Goal: Task Accomplishment & Management: Use online tool/utility

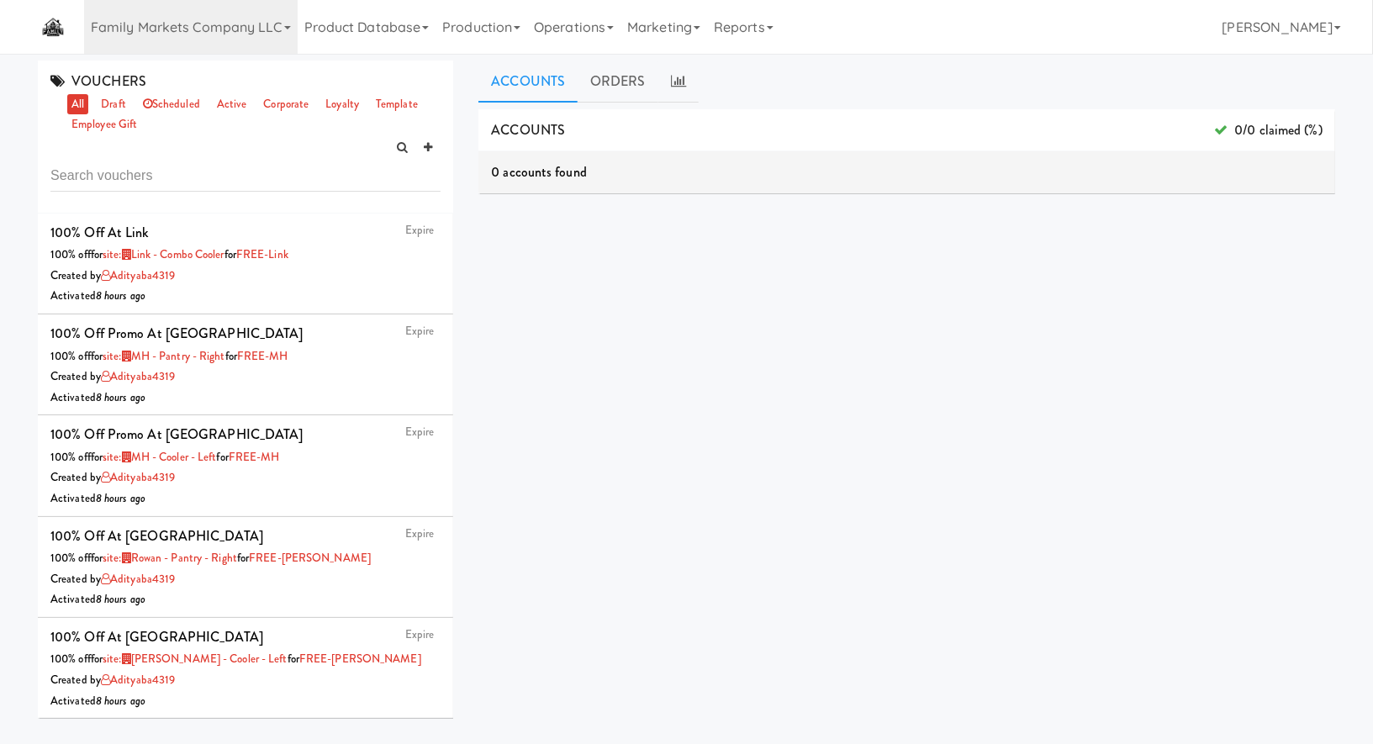
scroll to position [191, 0]
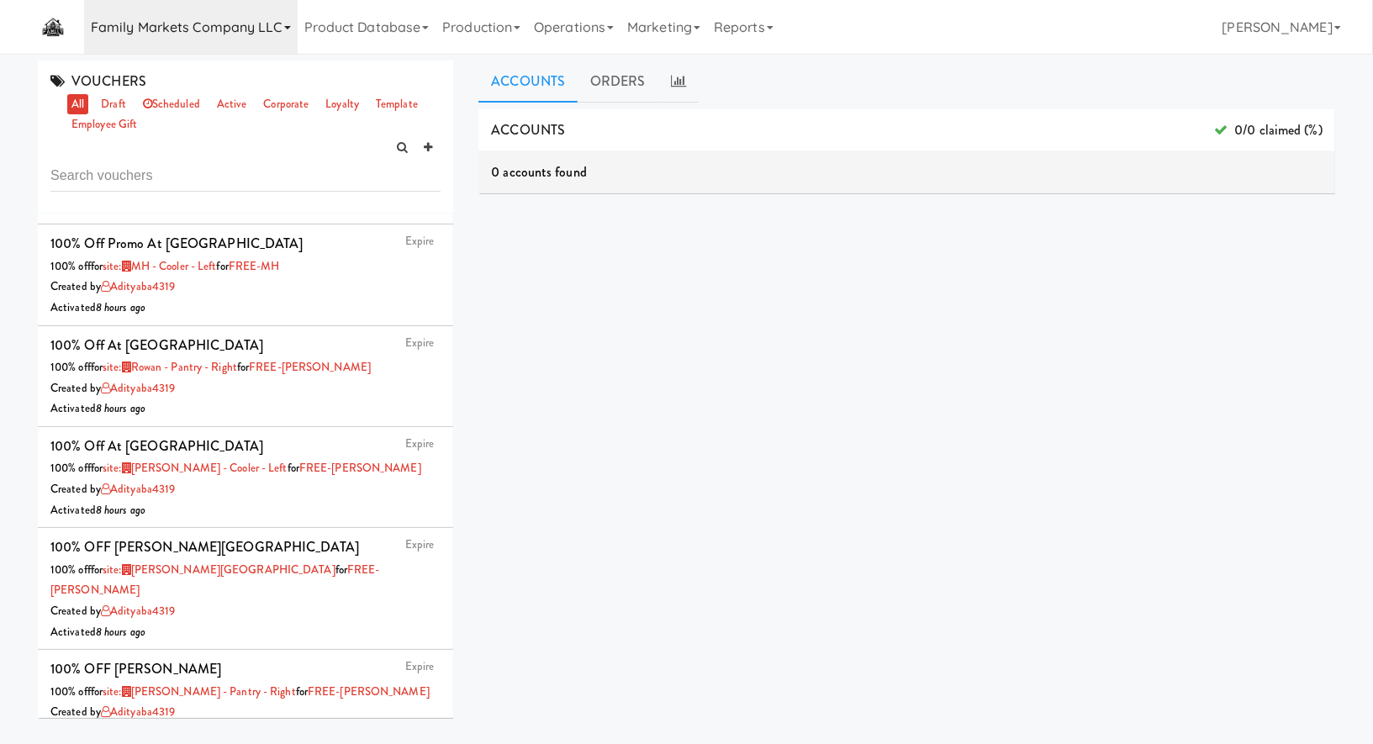
click at [188, 38] on link "Family Markets Company LLC" at bounding box center [191, 27] width 214 height 54
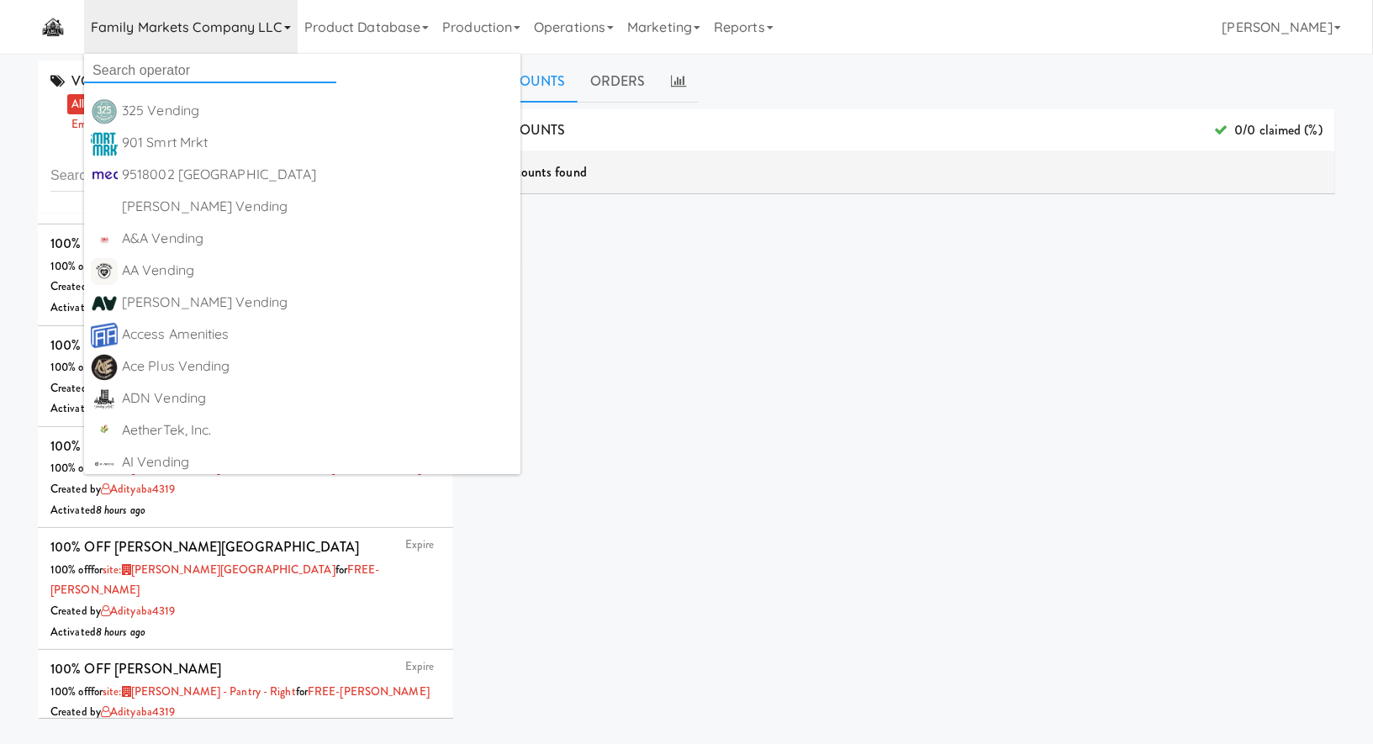
click at [187, 71] on input "text" at bounding box center [210, 70] width 252 height 25
paste input "Let it Rip Nutrition"
click at [187, 71] on input "Let it Rip Nutrition" at bounding box center [210, 70] width 252 height 25
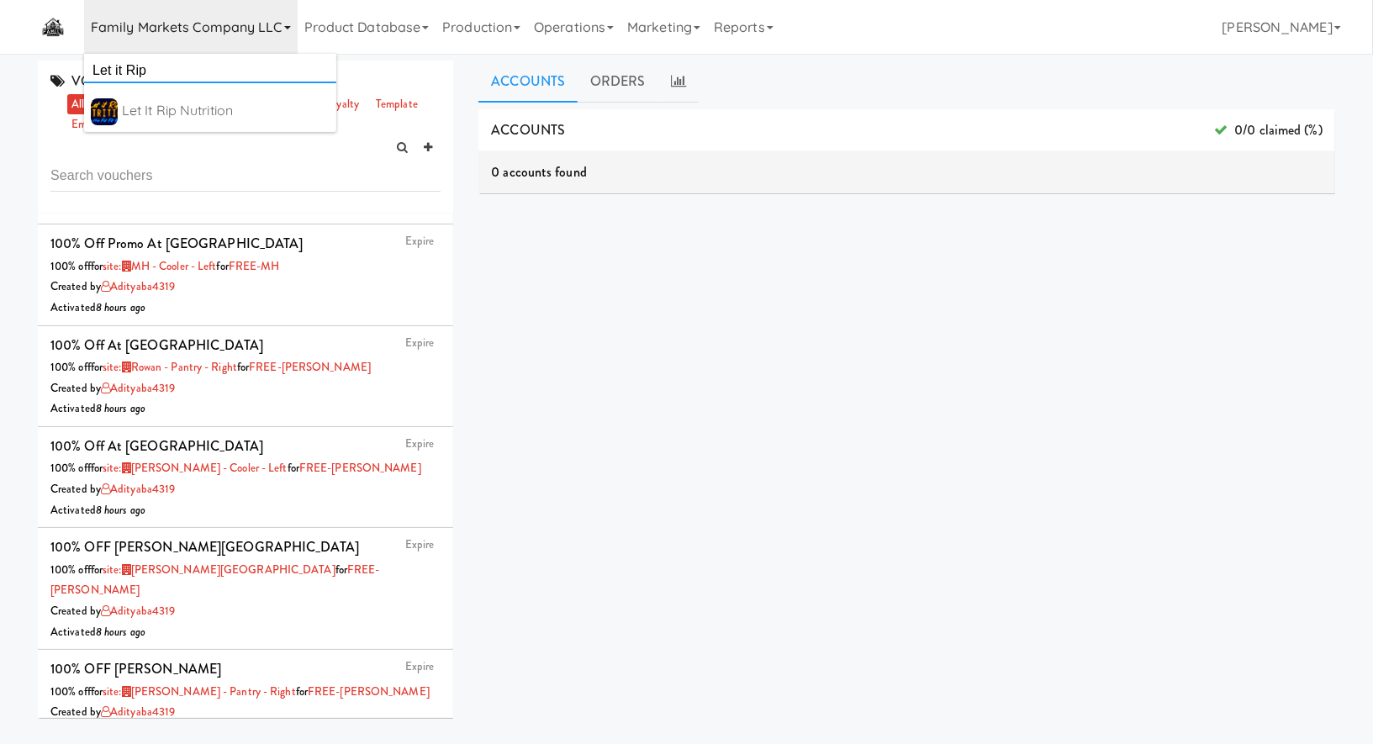
type input "Let it Rip"
click at [183, 124] on div "Let it Rip Nutrition https://classic.micromart.com/vouchers/32863?operator_id=2…" at bounding box center [226, 111] width 208 height 27
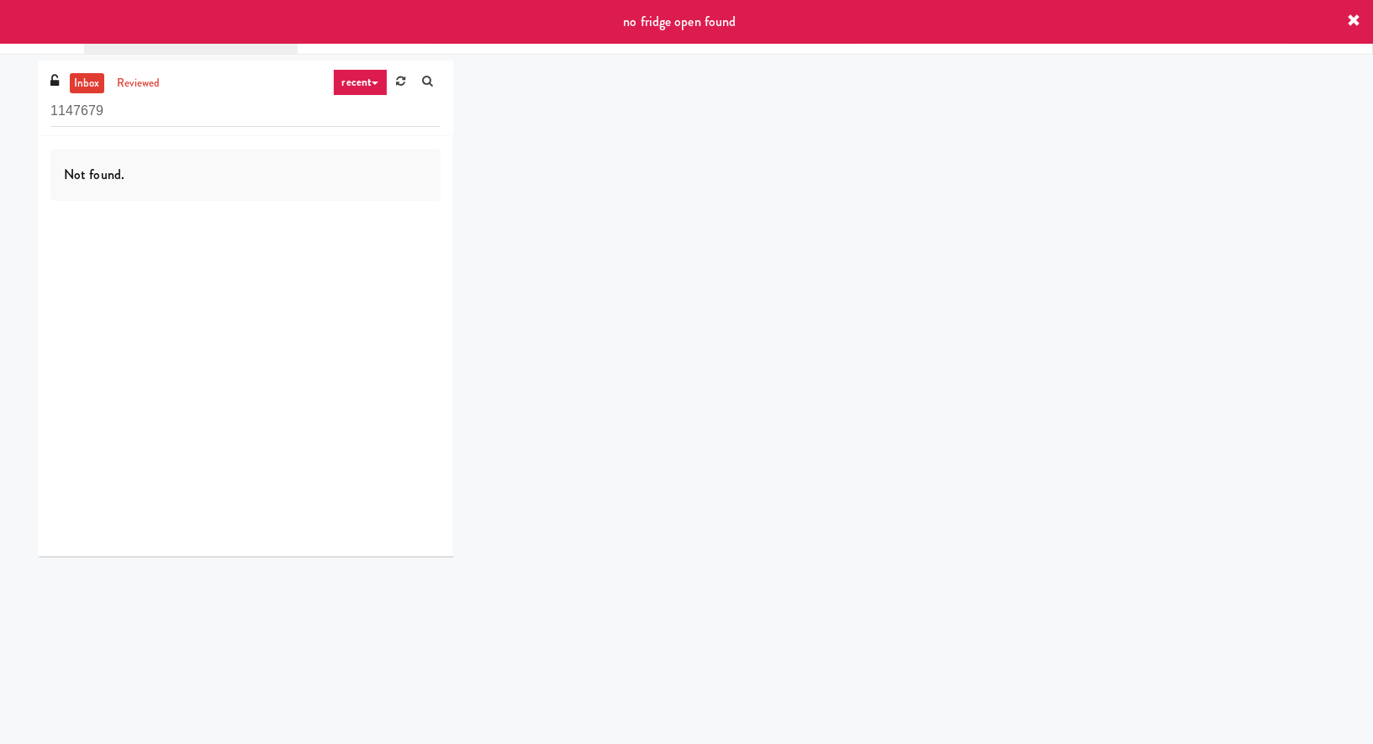
click at [1353, 18] on icon at bounding box center [1353, 20] width 13 height 13
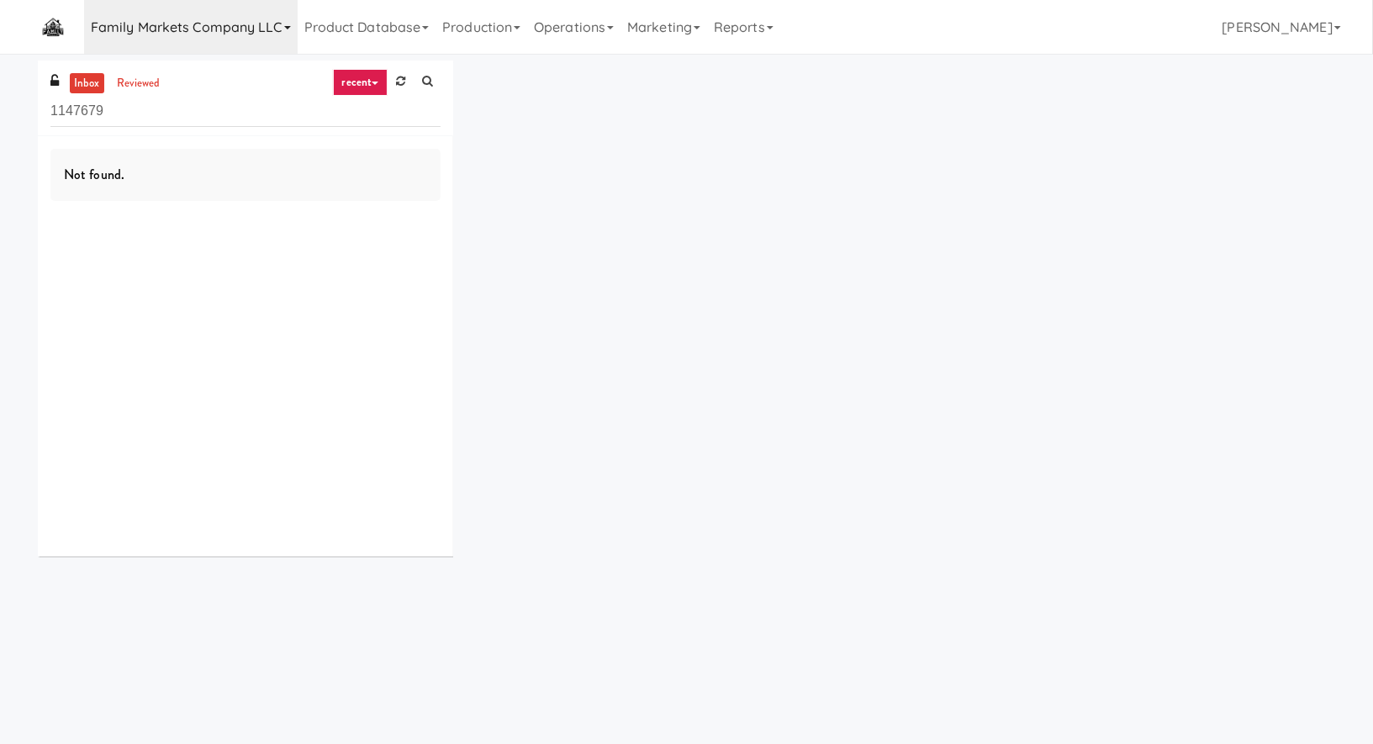
click at [153, 4] on link "Family Markets Company LLC" at bounding box center [191, 27] width 214 height 54
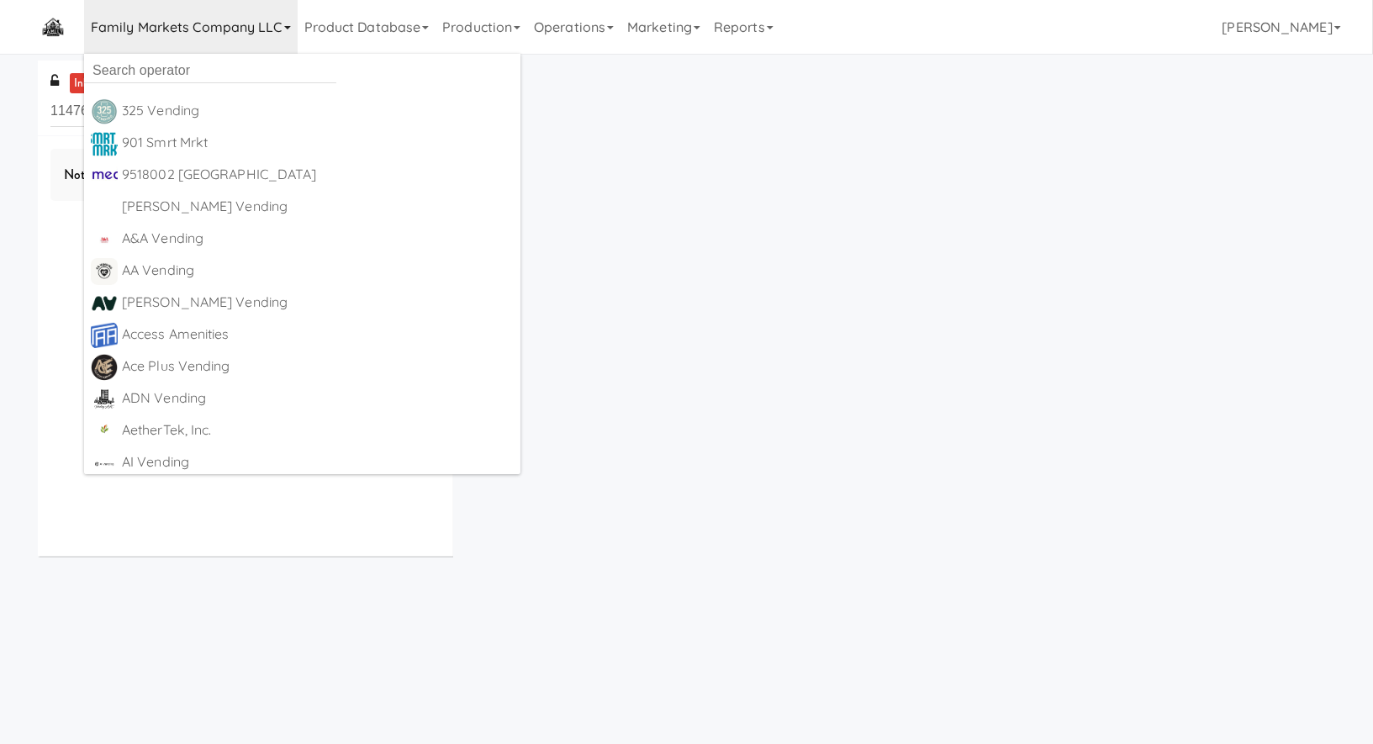
click at [153, 6] on link "Family Markets Company LLC" at bounding box center [191, 27] width 214 height 54
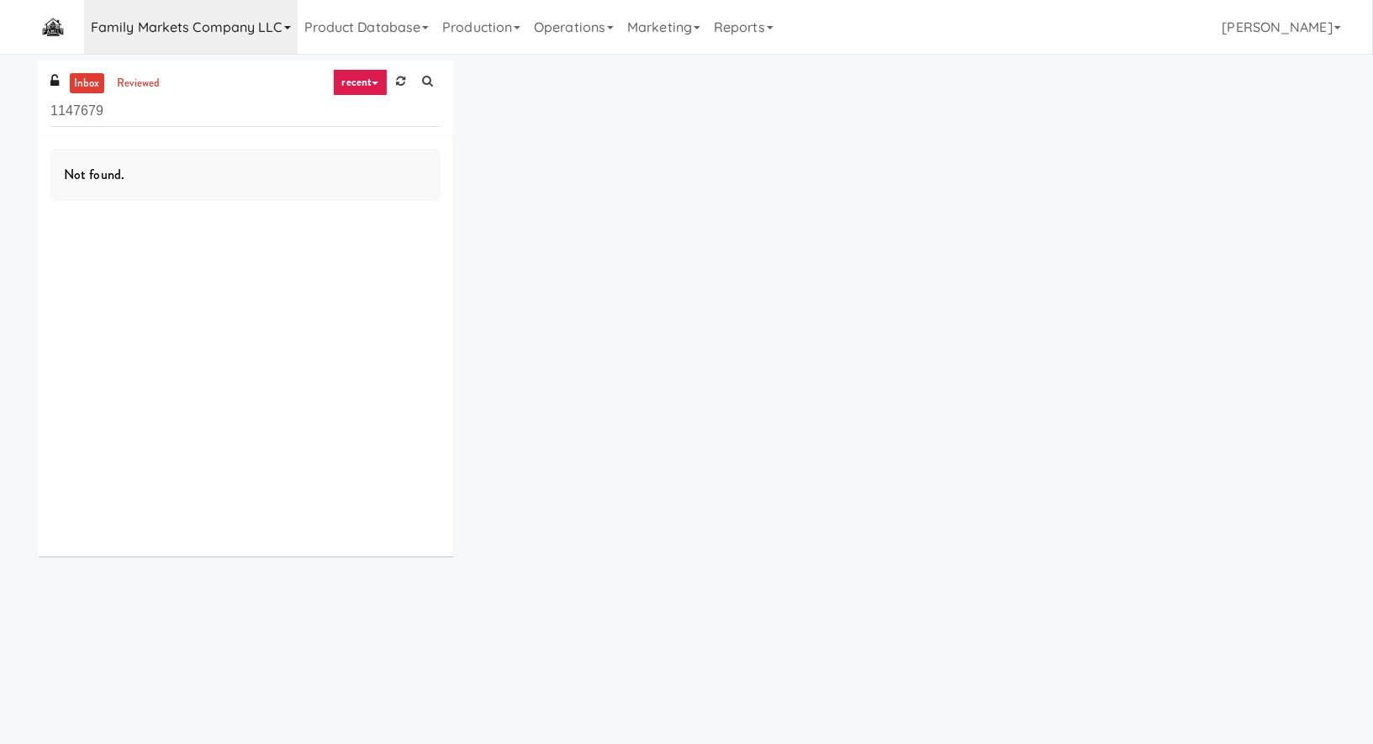
click at [156, 18] on link "Family Markets Company LLC" at bounding box center [191, 27] width 214 height 54
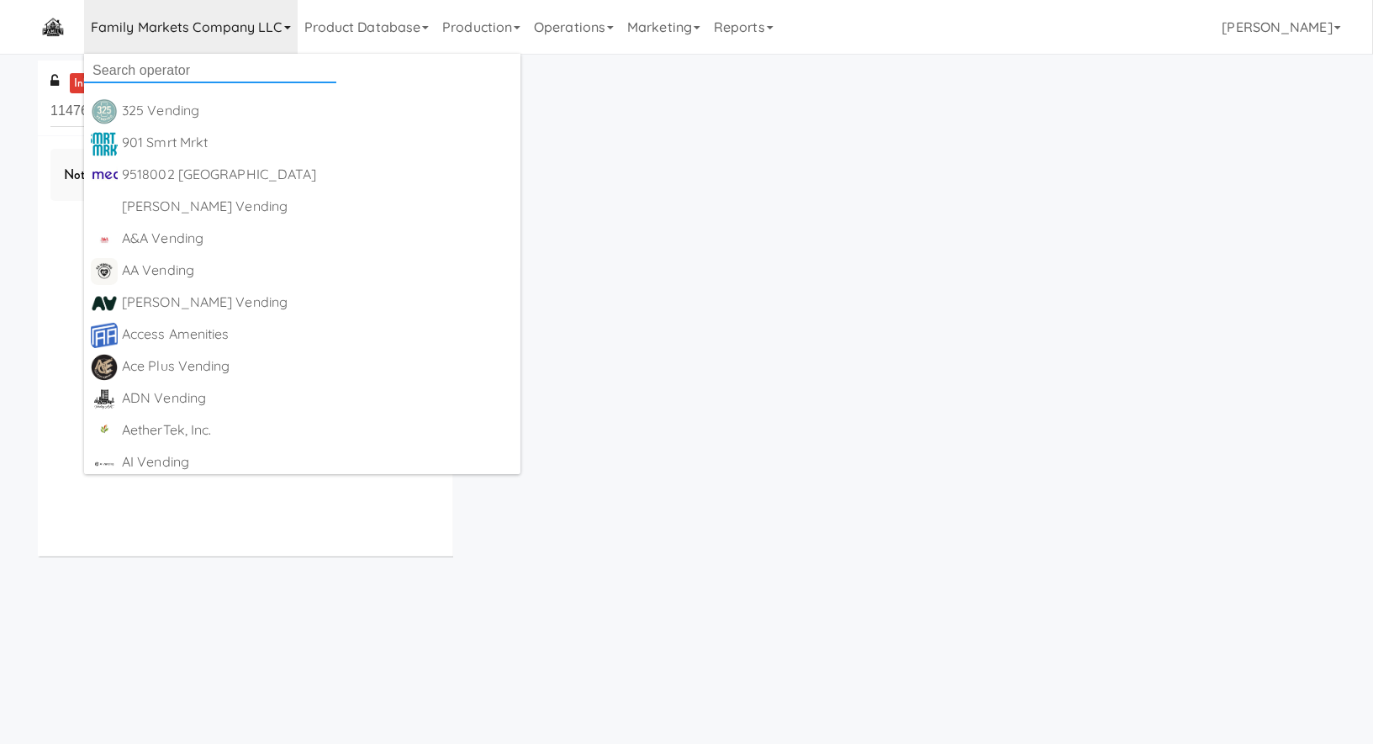
click at [167, 61] on input "text" at bounding box center [210, 70] width 252 height 25
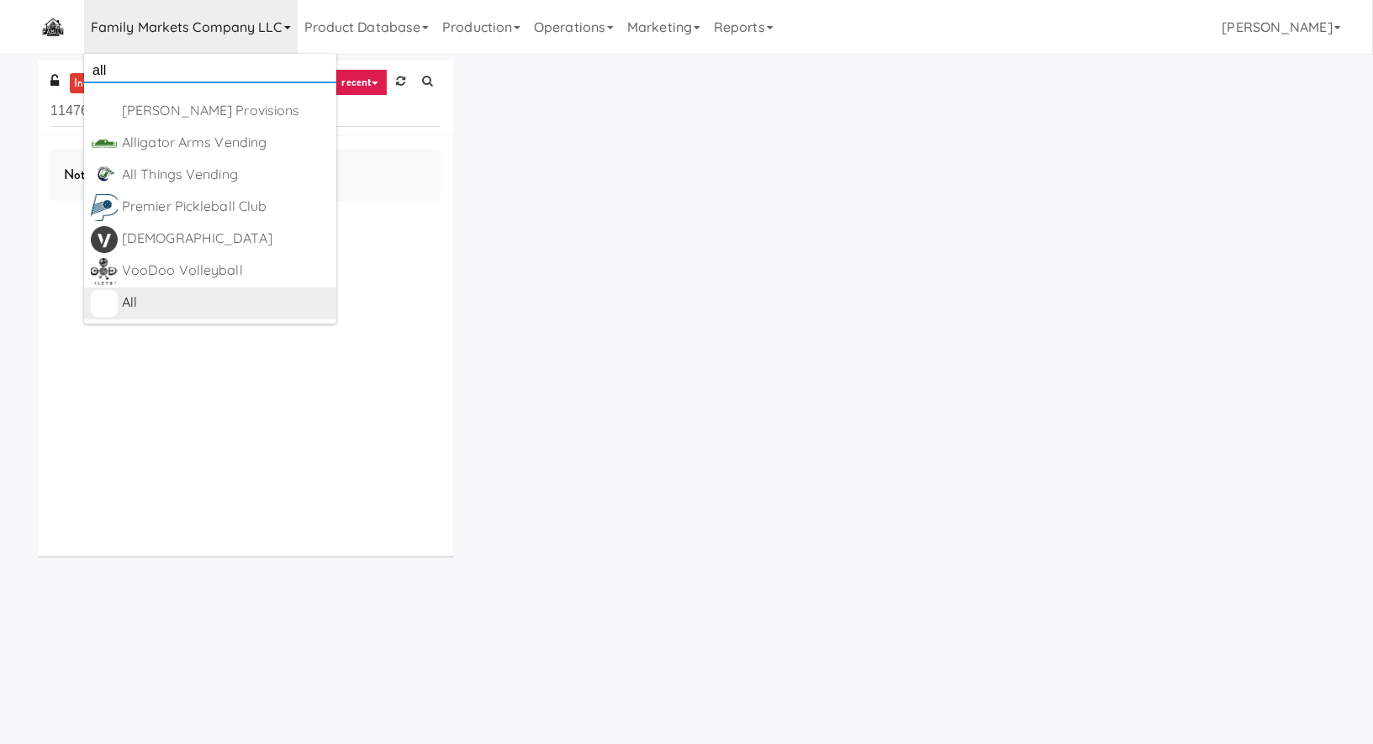
type input "all"
click at [227, 298] on div "All" at bounding box center [226, 302] width 208 height 25
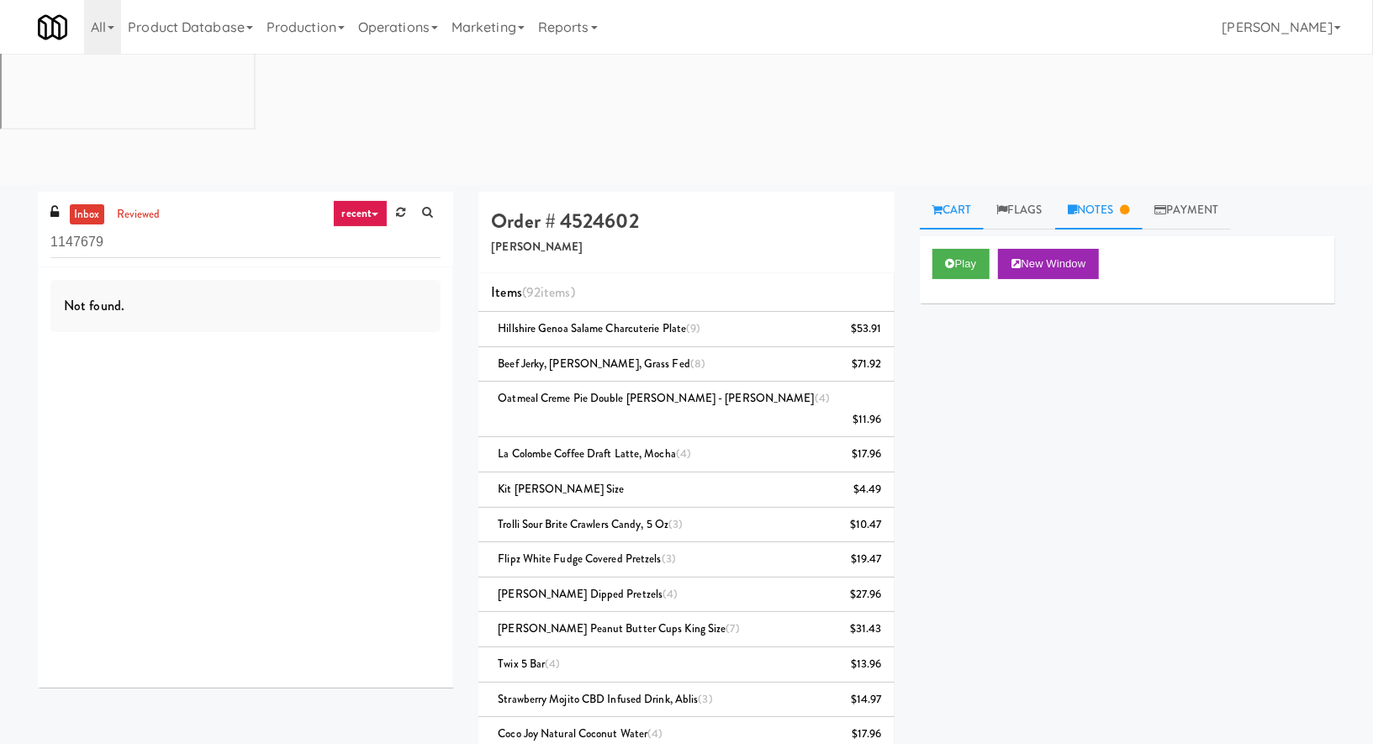
click at [1107, 192] on link "Notes" at bounding box center [1098, 211] width 87 height 38
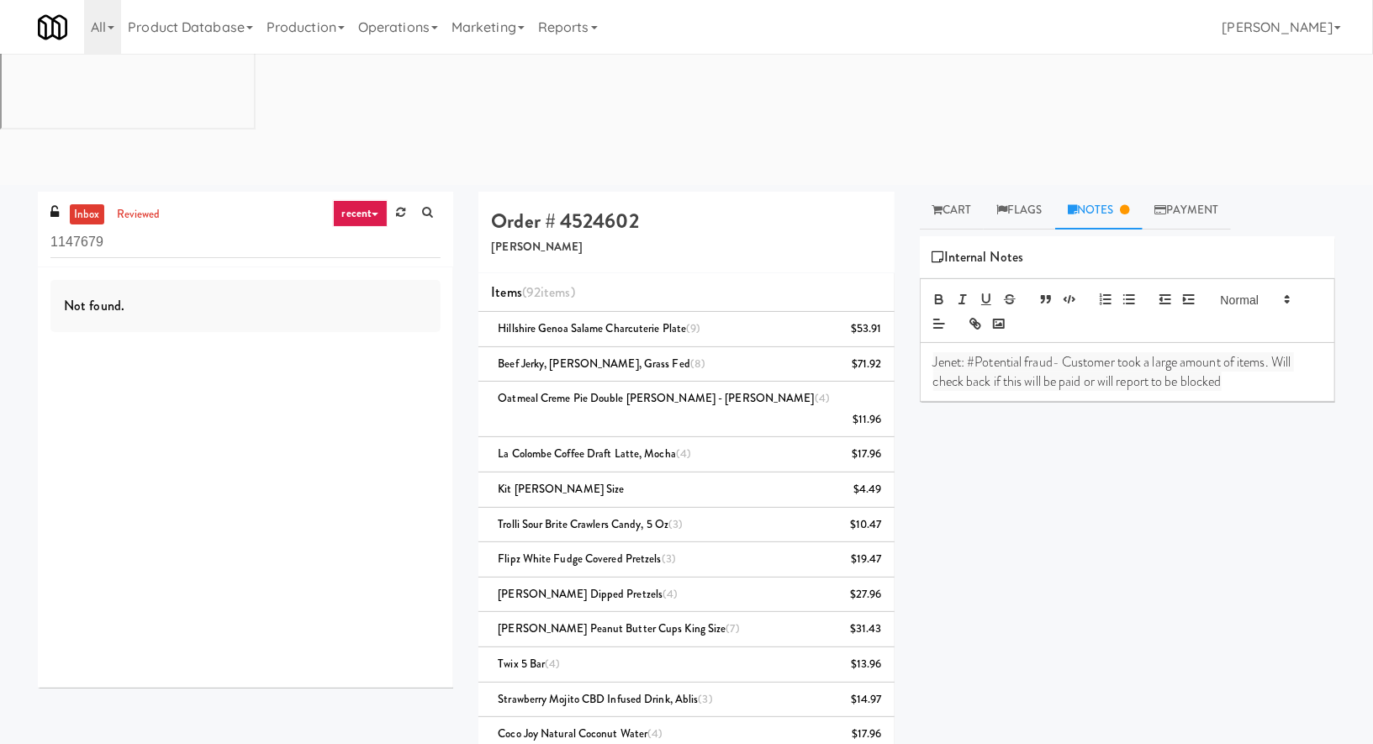
click at [1029, 352] on span "Jenet: #Potential fraud- Customer took a large amount of items. Will check back…" at bounding box center [1113, 371] width 361 height 38
click at [1027, 352] on span "Jenet: #Potential fraud- Customer took a large amount of items. Will check back…" at bounding box center [1113, 371] width 361 height 38
click at [1034, 352] on span "Jenet: #Potentialfraud- Customer took a large amount of items. Will check back …" at bounding box center [1128, 371] width 391 height 38
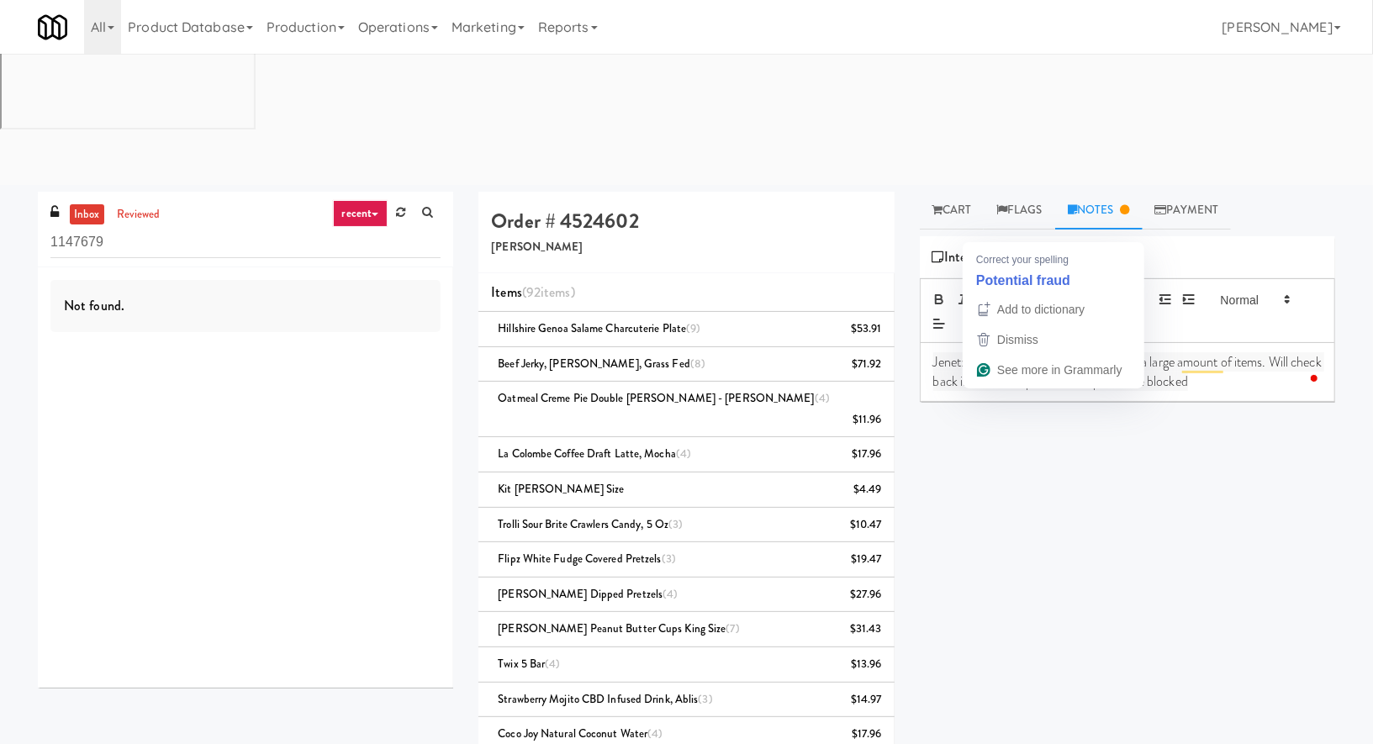
click at [1034, 352] on span "Jenet: #Potentialfraud- Customer took a large amount of items. Will check back …" at bounding box center [1128, 371] width 391 height 38
click at [1055, 507] on div "Play New Window Primary Flag Clear Flag if unable to determine what was taken o…" at bounding box center [1127, 551] width 415 height 631
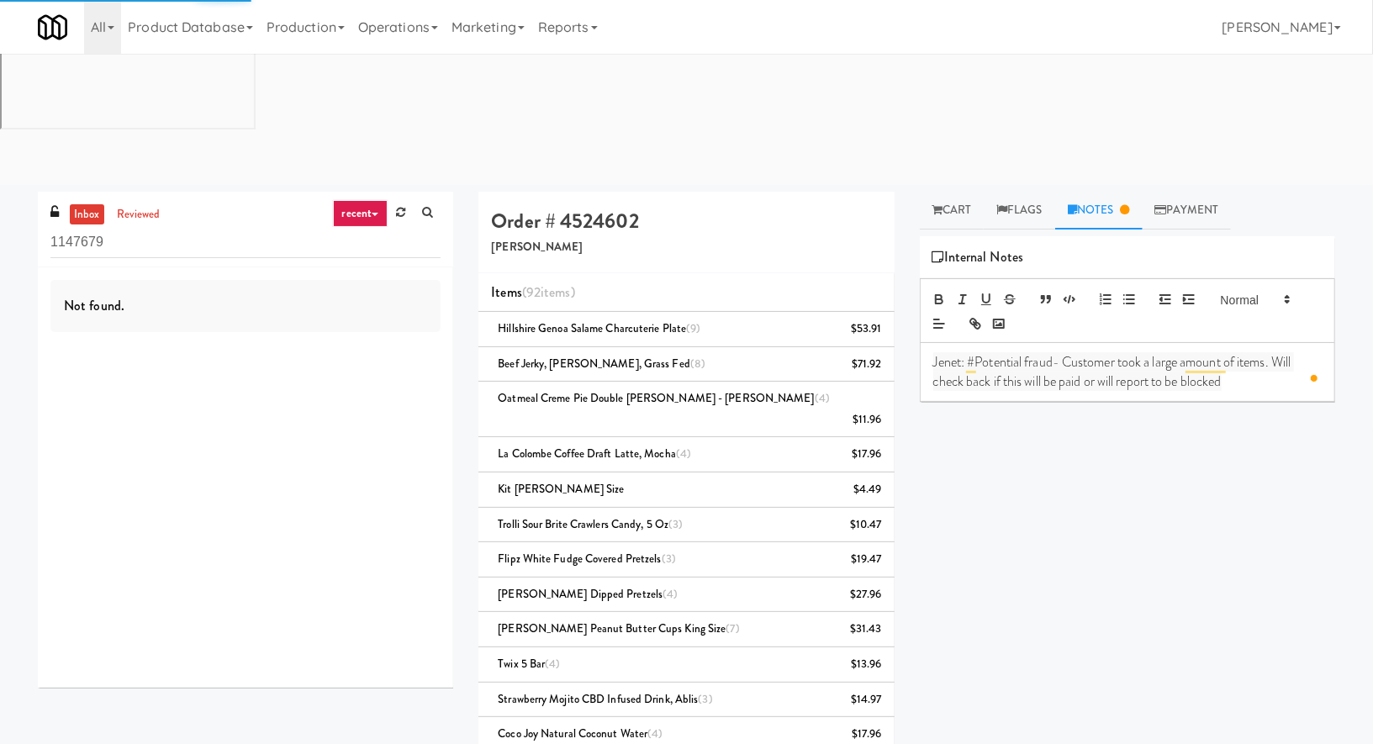
click at [1011, 397] on div "Play New Window Primary Flag Clear Flag if unable to determine what was taken o…" at bounding box center [1127, 551] width 415 height 631
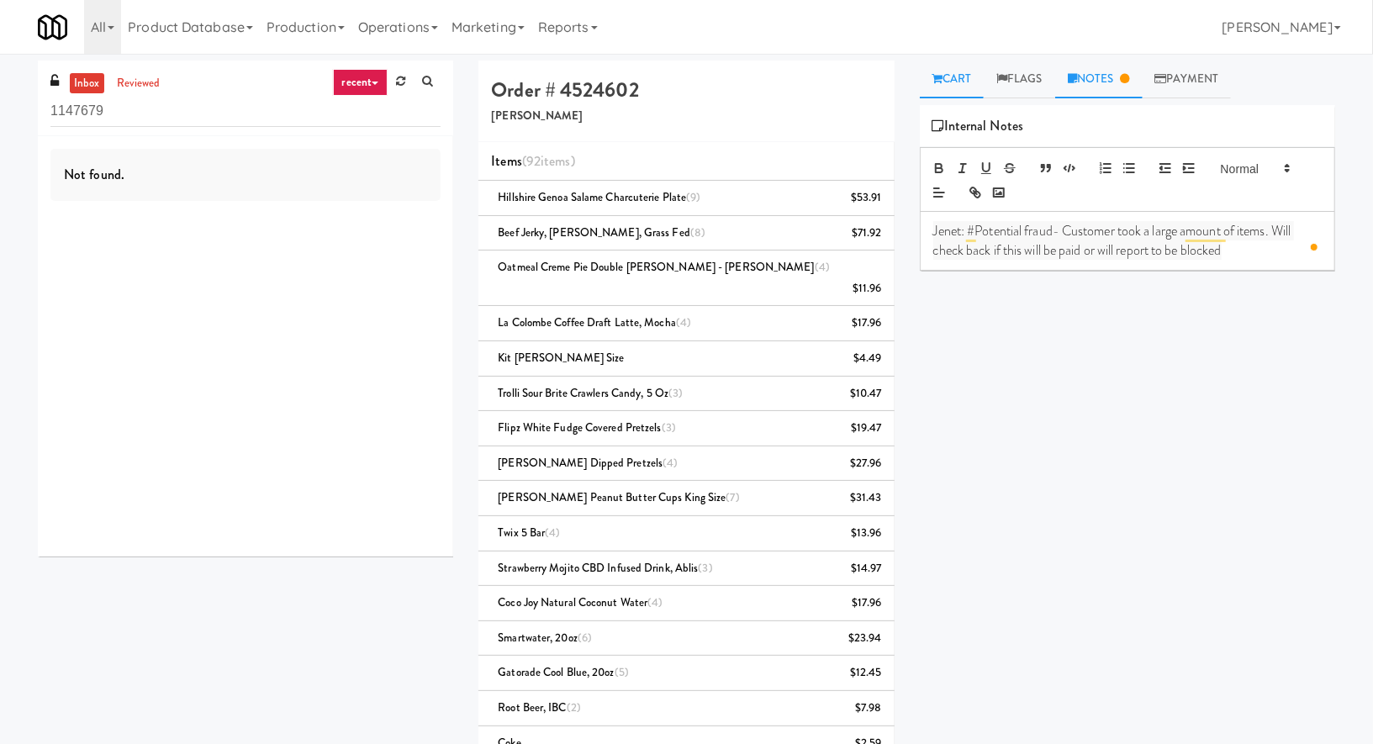
click at [952, 69] on link "Cart" at bounding box center [952, 80] width 65 height 38
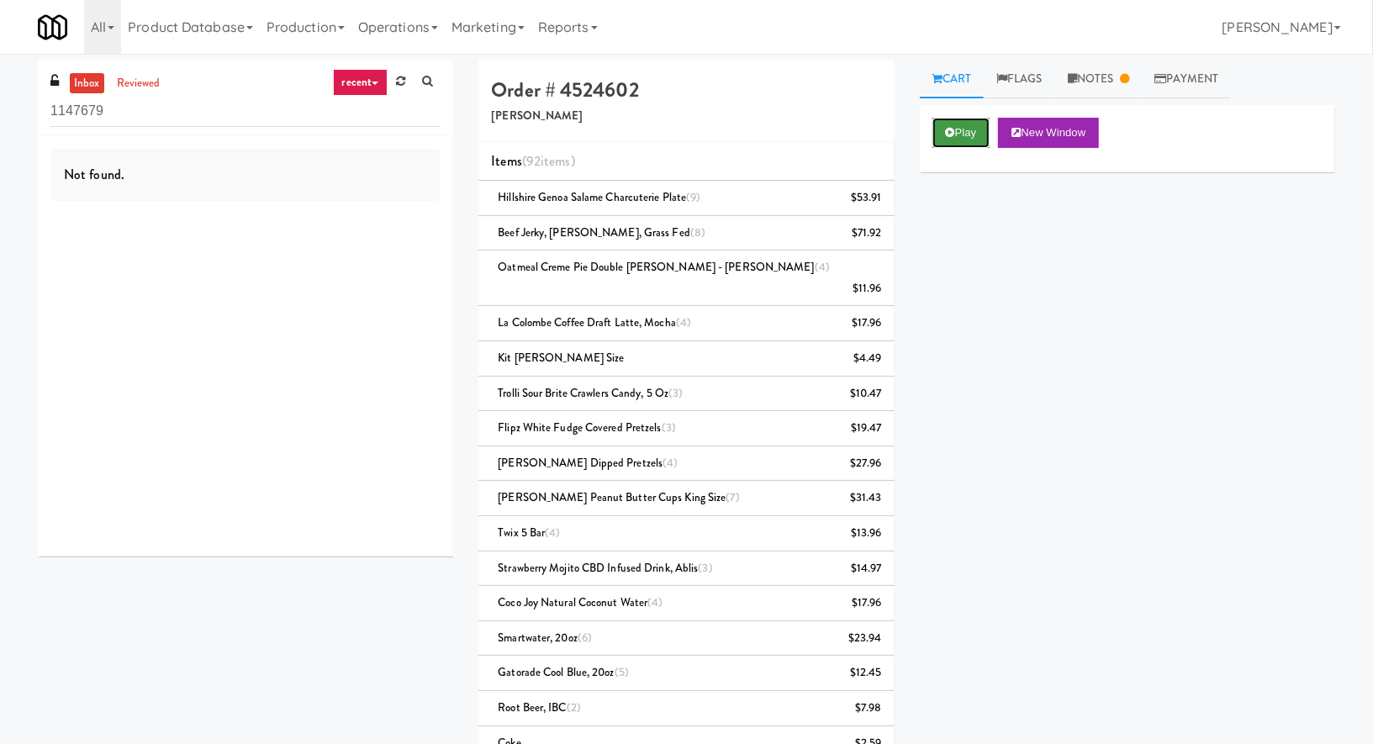
click at [966, 119] on button "Play" at bounding box center [961, 133] width 58 height 30
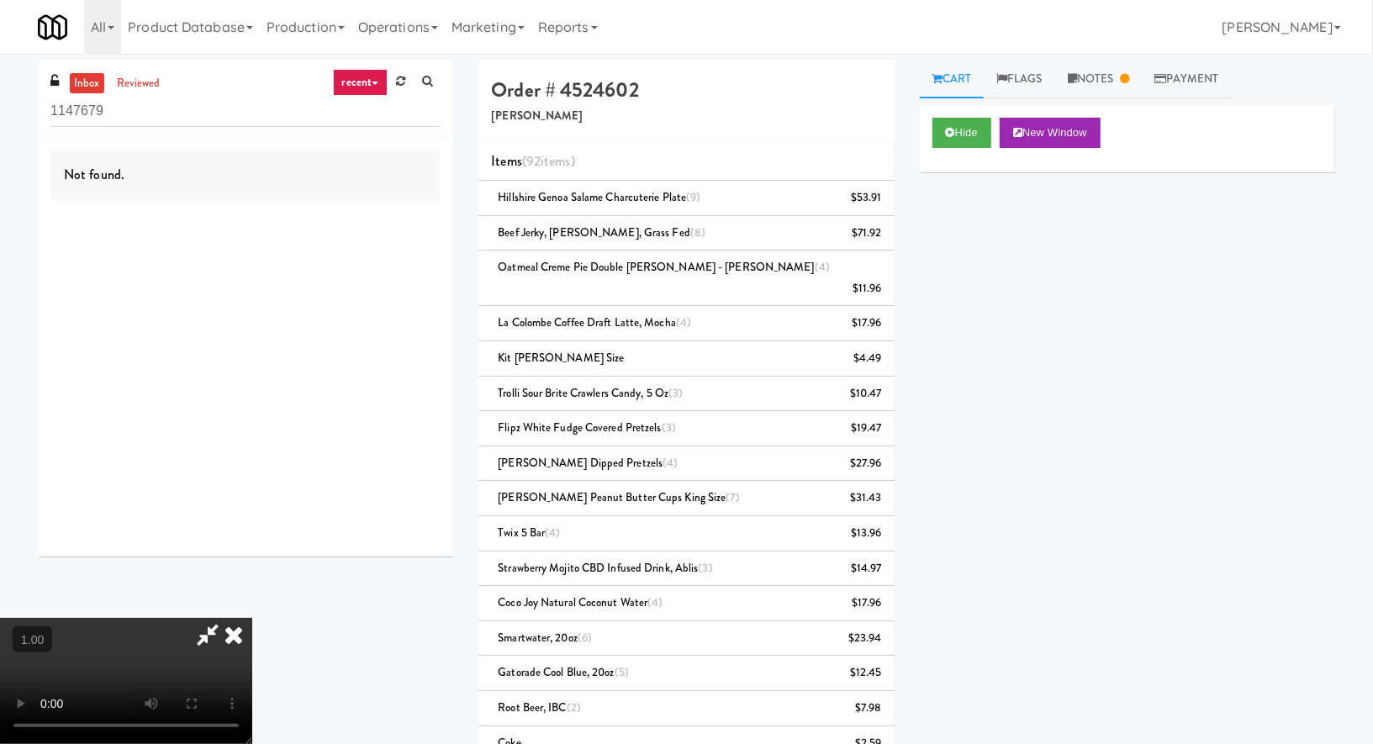
click at [252, 618] on video at bounding box center [126, 681] width 252 height 126
click at [252, 618] on icon at bounding box center [233, 635] width 37 height 34
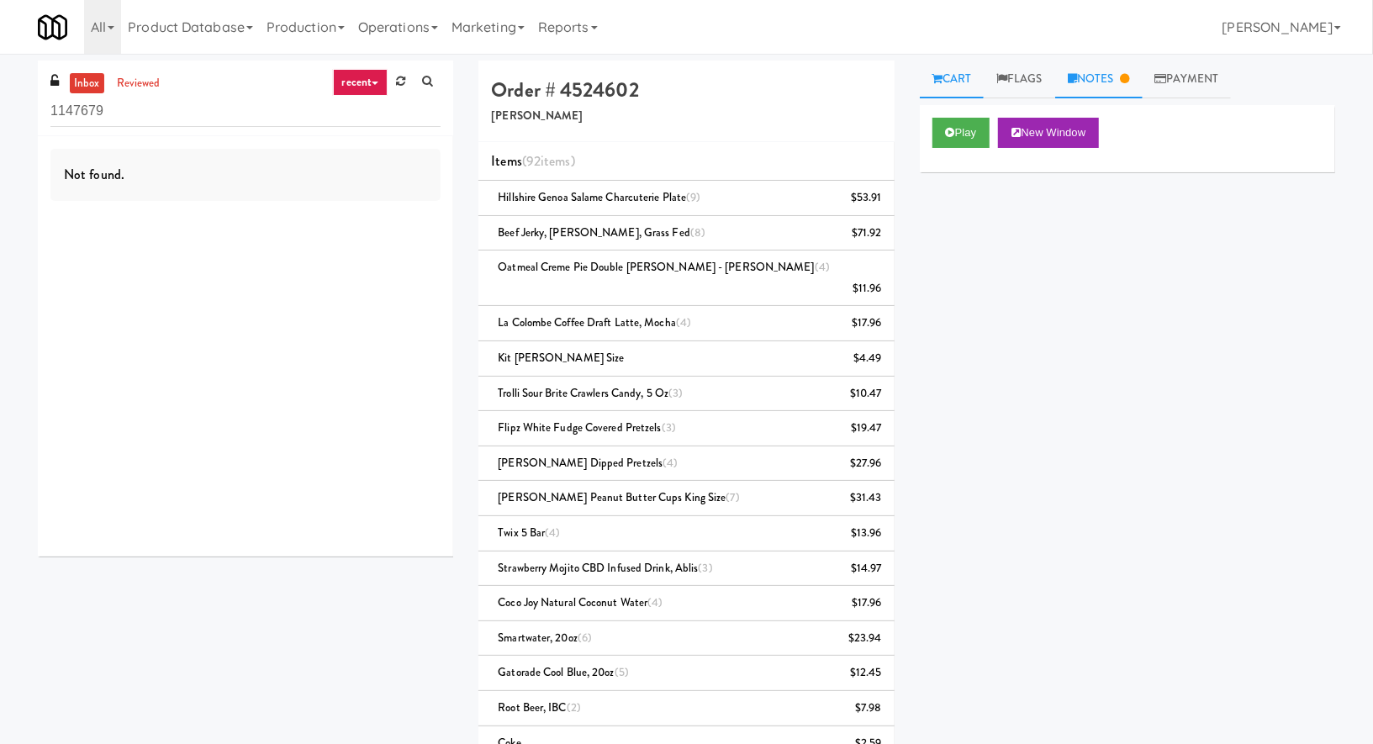
click at [1090, 77] on link "Notes" at bounding box center [1098, 80] width 87 height 38
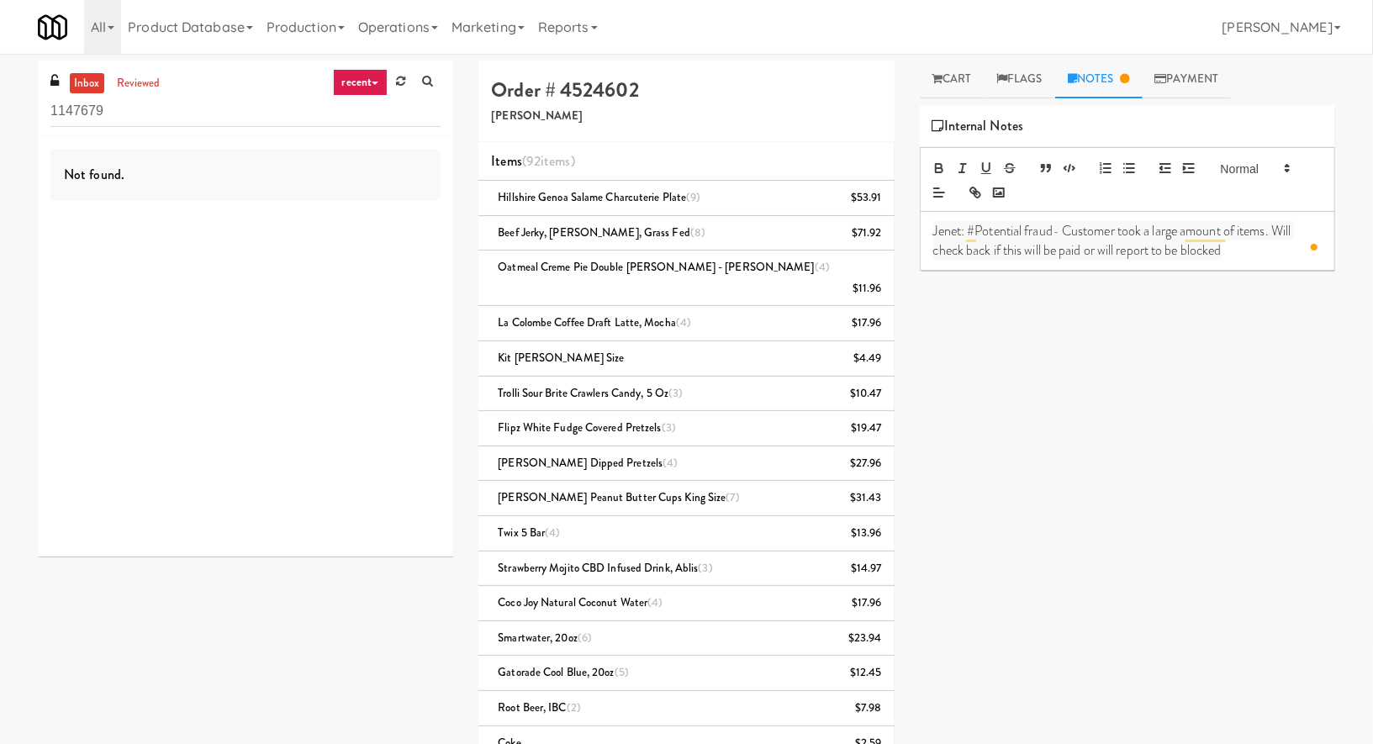
click at [594, 83] on h4 "Order # 4524602" at bounding box center [686, 90] width 390 height 22
copy h4 "4524602"
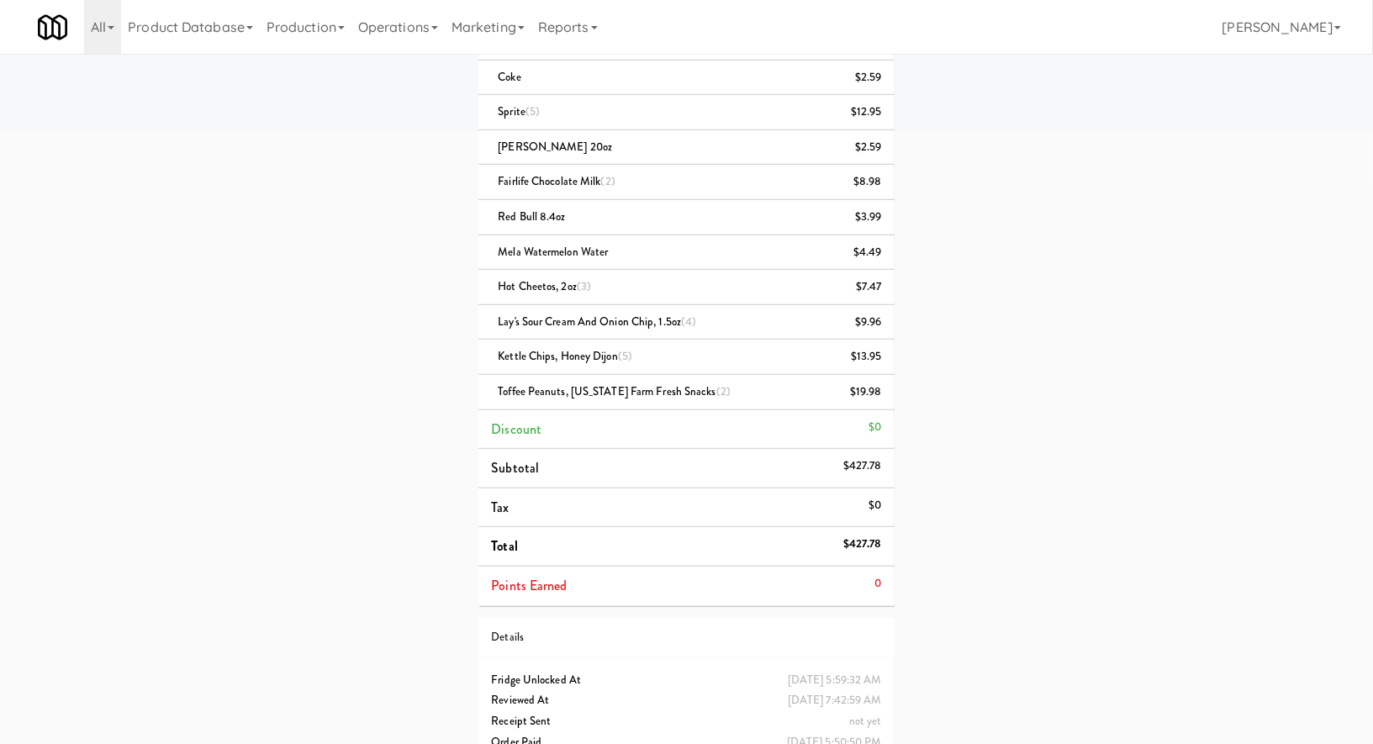
click at [858, 534] on div "$427.78" at bounding box center [862, 544] width 39 height 21
copy div "$427.78"
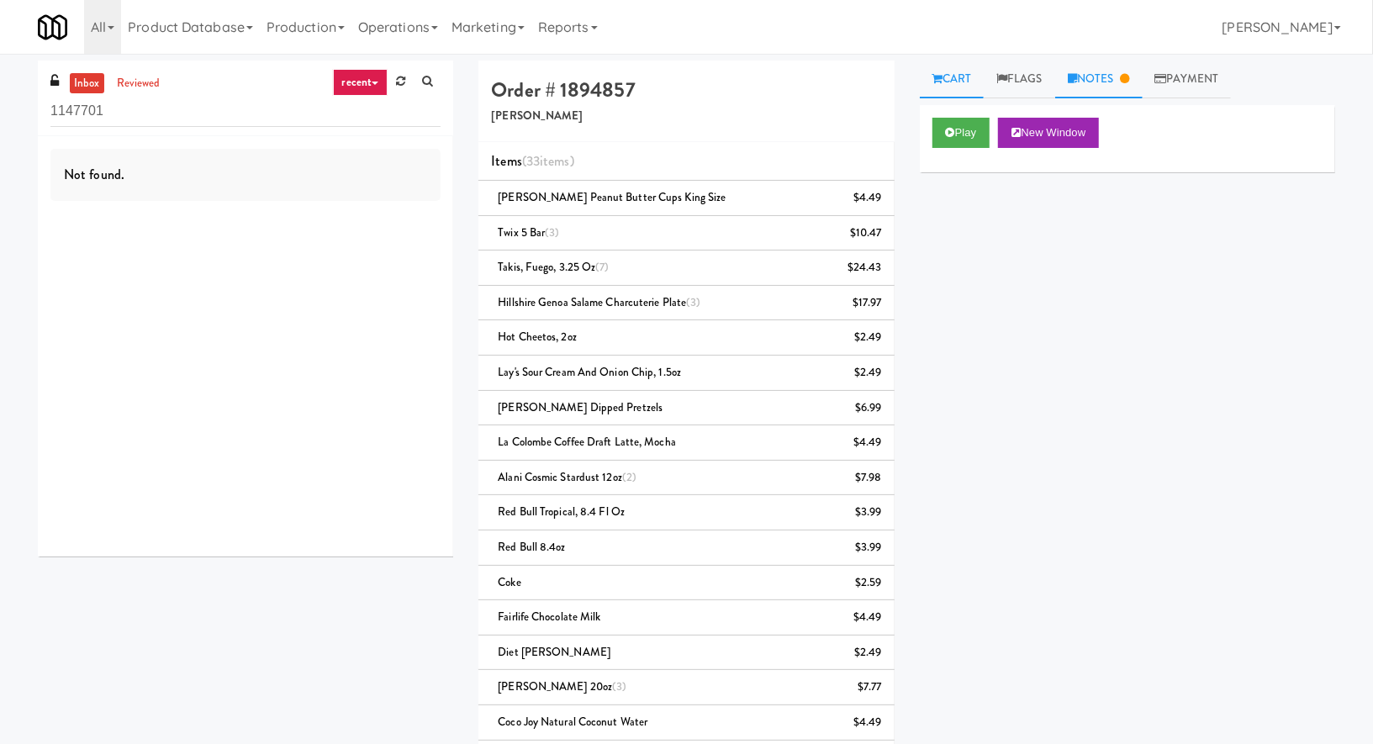
click at [1104, 78] on link "Notes" at bounding box center [1098, 80] width 87 height 38
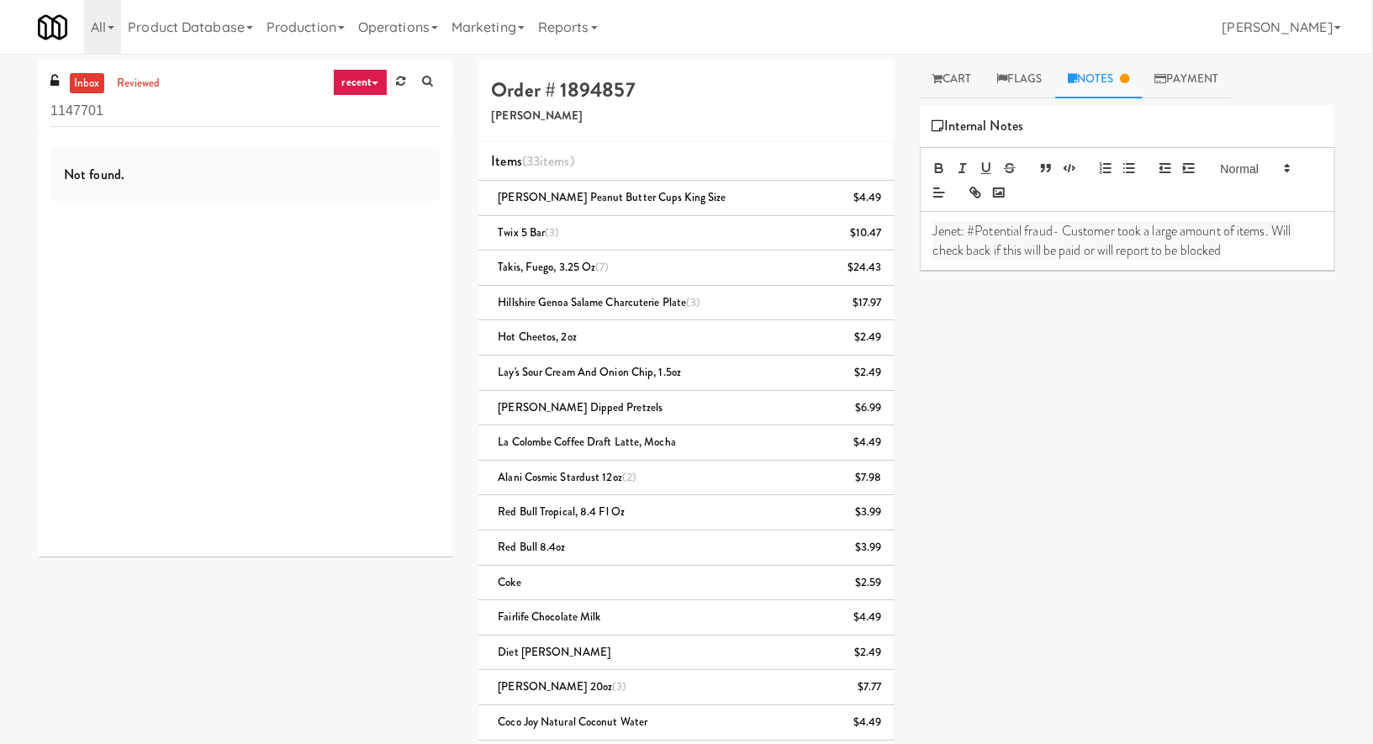
click at [1028, 231] on span "Jenet: #Potential fraud- Customer took a large amount of items. Will check back…" at bounding box center [1113, 240] width 361 height 38
click at [1030, 232] on span "Jenet: #Potentialfraud- Customer took a large amount of items. Will check back …" at bounding box center [1128, 240] width 391 height 38
click at [1060, 294] on div "Play New Window Primary Flag Clear Flag if unable to determine what was taken o…" at bounding box center [1127, 420] width 415 height 631
drag, startPoint x: 1055, startPoint y: 230, endPoint x: 967, endPoint y: 232, distance: 88.3
click at [967, 232] on span "Jenet: #PotentialFraud- Customer took a large amount of items. Will check back …" at bounding box center [1113, 240] width 361 height 38
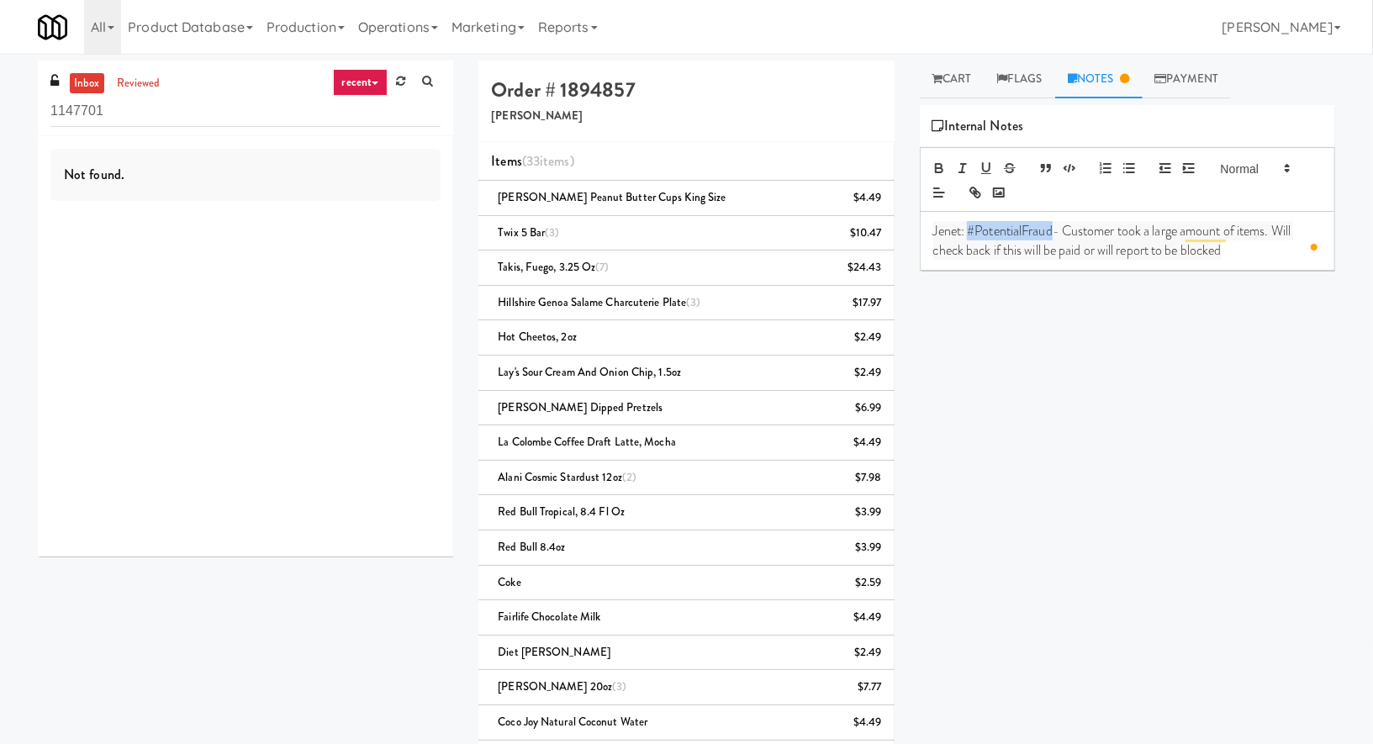
copy span "#PotentialFraud"
click at [1025, 303] on div "Play New Window Primary Flag Clear Flag if unable to determine what was taken o…" at bounding box center [1127, 420] width 415 height 631
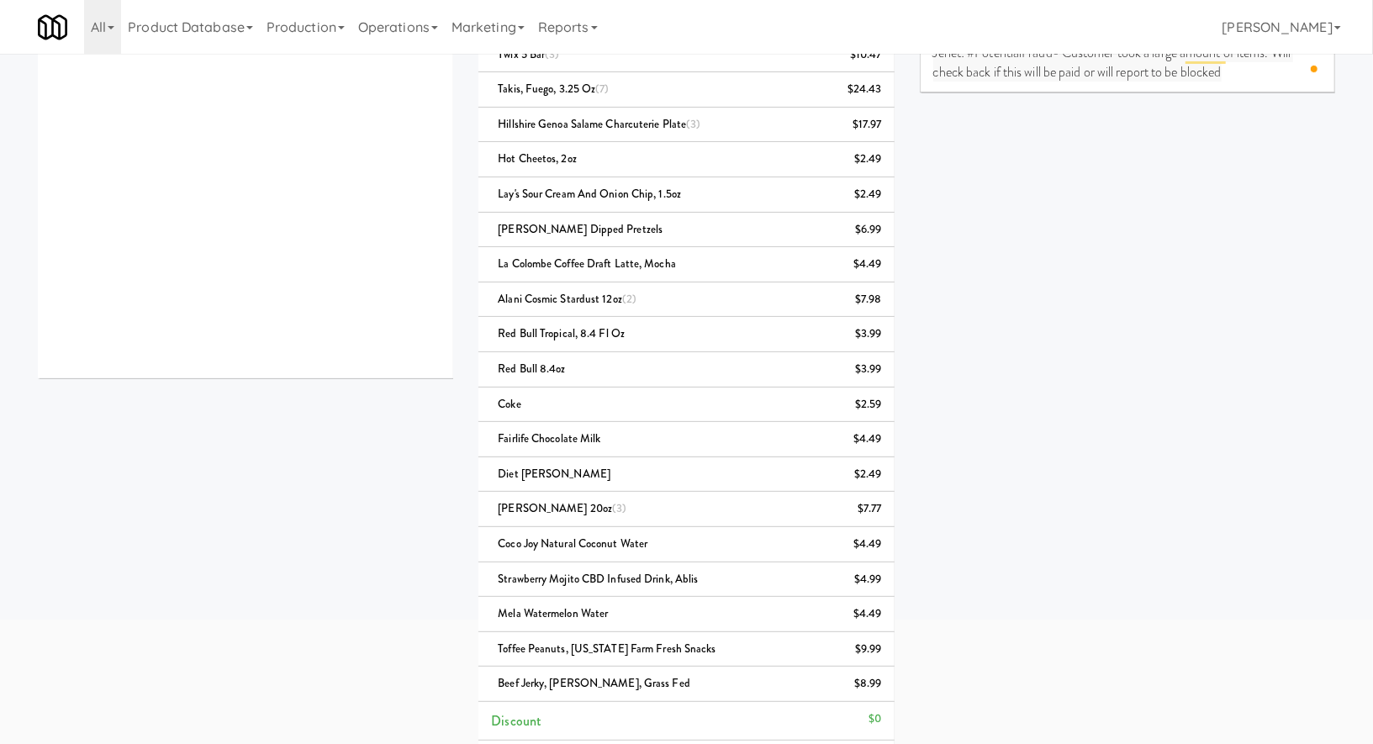
scroll to position [494, 0]
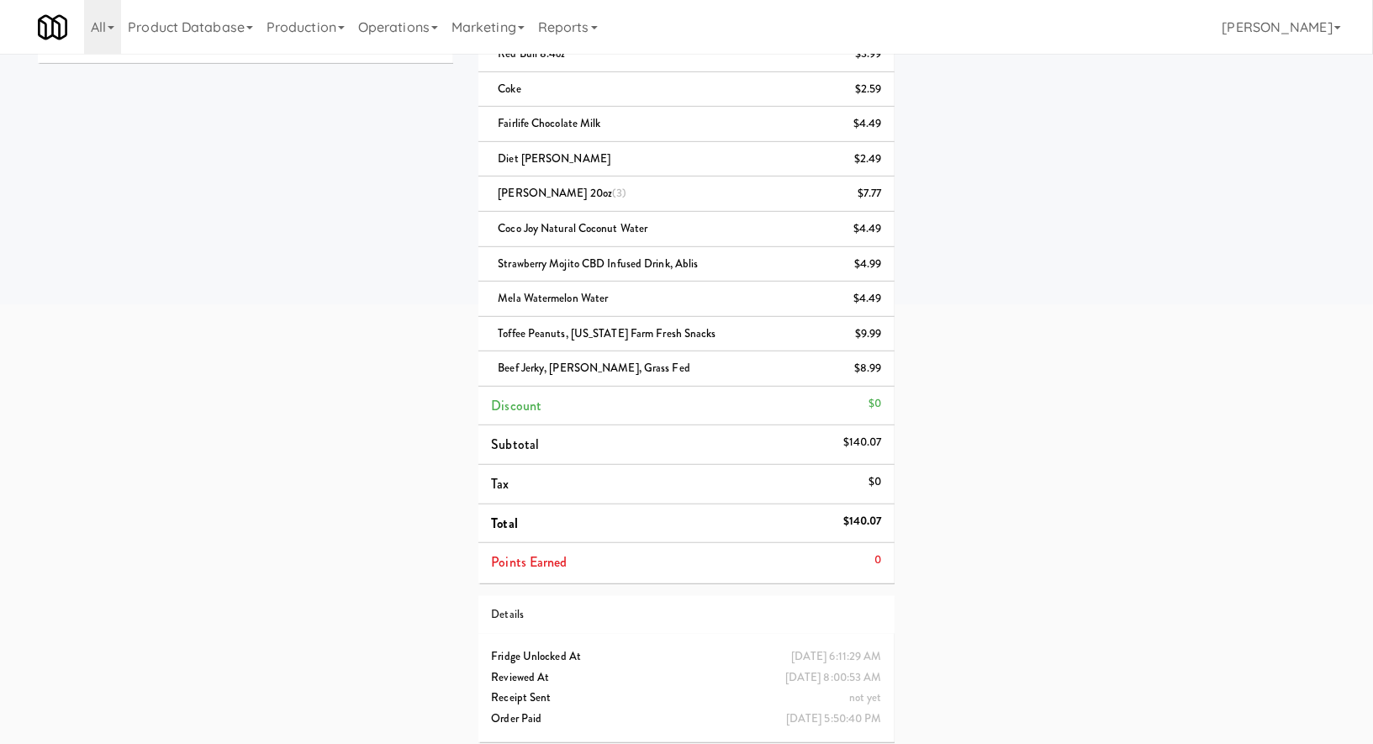
click at [855, 511] on div "$140.07" at bounding box center [862, 521] width 39 height 21
copy div "$140.07"
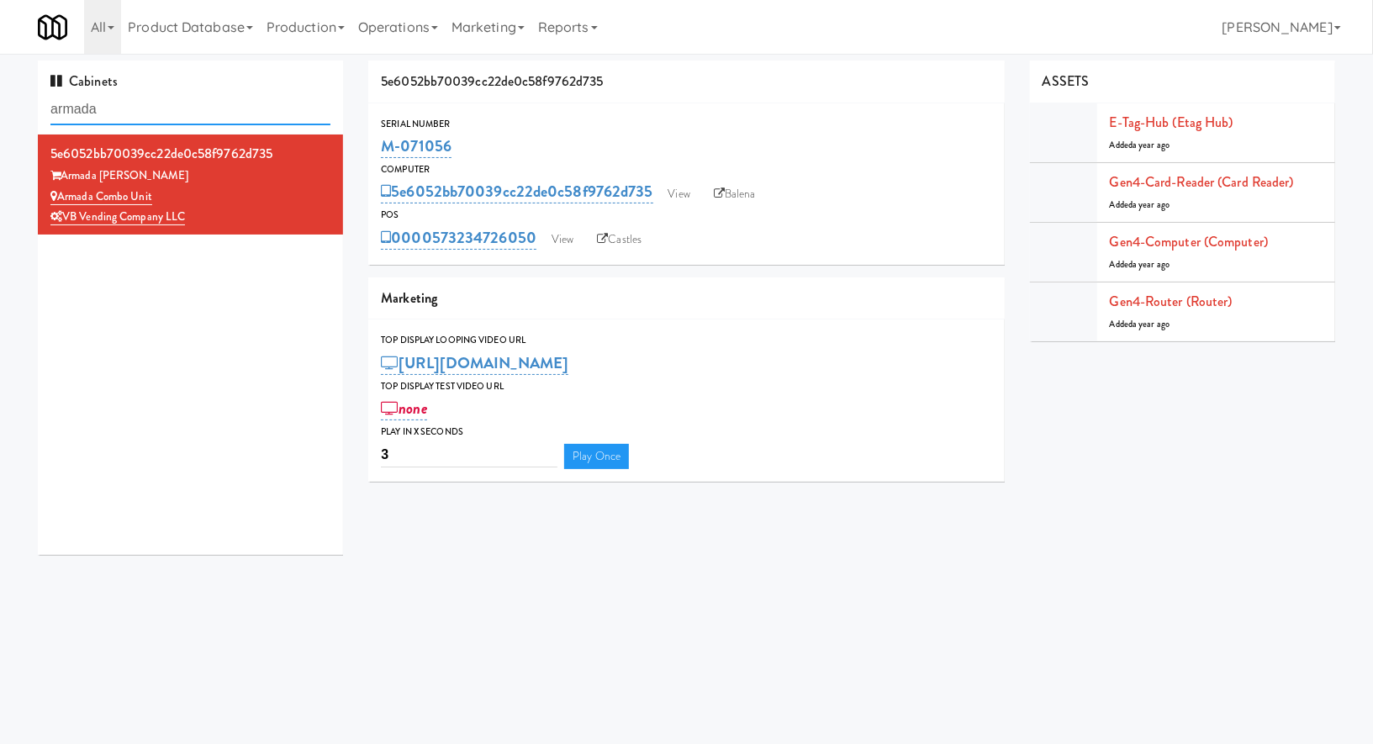
click at [217, 114] on input "armada" at bounding box center [190, 109] width 280 height 31
paste input "Aspire Gulch"
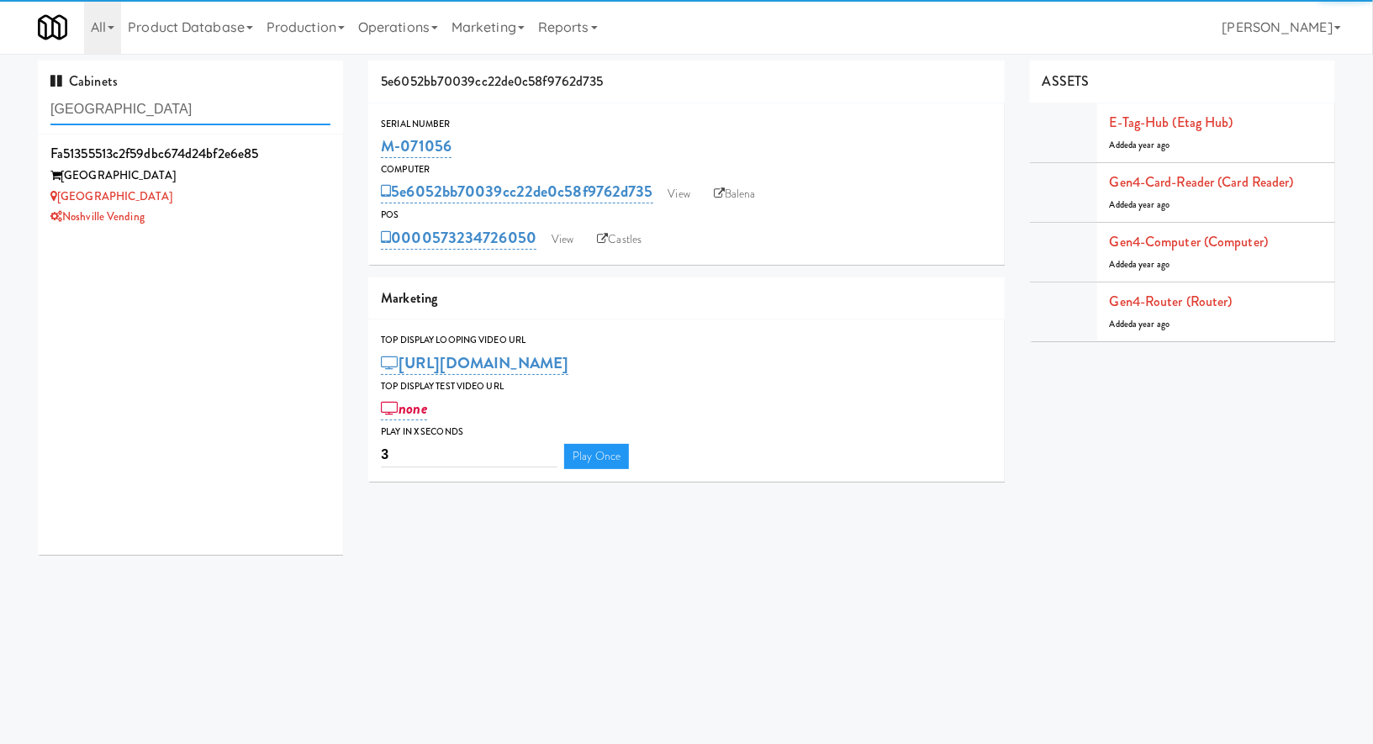
type input "Aspire Gulch"
click at [288, 201] on div "Aspire Gulch" at bounding box center [190, 197] width 280 height 21
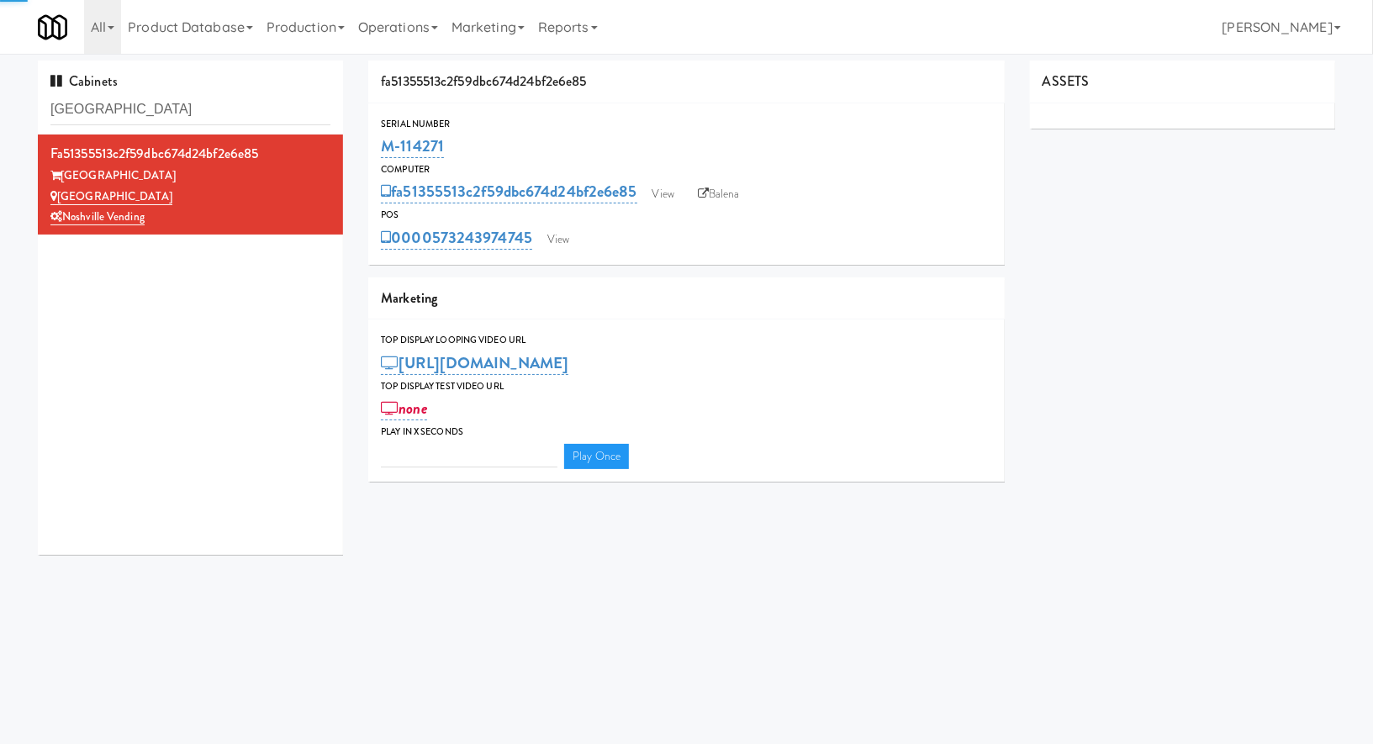
type input "3"
click at [557, 228] on link "View" at bounding box center [558, 239] width 39 height 25
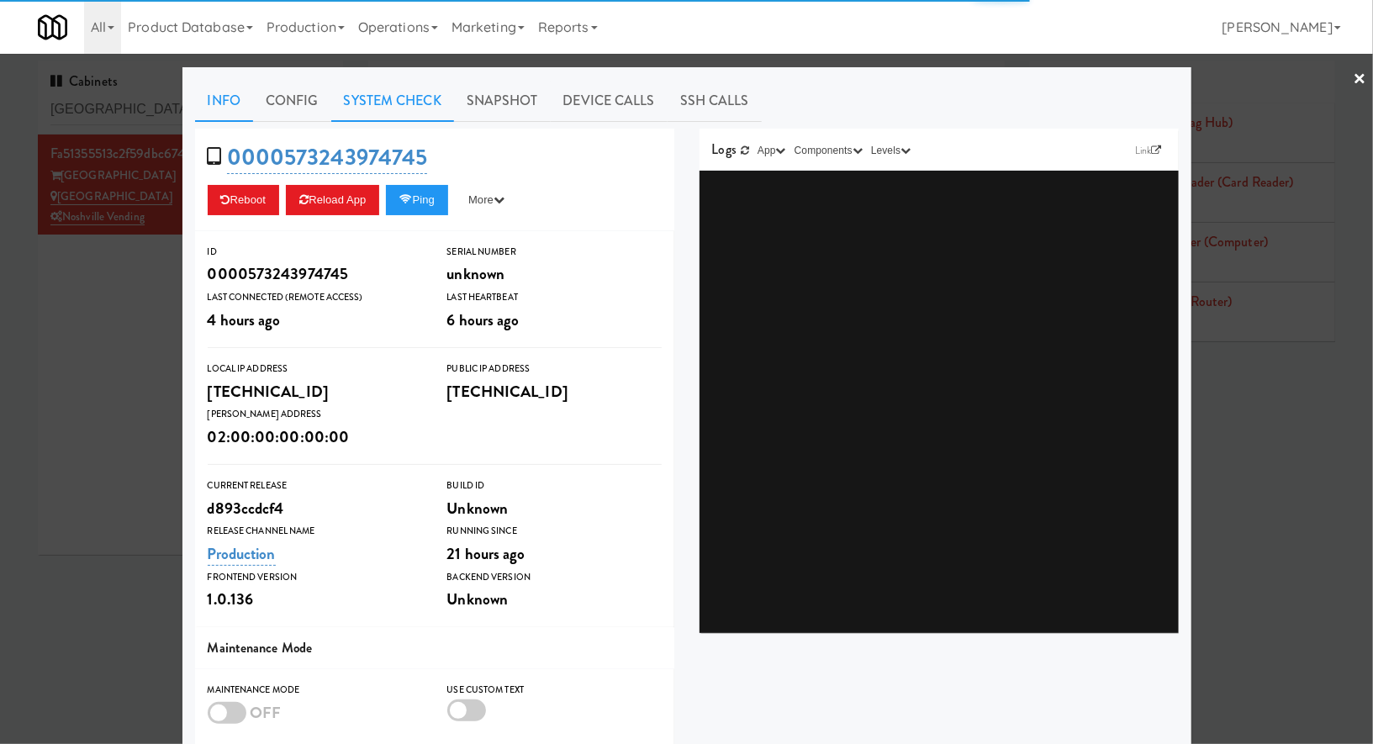
click at [425, 104] on link "System Check" at bounding box center [392, 101] width 123 height 42
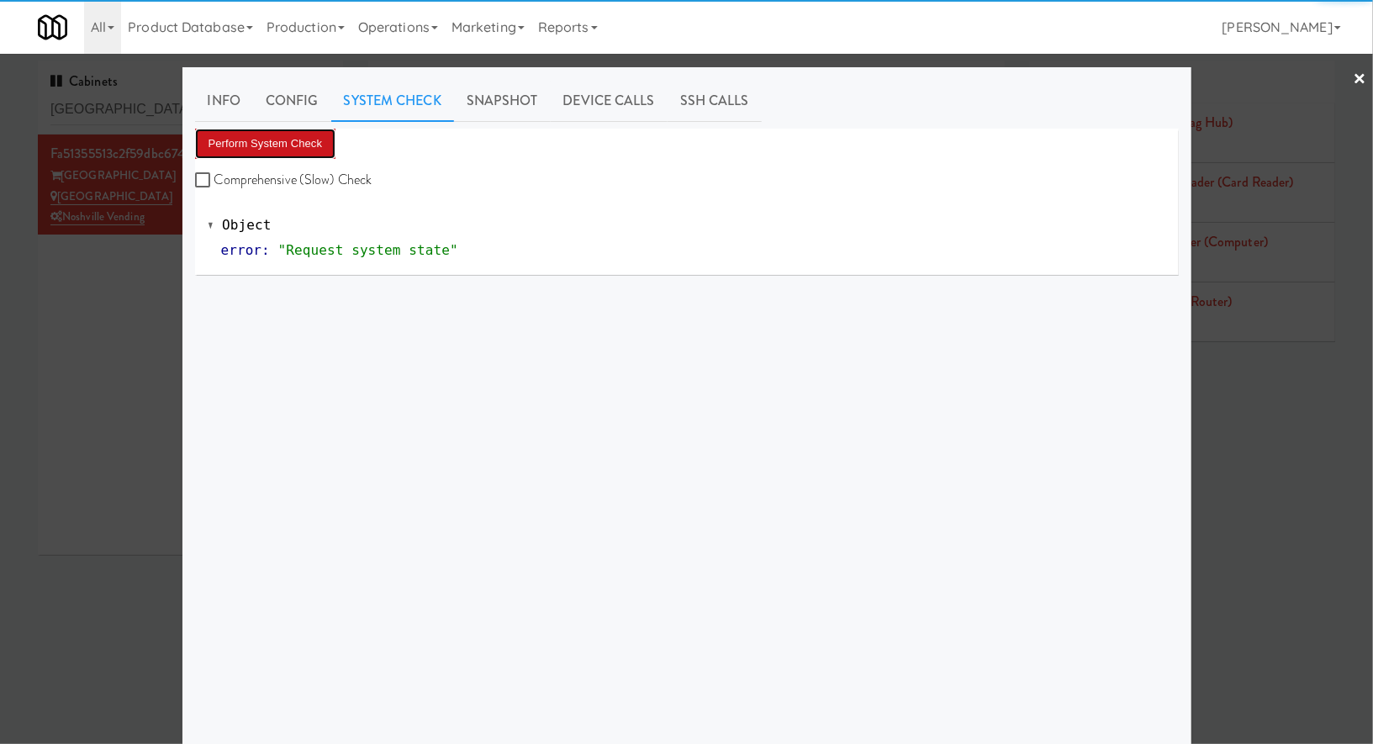
click at [319, 146] on button "Perform System Check" at bounding box center [265, 144] width 141 height 30
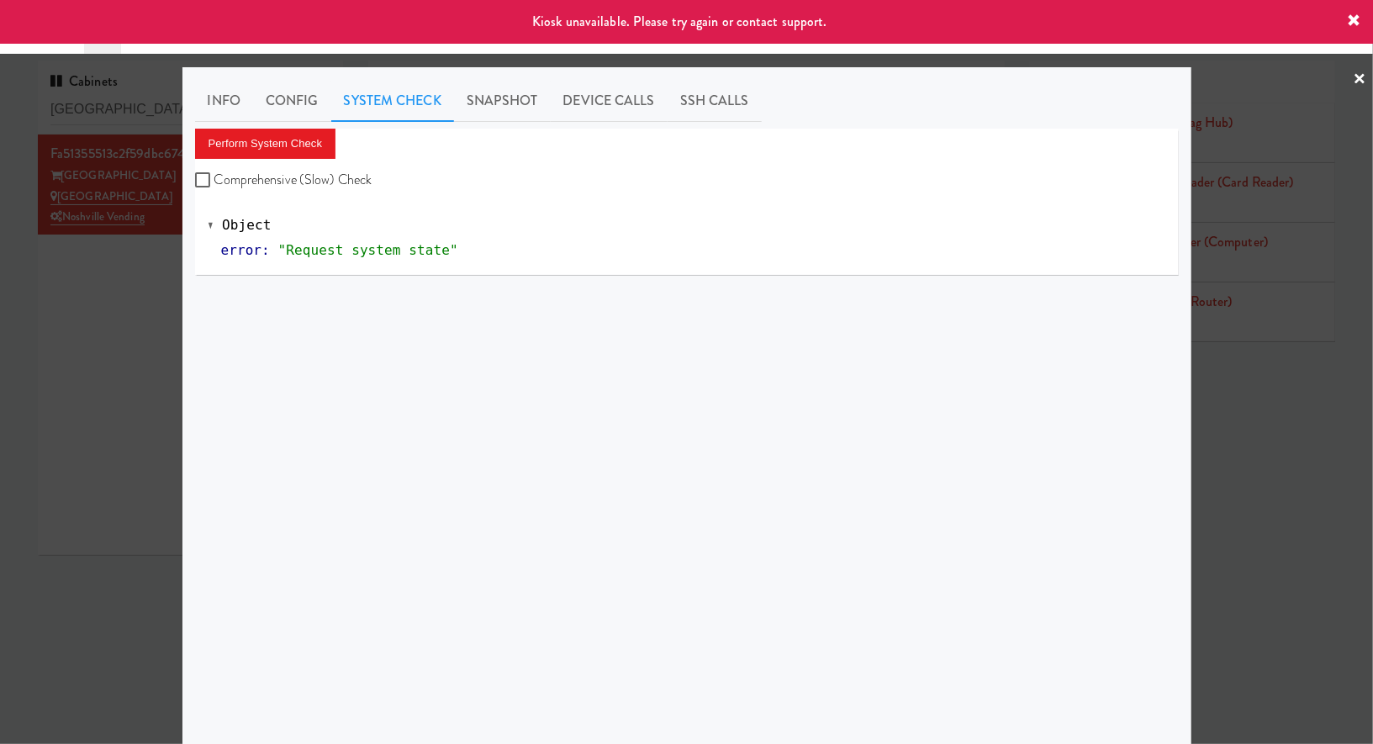
click at [110, 337] on div at bounding box center [686, 372] width 1373 height 744
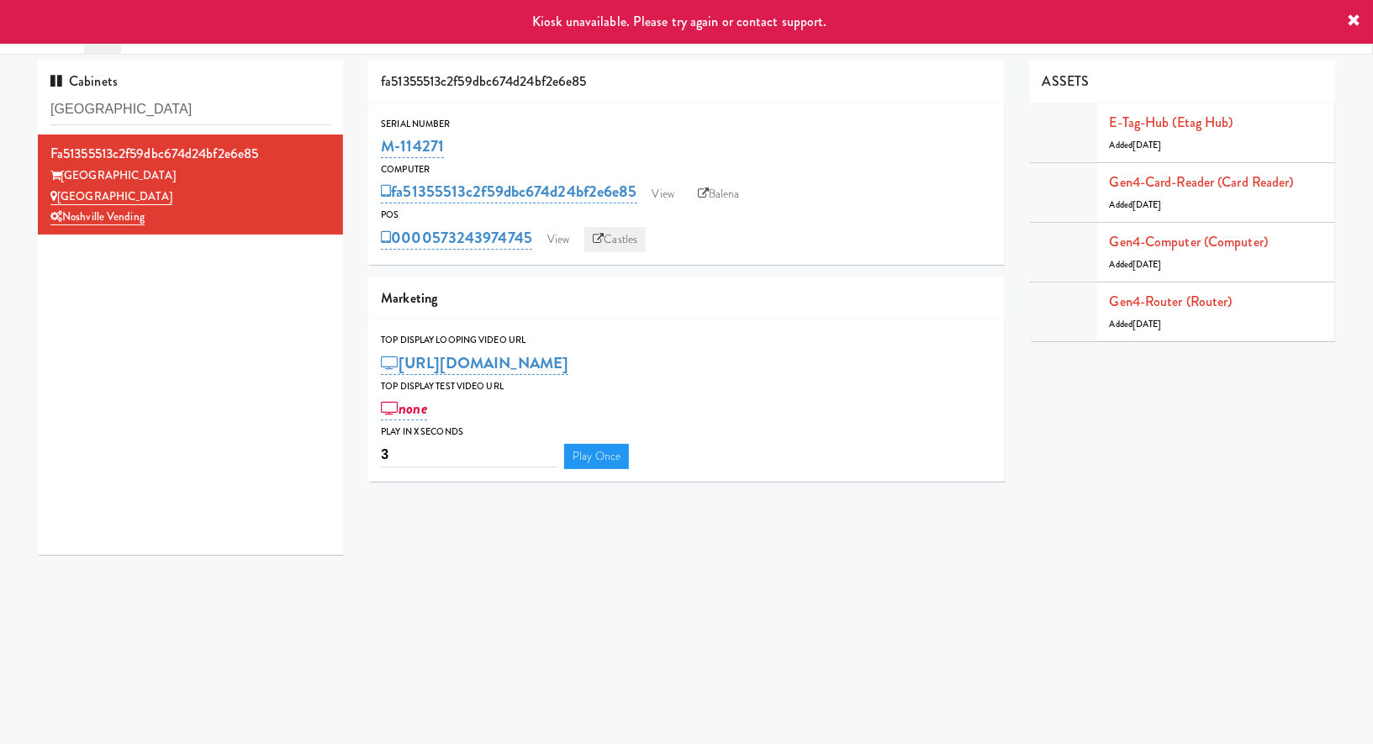
click at [624, 245] on link "Castles" at bounding box center [614, 239] width 61 height 25
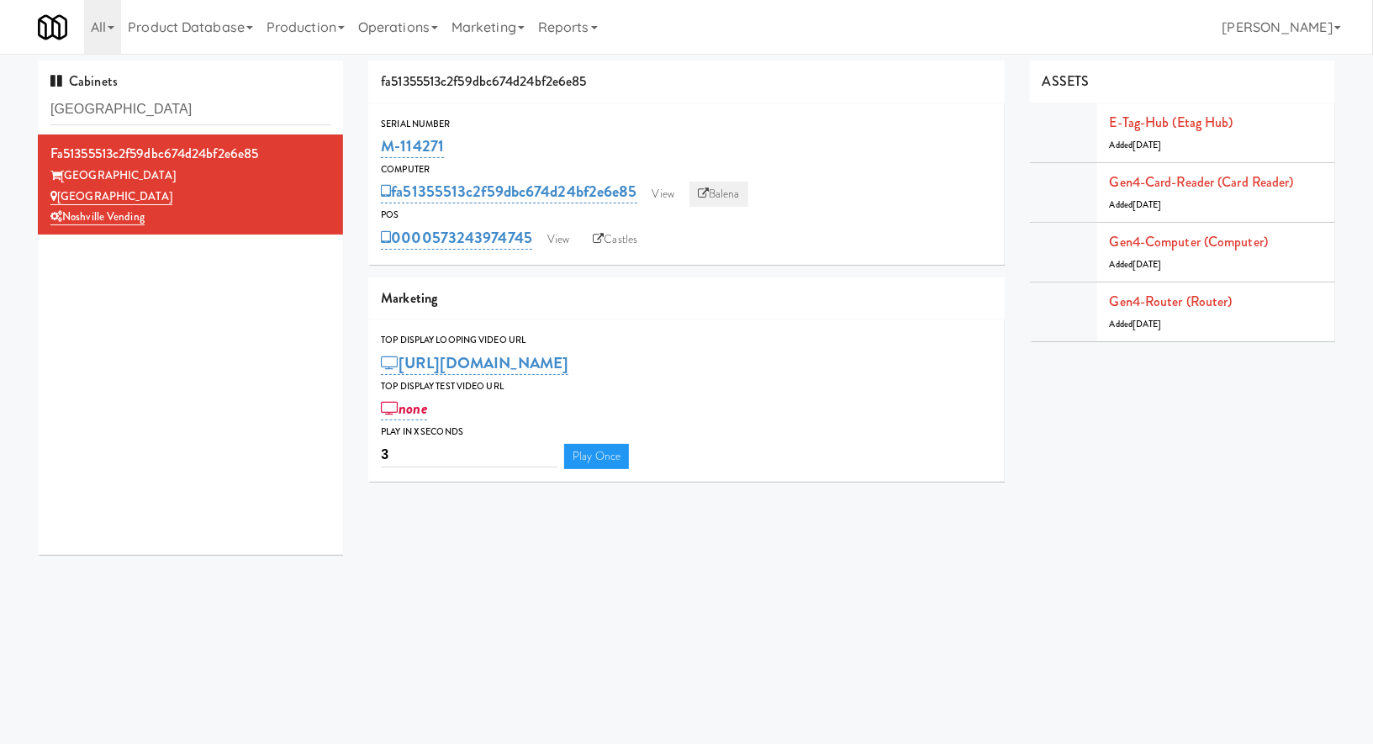
click at [713, 198] on link "Balena" at bounding box center [718, 194] width 59 height 25
click at [185, 119] on input "Aspire Gulch" at bounding box center [190, 109] width 280 height 31
paste input "Crave Cave @ HCA Combo Cooler"
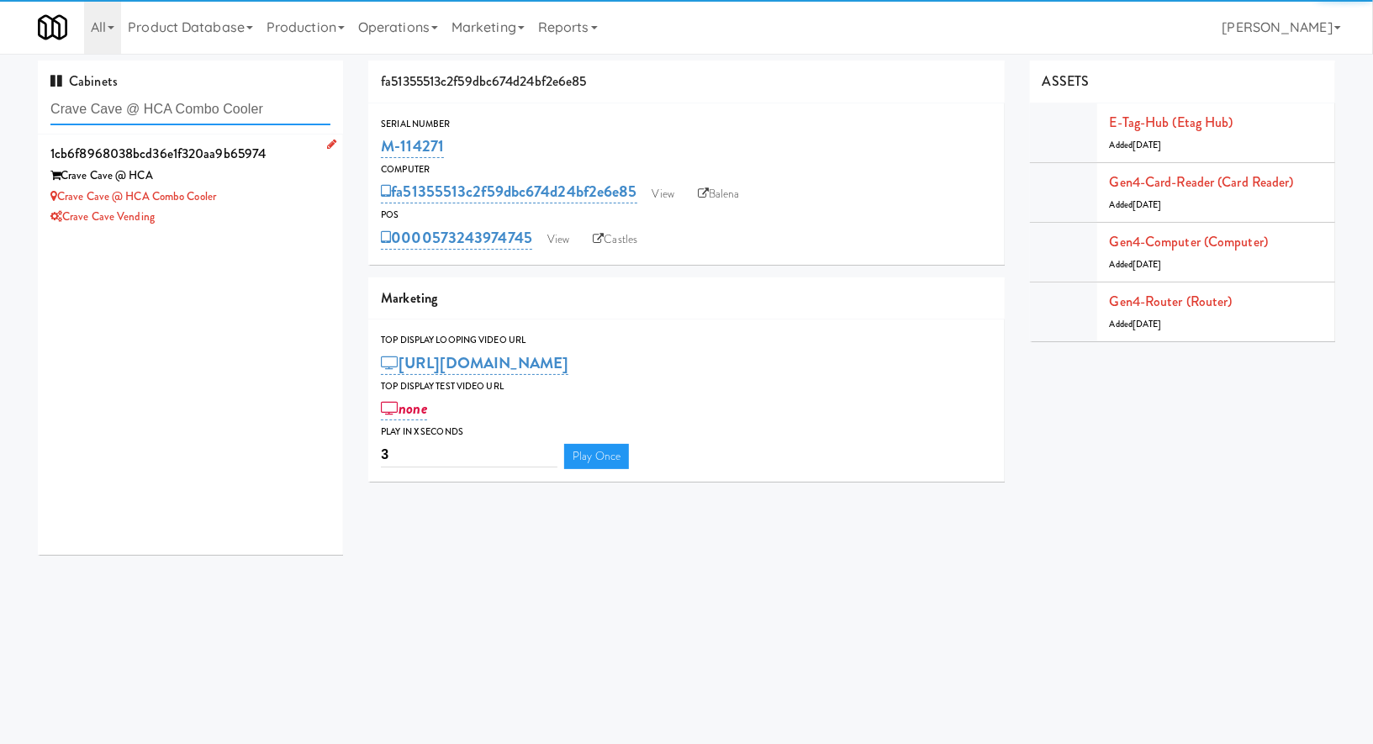
type input "Crave Cave @ HCA Combo Cooler"
click at [256, 187] on div "Crave Cave @ HCA Combo Cooler" at bounding box center [190, 197] width 280 height 21
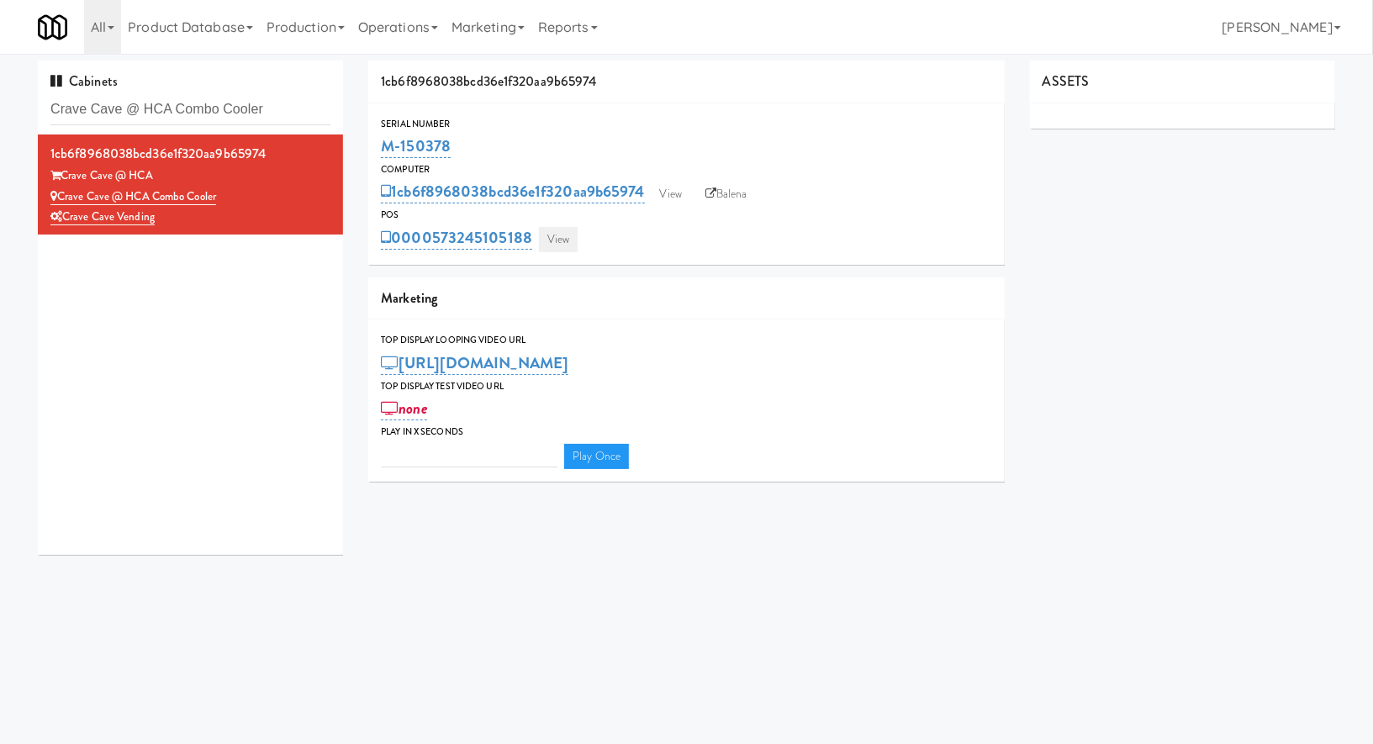
type input "3"
click at [539, 235] on link "View" at bounding box center [558, 239] width 39 height 25
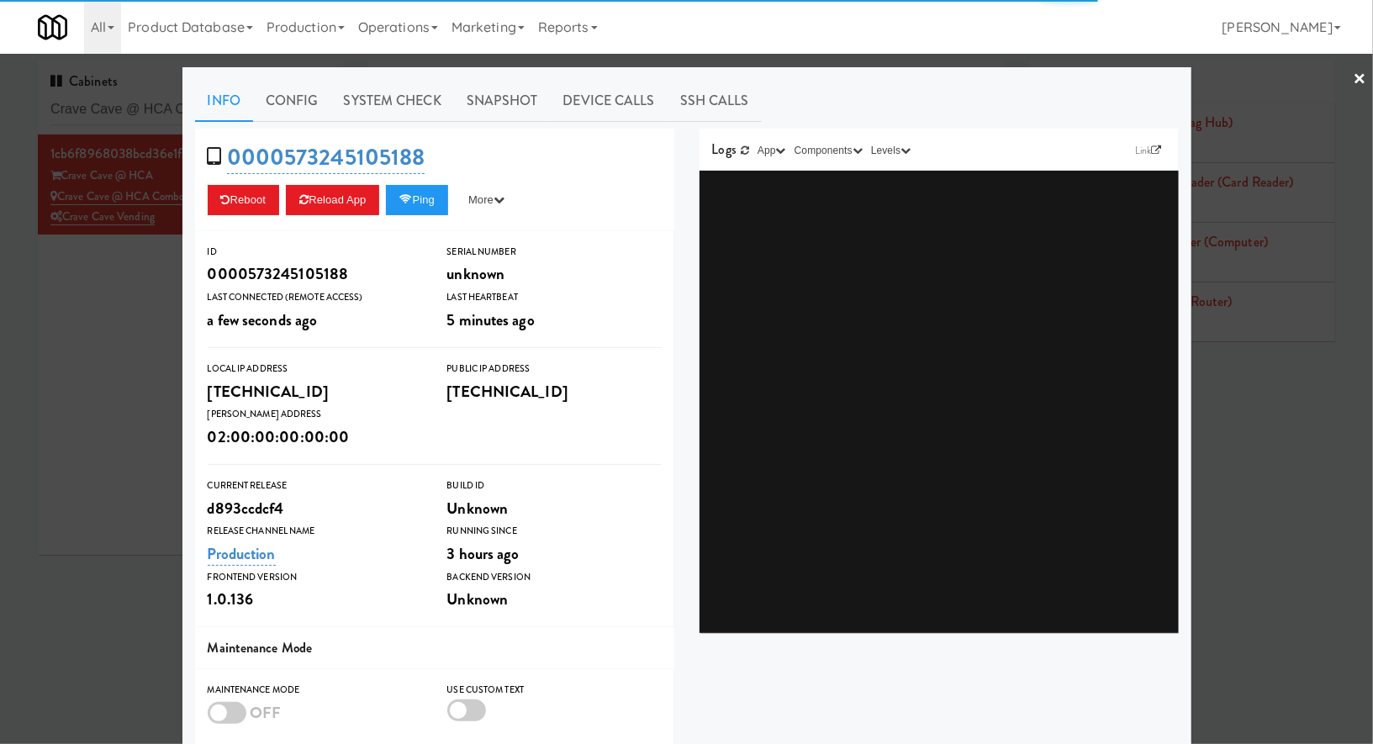
click at [412, 86] on link "System Check" at bounding box center [392, 101] width 123 height 42
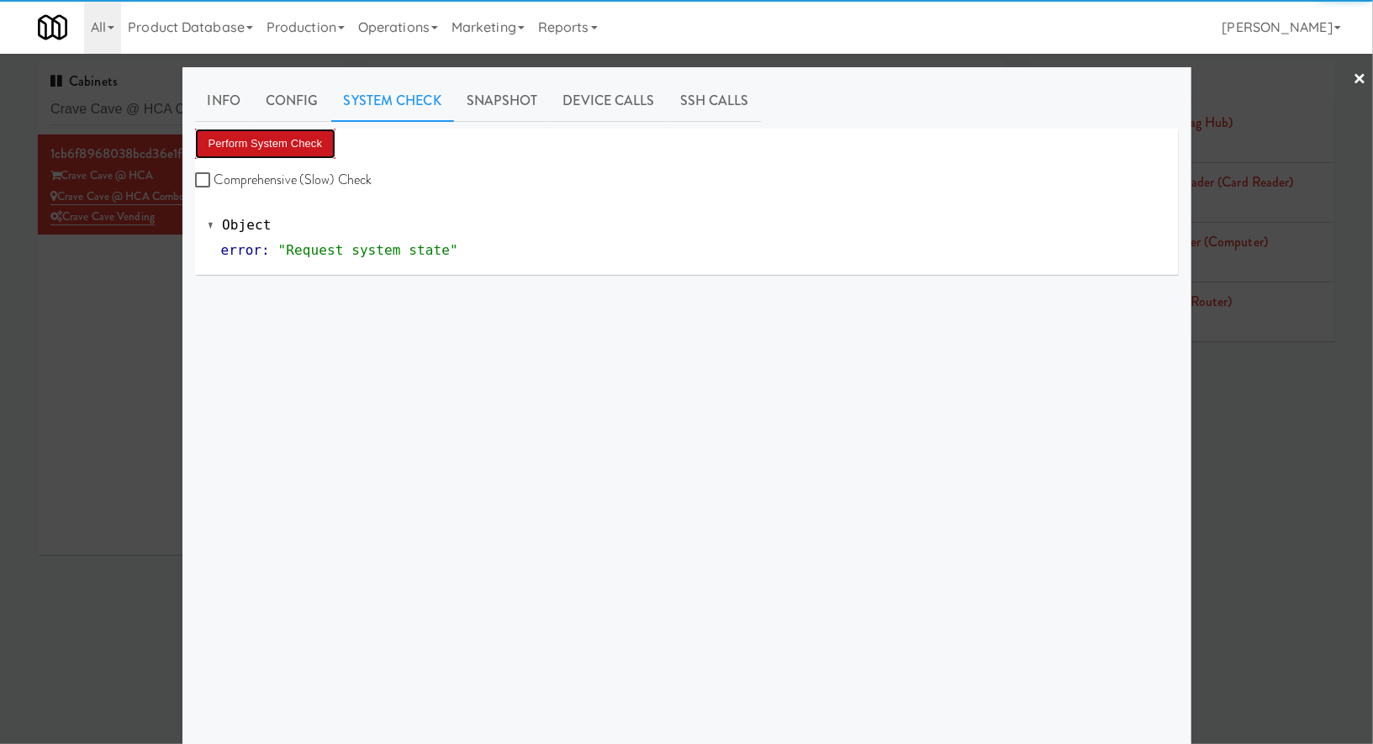
click at [305, 139] on button "Perform System Check" at bounding box center [265, 144] width 141 height 30
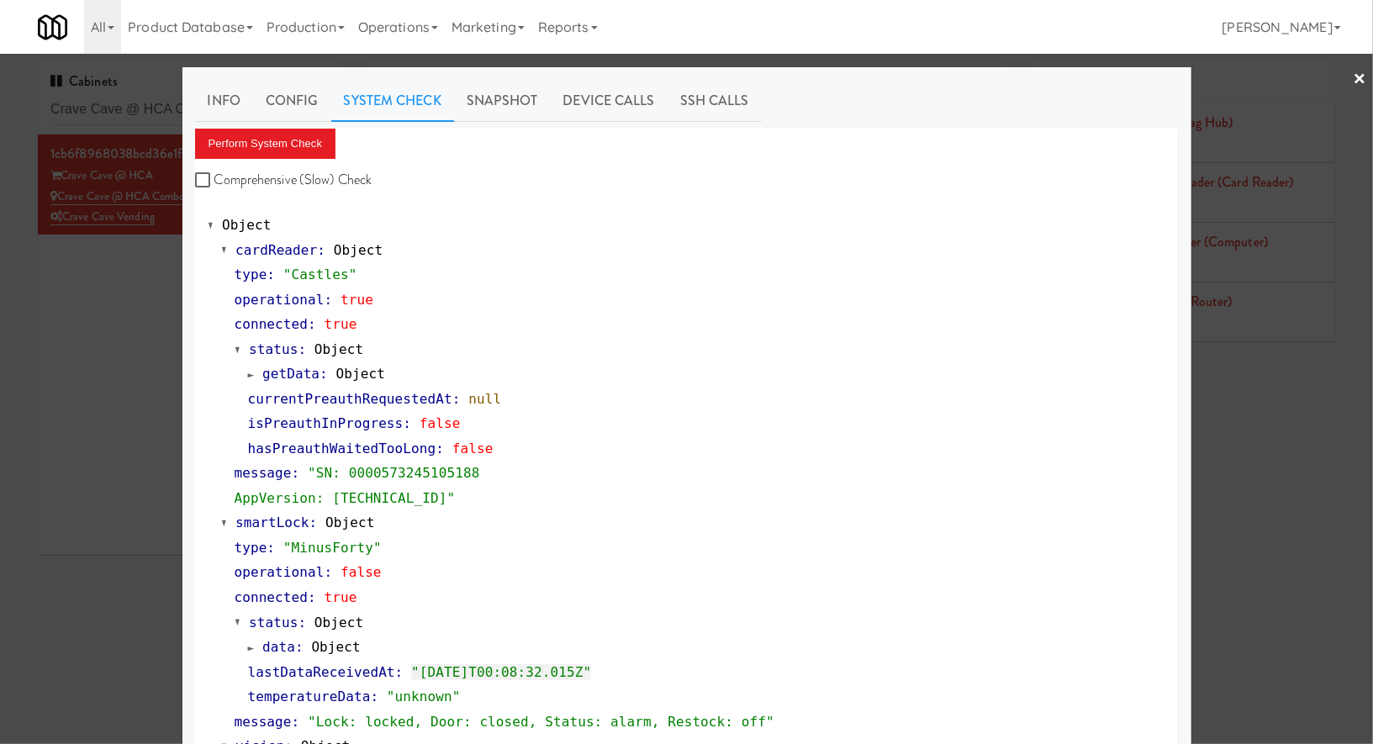
click at [154, 103] on div at bounding box center [686, 372] width 1373 height 744
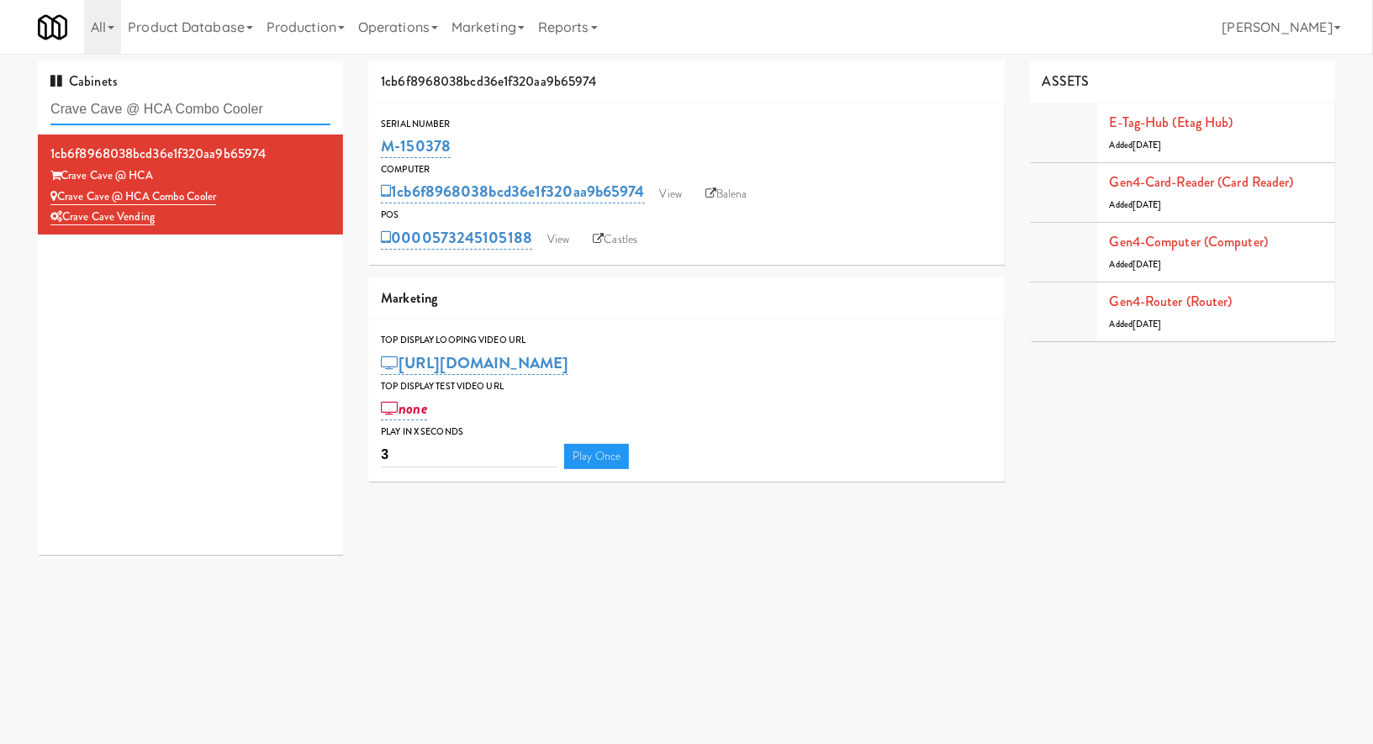
click at [154, 103] on input "Crave Cave @ HCA Combo Cooler" at bounding box center [190, 109] width 280 height 31
paste input "-Side Sports Drink"
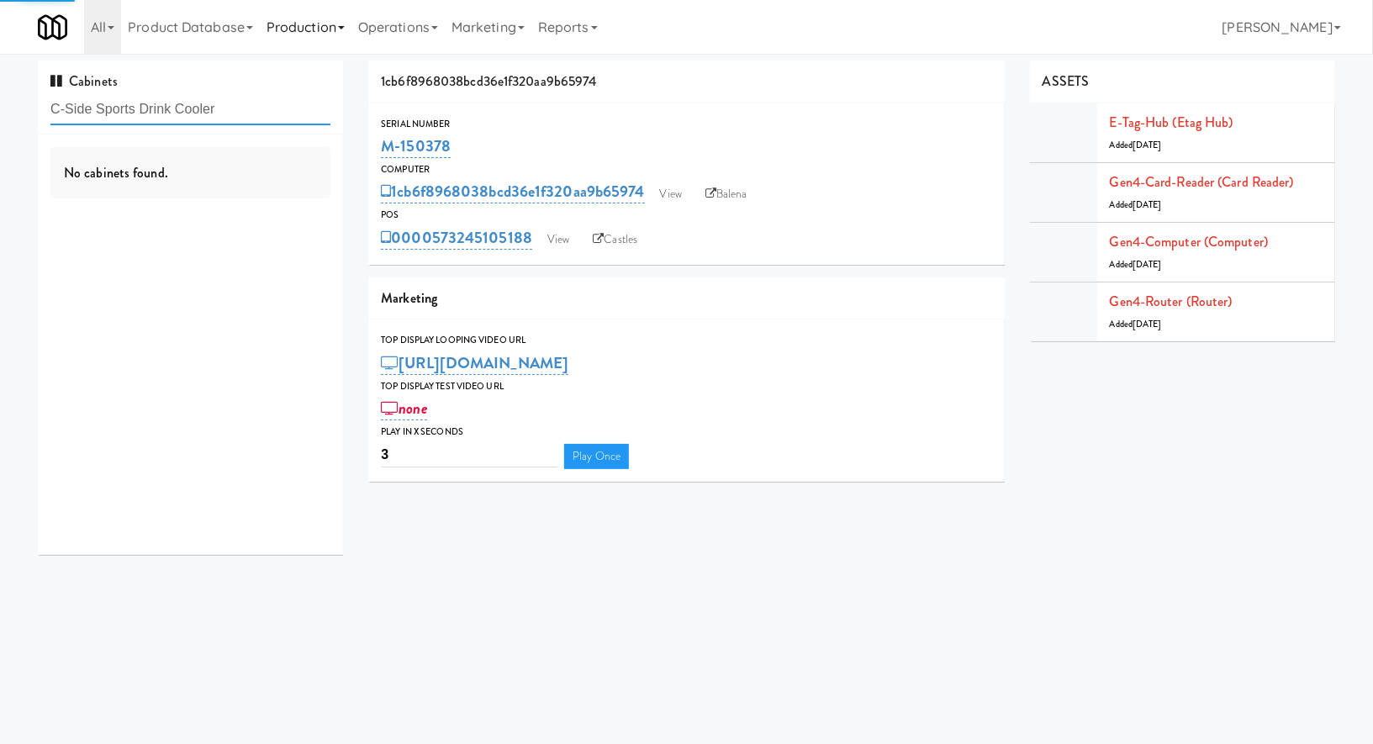
type input "C-Side Sports Drink Cooler"
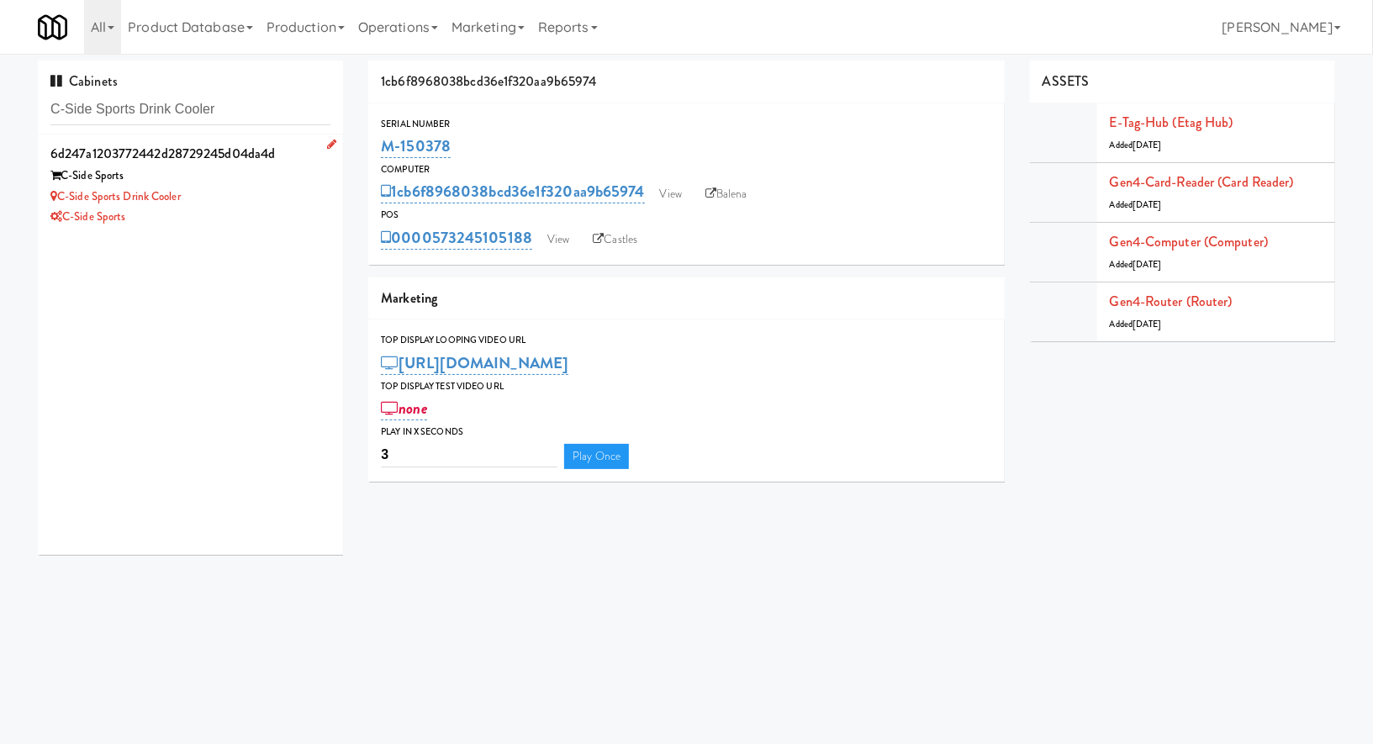
click at [288, 175] on div "C-Side Sports" at bounding box center [190, 176] width 280 height 21
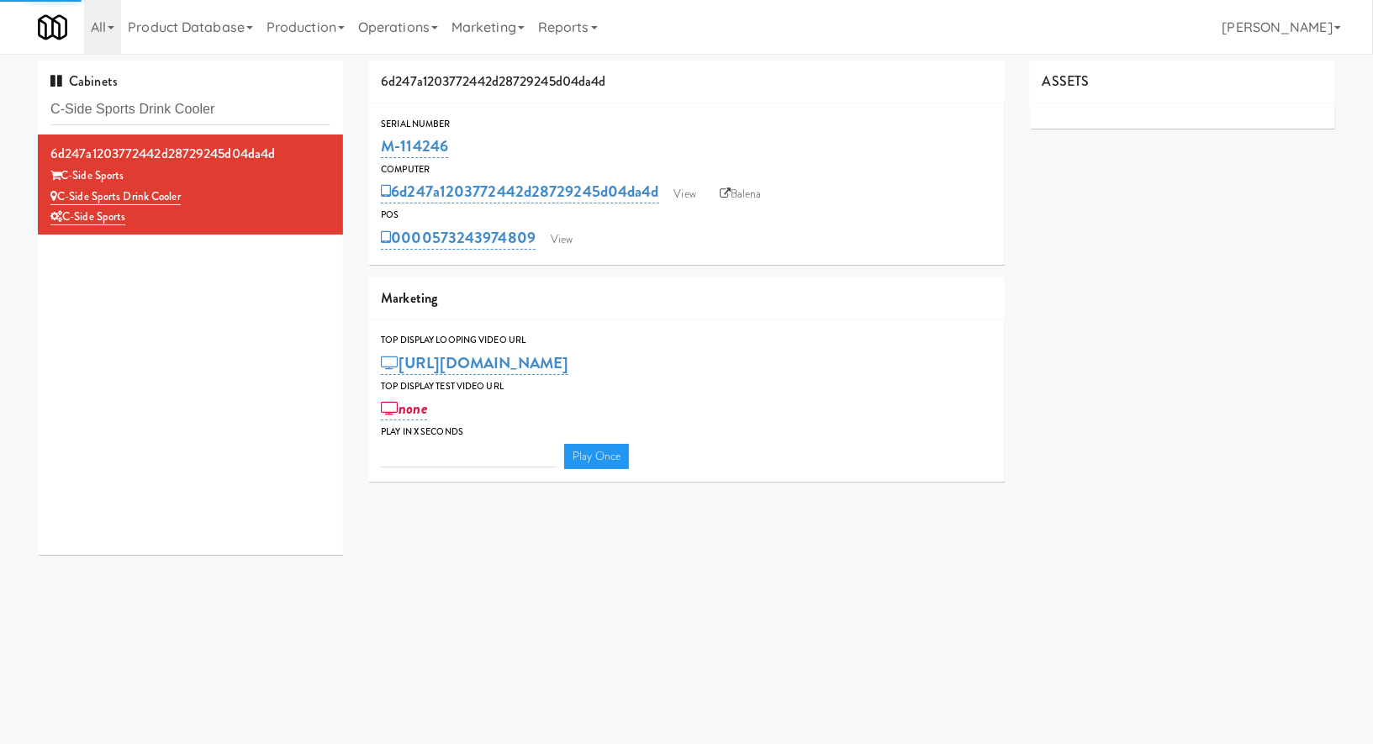
type input "3"
click at [563, 241] on link "View" at bounding box center [561, 239] width 39 height 25
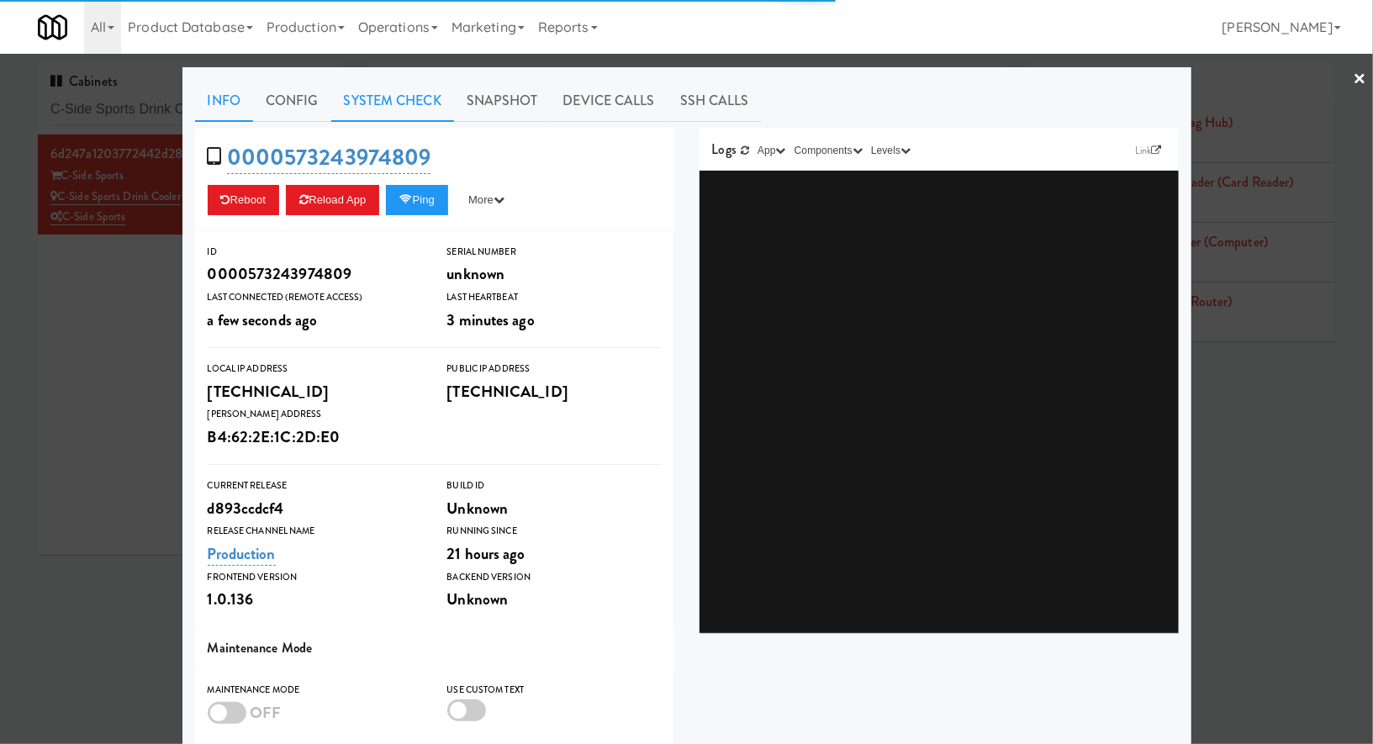
click at [421, 108] on link "System Check" at bounding box center [392, 101] width 123 height 42
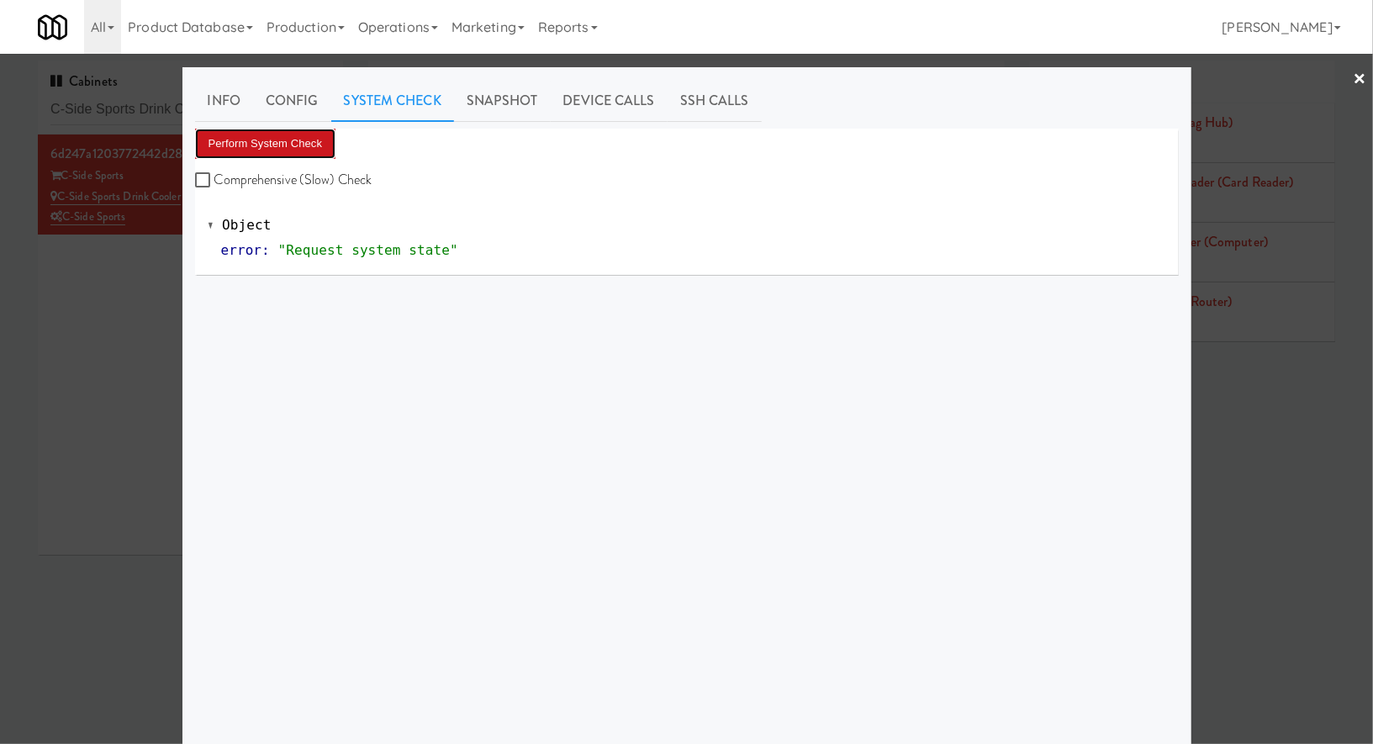
click at [311, 143] on button "Perform System Check" at bounding box center [265, 144] width 141 height 30
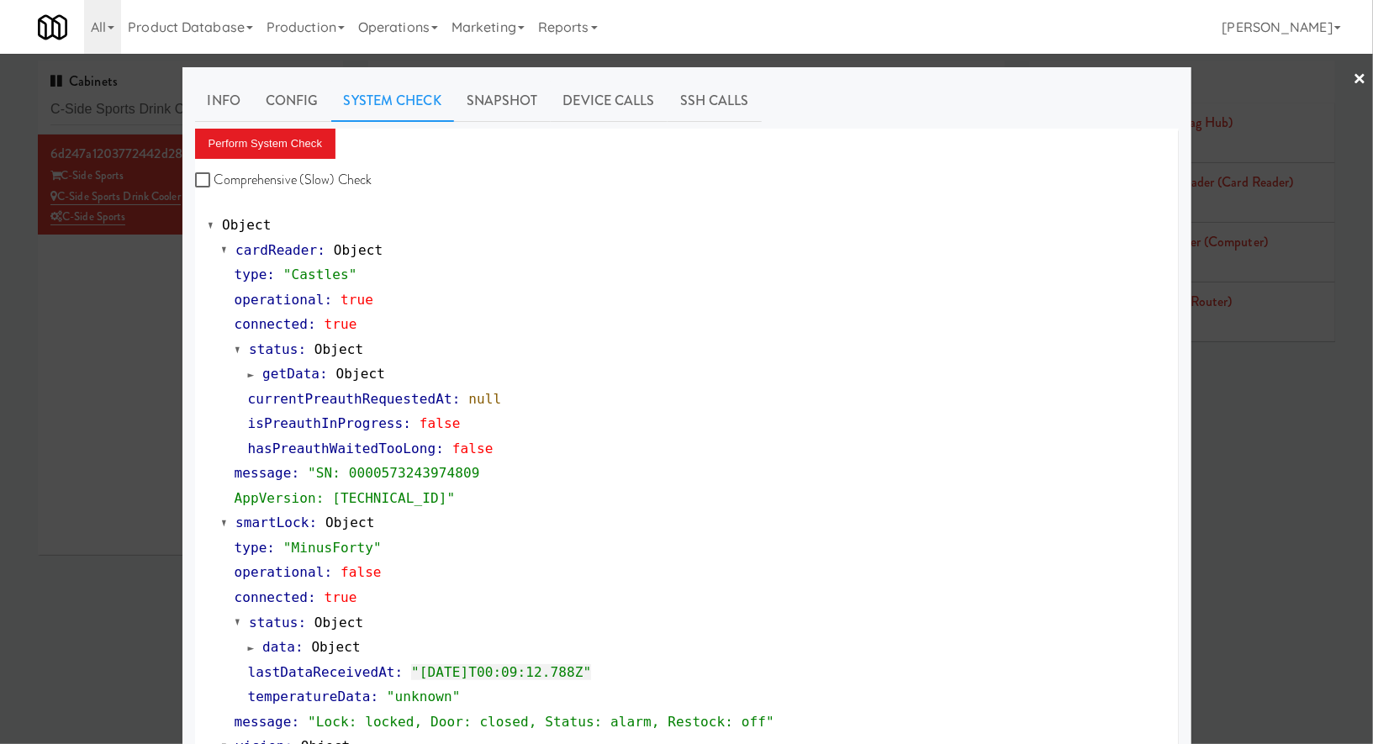
click at [104, 261] on div at bounding box center [686, 372] width 1373 height 744
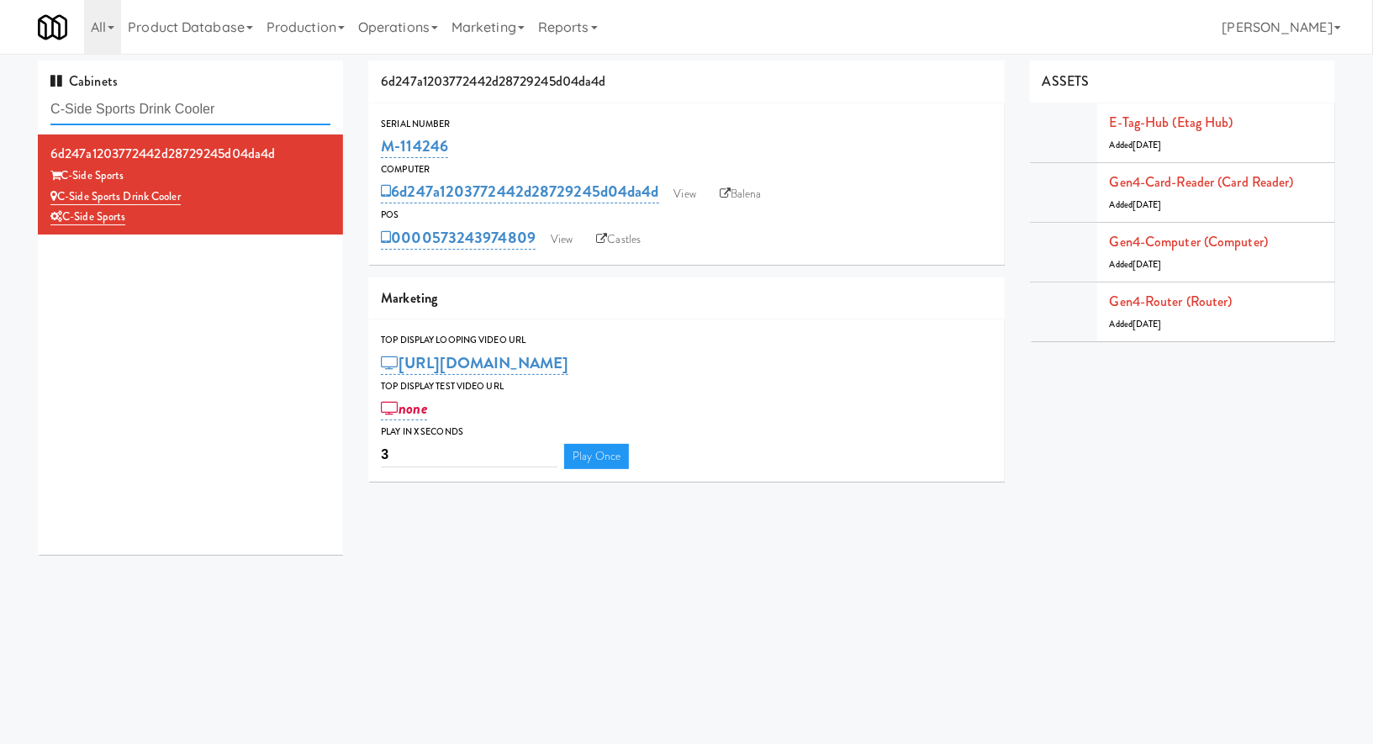
click at [261, 108] on input "C-Side Sports Drink Cooler" at bounding box center [190, 109] width 280 height 31
paste input "70 Cap - Pantry"
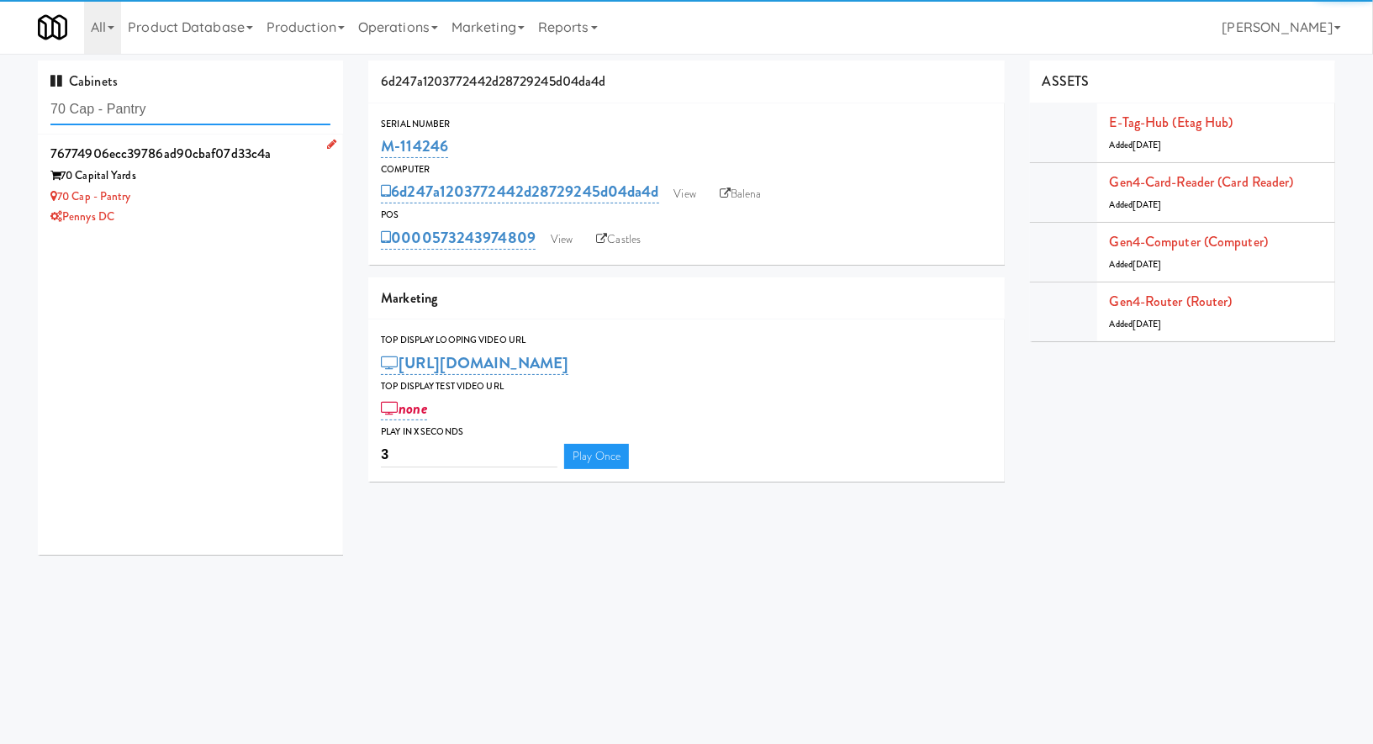
type input "70 Cap - Pantry"
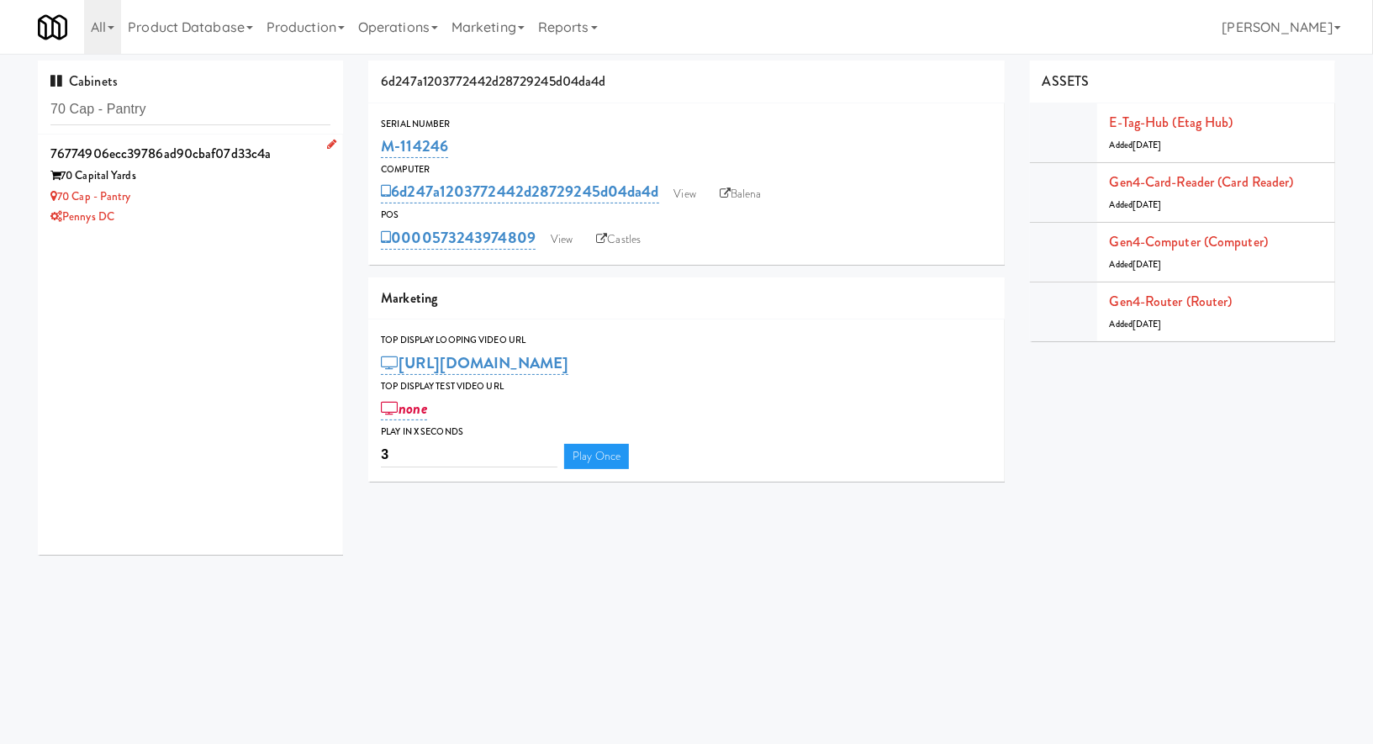
click at [285, 172] on div "70 Capital Yards" at bounding box center [190, 176] width 280 height 21
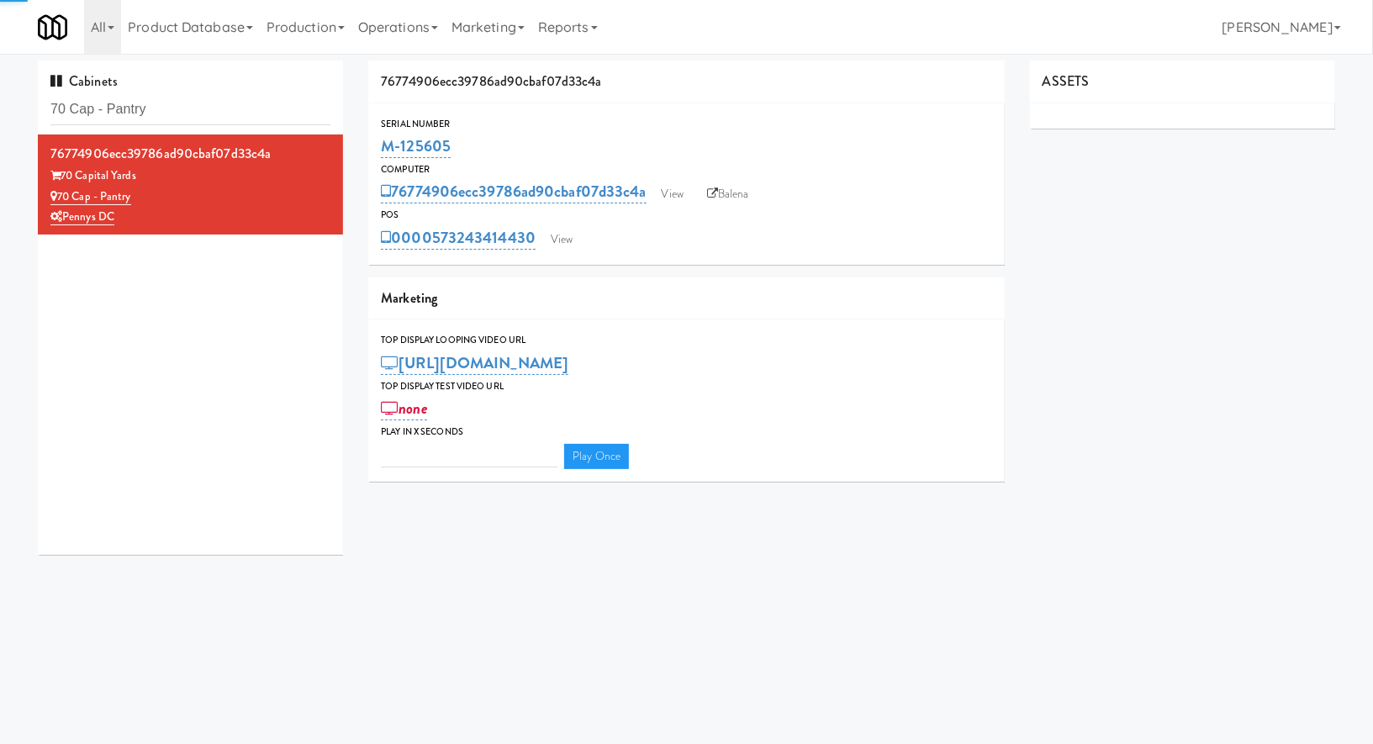
type input "3"
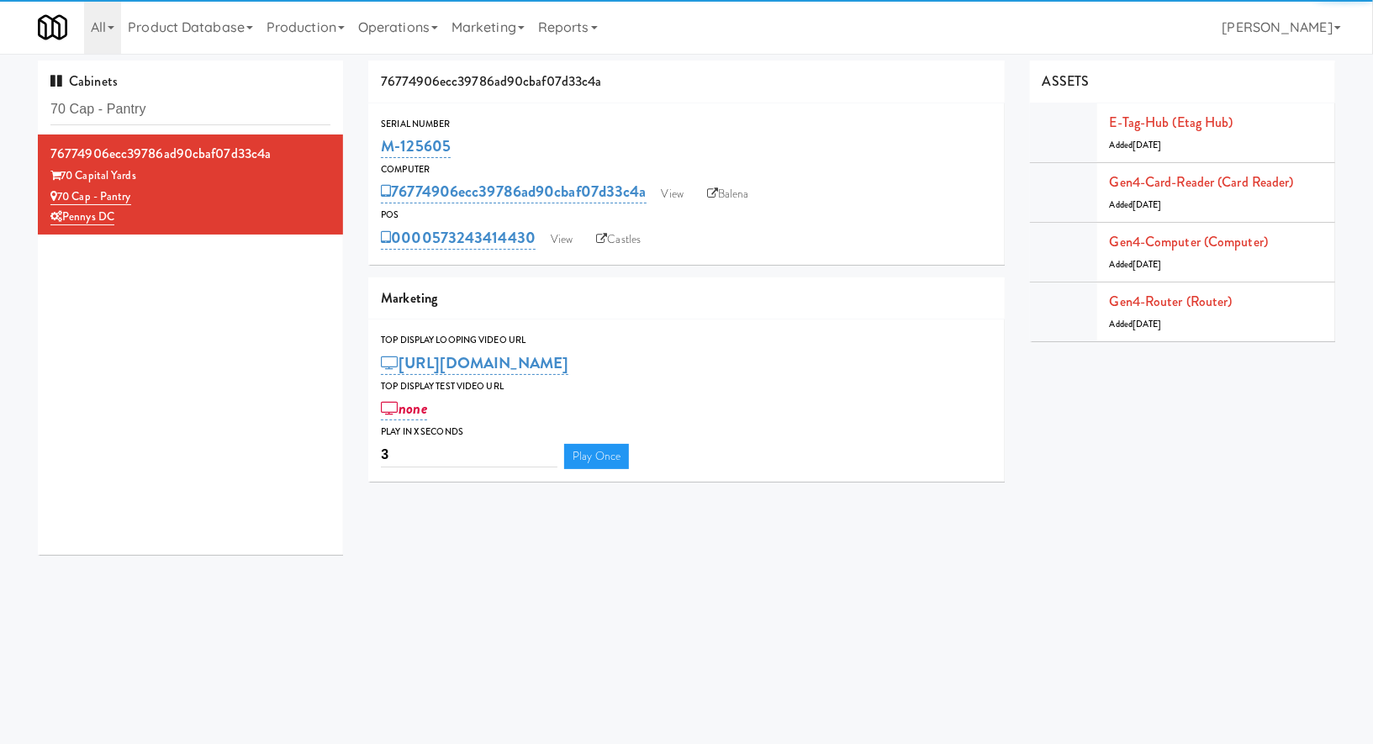
drag, startPoint x: 484, startPoint y: 144, endPoint x: 371, endPoint y: 145, distance: 113.5
click at [371, 145] on div "Serial Number M-125605" at bounding box center [686, 138] width 636 height 45
copy link "M-125605"
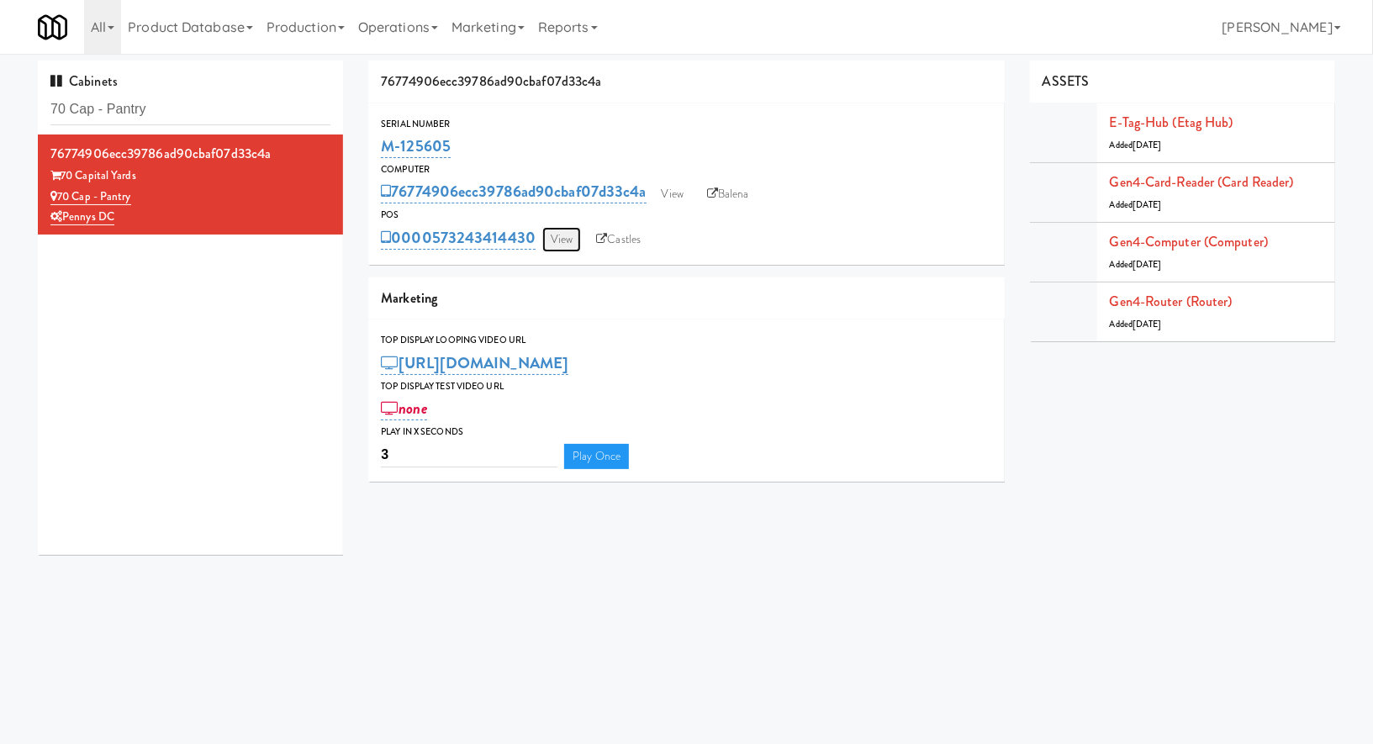
click at [556, 240] on link "View" at bounding box center [561, 239] width 39 height 25
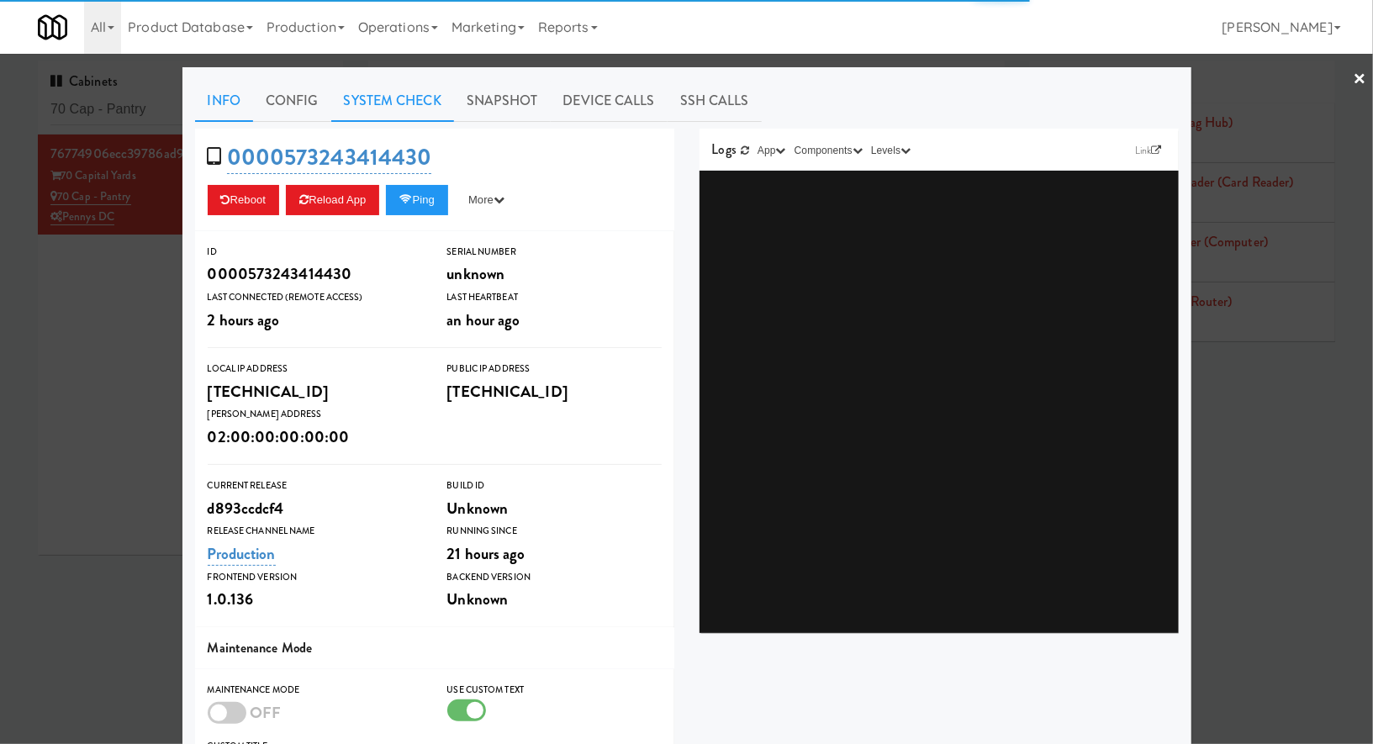
click at [351, 111] on link "System Check" at bounding box center [392, 101] width 123 height 42
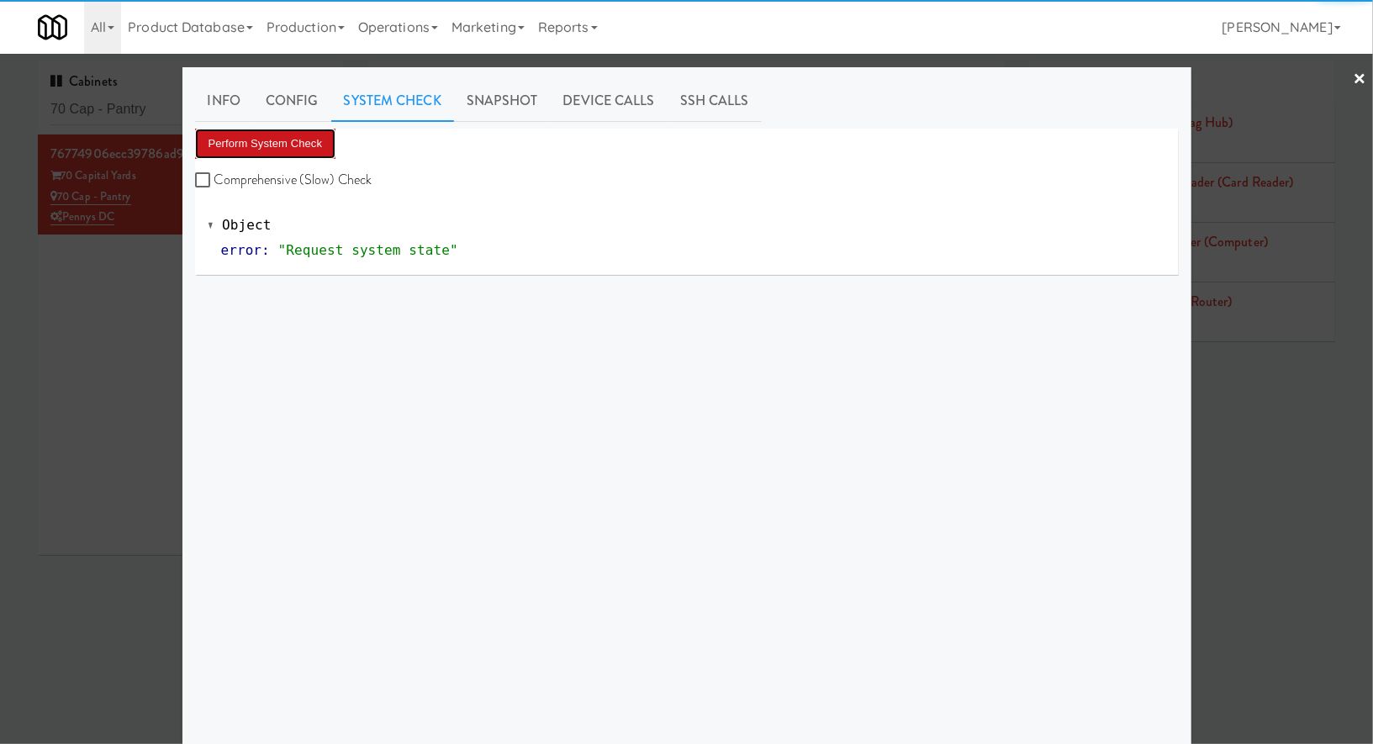
click at [317, 138] on button "Perform System Check" at bounding box center [265, 144] width 141 height 30
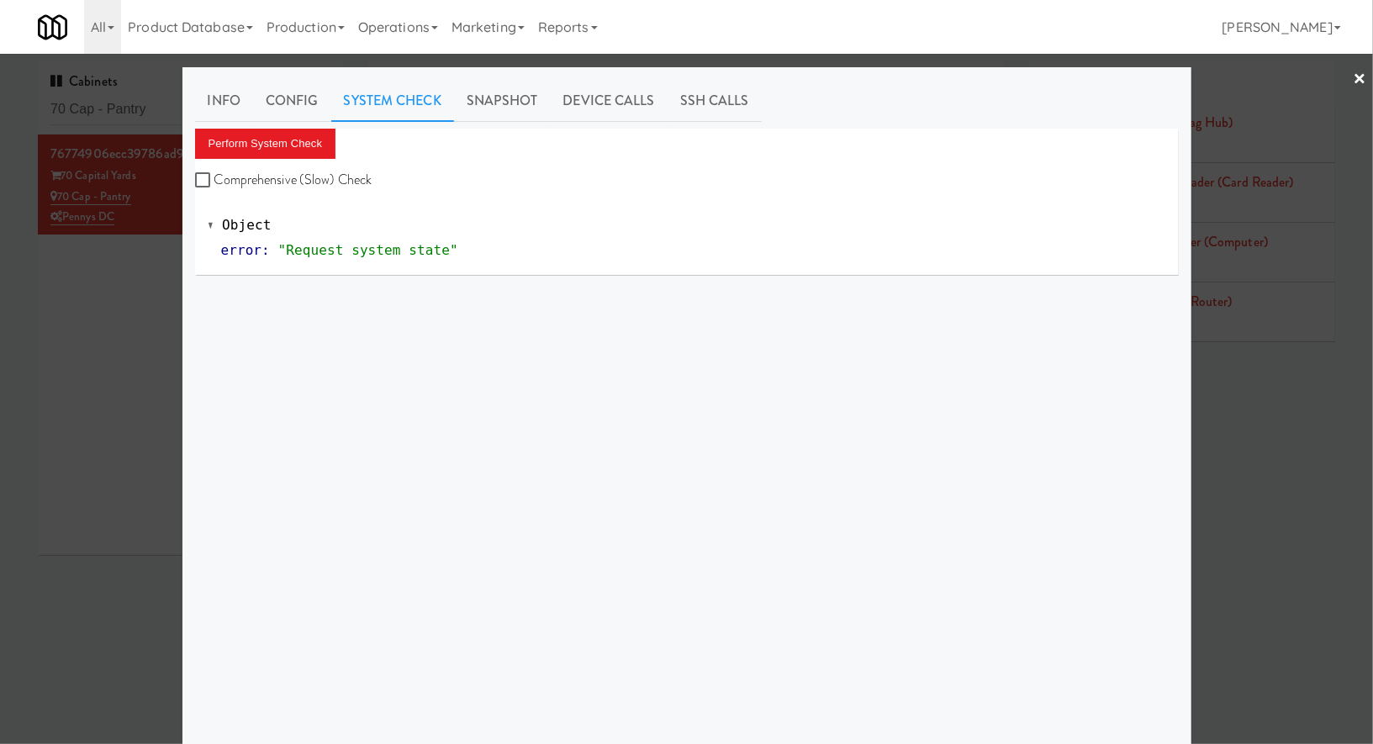
click at [156, 107] on div at bounding box center [686, 372] width 1373 height 744
click at [156, 107] on input "70 Cap - Pantry" at bounding box center [190, 109] width 280 height 31
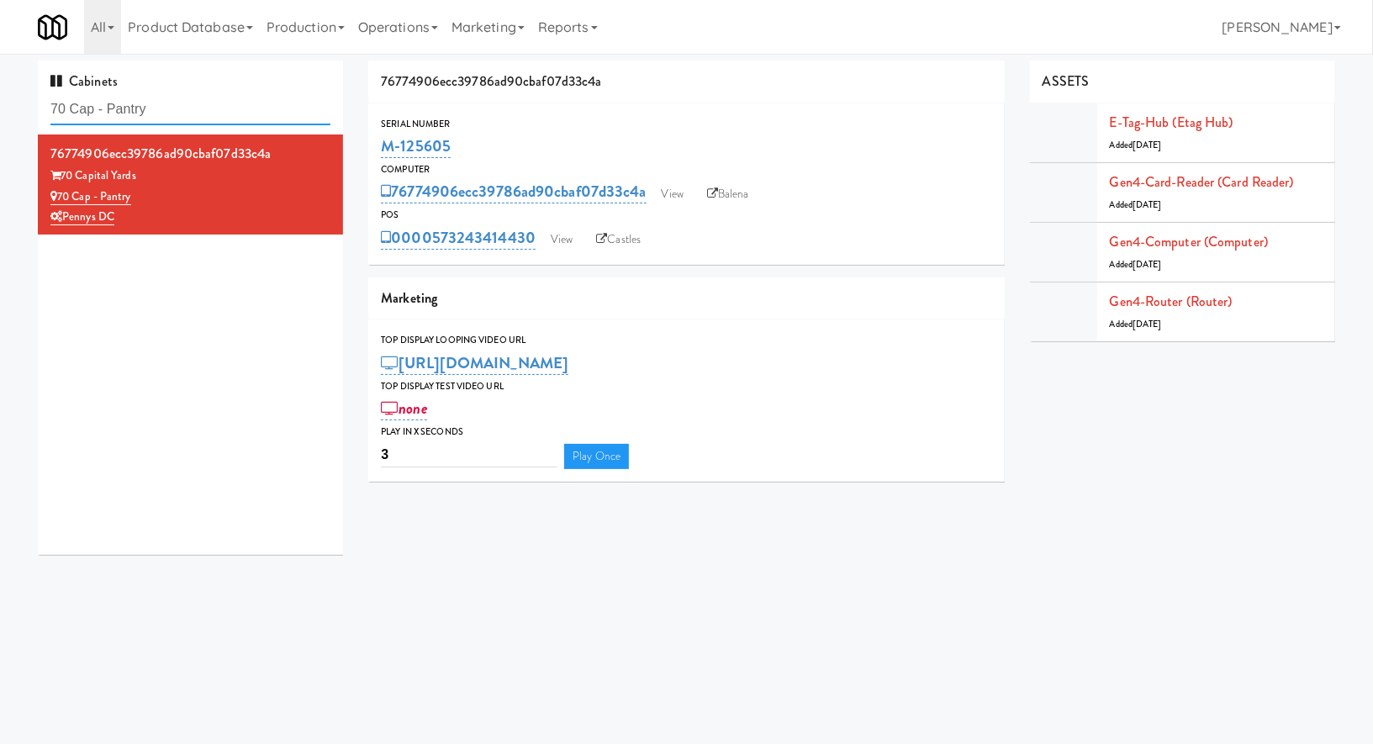
click at [156, 107] on input "70 Cap - Pantry" at bounding box center [190, 109] width 280 height 31
paste input "Wheeling Town Center-Coole"
type input "Wheeling Town Center-Coole"
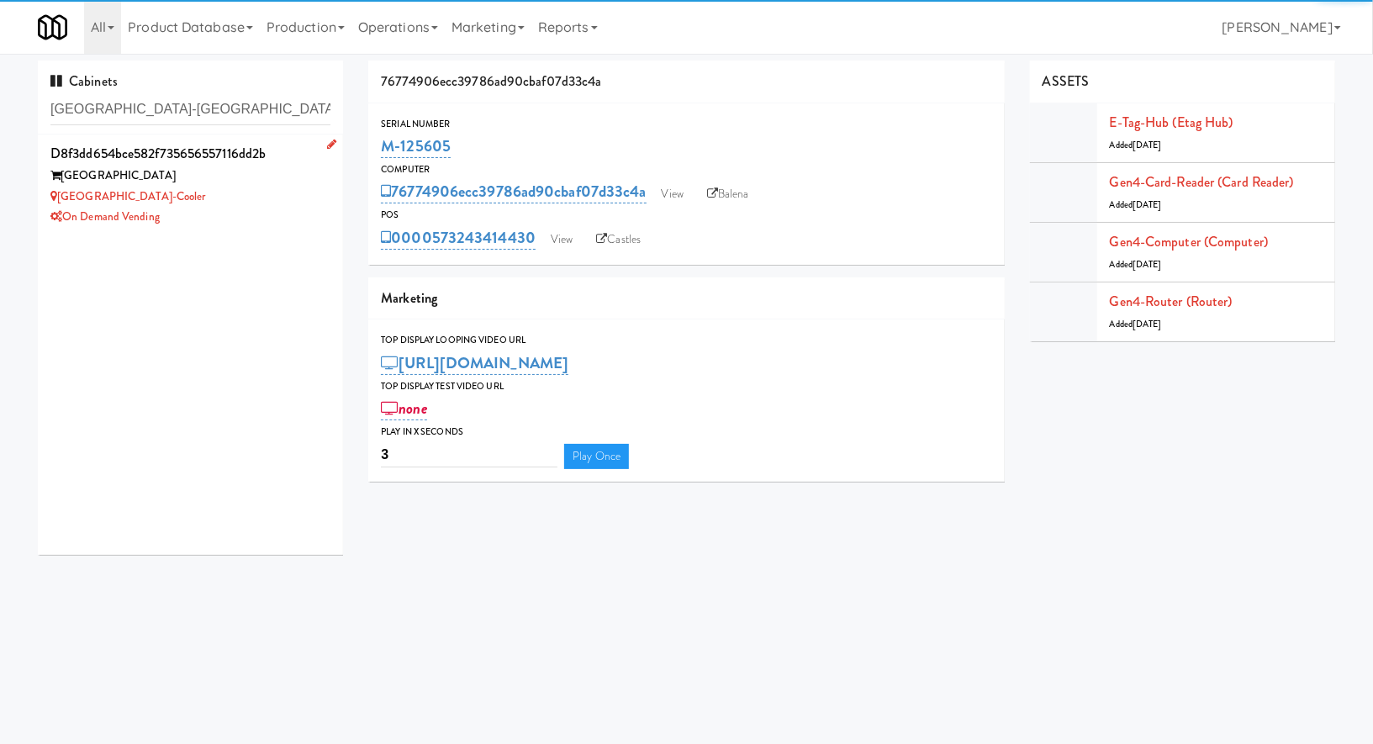
click at [267, 203] on div "Wheeling Town Center-Cooler" at bounding box center [190, 197] width 280 height 21
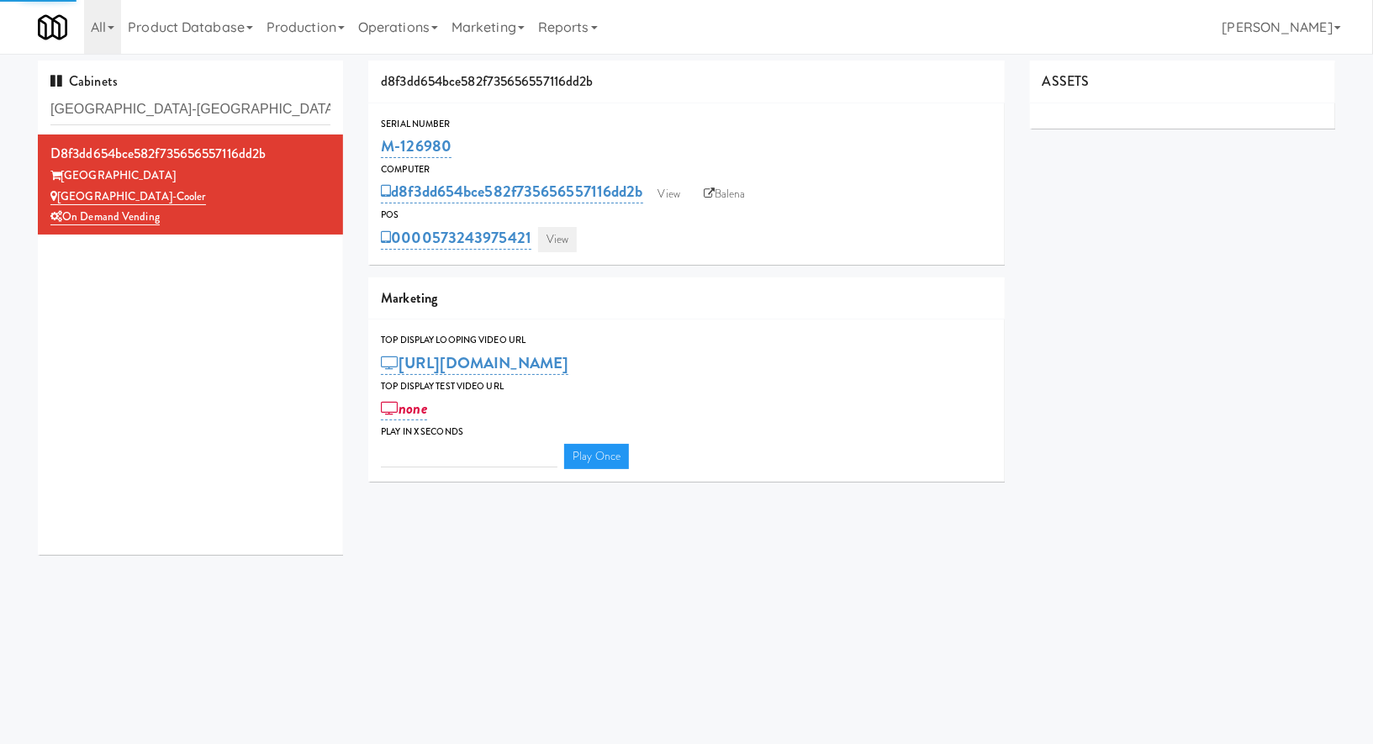
type input "3"
click at [564, 243] on link "View" at bounding box center [557, 239] width 39 height 25
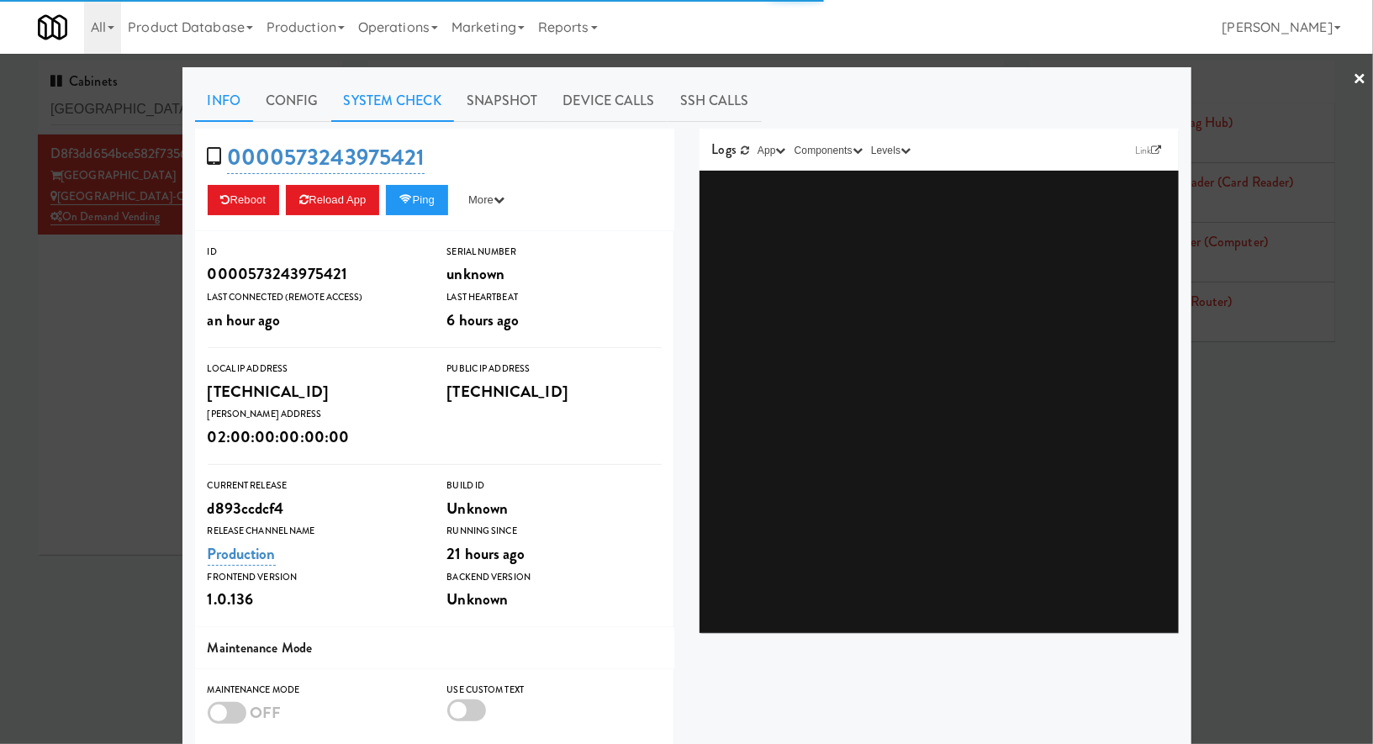
click at [394, 108] on link "System Check" at bounding box center [392, 101] width 123 height 42
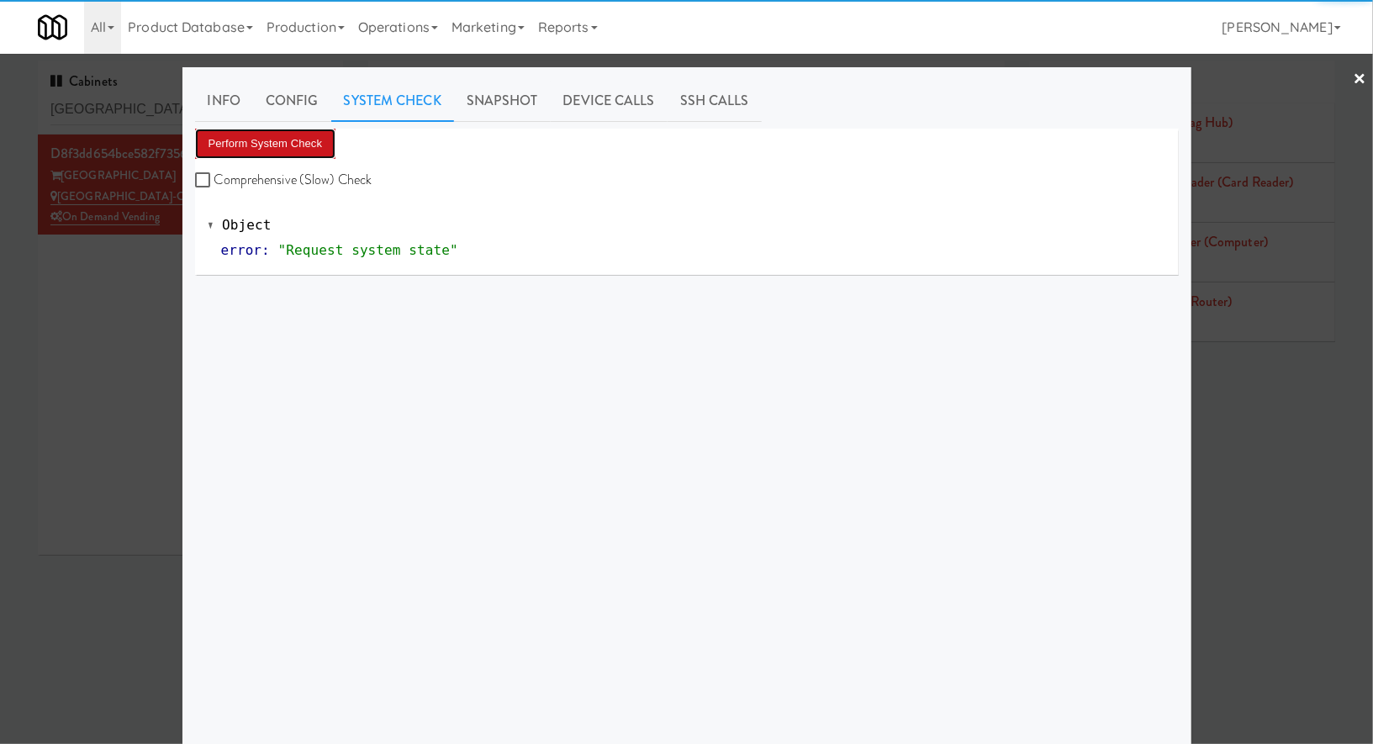
click at [319, 145] on button "Perform System Check" at bounding box center [265, 144] width 141 height 30
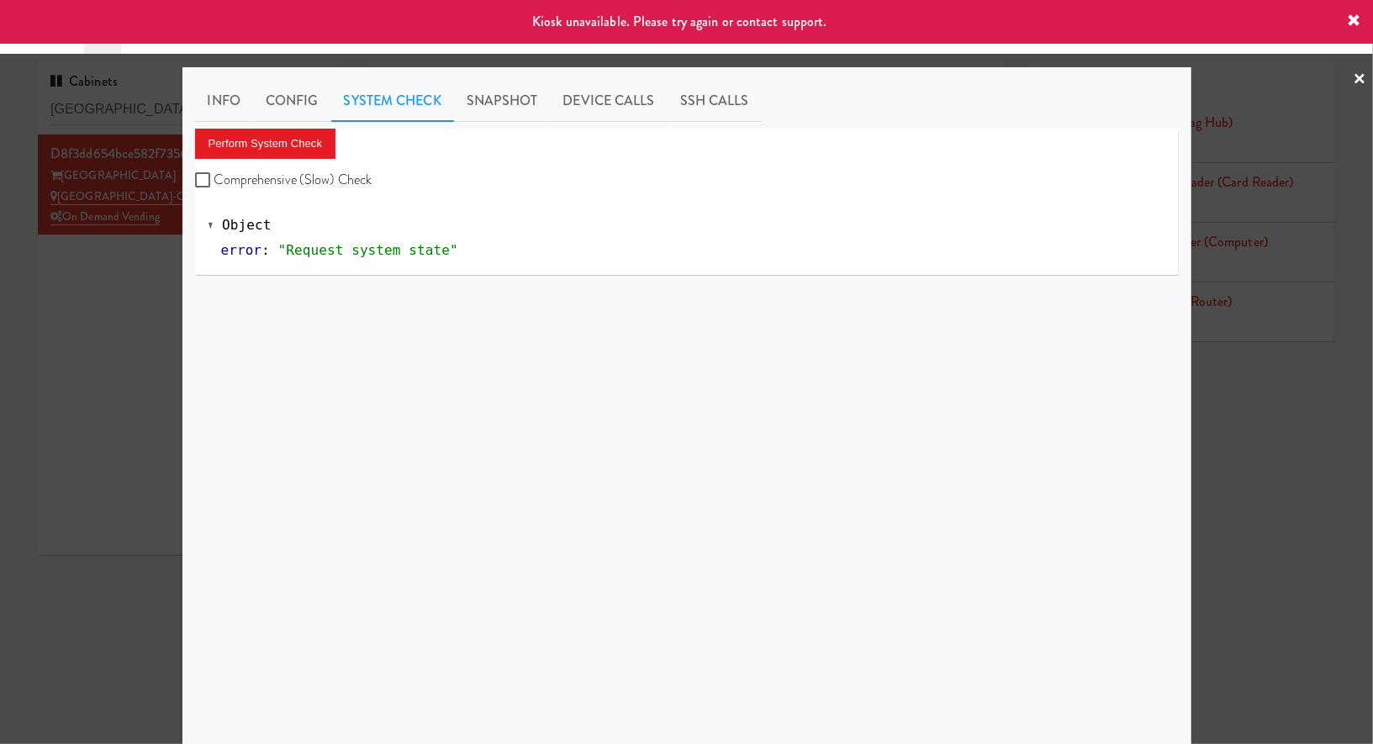
click at [121, 297] on div at bounding box center [686, 372] width 1373 height 744
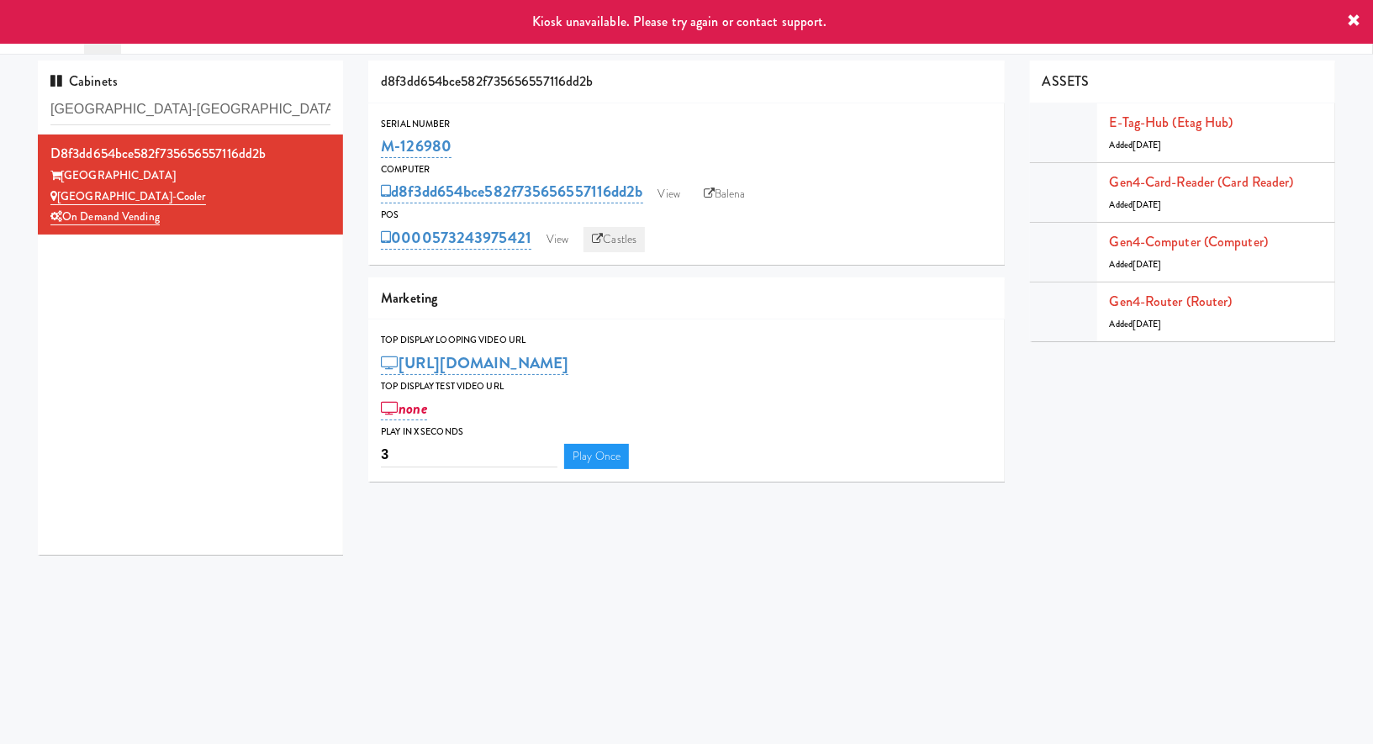
click at [622, 238] on link "Castles" at bounding box center [613, 239] width 61 height 25
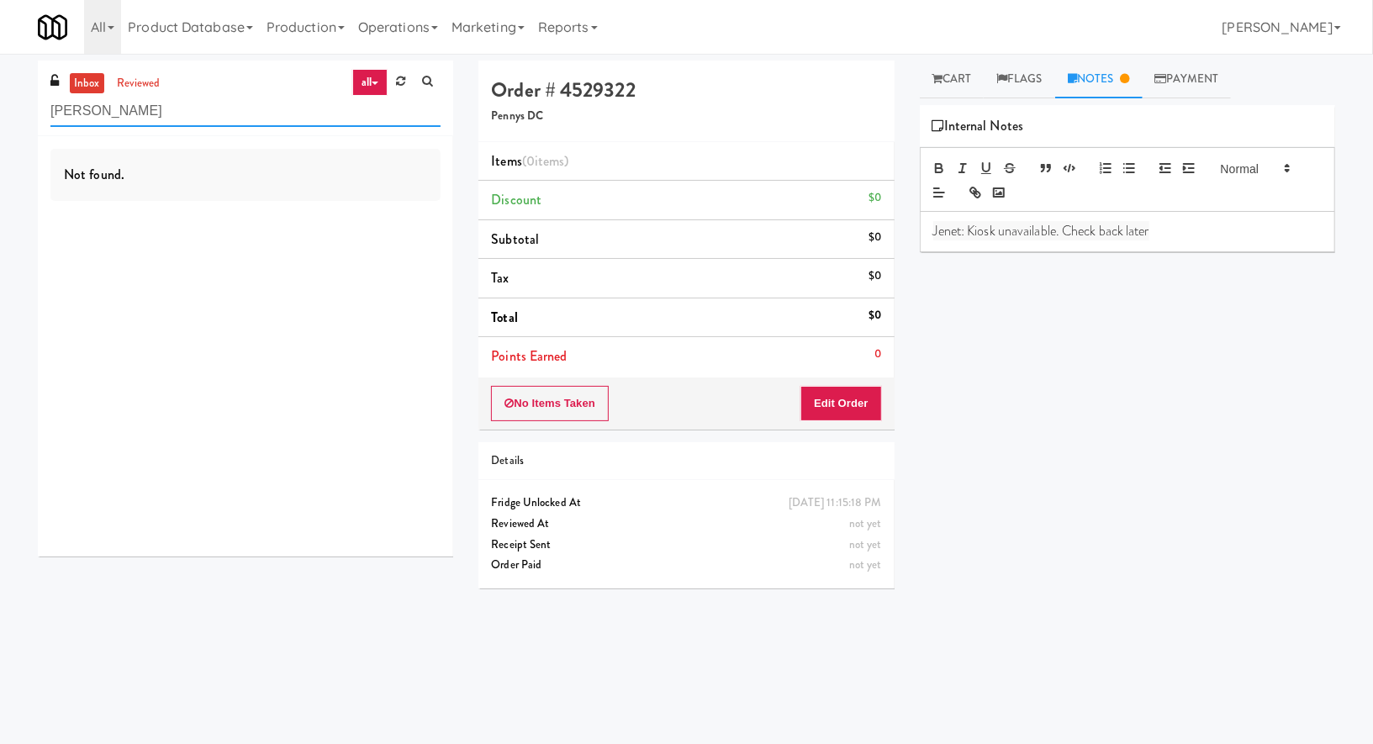
click at [133, 111] on input "brendan" at bounding box center [245, 111] width 390 height 31
type input "excellen"
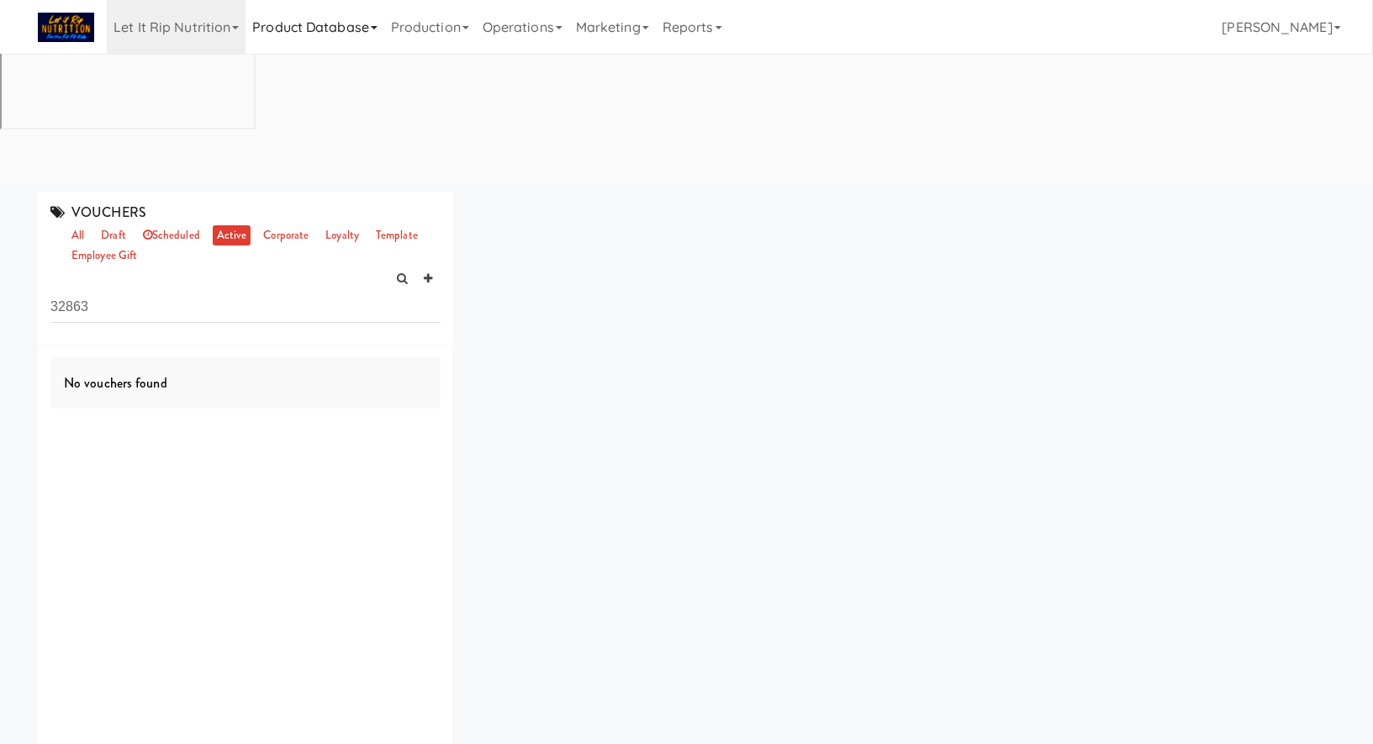
click at [372, 31] on link "Product Database" at bounding box center [314, 27] width 139 height 54
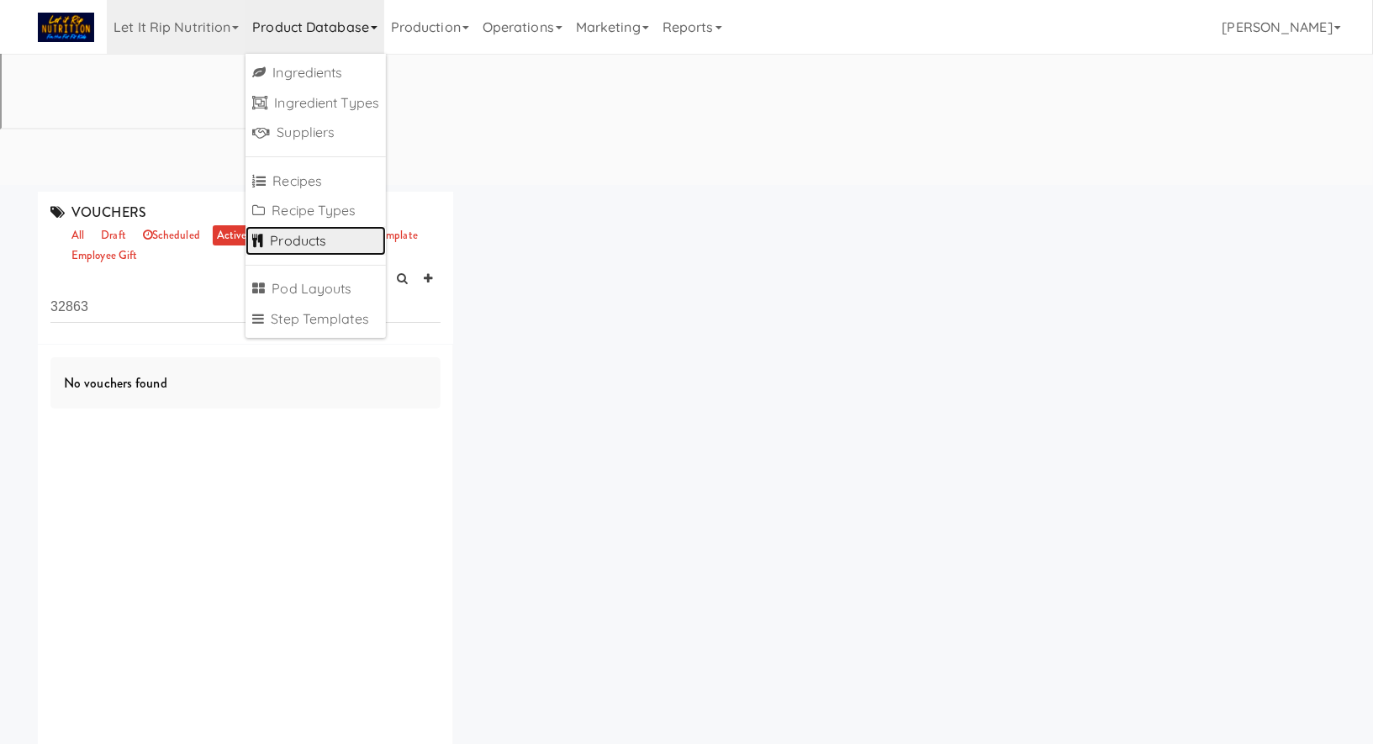
click at [300, 237] on link "Products" at bounding box center [315, 241] width 140 height 30
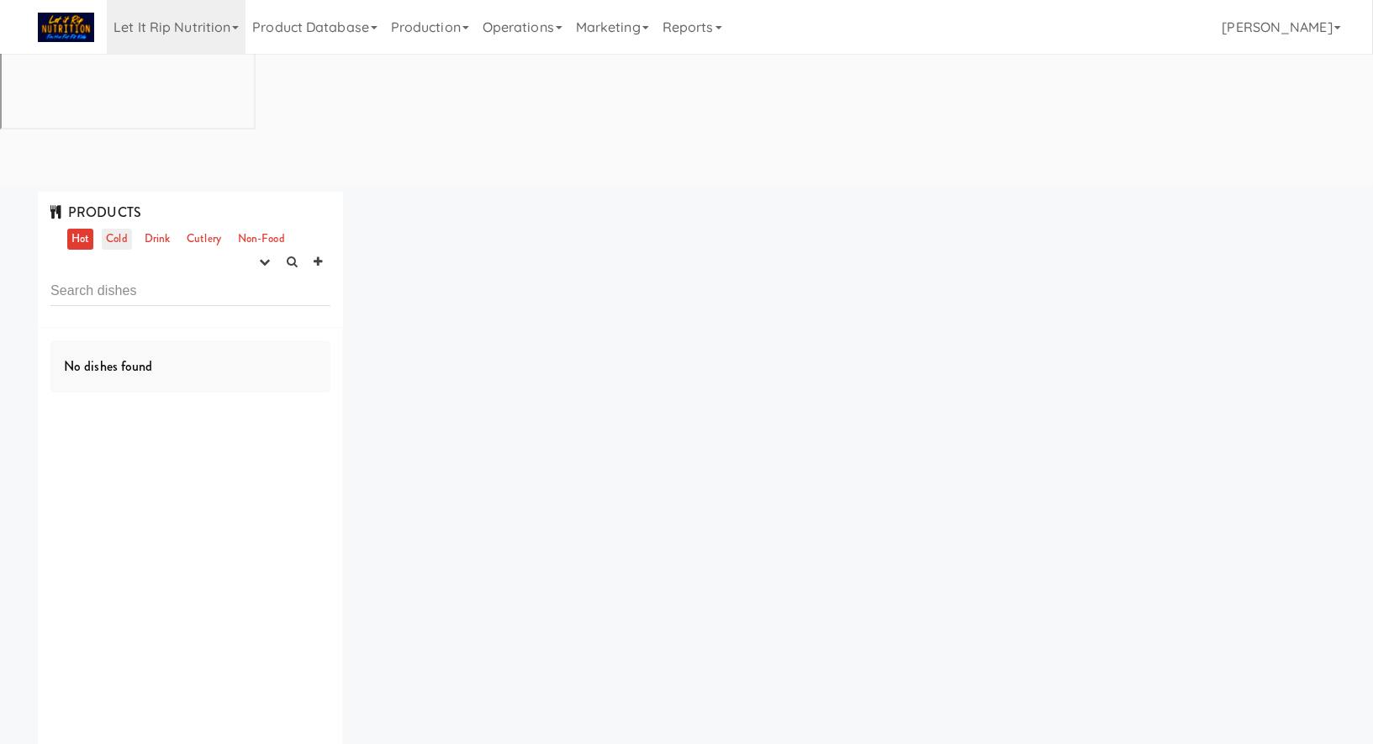
click at [115, 229] on link "Cold" at bounding box center [116, 239] width 29 height 21
click at [262, 250] on button "button" at bounding box center [265, 262] width 28 height 25
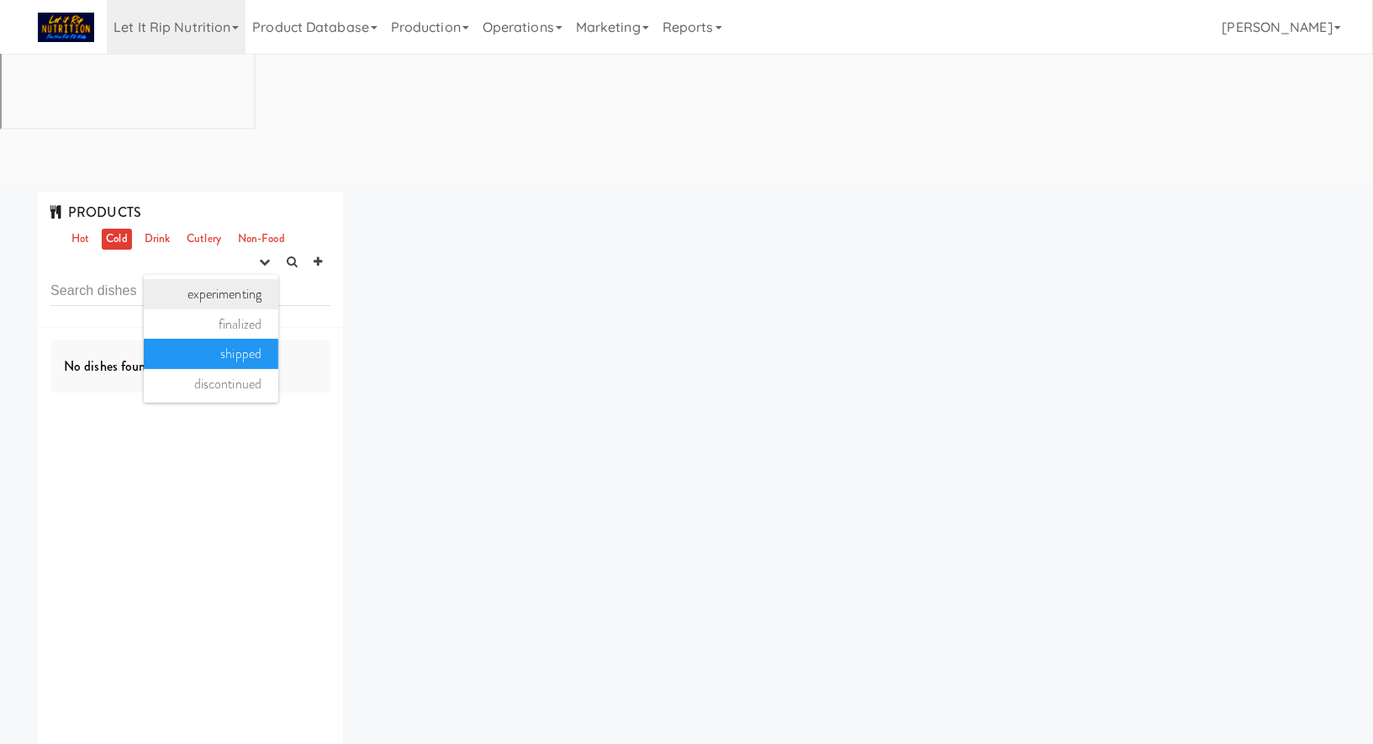
click at [250, 279] on link "experimenting" at bounding box center [211, 294] width 135 height 30
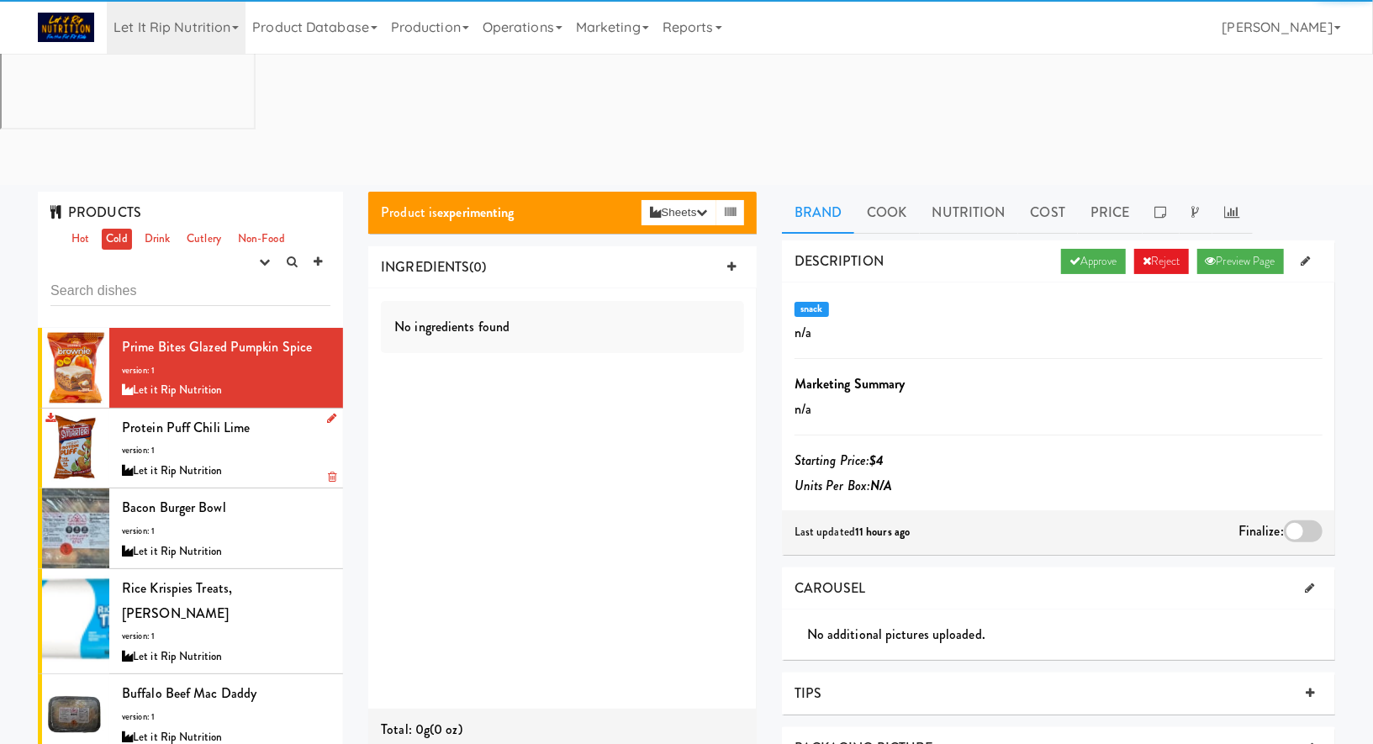
click at [277, 415] on div "Protein Puff Chili Lime version: 1 Let it Rip Nutrition" at bounding box center [226, 448] width 209 height 66
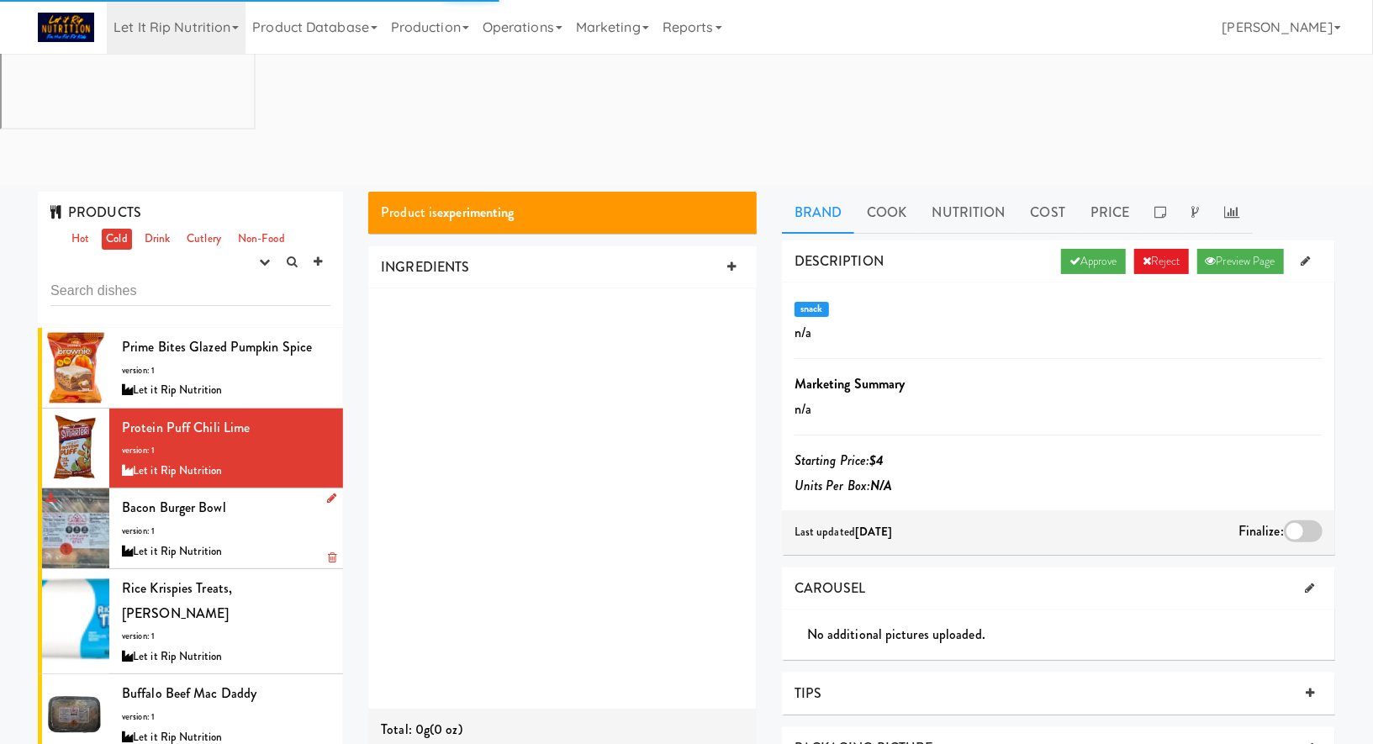
click at [289, 495] on div "Bacon Burger Bowl version: 1 Let it Rip Nutrition" at bounding box center [226, 528] width 209 height 66
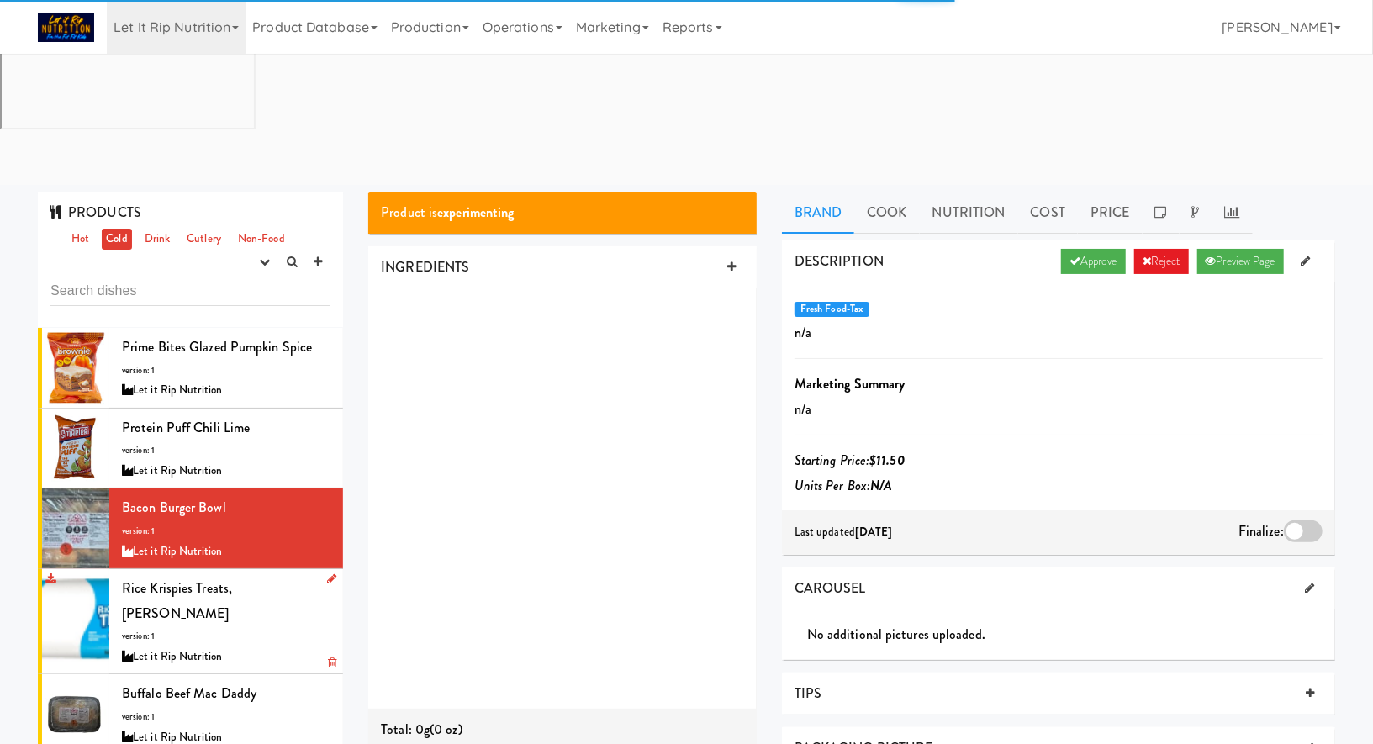
click at [312, 647] on div "Let it Rip Nutrition" at bounding box center [226, 657] width 209 height 21
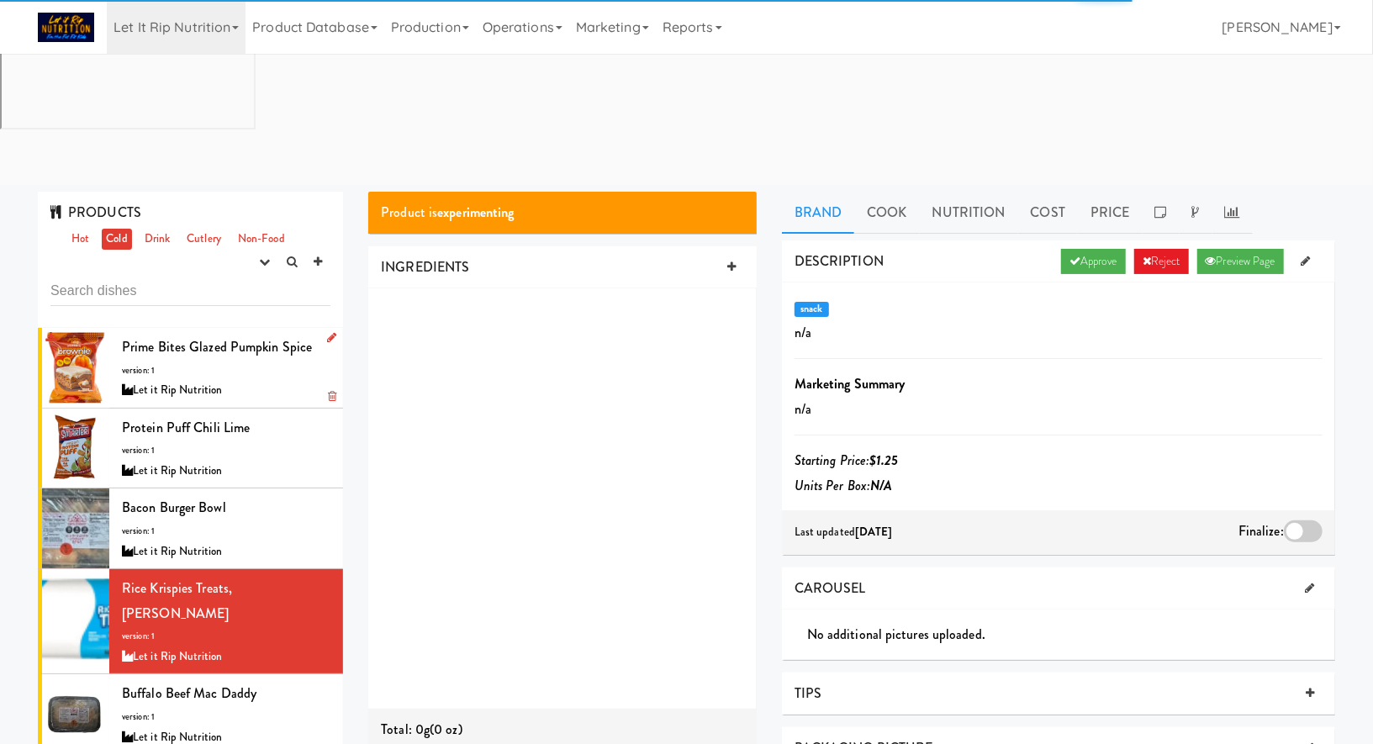
click at [273, 380] on div "Let it Rip Nutrition" at bounding box center [226, 390] width 209 height 21
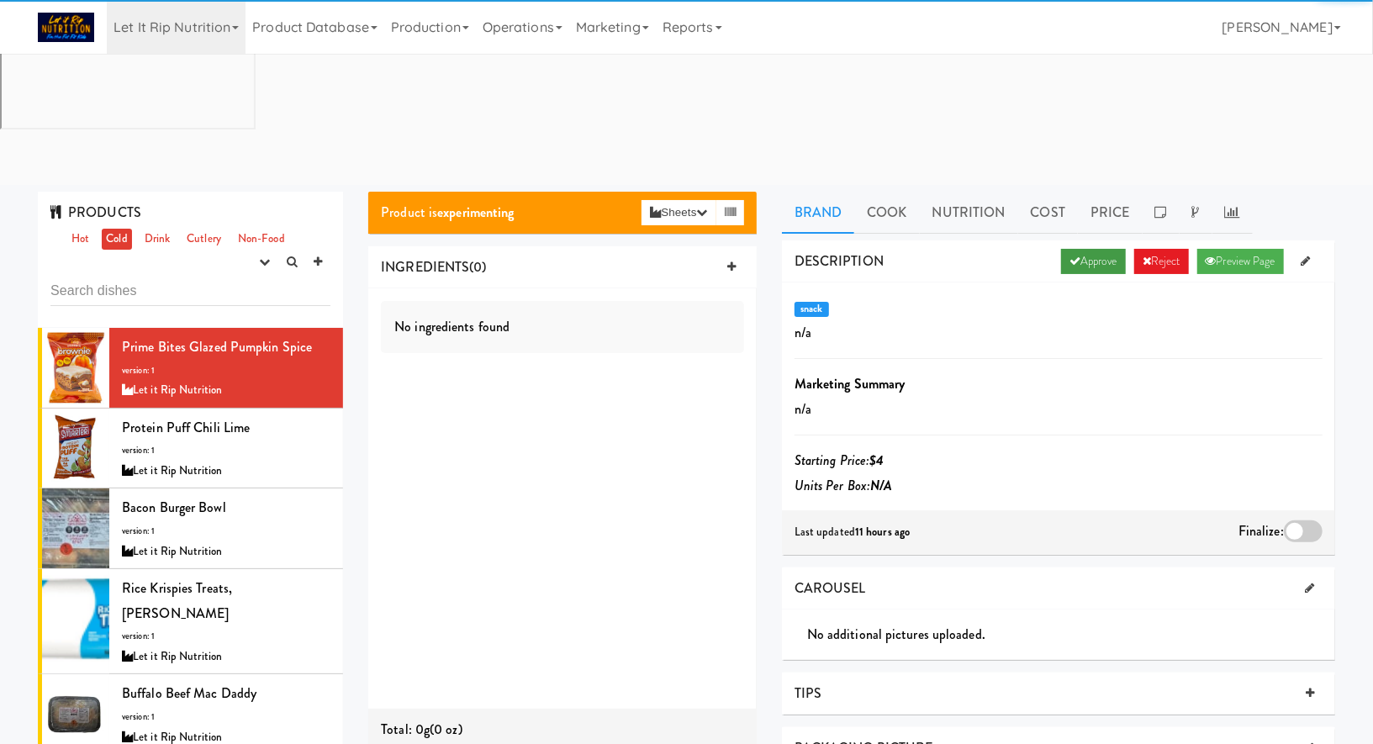
click at [1092, 249] on link "Approve" at bounding box center [1093, 261] width 65 height 25
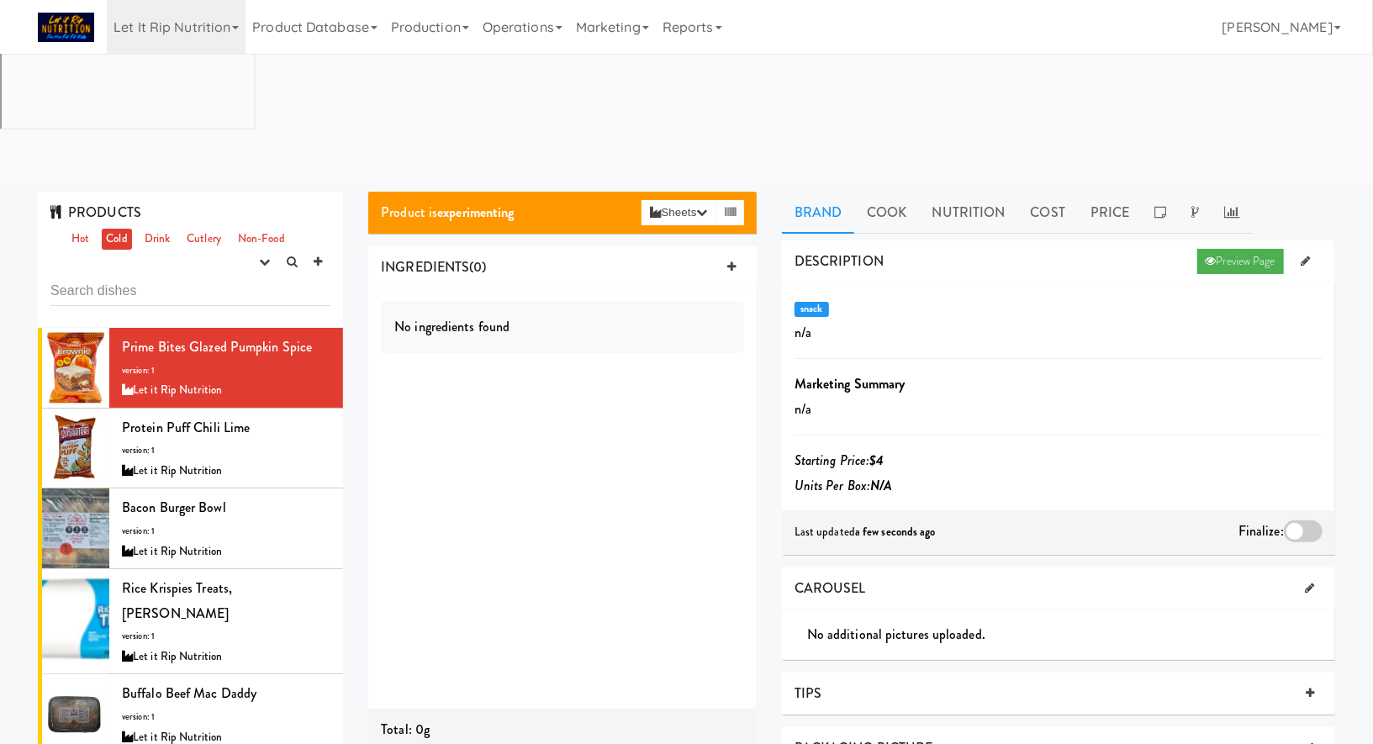
click at [1294, 520] on div at bounding box center [1303, 531] width 39 height 22
click at [0, 0] on input "checkbox" at bounding box center [0, 0] width 0 height 0
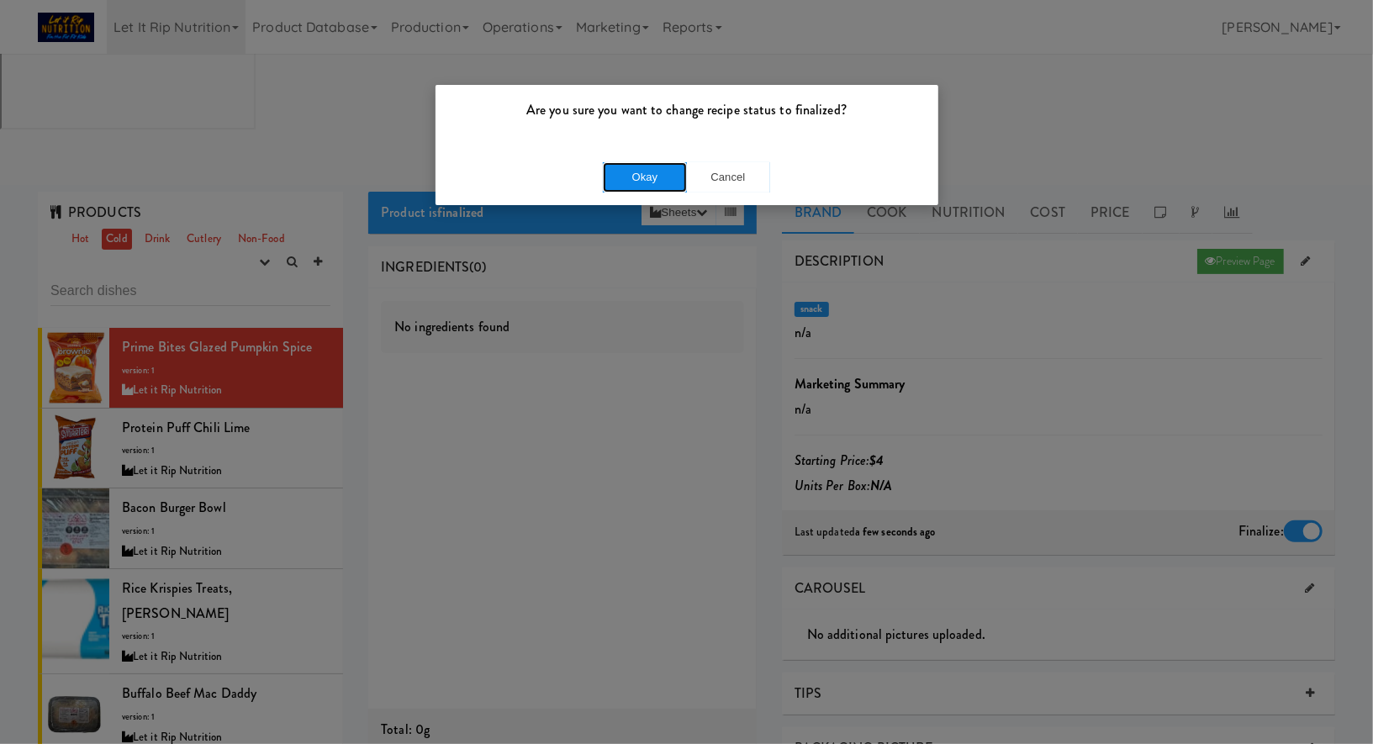
click at [655, 173] on button "Okay" at bounding box center [645, 177] width 84 height 30
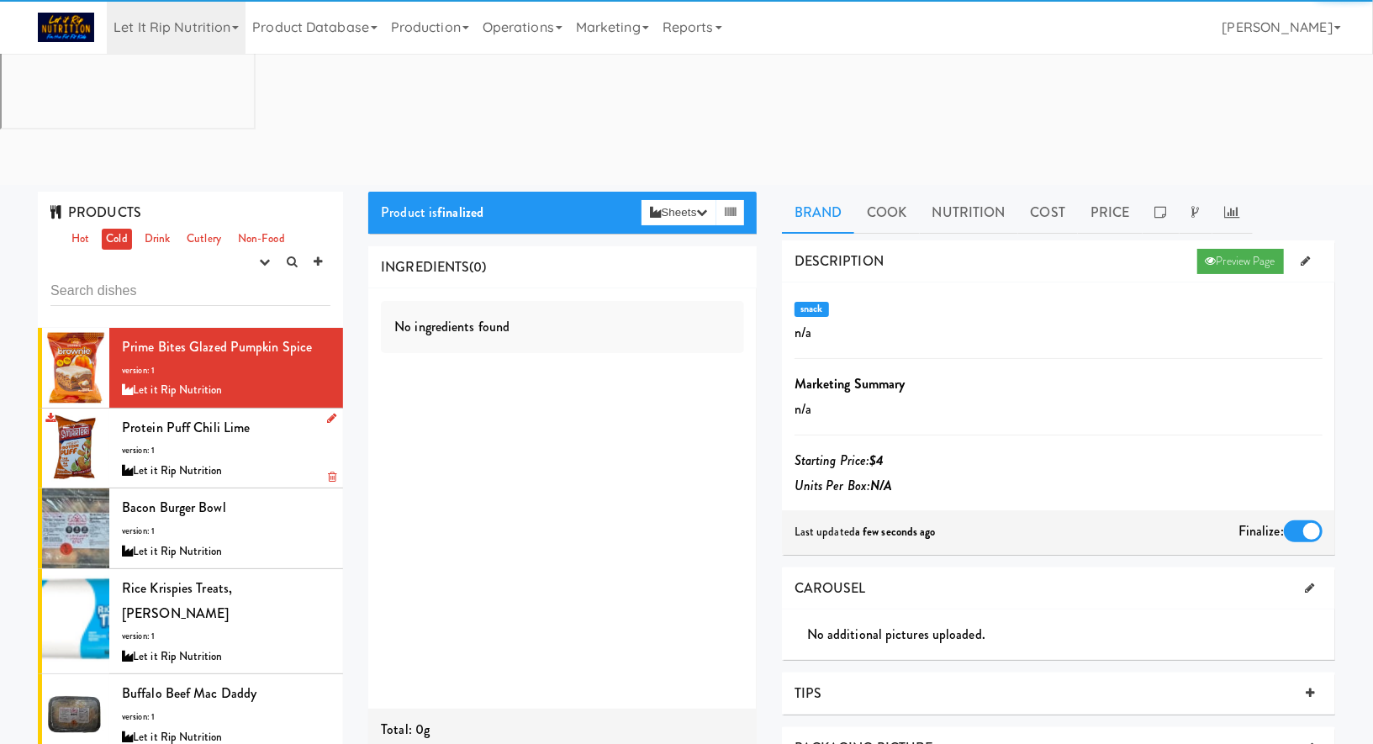
click at [284, 461] on div "Let it Rip Nutrition" at bounding box center [226, 471] width 209 height 21
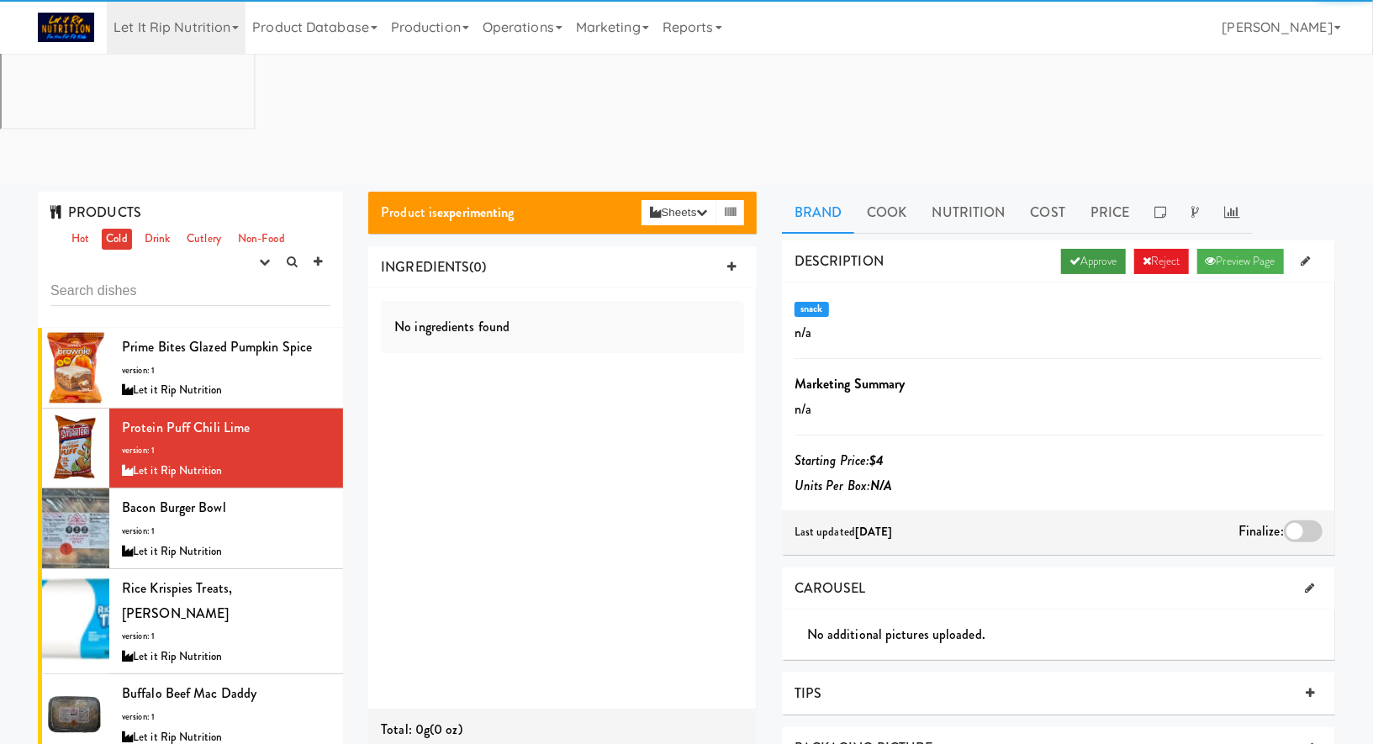
click at [1090, 249] on link "Approve" at bounding box center [1093, 261] width 65 height 25
click at [1303, 510] on div "Last updated a few seconds ago Finalize:" at bounding box center [1058, 532] width 553 height 44
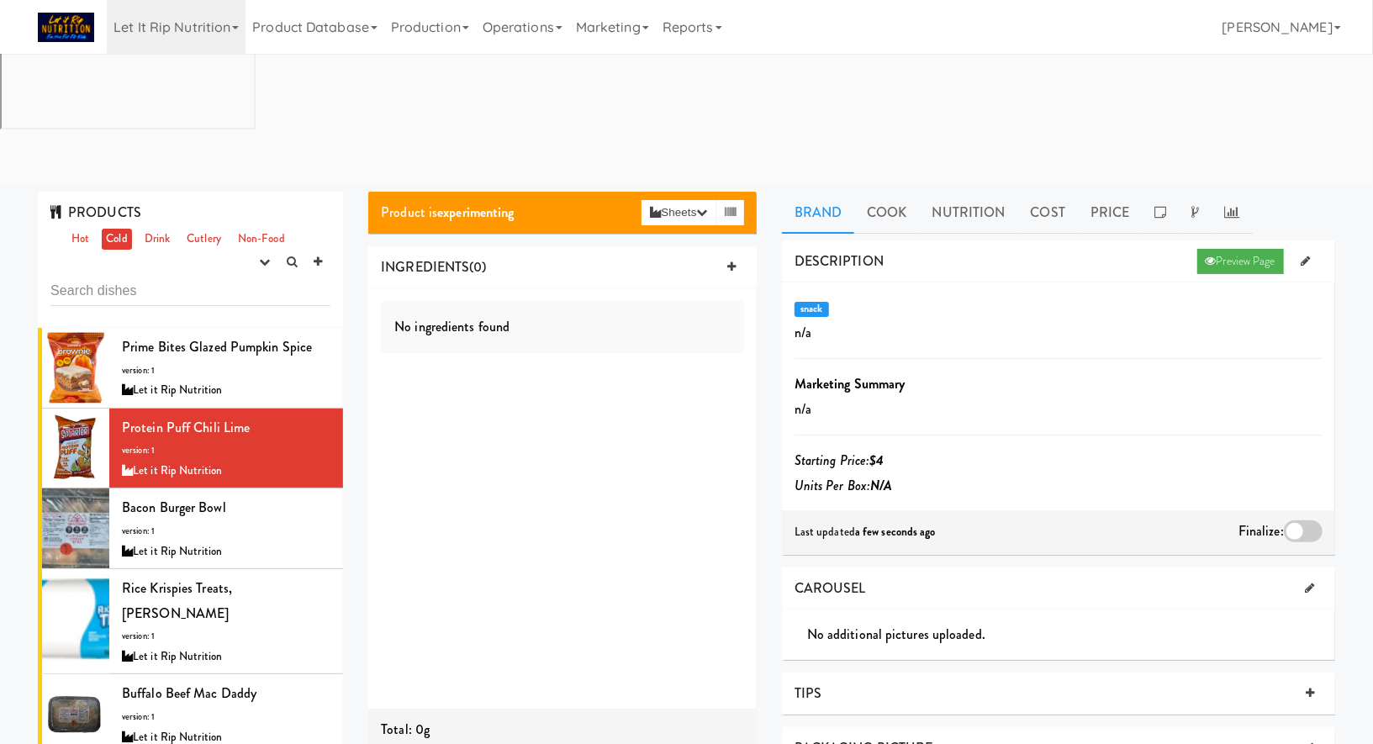
click at [1298, 520] on div at bounding box center [1303, 531] width 39 height 22
click at [0, 0] on input "checkbox" at bounding box center [0, 0] width 0 height 0
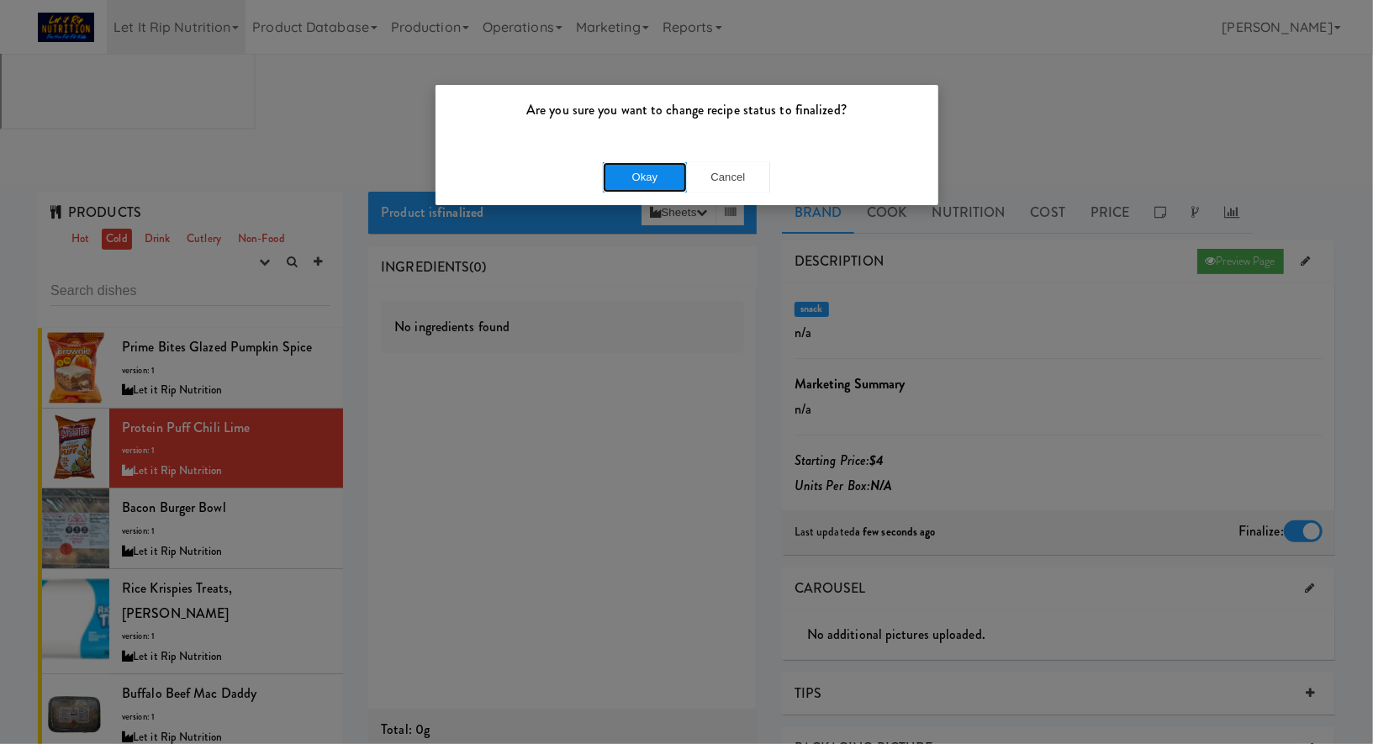
click at [656, 180] on button "Okay" at bounding box center [645, 177] width 84 height 30
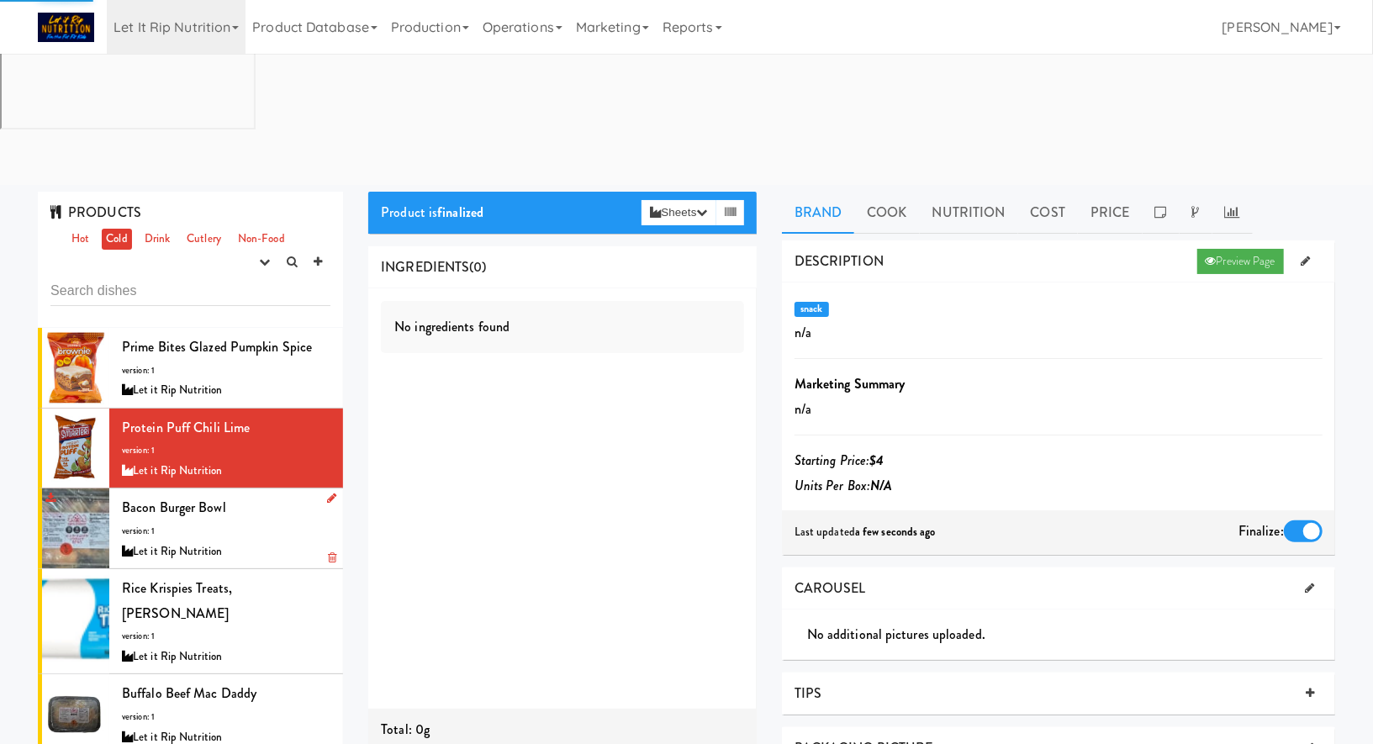
click at [250, 495] on div "Bacon Burger Bowl version: 1 Let it Rip Nutrition" at bounding box center [226, 528] width 209 height 66
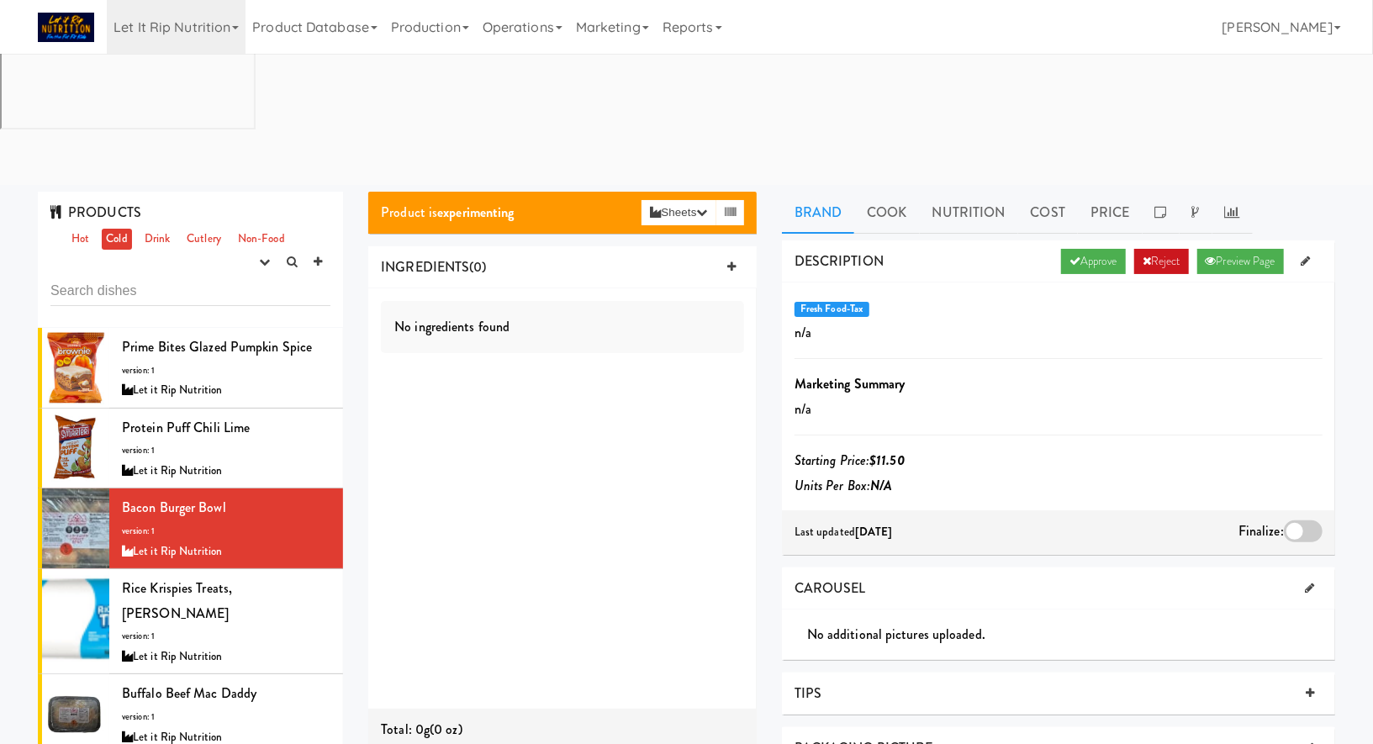
click at [1166, 249] on link "Reject" at bounding box center [1161, 261] width 55 height 25
click at [320, 576] on div "Rice Krispies Treats, Kellogg's version: 1 Let it Rip Nutrition" at bounding box center [226, 621] width 209 height 91
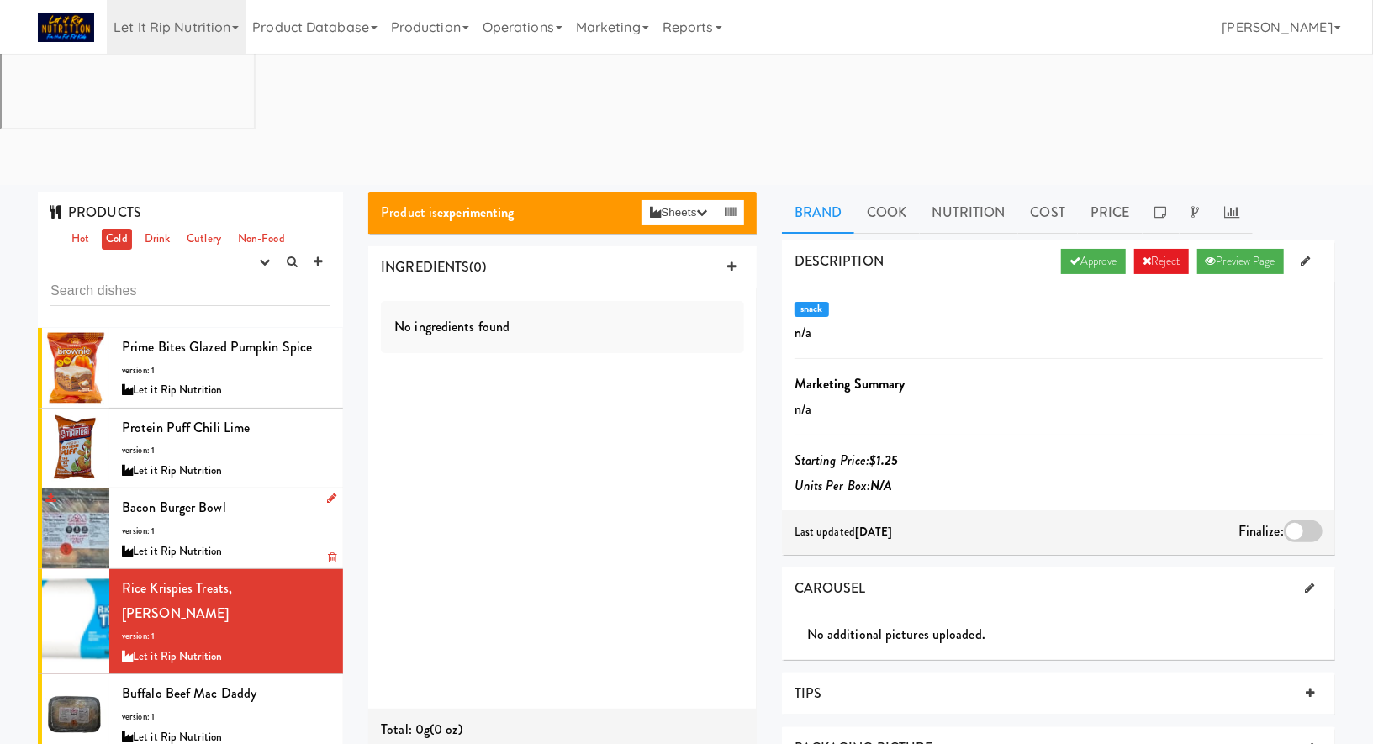
click at [267, 495] on div "Bacon Burger Bowl version: 1 Let it Rip Nutrition" at bounding box center [226, 528] width 209 height 66
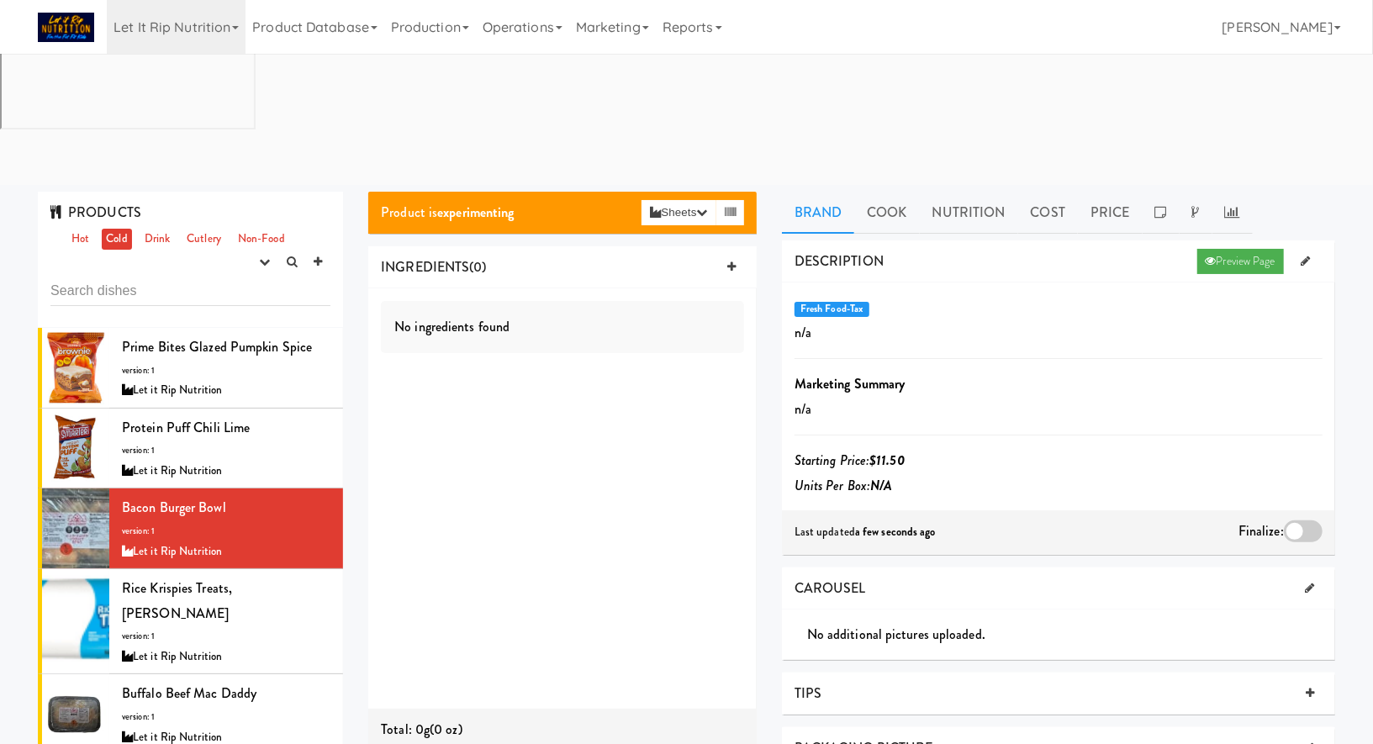
click at [1290, 520] on div at bounding box center [1303, 531] width 39 height 22
click at [0, 0] on input "checkbox" at bounding box center [0, 0] width 0 height 0
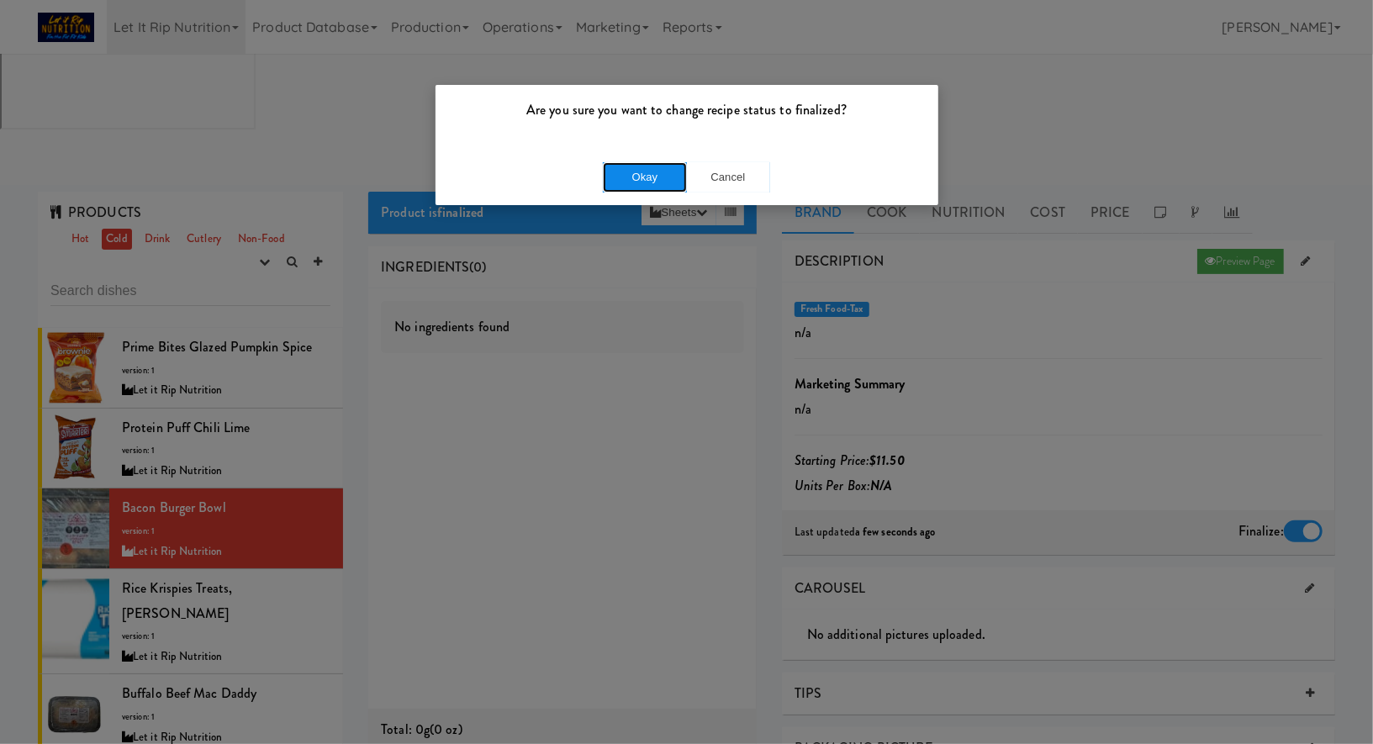
click at [648, 189] on button "Okay" at bounding box center [645, 177] width 84 height 30
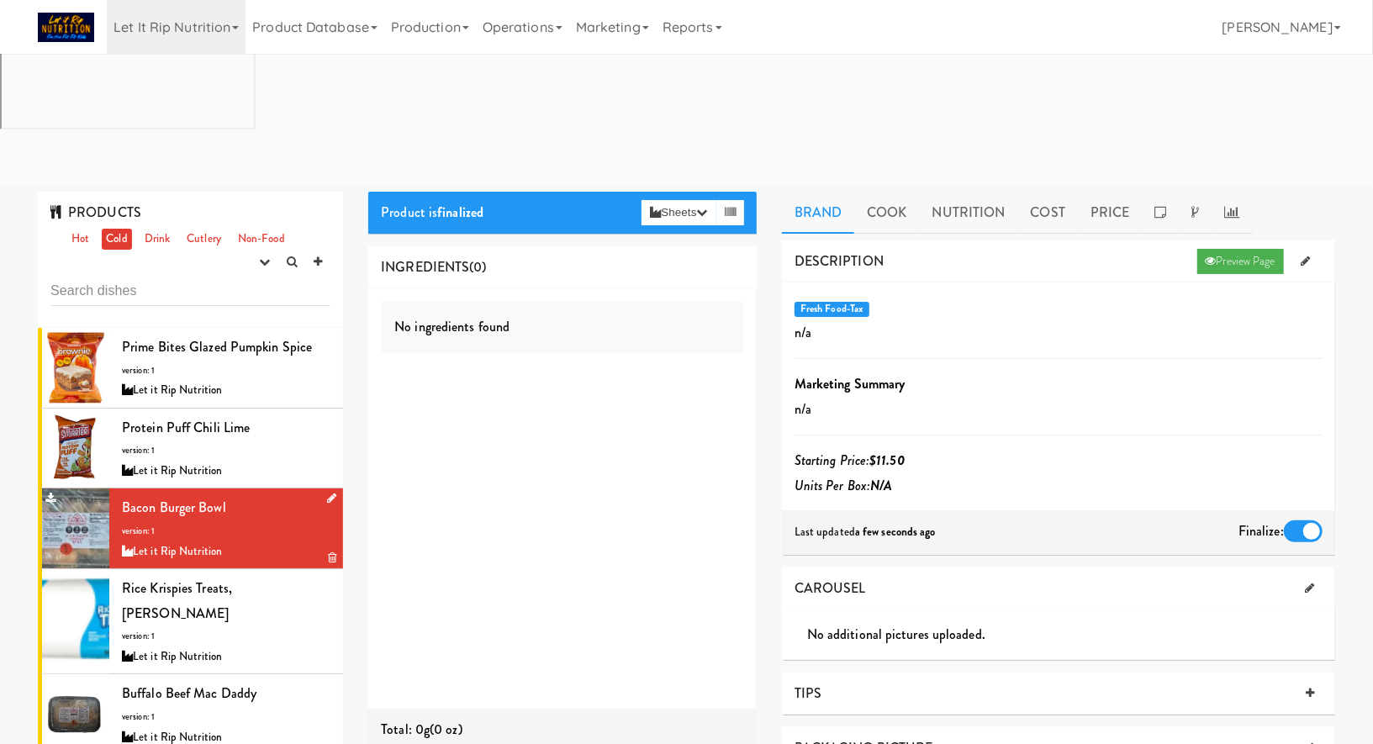
click at [199, 498] on span "Bacon Burger Bowl" at bounding box center [174, 507] width 104 height 19
copy span "Bacon Burger Bowl"
click at [244, 569] on li "Rice Krispies Treats, Kellogg's version: 1 Let it Rip Nutrition" at bounding box center [190, 621] width 305 height 105
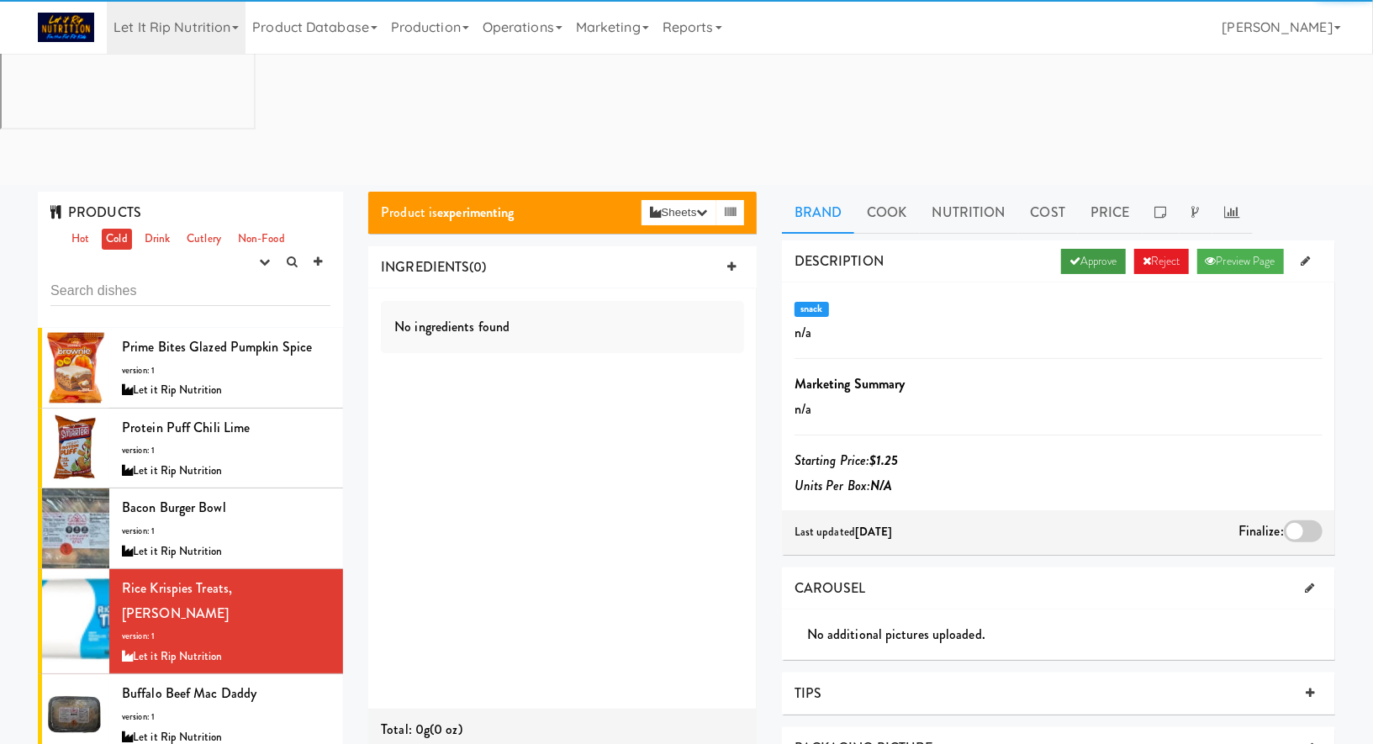
click at [1085, 249] on link "Approve" at bounding box center [1093, 261] width 65 height 25
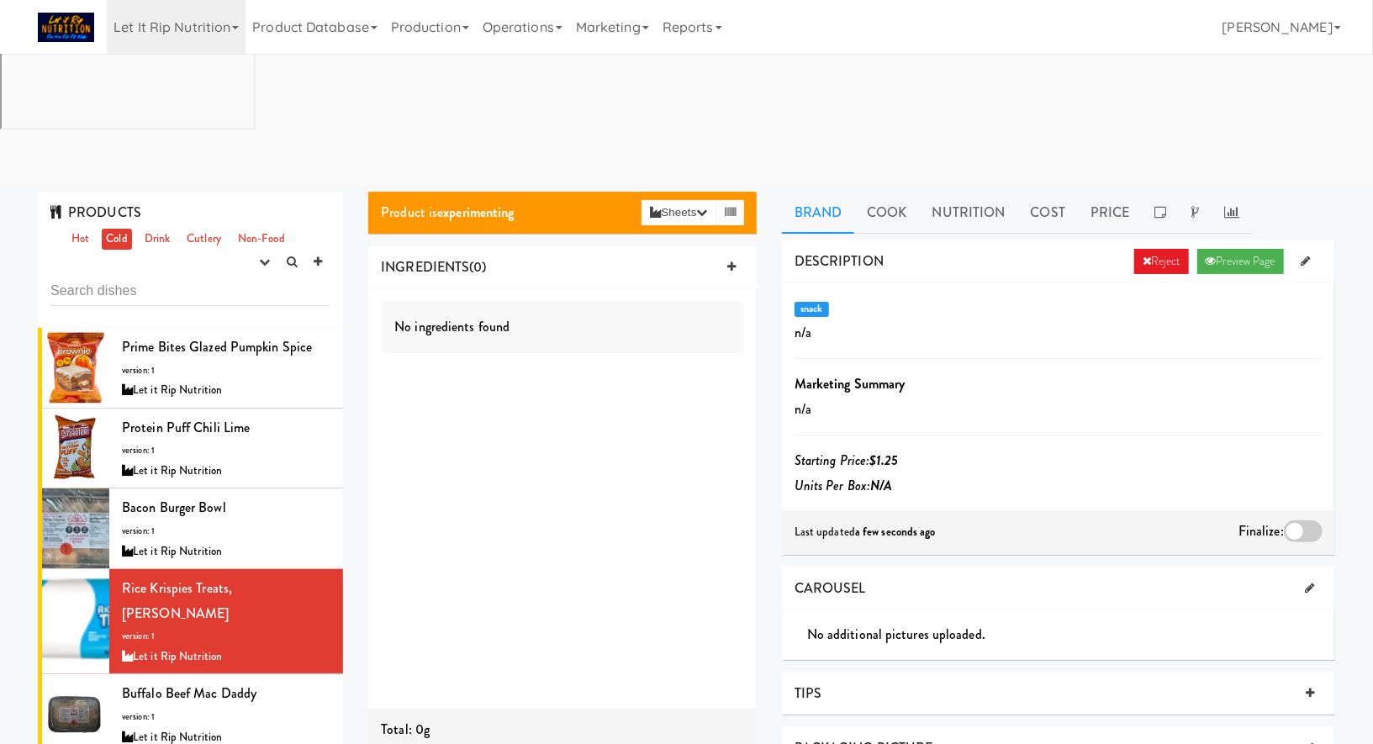
click at [1293, 520] on div at bounding box center [1303, 531] width 39 height 22
click at [0, 0] on input "checkbox" at bounding box center [0, 0] width 0 height 0
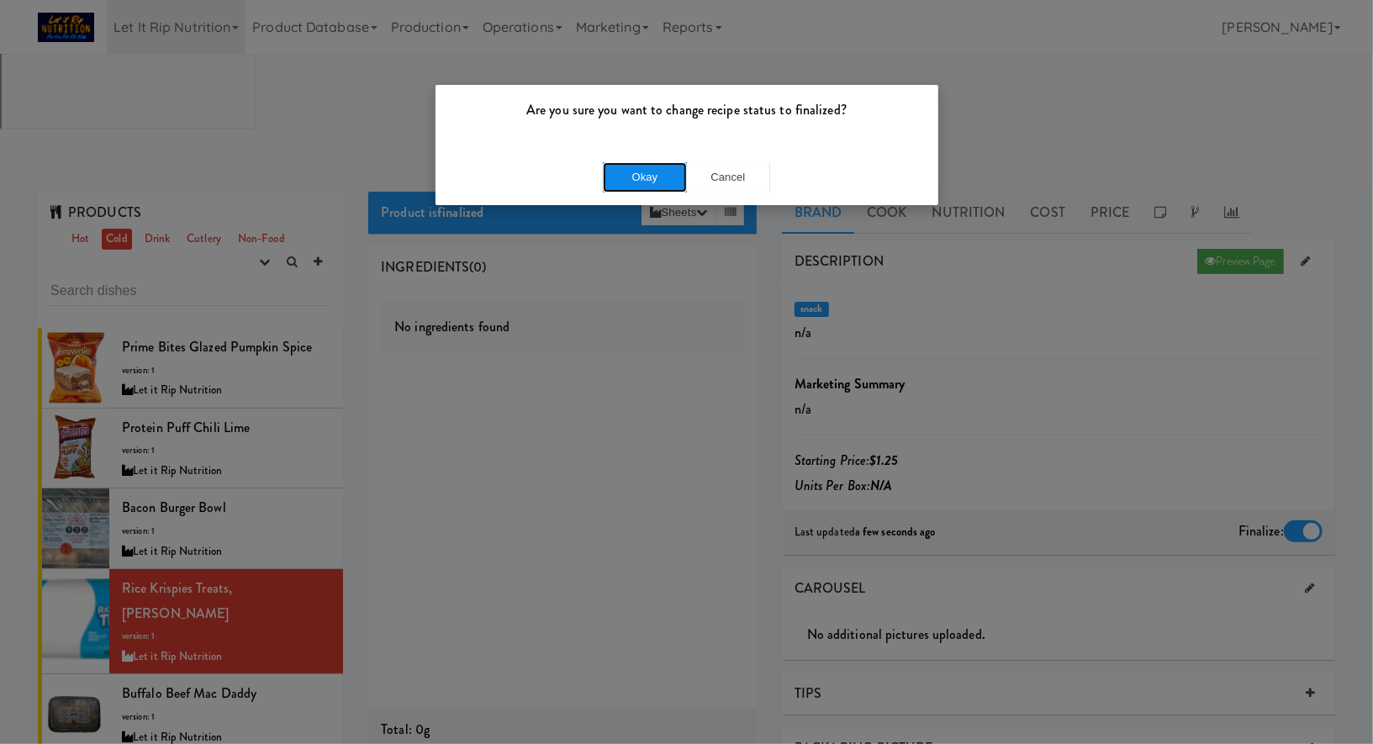
click at [640, 184] on button "Okay" at bounding box center [645, 177] width 84 height 30
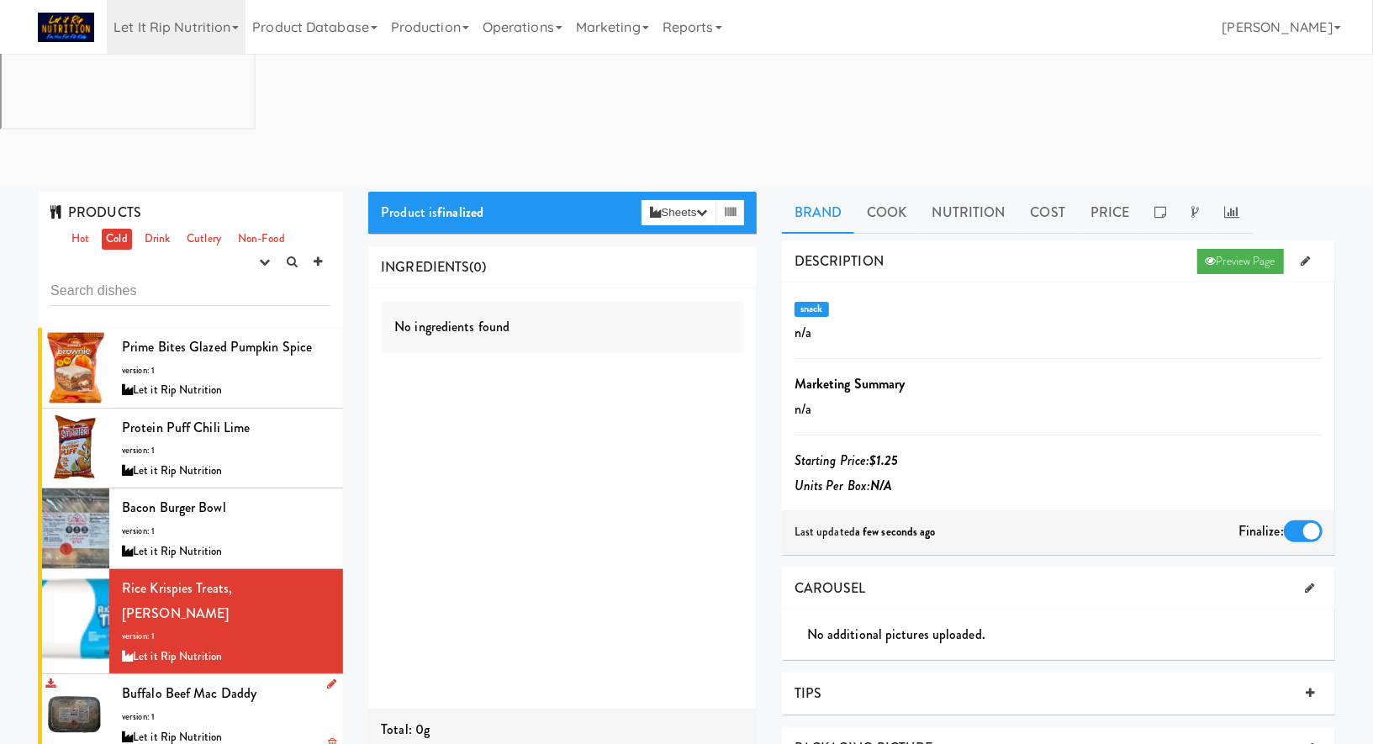
click at [289, 681] on div "Buffalo Beef Mac Daddy version: 1 Let it Rip Nutrition" at bounding box center [226, 714] width 209 height 66
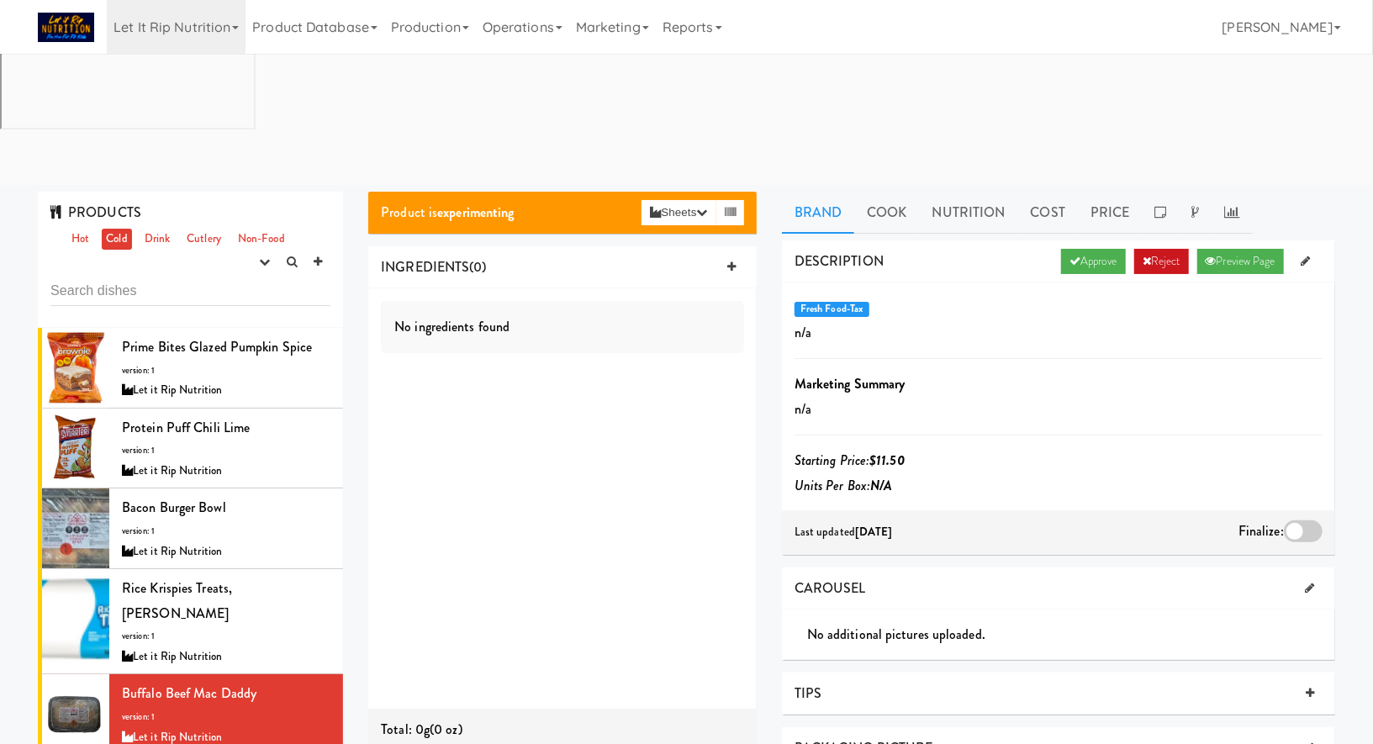
click at [1157, 249] on link "Reject" at bounding box center [1161, 261] width 55 height 25
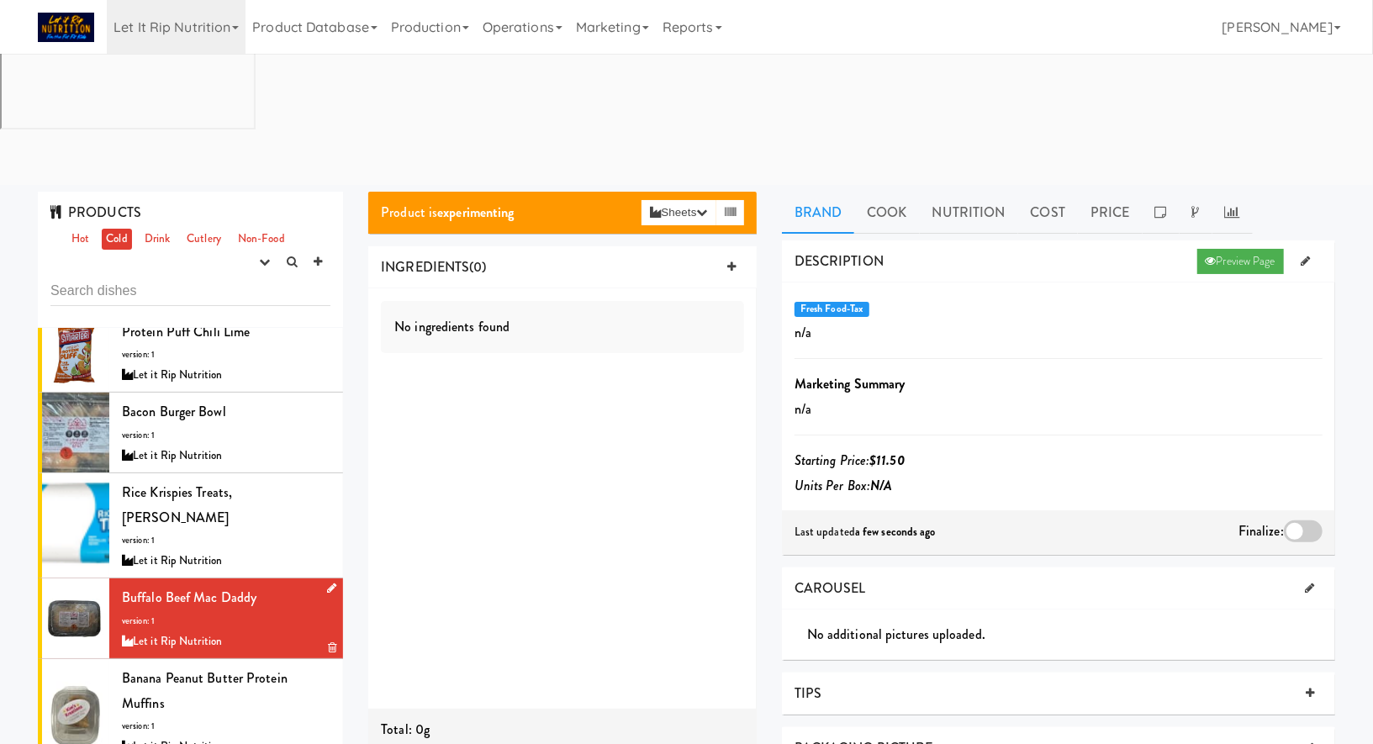
scroll to position [97, 0]
click at [261, 736] on div "Let it Rip Nutrition" at bounding box center [226, 746] width 209 height 21
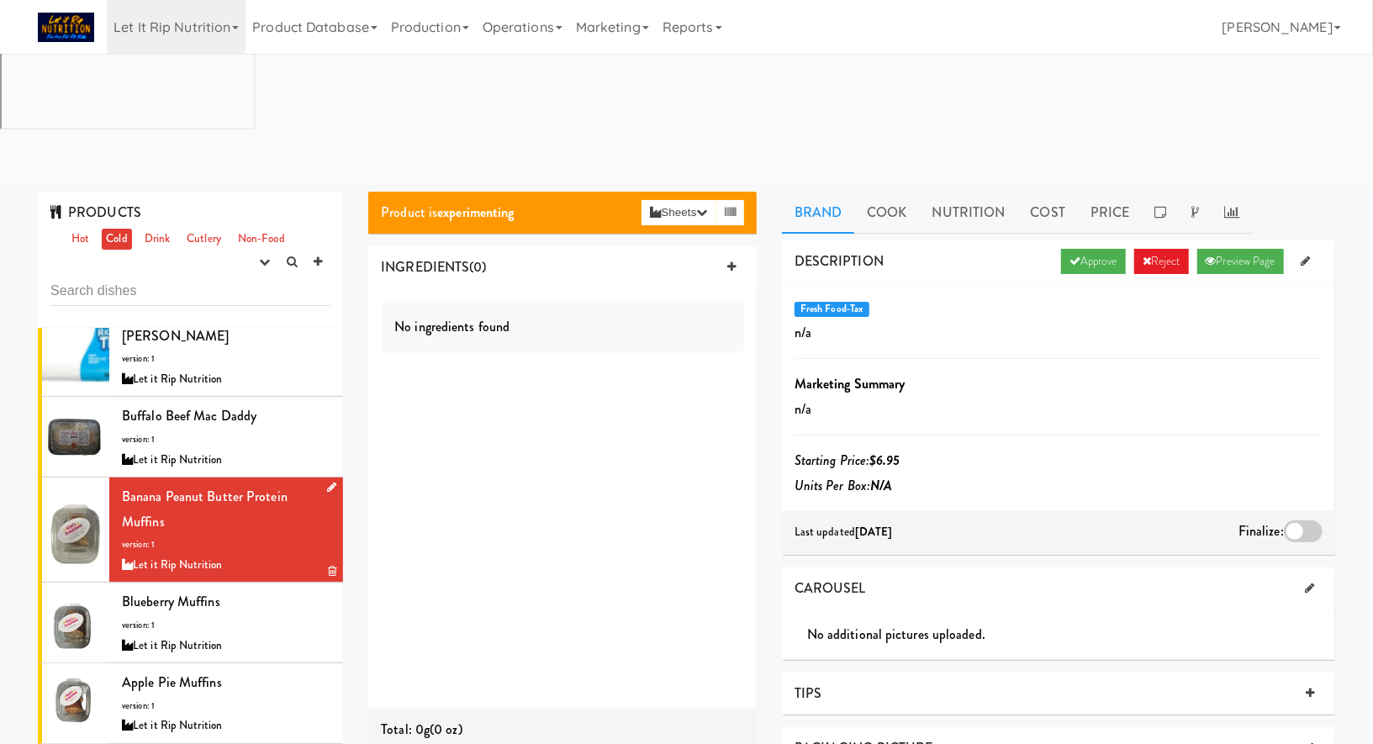
scroll to position [279, 0]
click at [1080, 249] on link "Approve" at bounding box center [1093, 261] width 65 height 25
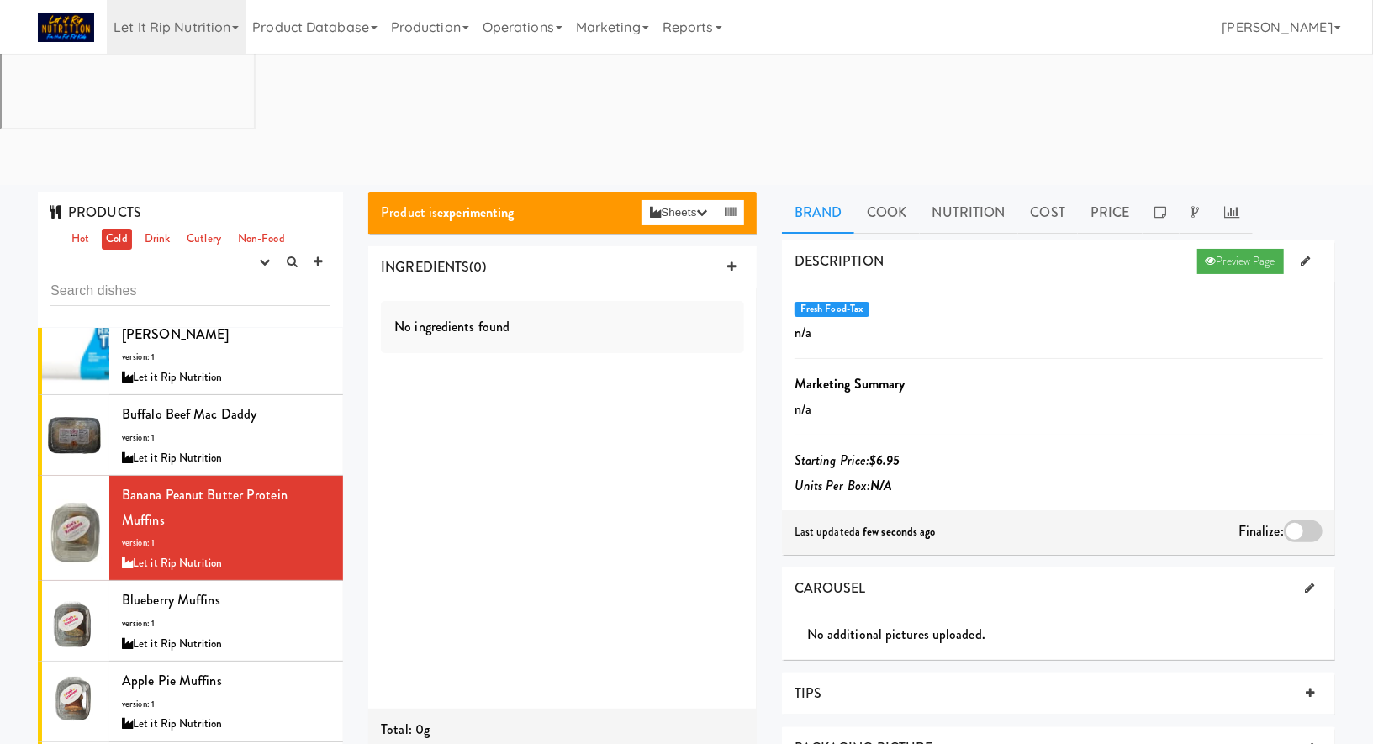
click at [1311, 520] on div at bounding box center [1303, 531] width 39 height 22
click at [0, 0] on input "checkbox" at bounding box center [0, 0] width 0 height 0
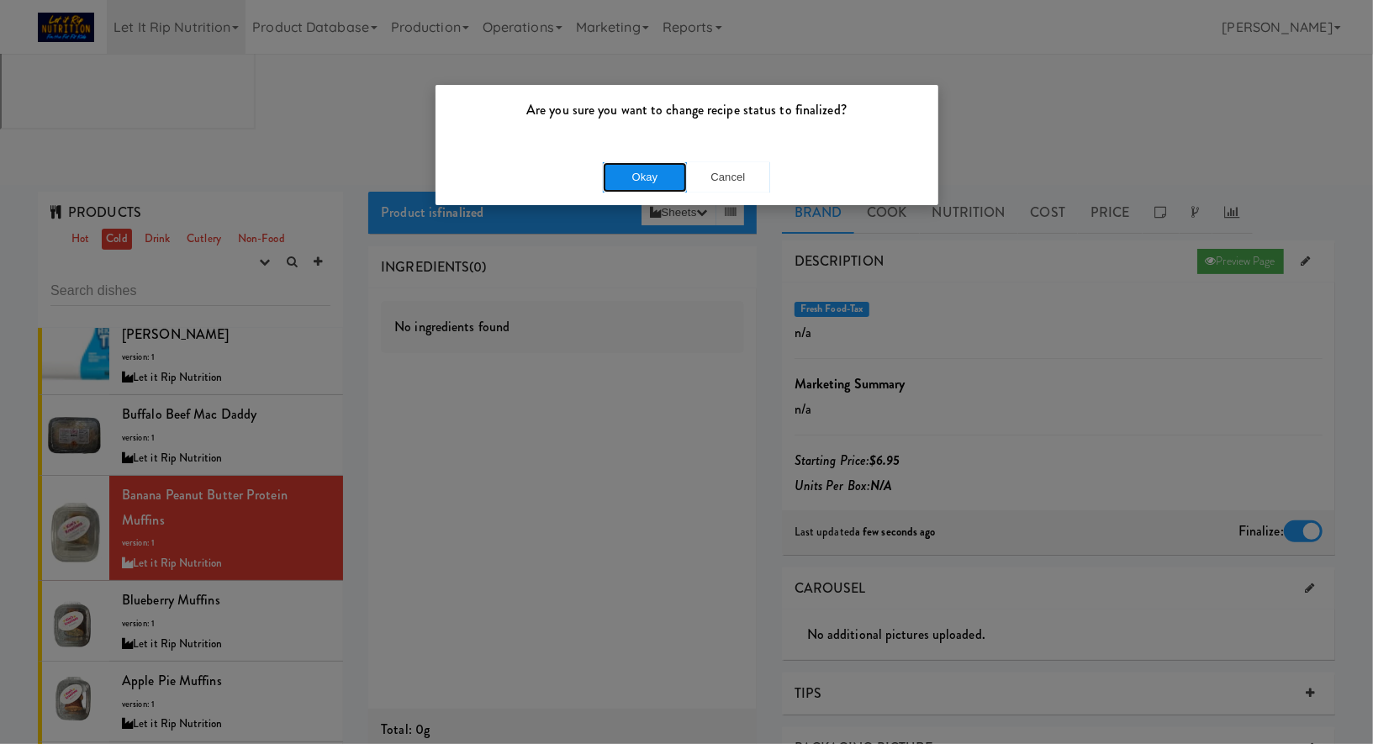
click at [626, 178] on button "Okay" at bounding box center [645, 177] width 84 height 30
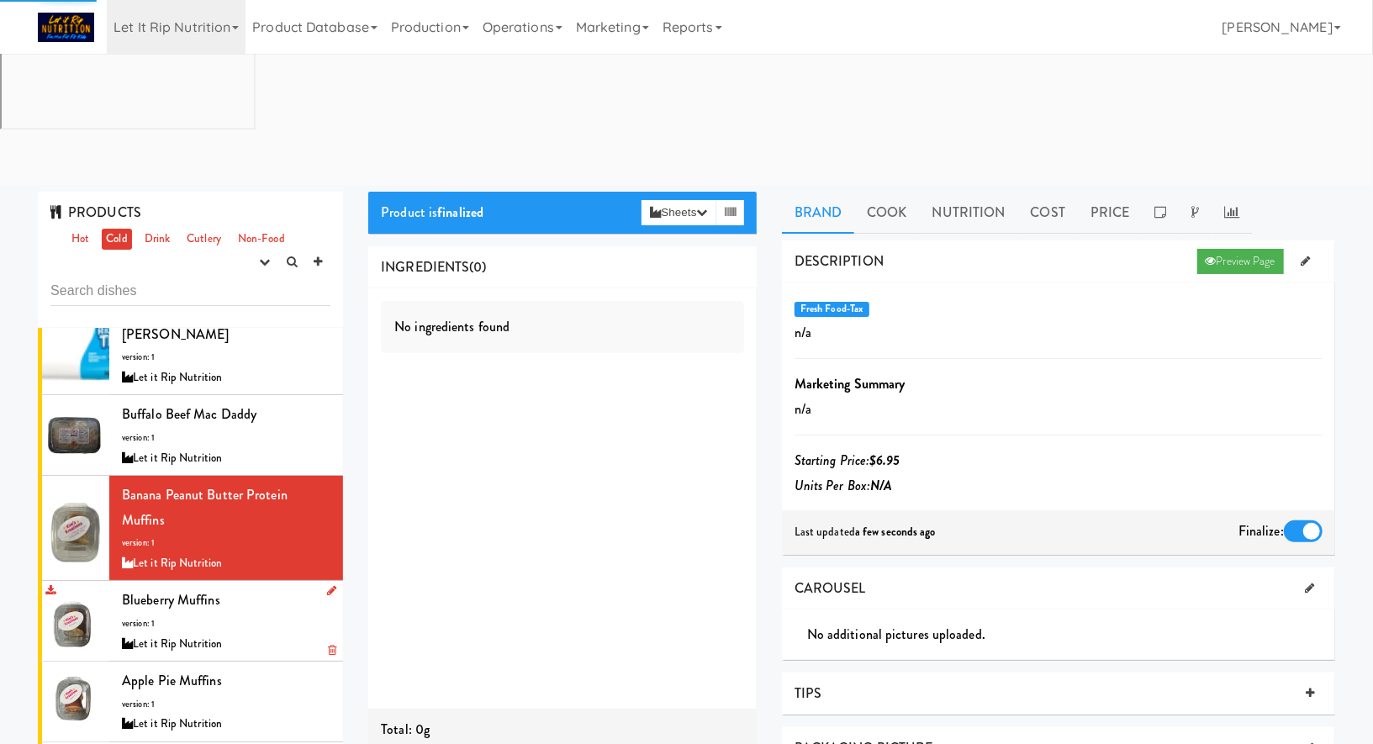
click at [257, 588] on div "Blueberry Muffins version: 1 Let it Rip Nutrition" at bounding box center [226, 621] width 209 height 66
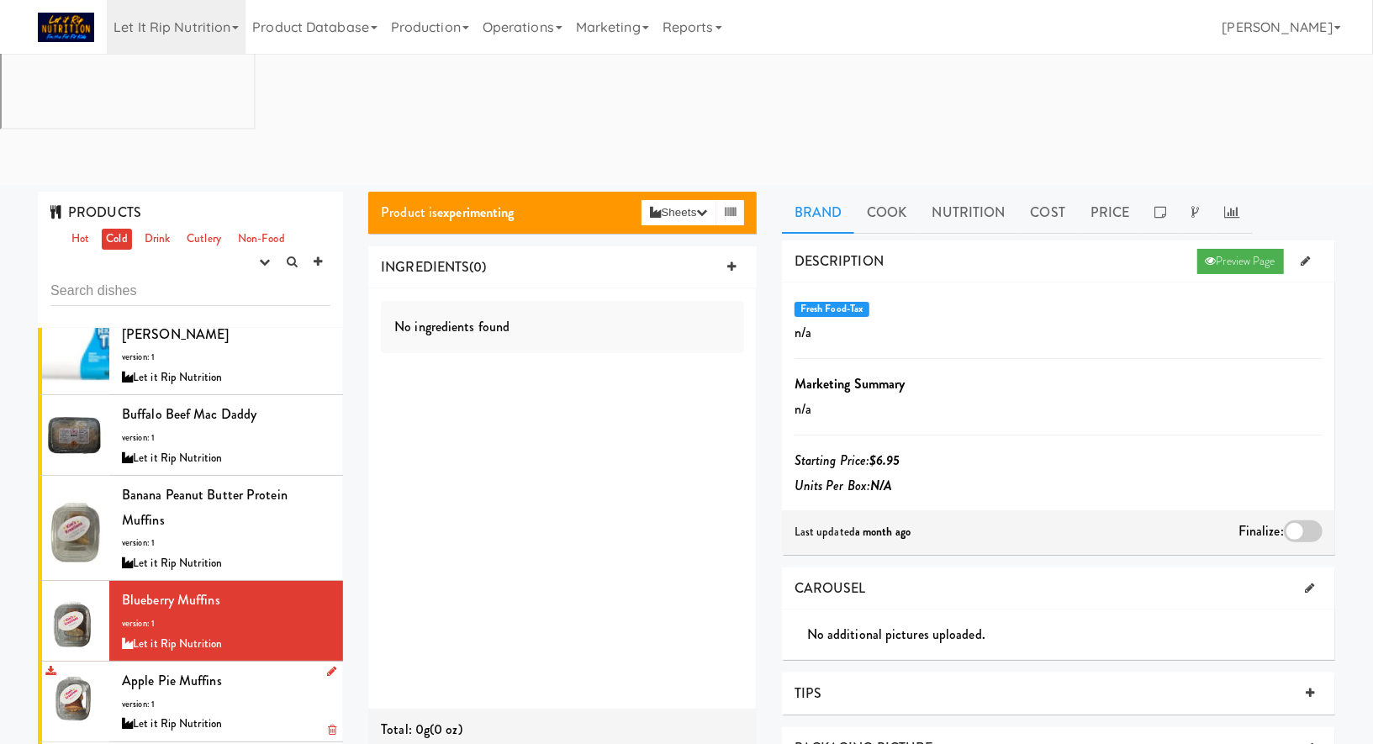
click at [234, 668] on div "Apple Pie Muffins version: 1 Let it Rip Nutrition" at bounding box center [226, 701] width 209 height 66
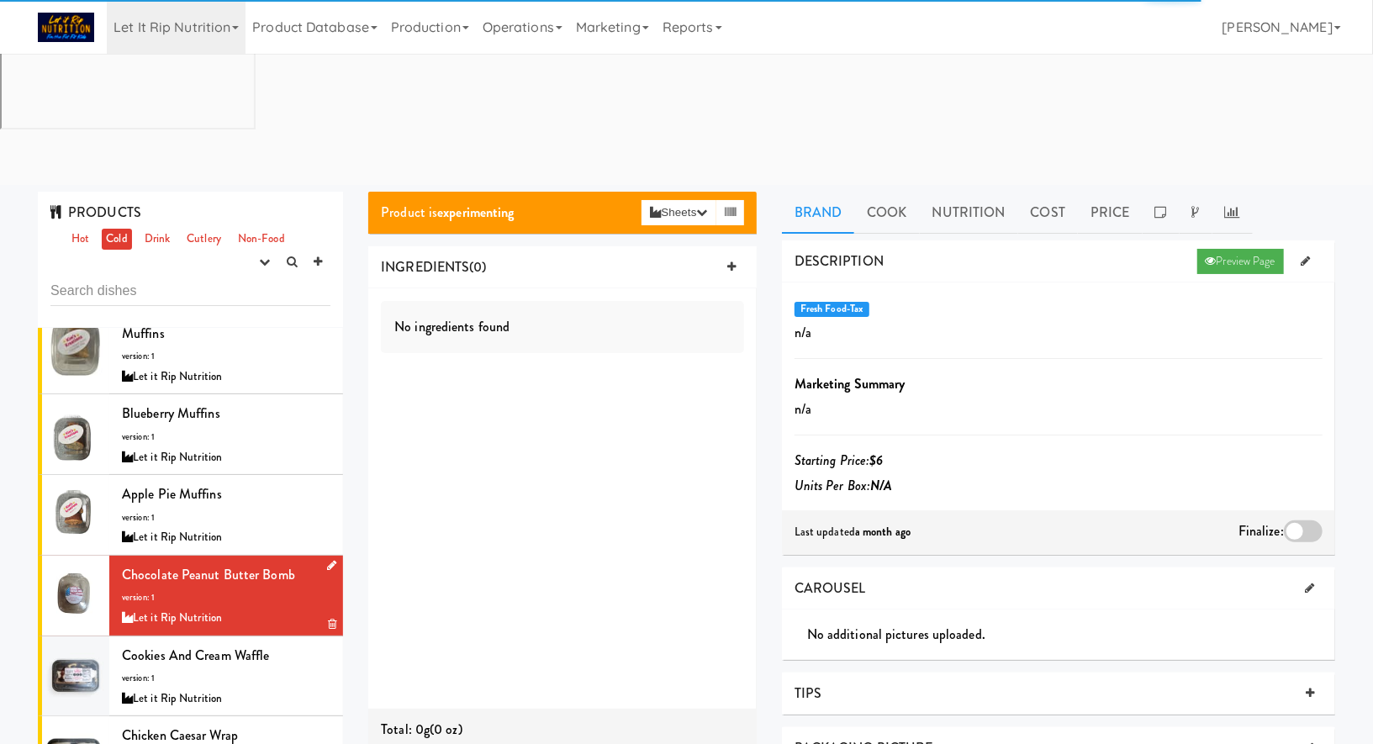
scroll to position [468, 0]
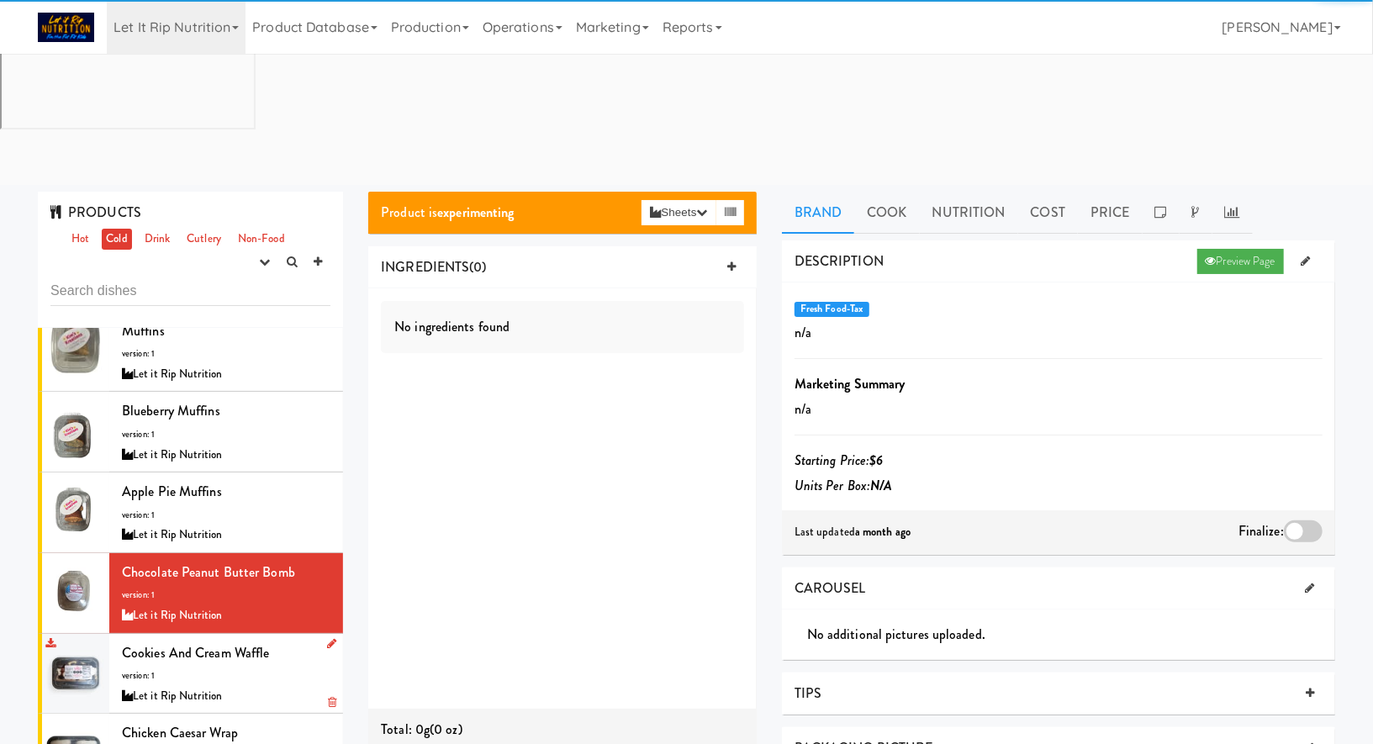
click at [288, 634] on li "Cookies and Cream Waffle version: 1 Let it Rip Nutrition" at bounding box center [190, 674] width 305 height 81
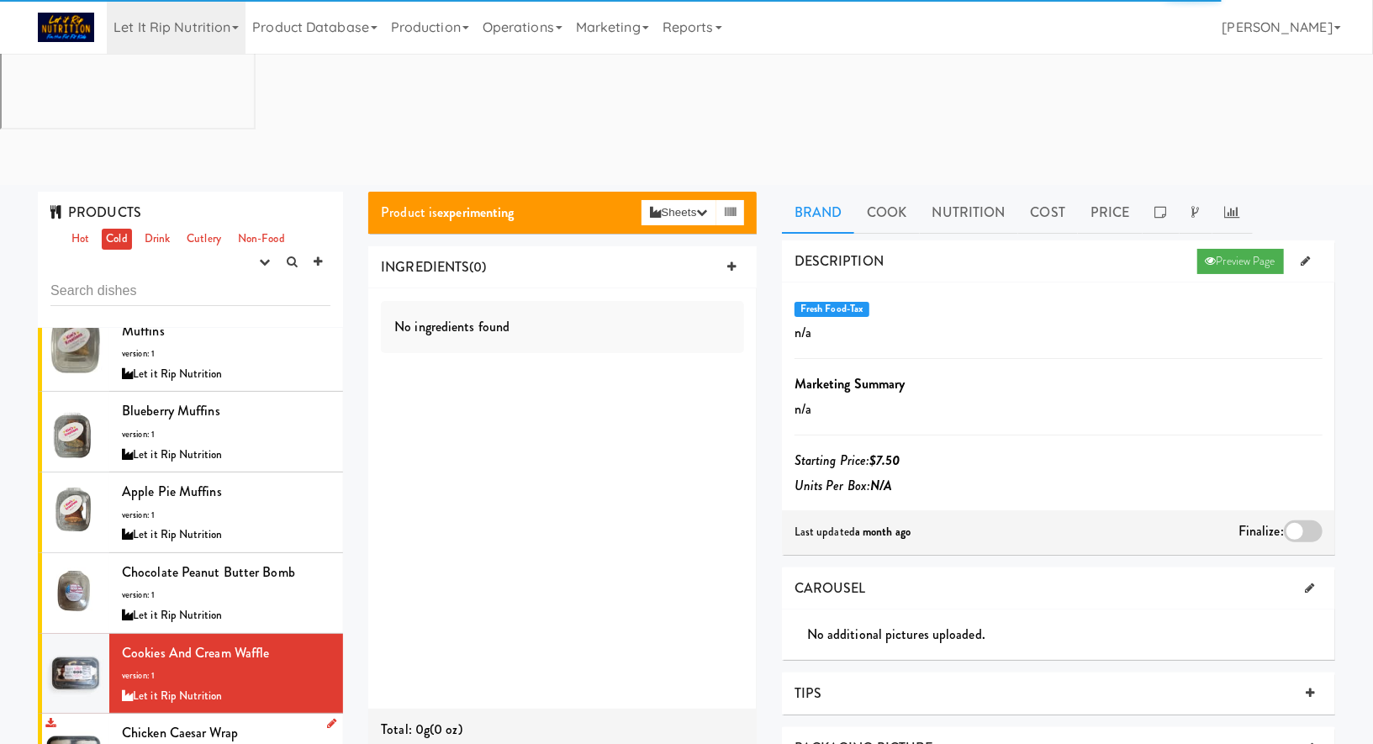
click at [285, 721] on div "Chicken Caesar Wrap version: 1 Let it Rip Nutrition" at bounding box center [226, 754] width 209 height 66
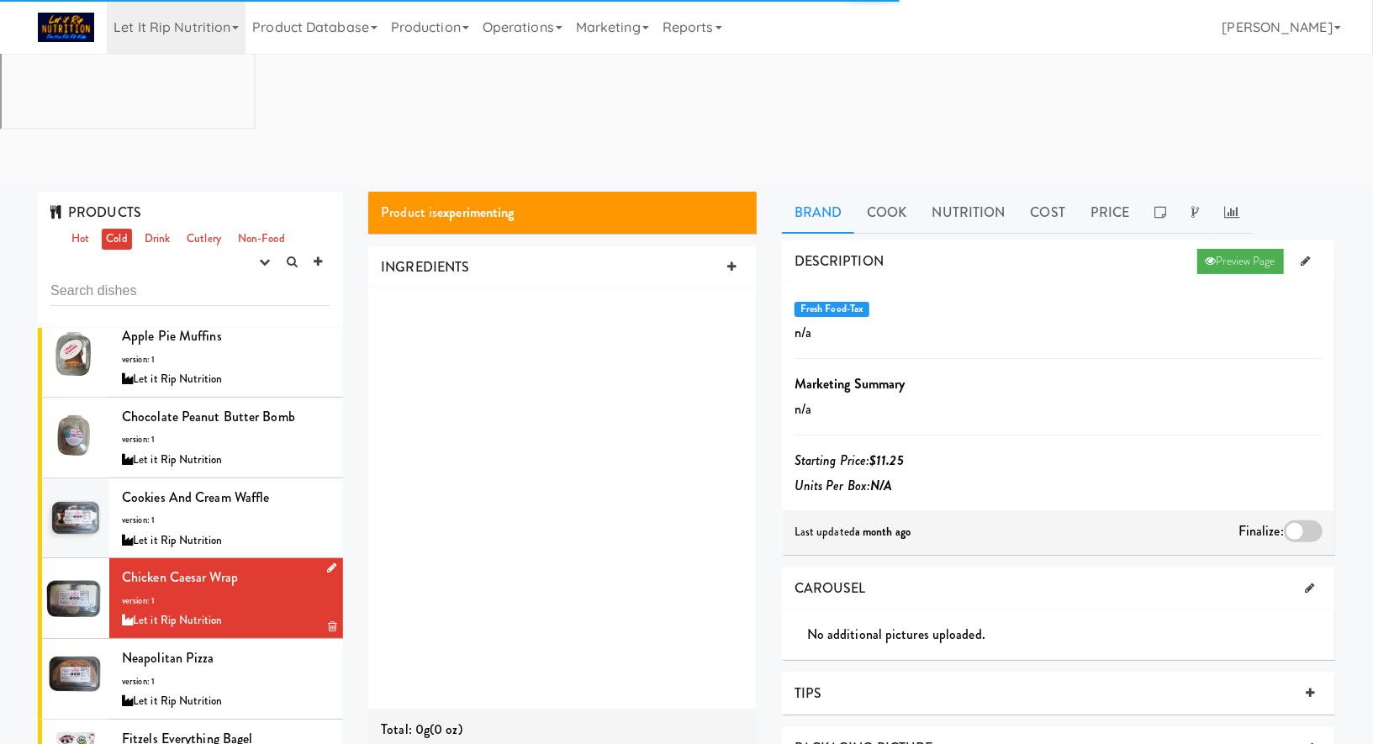
scroll to position [628, 0]
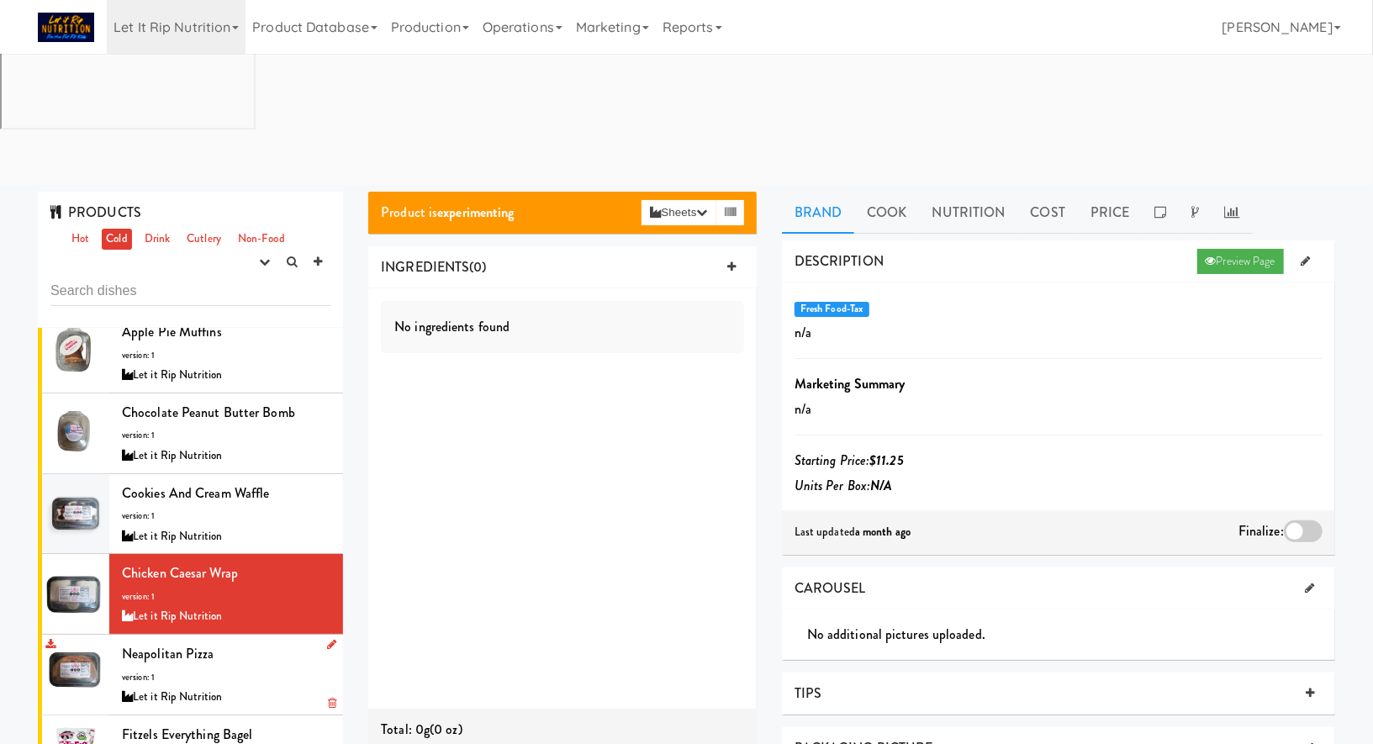
click at [282, 641] on div "Neapolitan Pizza version: 1 Let it Rip Nutrition" at bounding box center [226, 674] width 209 height 66
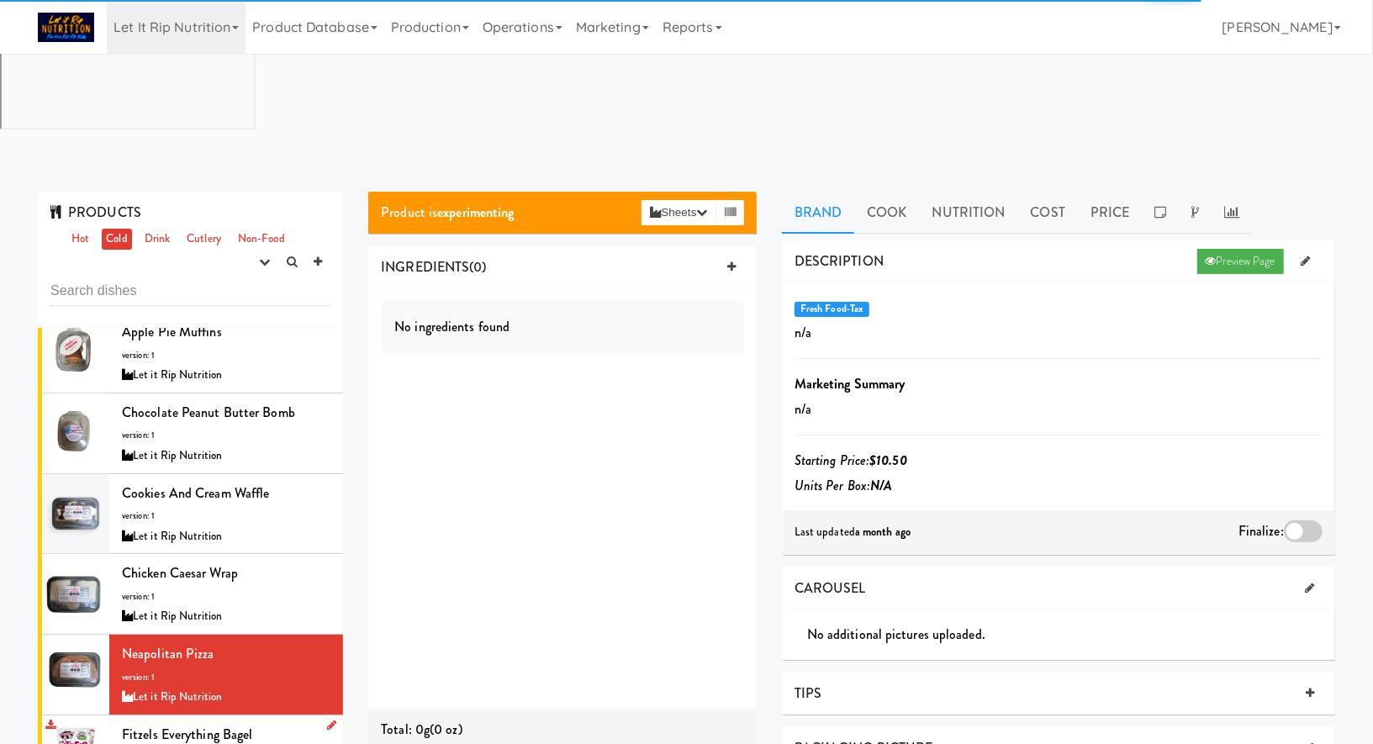
click at [272, 722] on div "Fitzels Everything Bagel version: 1 Let it Rip Nutrition" at bounding box center [226, 755] width 209 height 66
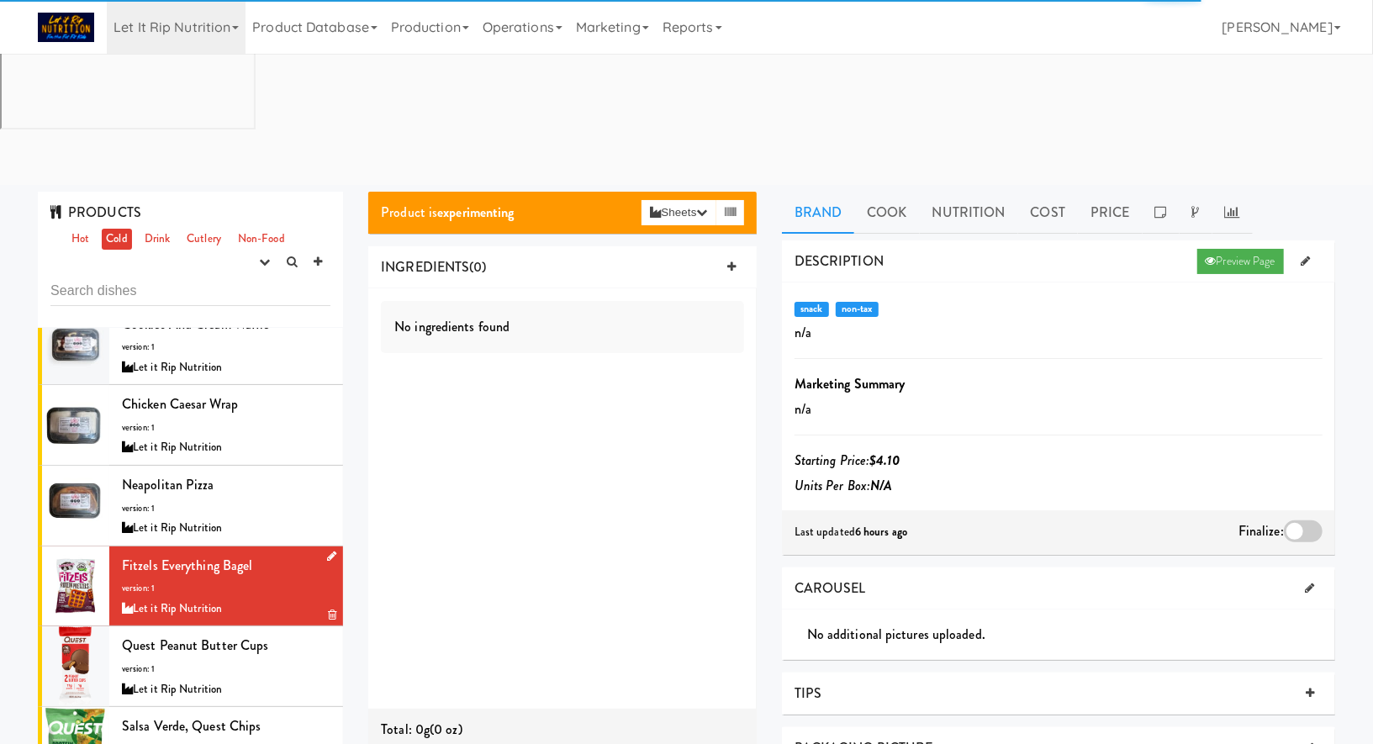
scroll to position [799, 0]
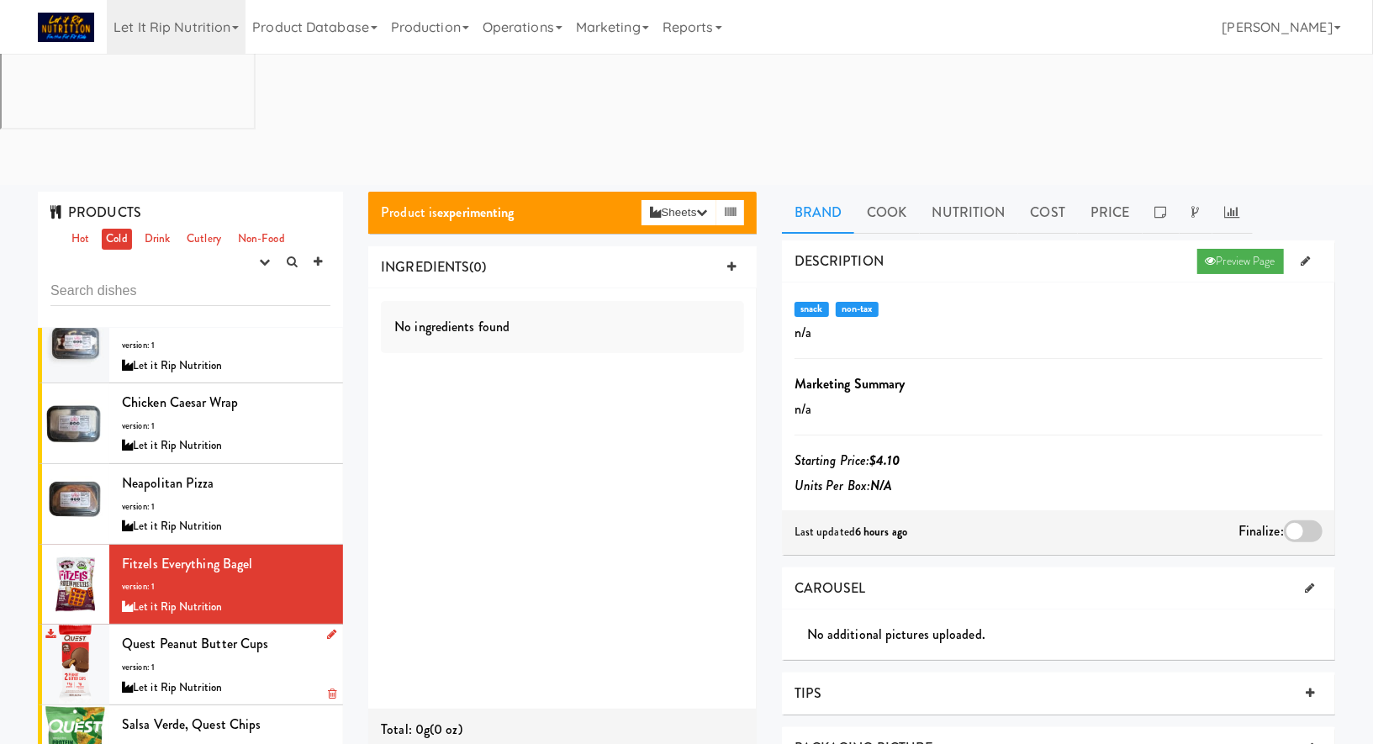
click at [284, 631] on div "Quest Peanut Butter Cups version: 1 Let it Rip Nutrition" at bounding box center [226, 664] width 209 height 66
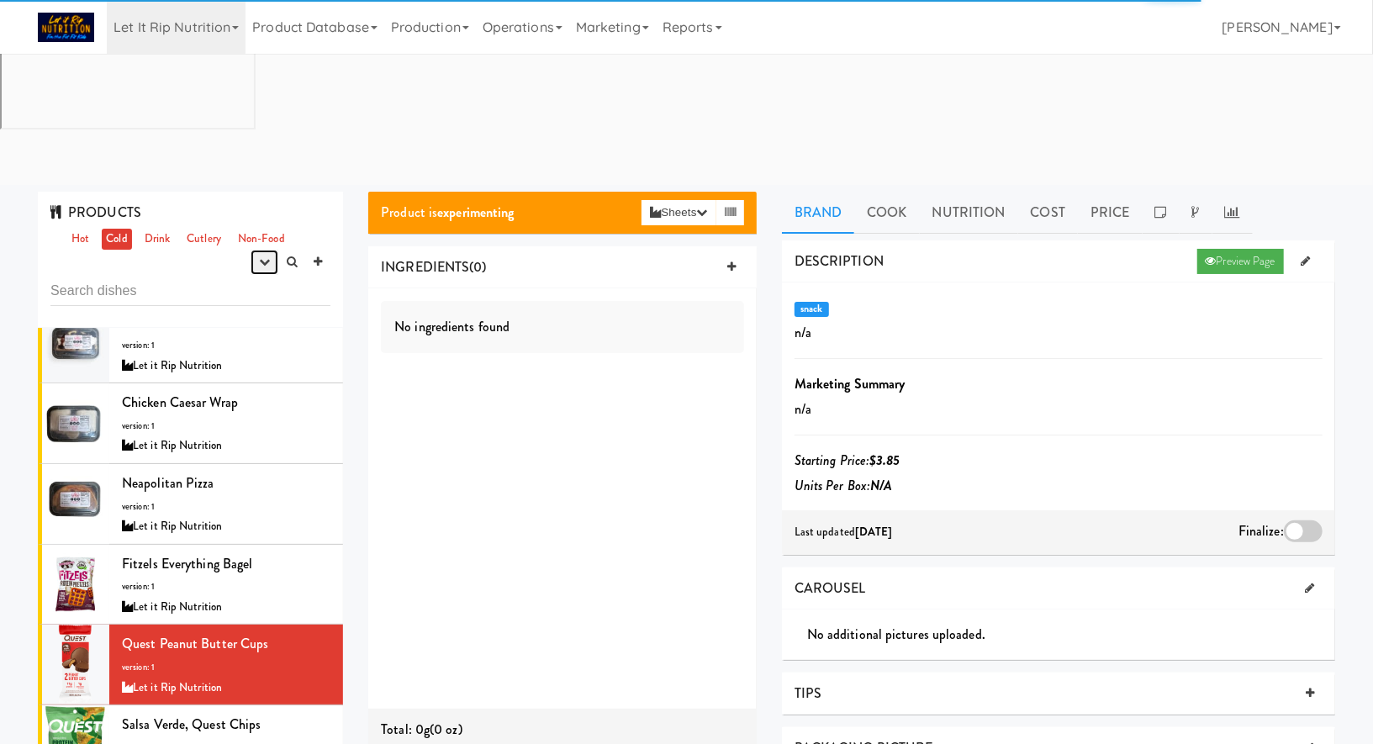
click at [270, 250] on button "button" at bounding box center [265, 262] width 28 height 25
click at [262, 279] on link "experimenting" at bounding box center [211, 294] width 135 height 30
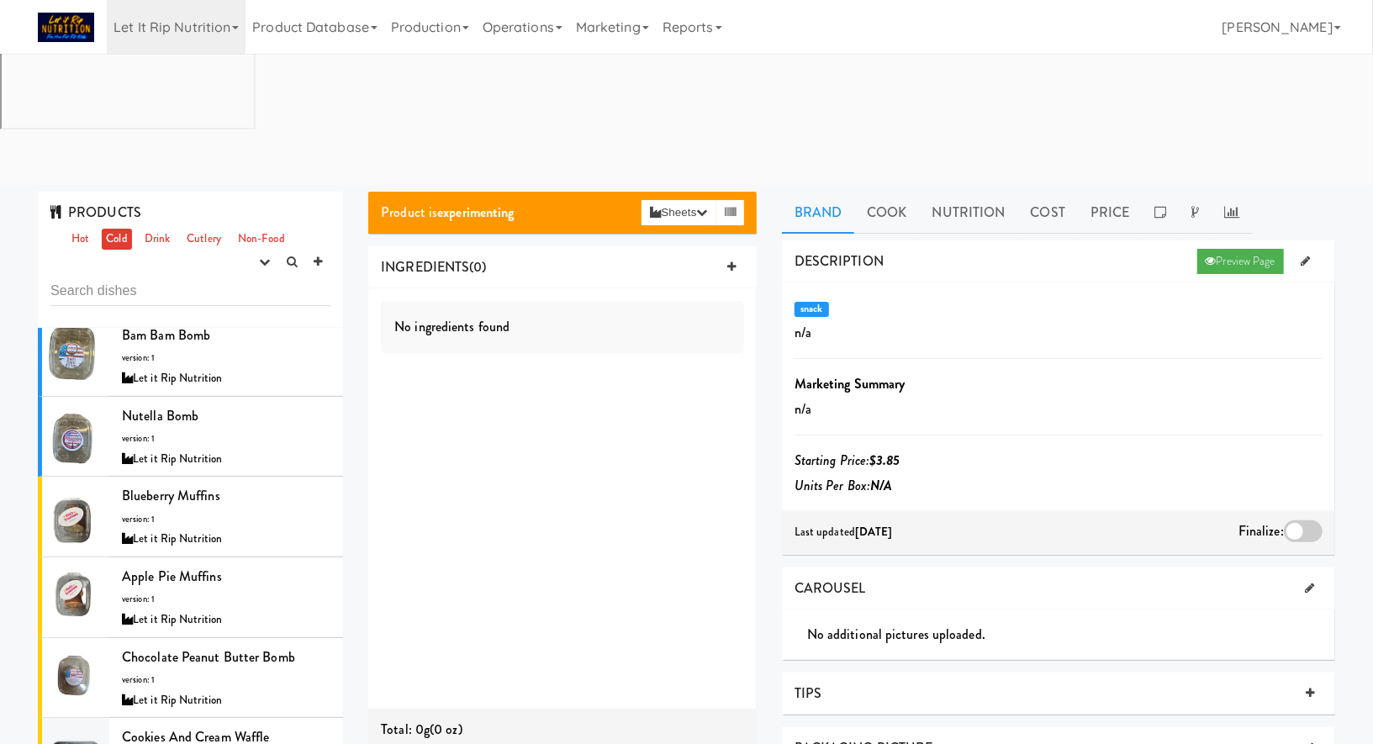
scroll to position [1725, 0]
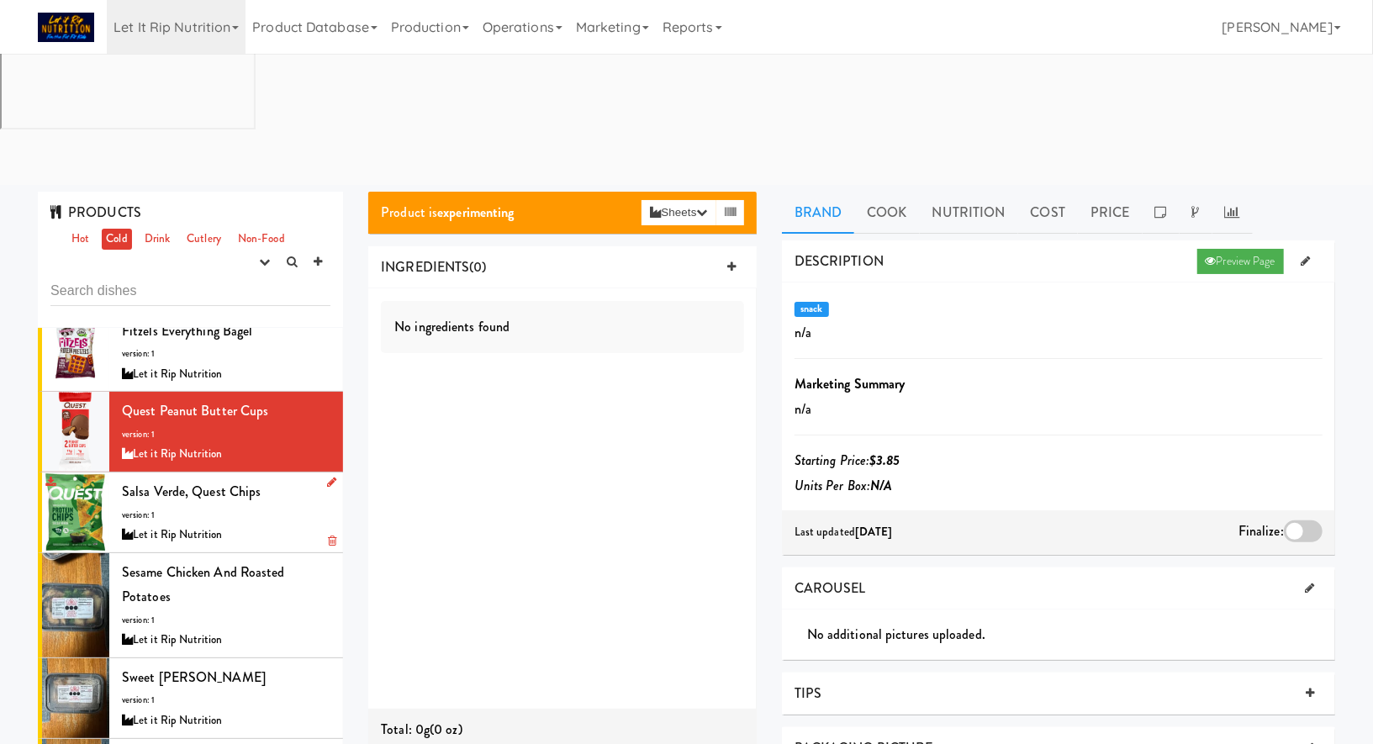
click at [266, 479] on div "Salsa Verde, Quest Chips version: 1 Let it Rip Nutrition" at bounding box center [226, 512] width 209 height 66
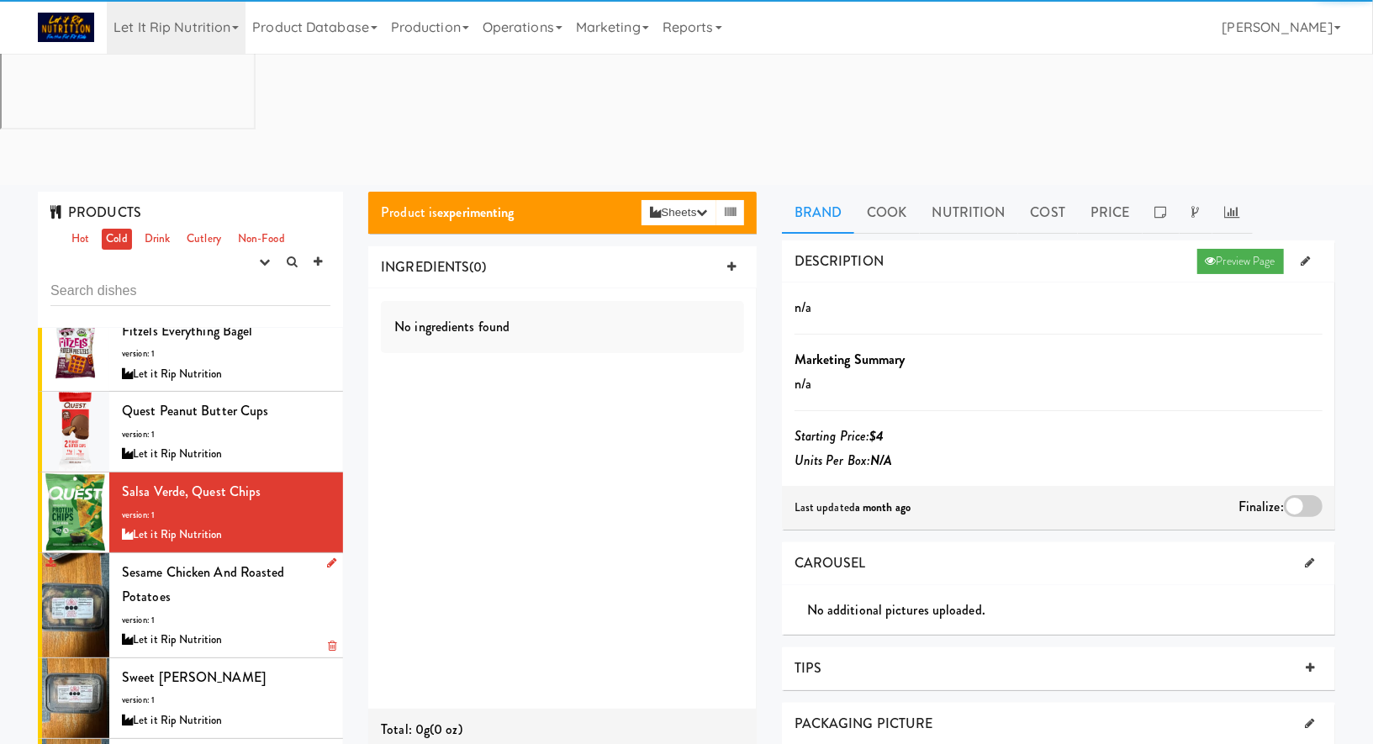
click at [253, 560] on div "Sesame Chicken and Roasted Potatoes version: 1 Let it Rip Nutrition" at bounding box center [226, 605] width 209 height 91
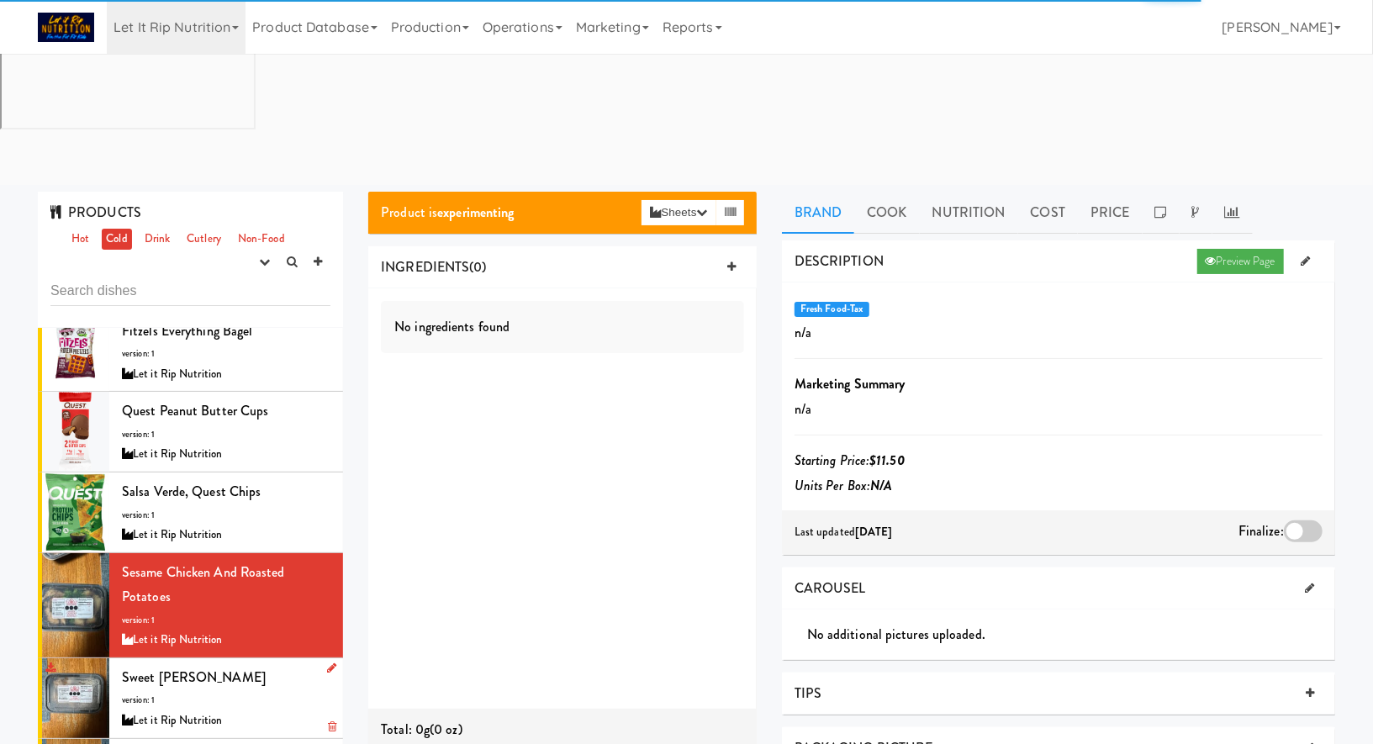
click at [256, 665] on div "Sweet Teriyaki Nuggs version: 1 Let it Rip Nutrition" at bounding box center [226, 698] width 209 height 66
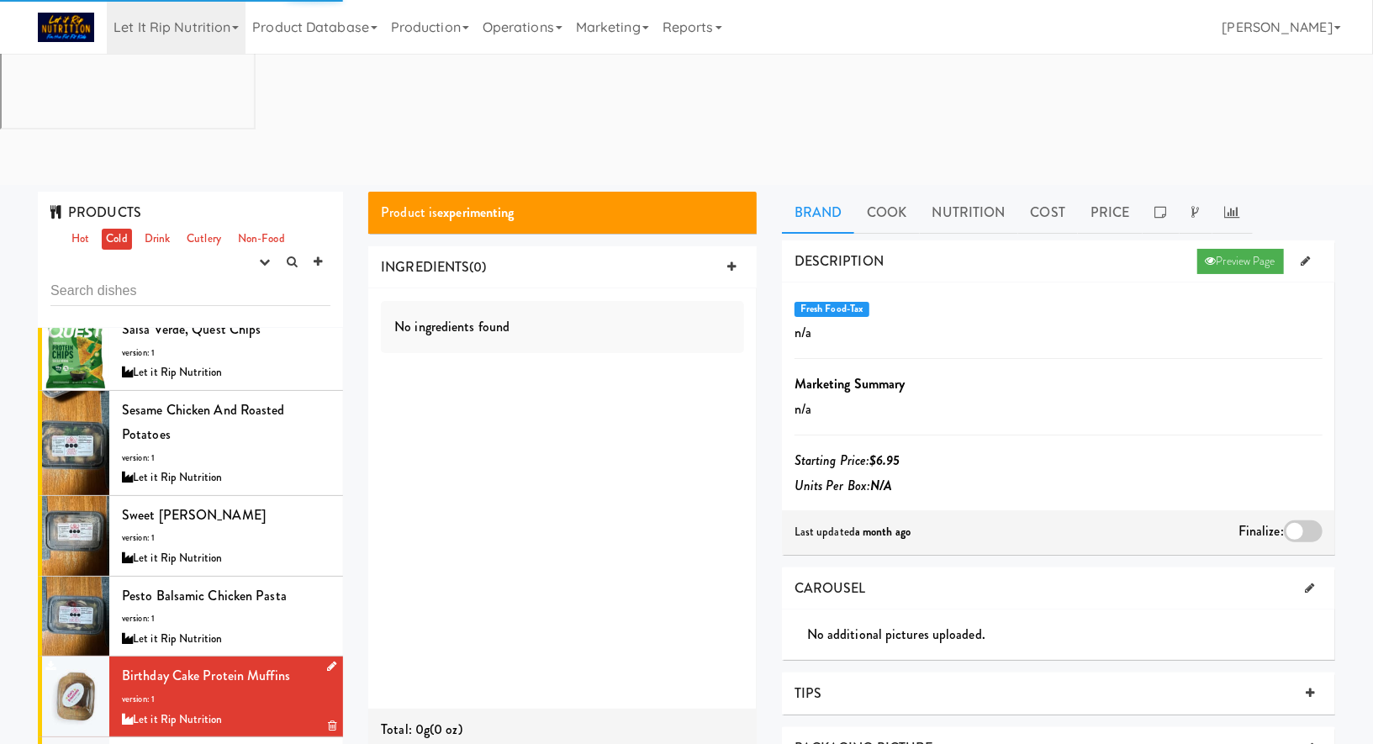
scroll to position [1908, 0]
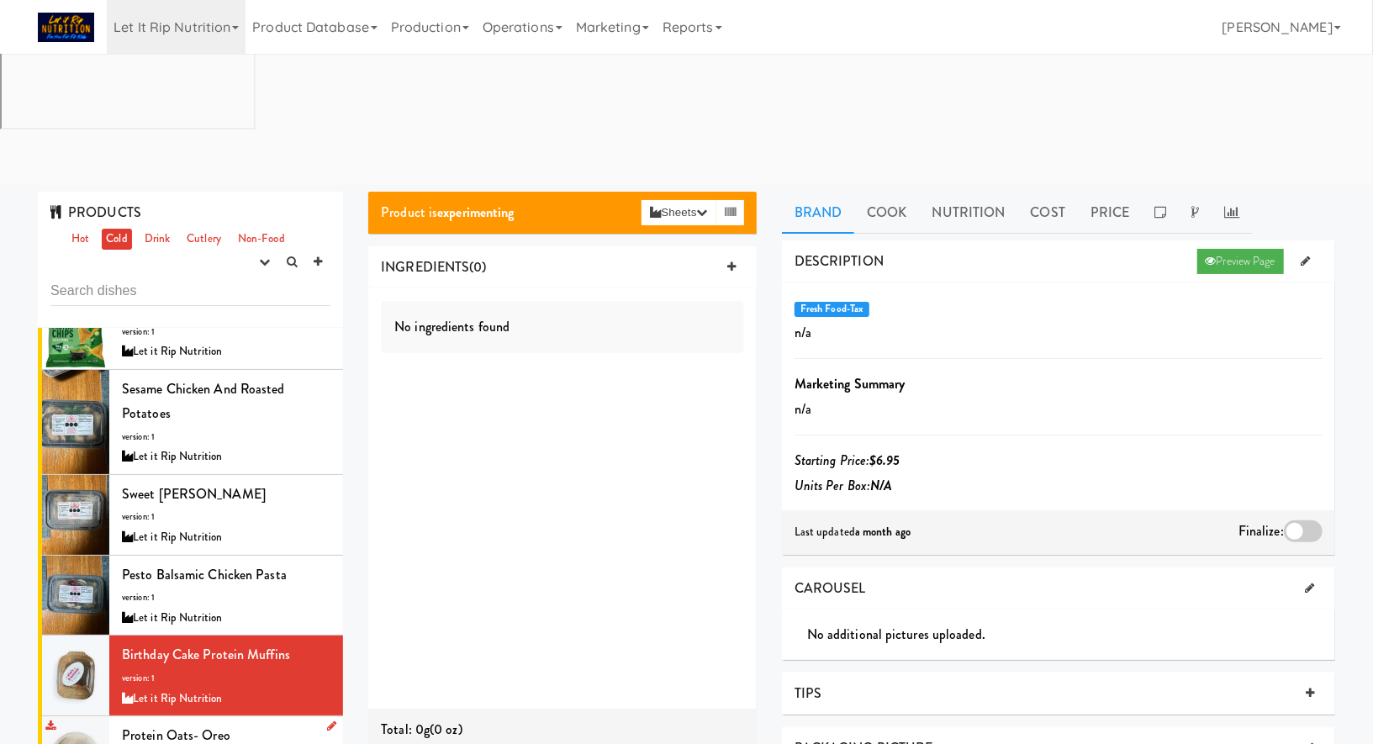
click at [264, 723] on div "Protein Oats- Oreo version: 1 Let it Rip Nutrition" at bounding box center [226, 756] width 209 height 66
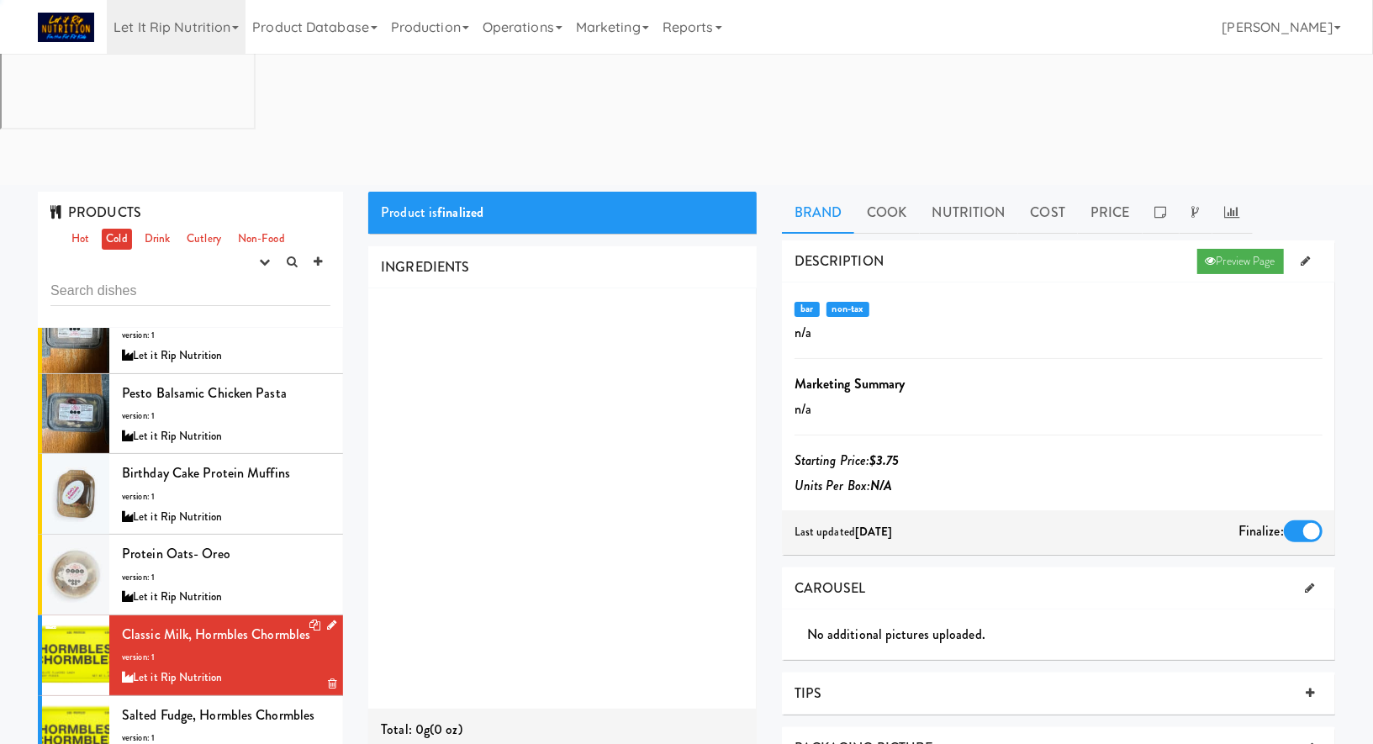
scroll to position [2098, 0]
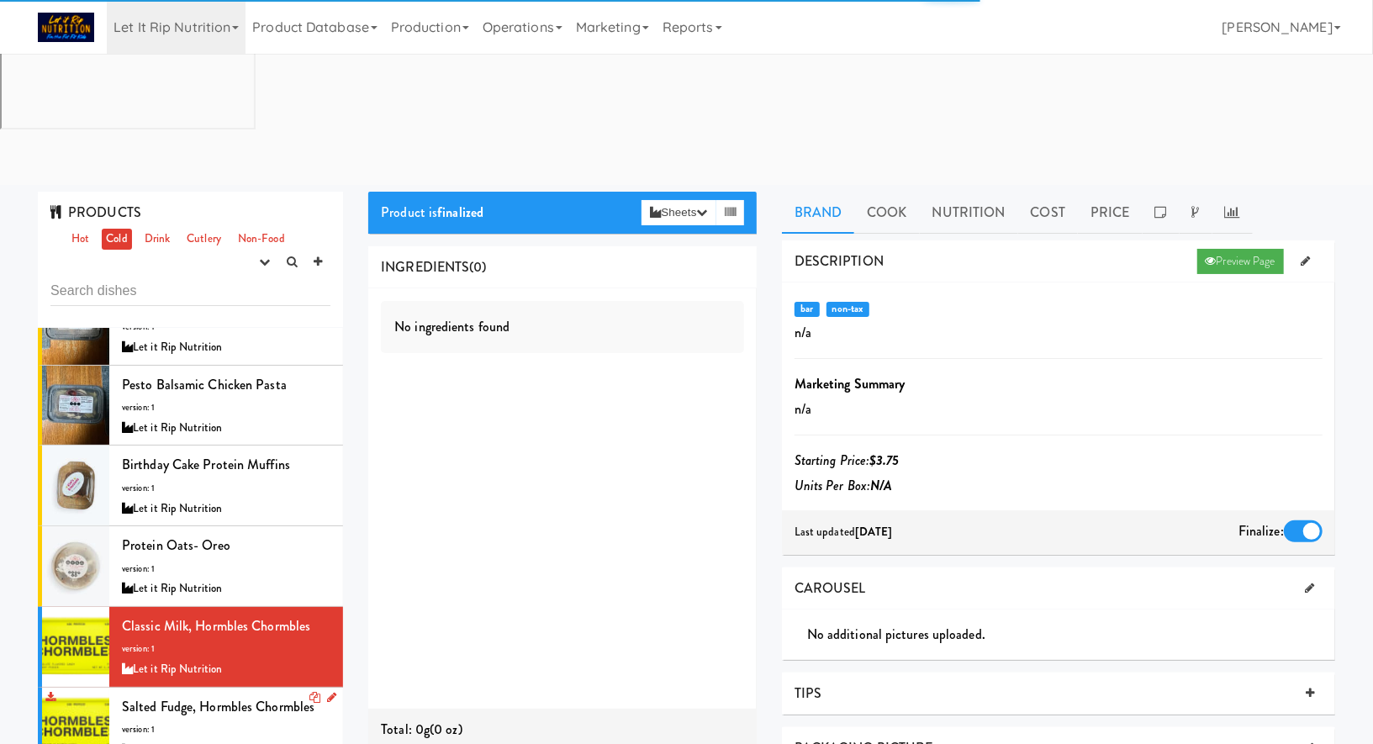
click at [262, 740] on div "Let it Rip Nutrition" at bounding box center [226, 750] width 209 height 21
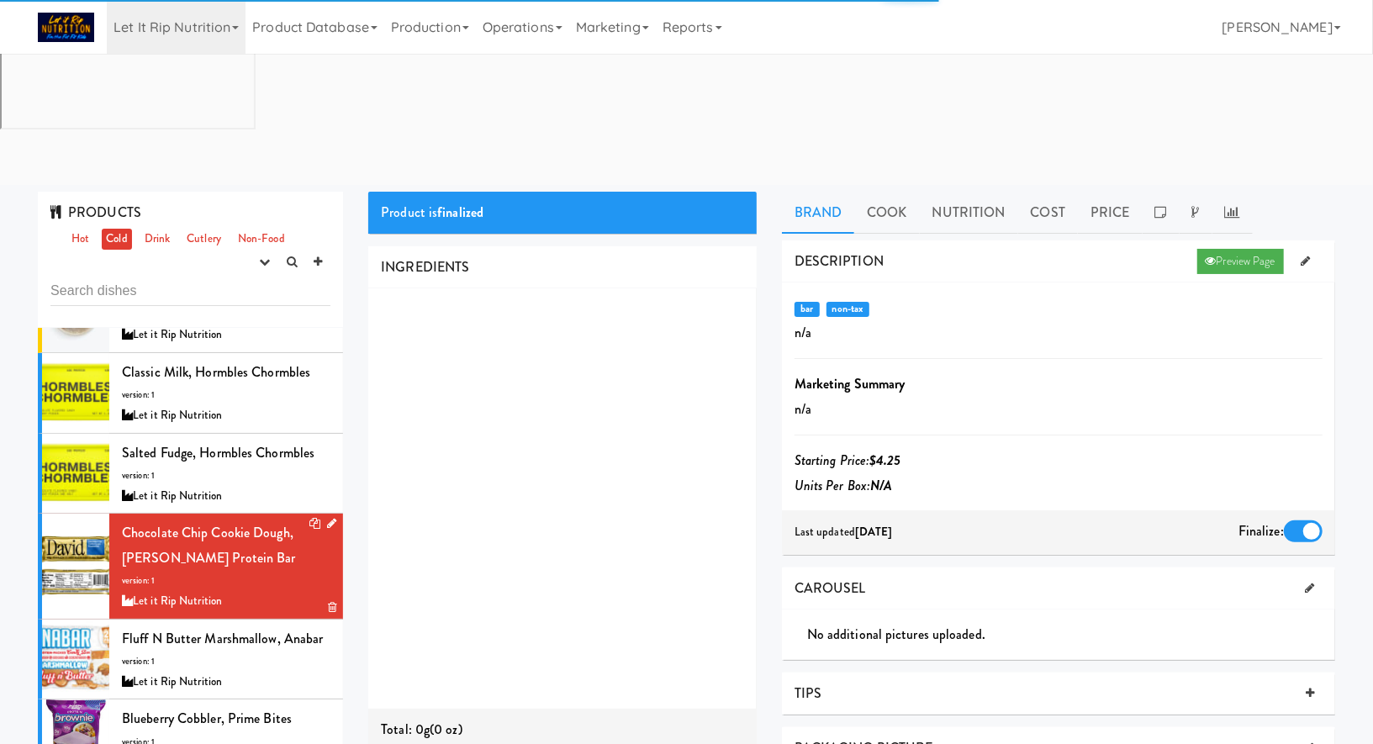
scroll to position [2356, 0]
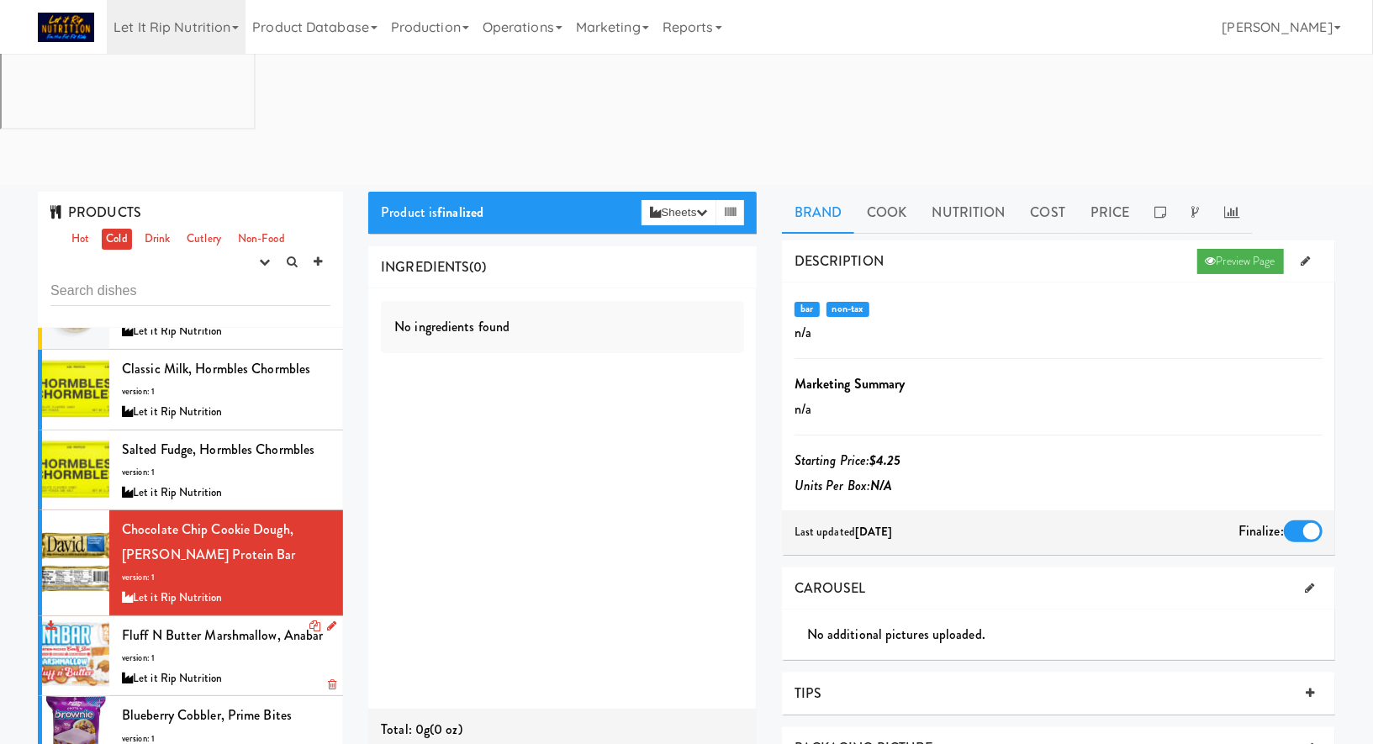
click at [289, 623] on div "Fluff n Butter Marshmallow, Anabar version: 1 Let it Rip Nutrition" at bounding box center [226, 656] width 209 height 66
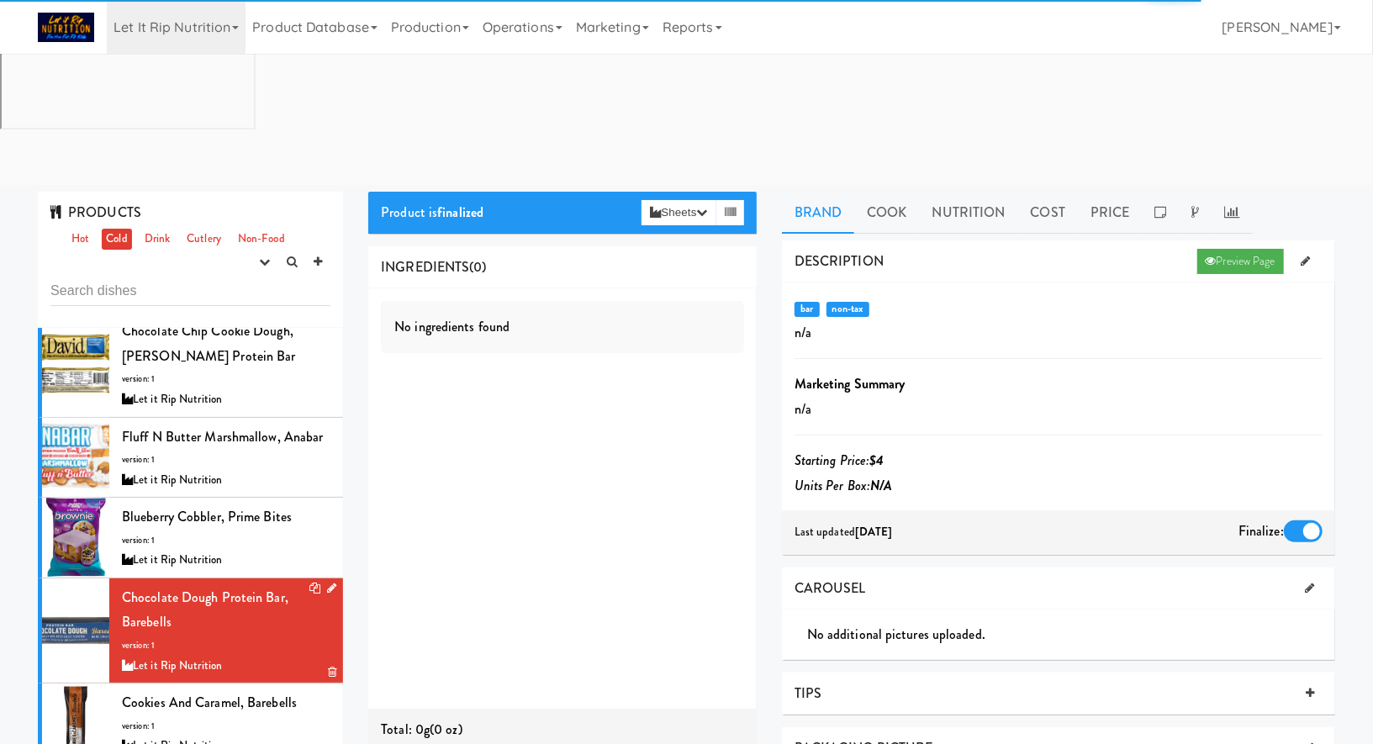
scroll to position [2555, 0]
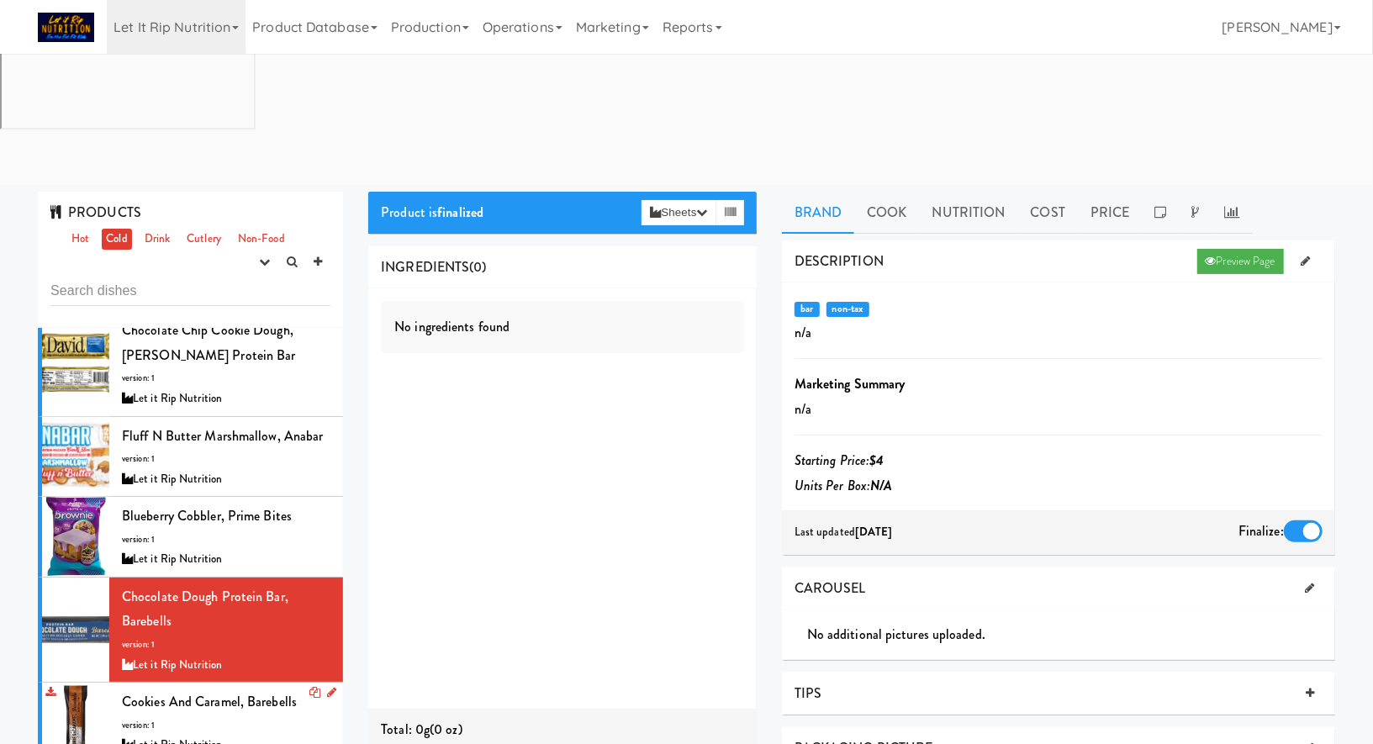
click at [274, 735] on div "Let it Rip Nutrition" at bounding box center [226, 745] width 209 height 21
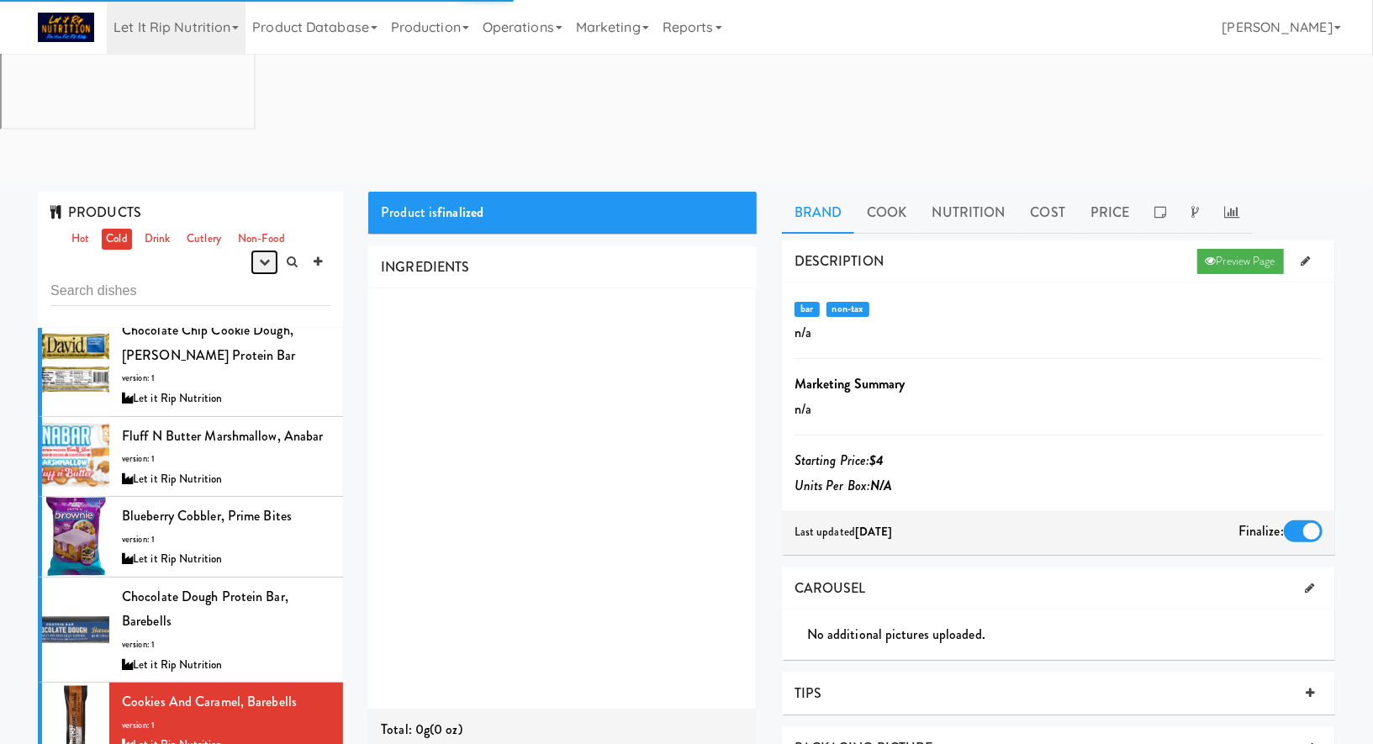
click at [256, 250] on button "button" at bounding box center [265, 262] width 28 height 25
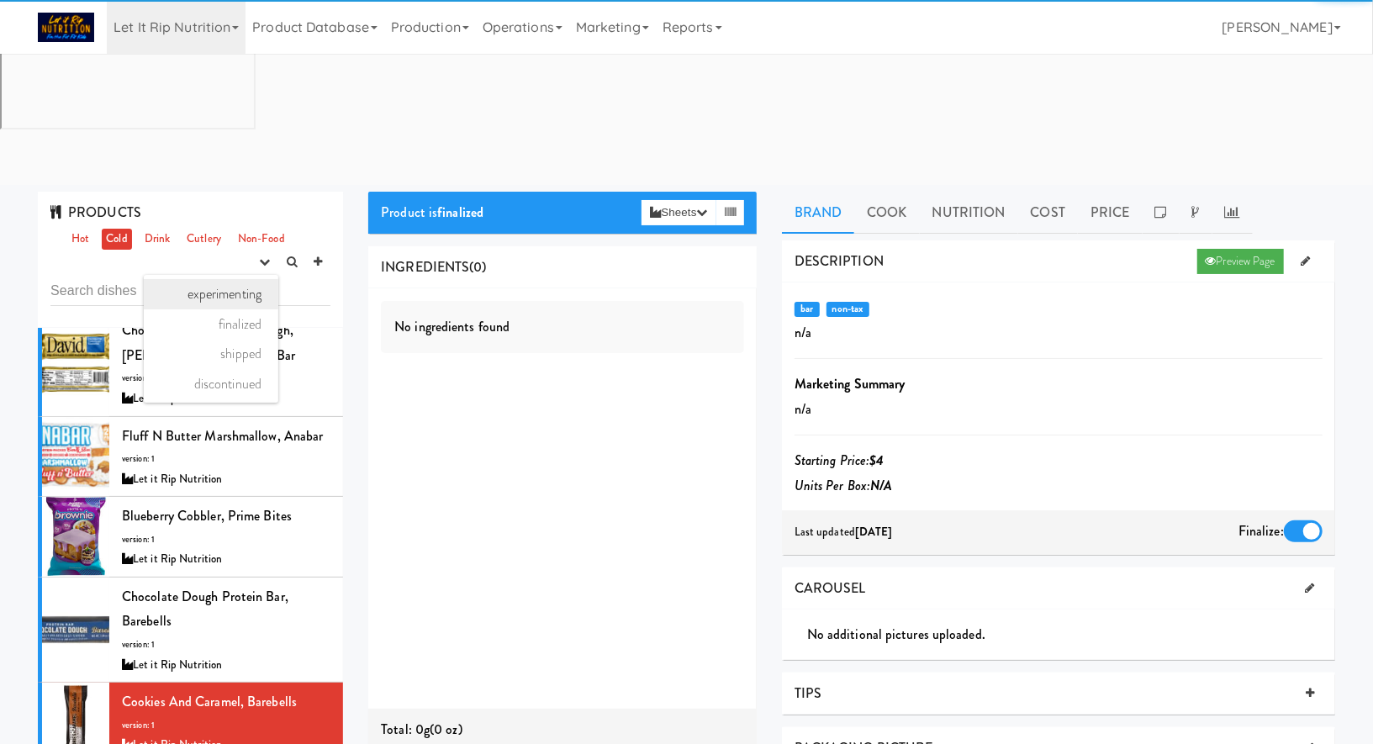
click at [251, 279] on link "experimenting" at bounding box center [211, 294] width 135 height 30
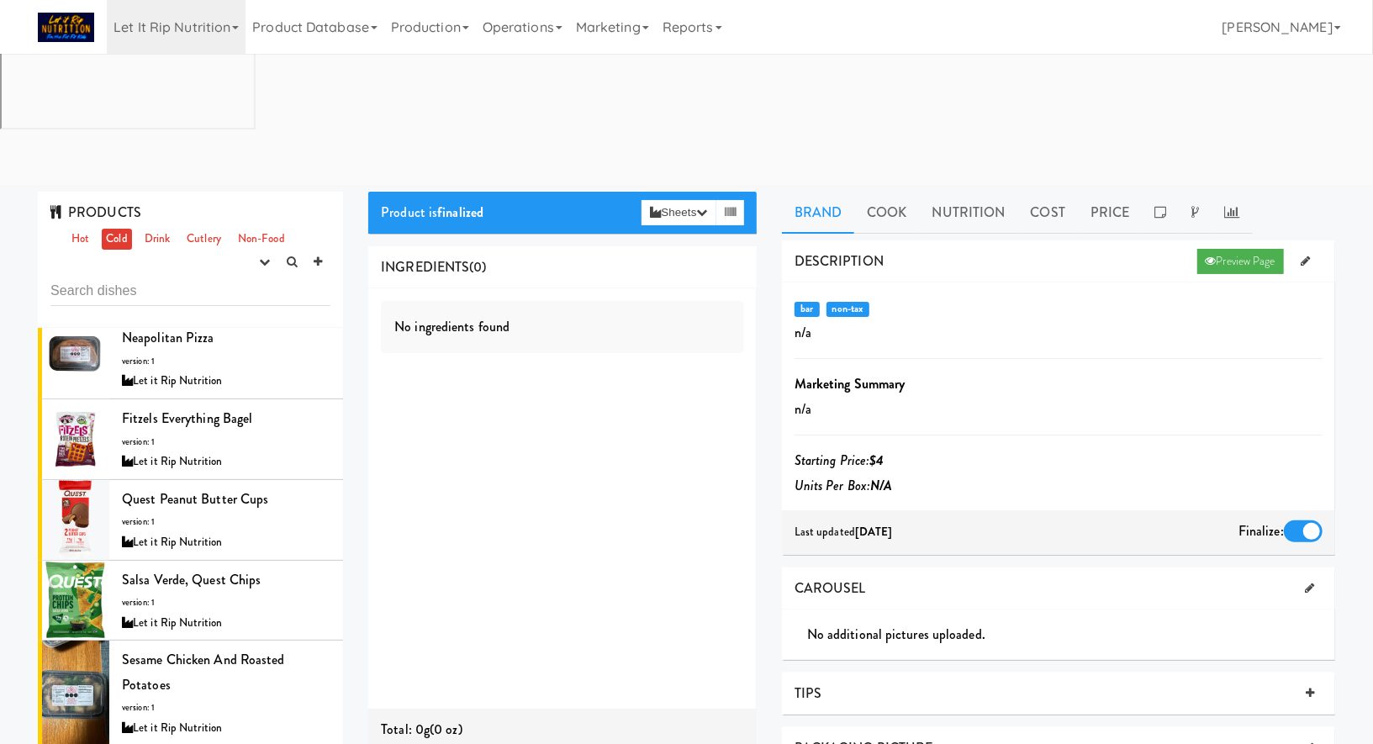
scroll to position [721, 0]
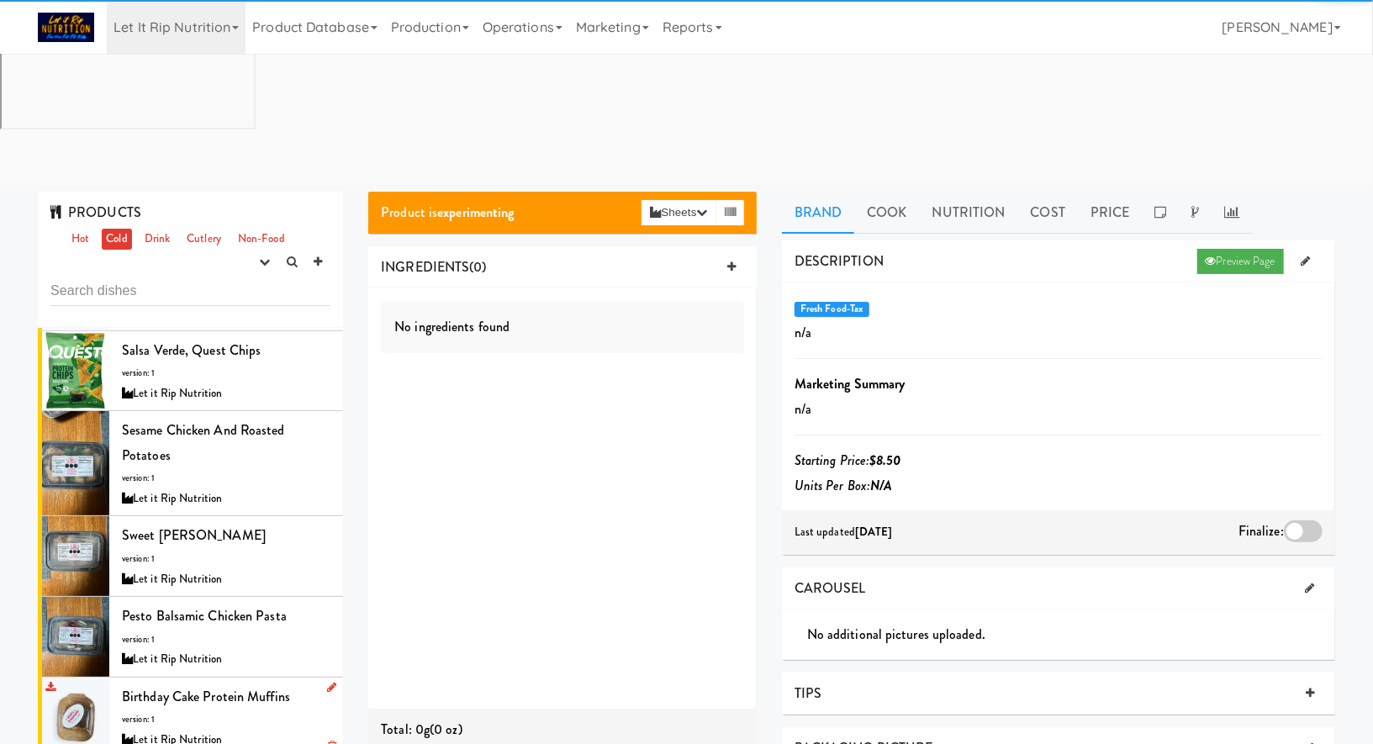
click at [271, 730] on div "Let it Rip Nutrition" at bounding box center [226, 740] width 209 height 21
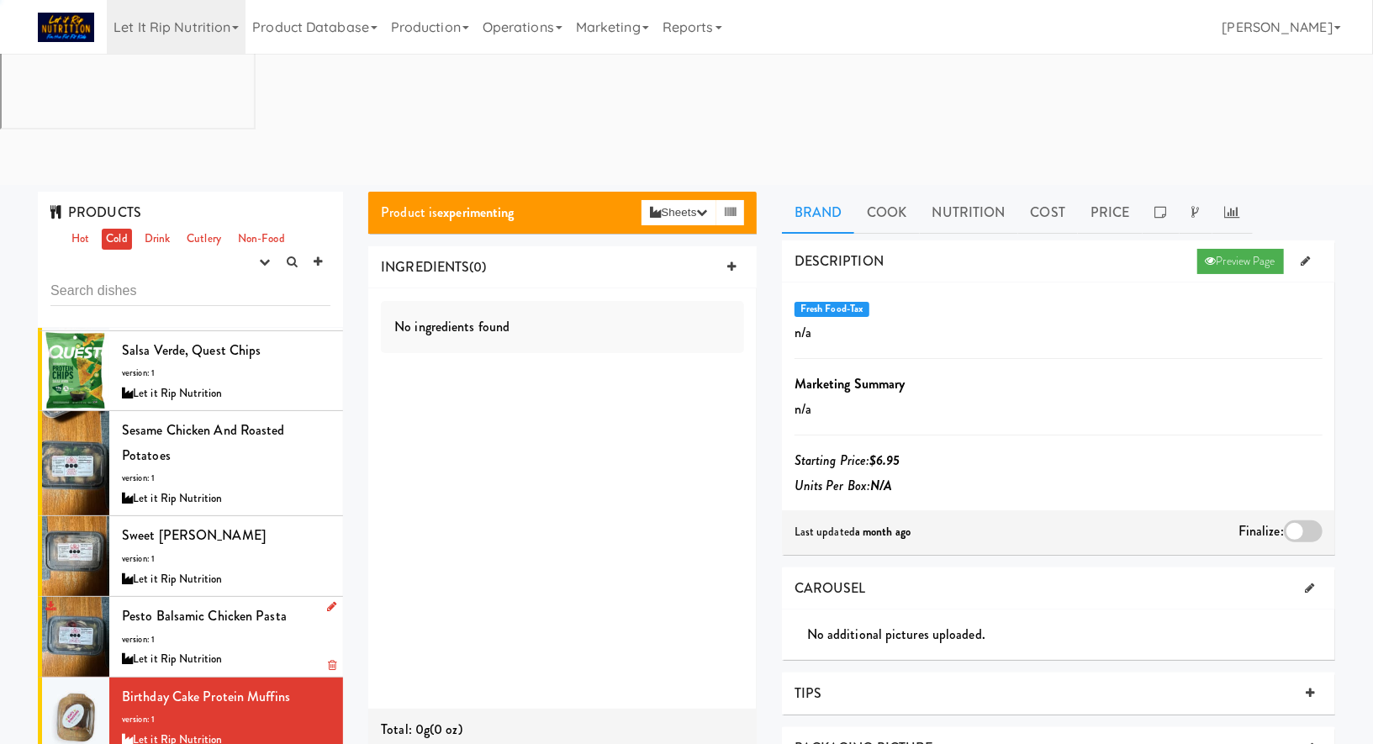
click at [289, 649] on div "Let it Rip Nutrition" at bounding box center [226, 659] width 209 height 21
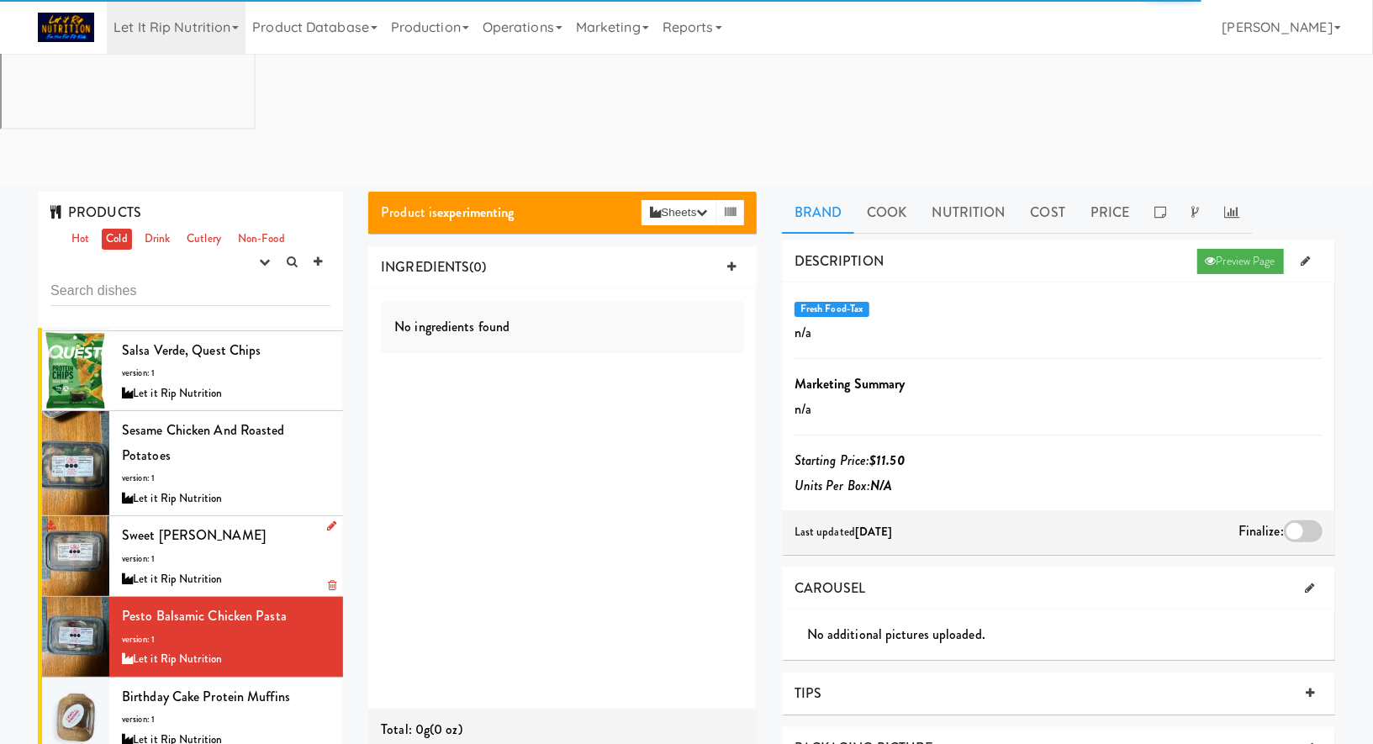
click at [292, 569] on div "Let it Rip Nutrition" at bounding box center [226, 579] width 209 height 21
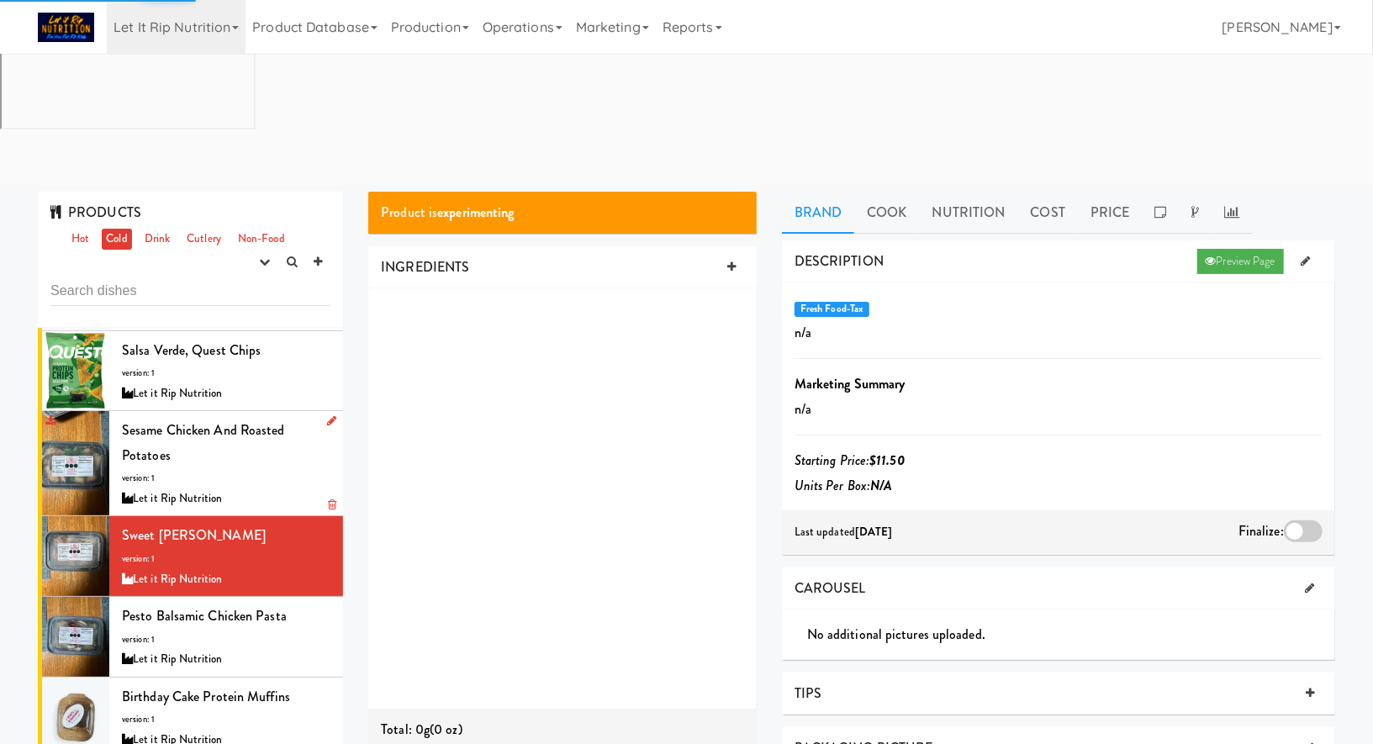
click at [283, 418] on div "Sesame Chicken and Roasted Potatoes version: 1 Let it Rip Nutrition" at bounding box center [226, 463] width 209 height 91
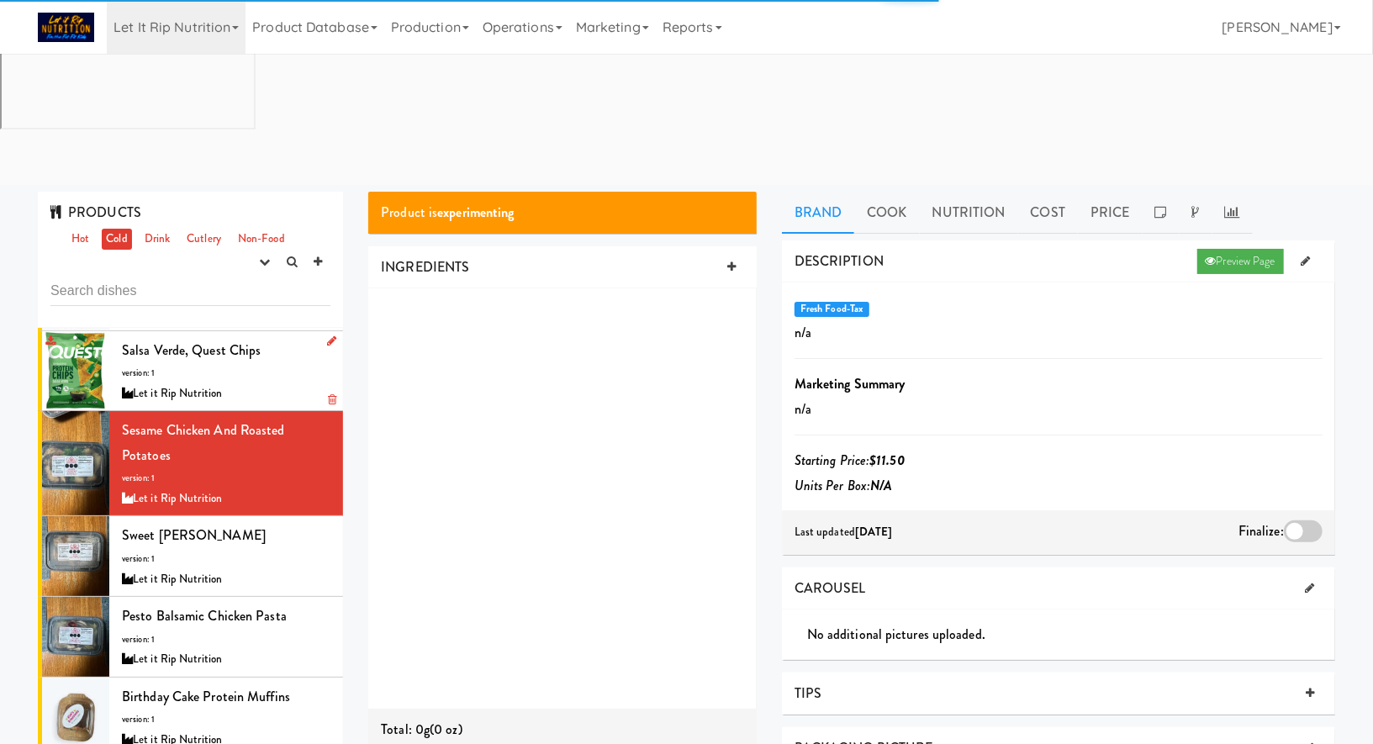
click at [298, 383] on div "Let it Rip Nutrition" at bounding box center [226, 393] width 209 height 21
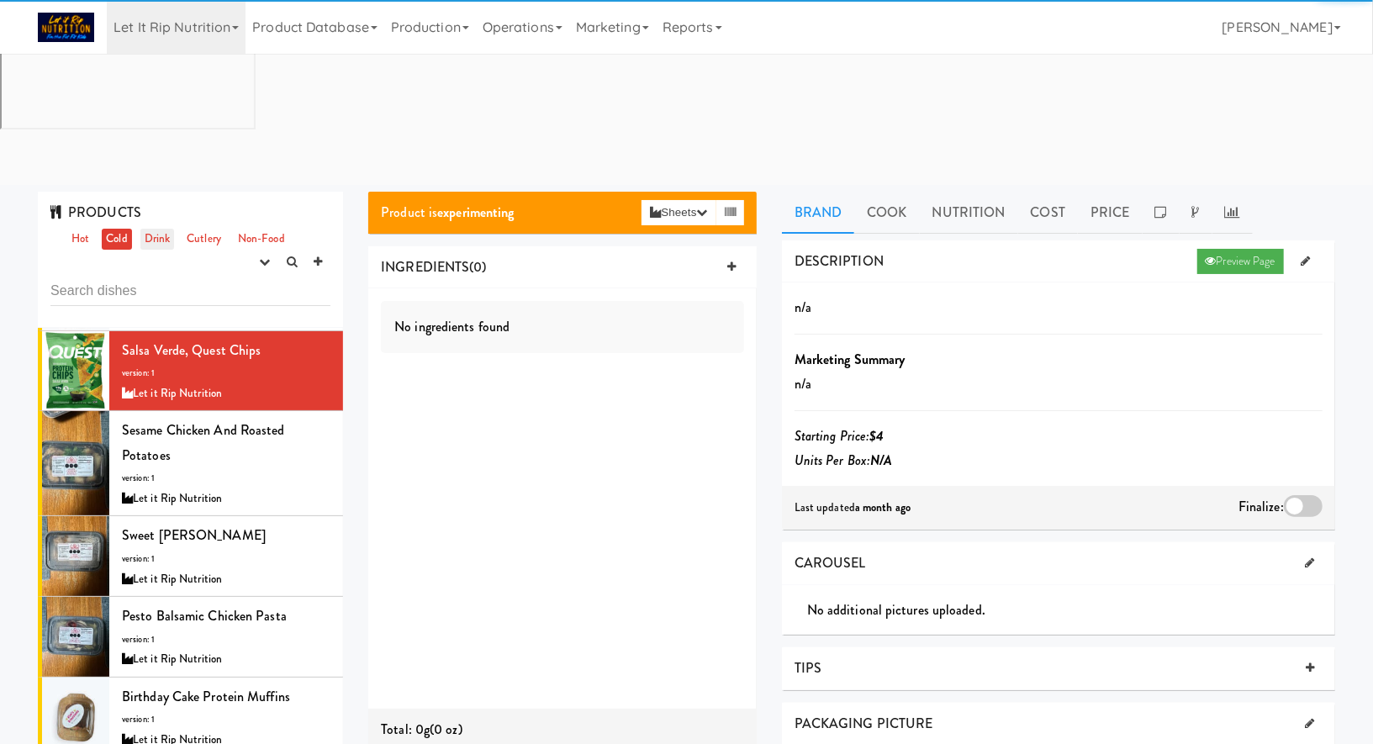
click at [167, 229] on link "Drink" at bounding box center [157, 239] width 34 height 21
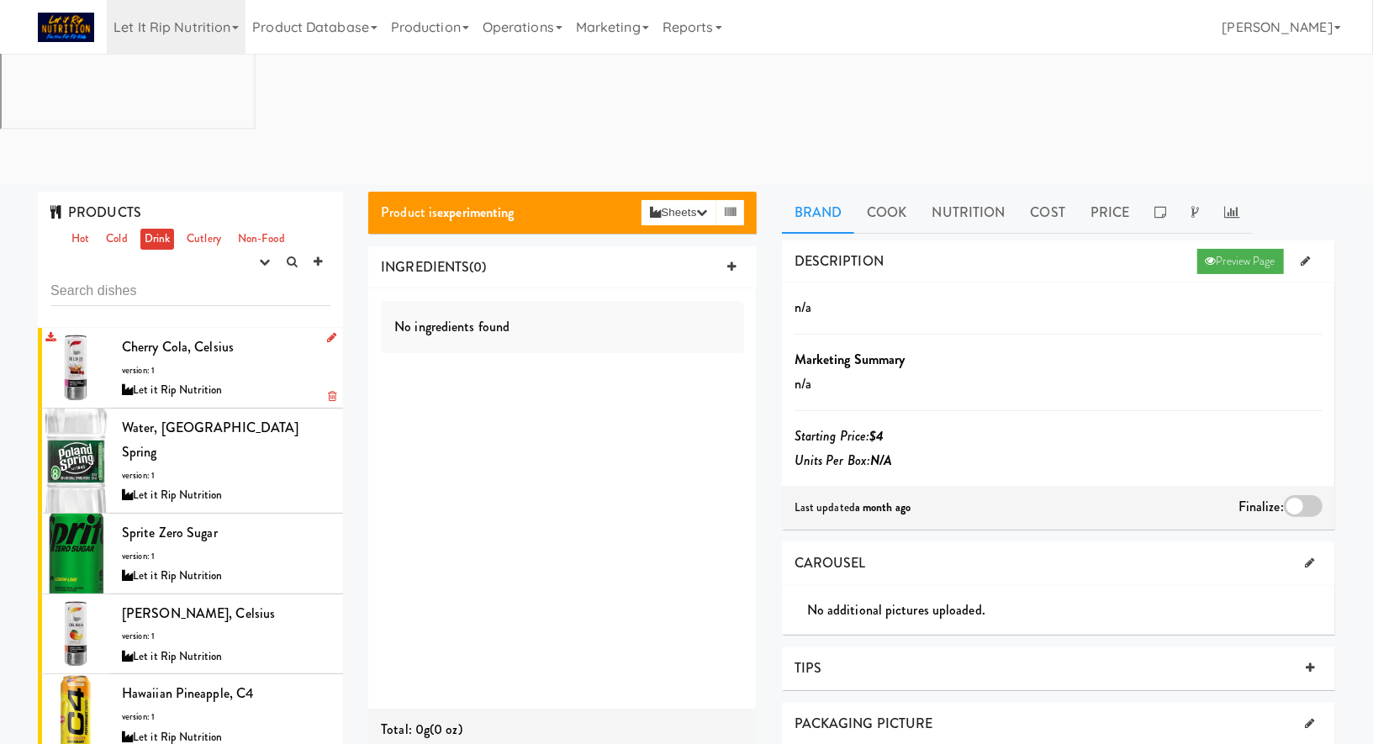
click at [267, 335] on div "Cherry Cola, Celsius version: 1 Let it Rip Nutrition" at bounding box center [226, 368] width 209 height 66
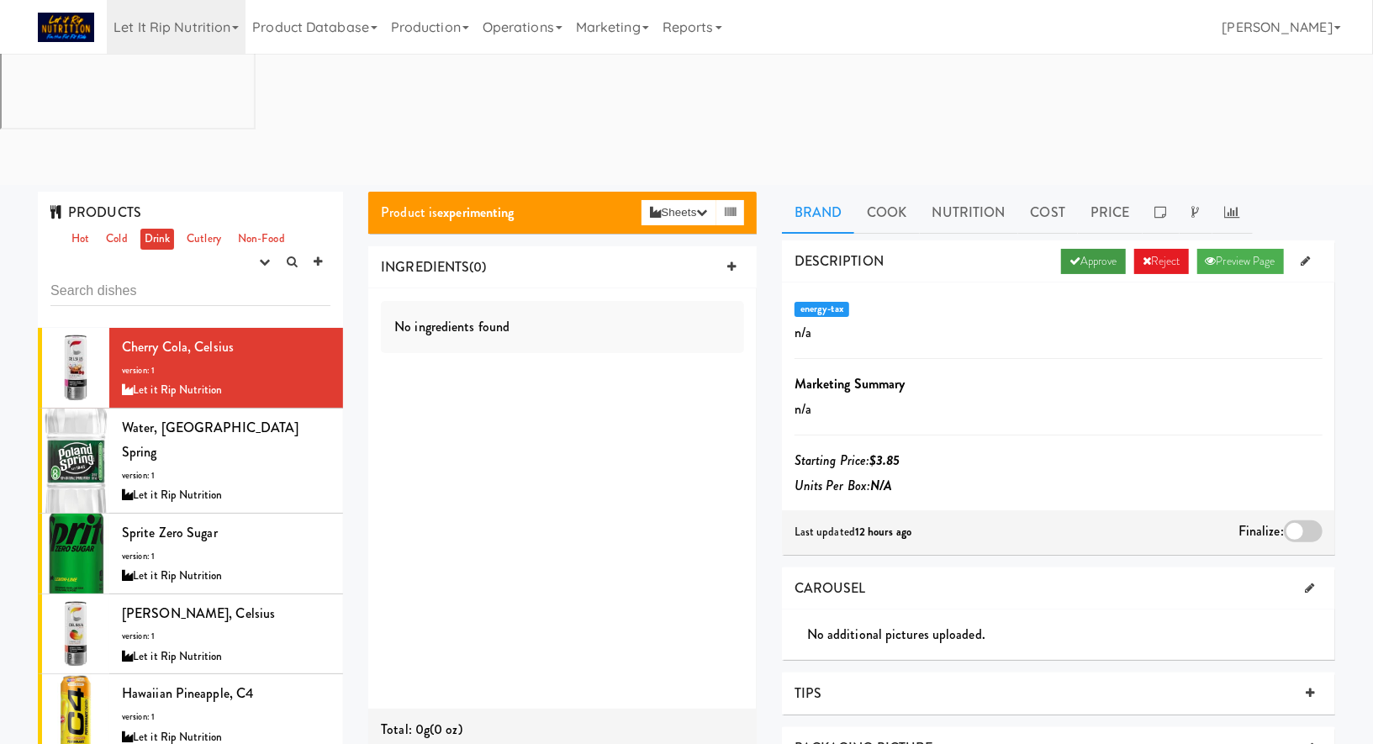
click at [1100, 249] on link "Approve" at bounding box center [1093, 261] width 65 height 25
click at [1302, 510] on div "Last updated a few seconds ago Finalize:" at bounding box center [1058, 532] width 553 height 44
click at [1304, 520] on div at bounding box center [1303, 531] width 39 height 22
click at [0, 0] on input "checkbox" at bounding box center [0, 0] width 0 height 0
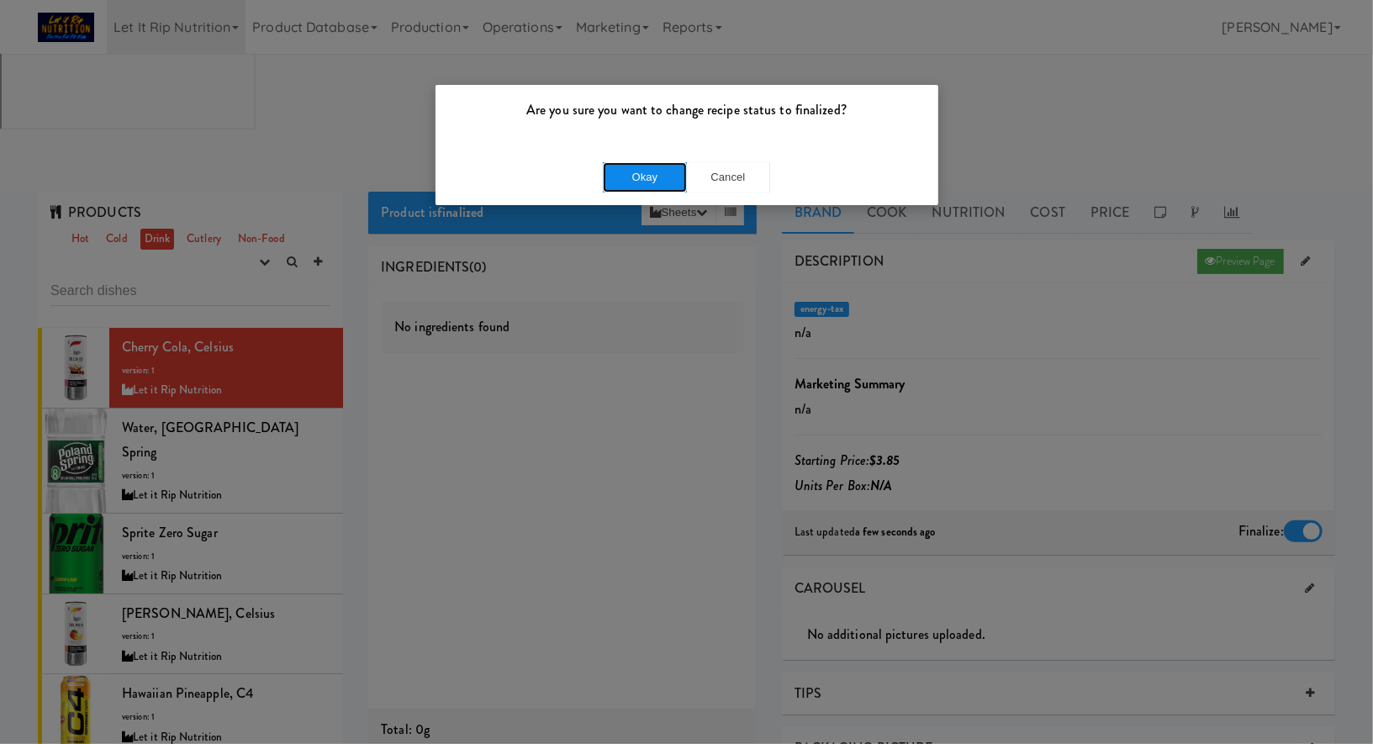
click at [619, 182] on button "Okay" at bounding box center [645, 177] width 84 height 30
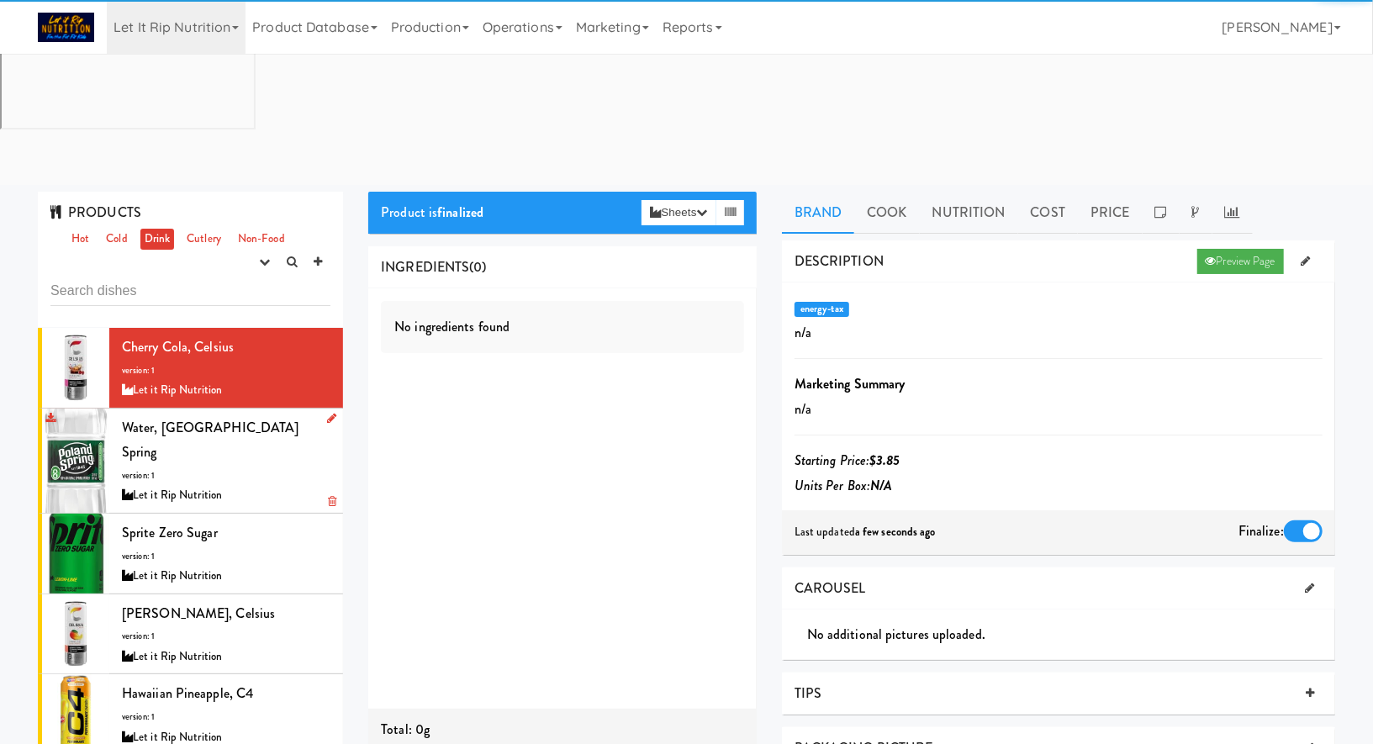
click at [276, 415] on div "Water, Poland Spring version: 1 Let it Rip Nutrition" at bounding box center [226, 460] width 209 height 91
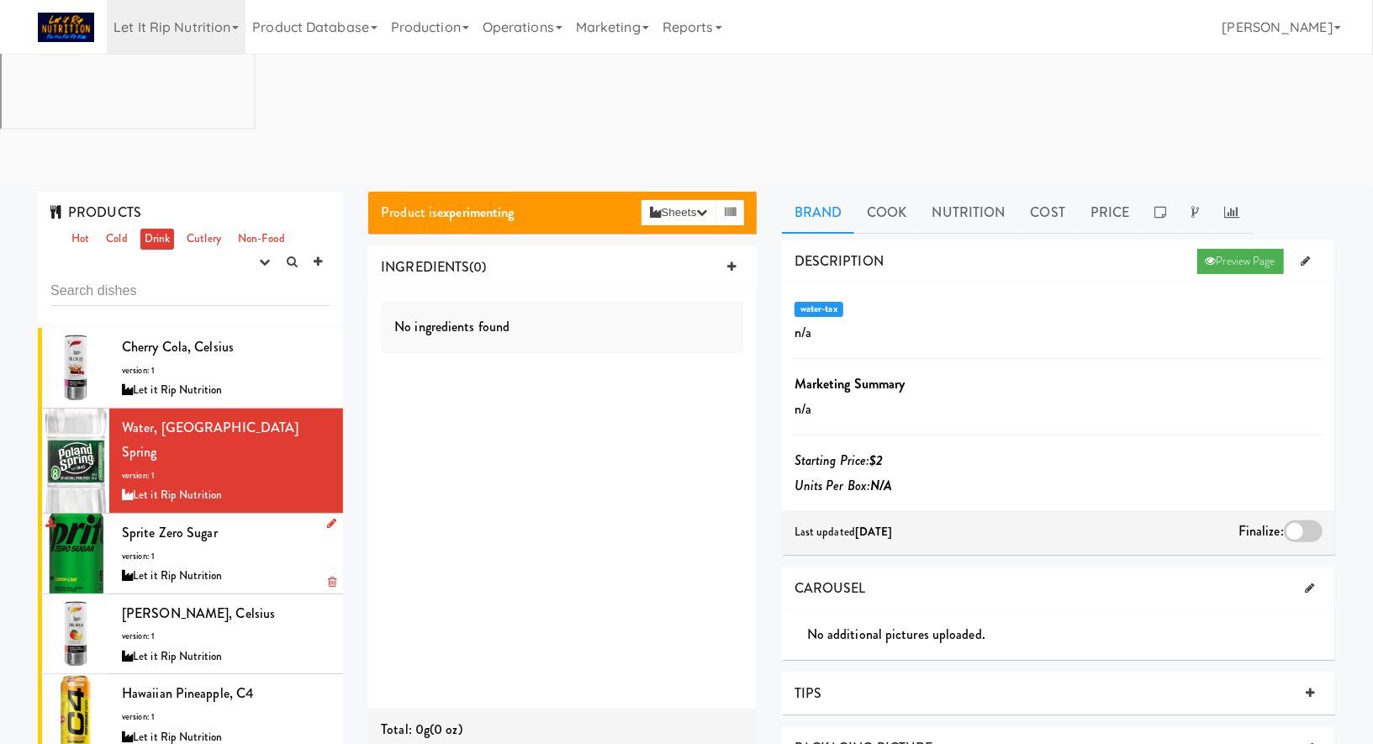
click at [235, 520] on div "Sprite Zero Sugar version: 1 Let it Rip Nutrition" at bounding box center [226, 553] width 209 height 66
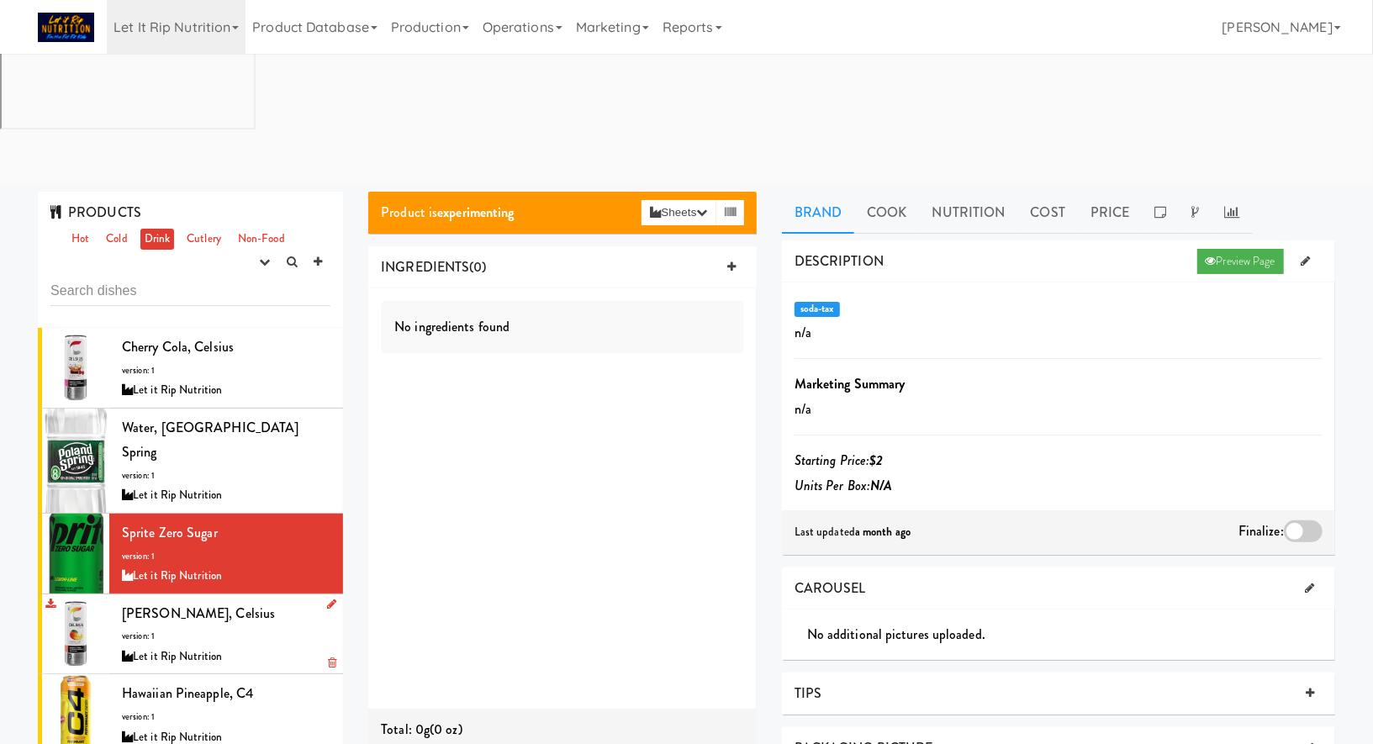
click at [262, 601] on div "Mango Lemonade, Celsius version: 1 Let it Rip Nutrition" at bounding box center [226, 634] width 209 height 66
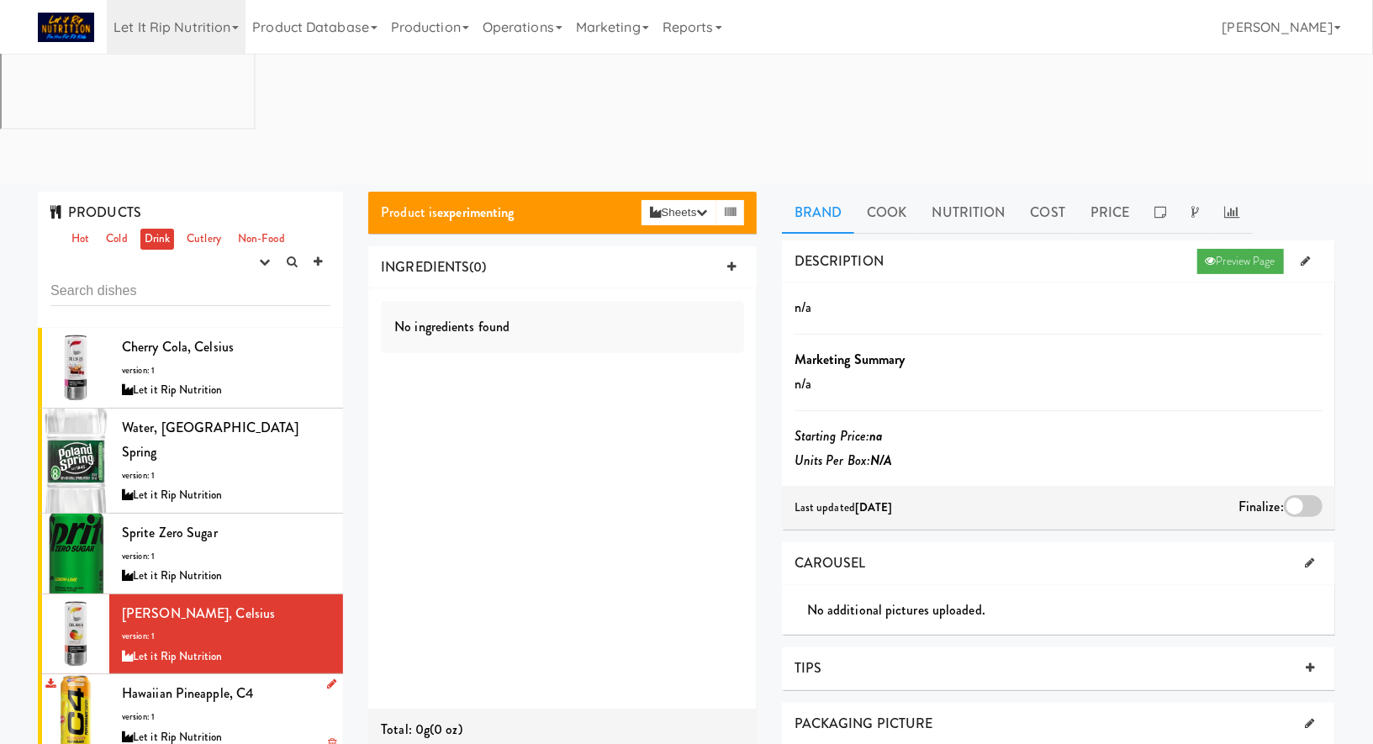
click at [285, 727] on div "Let it Rip Nutrition" at bounding box center [226, 737] width 209 height 21
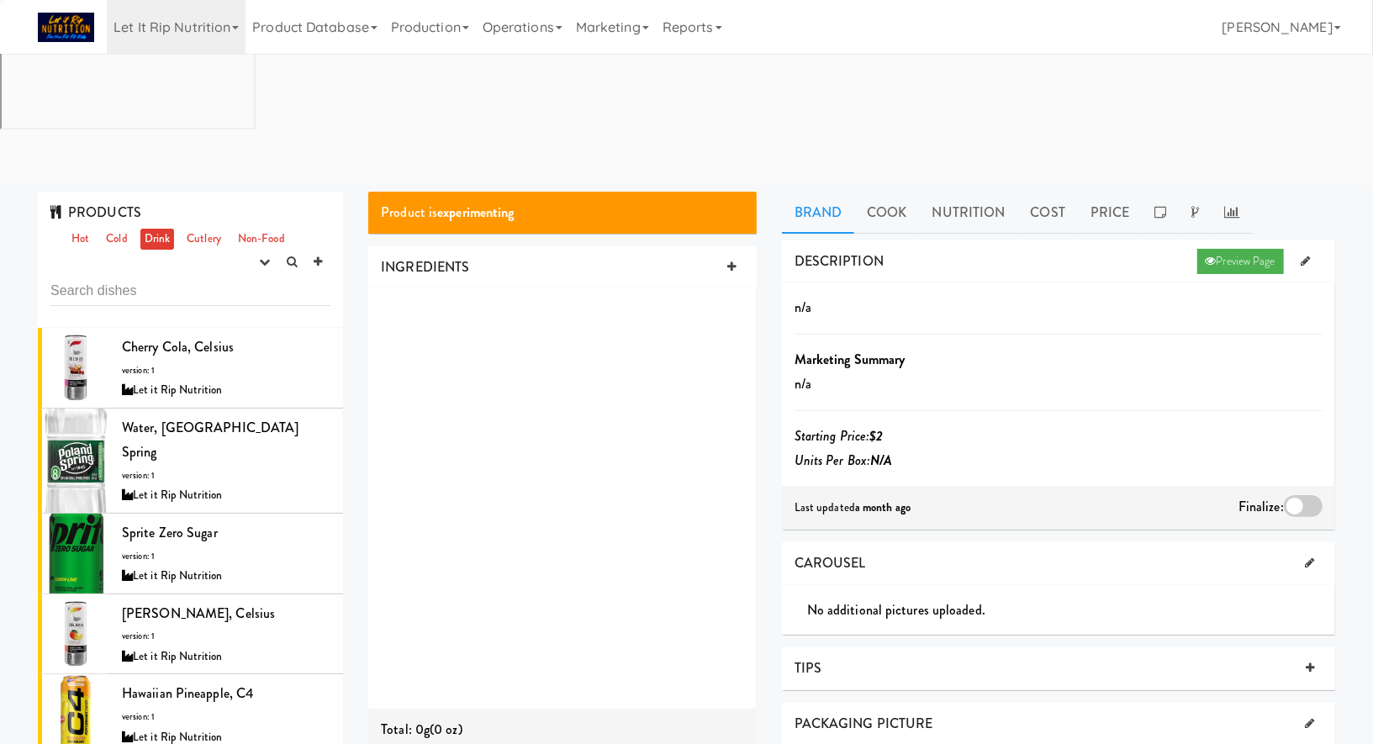
scroll to position [55, 0]
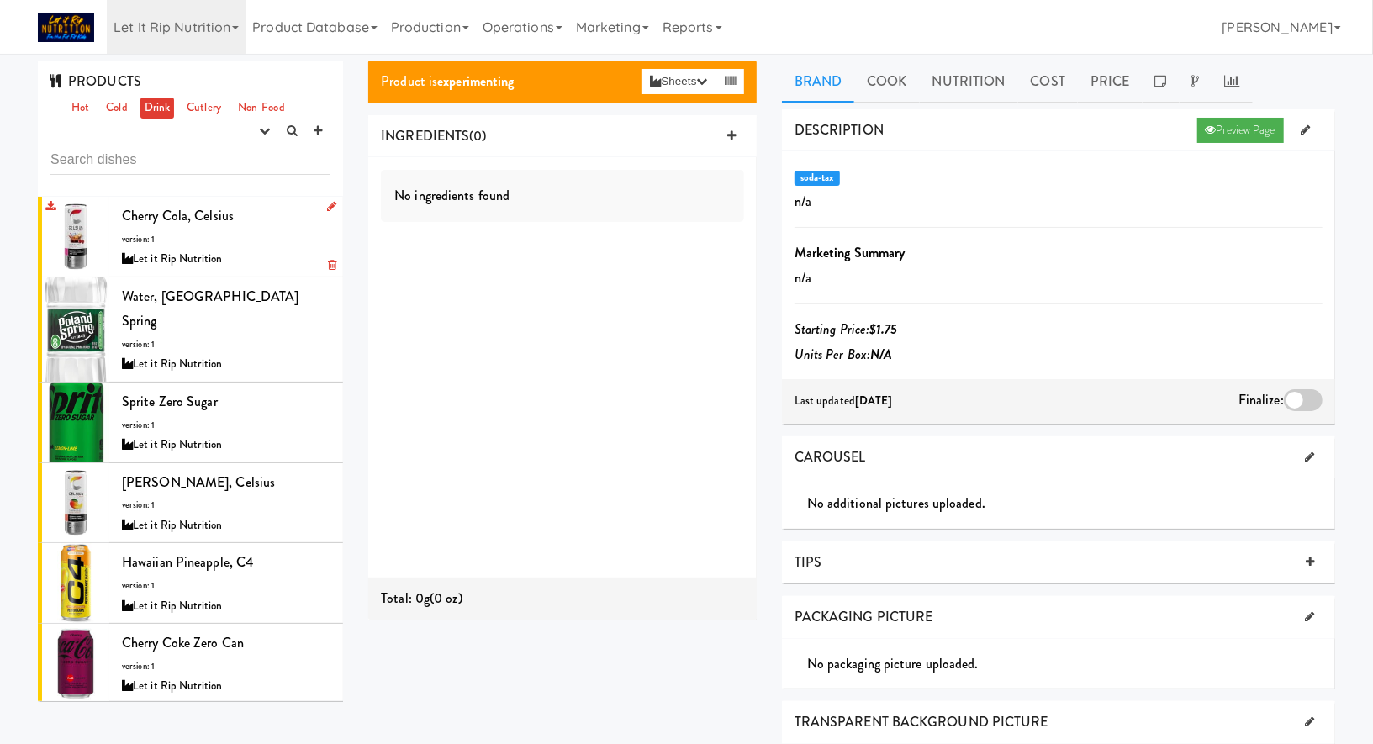
click at [257, 248] on div "Cherry Cola, Celsius version: 1 Let it Rip Nutrition" at bounding box center [226, 236] width 209 height 66
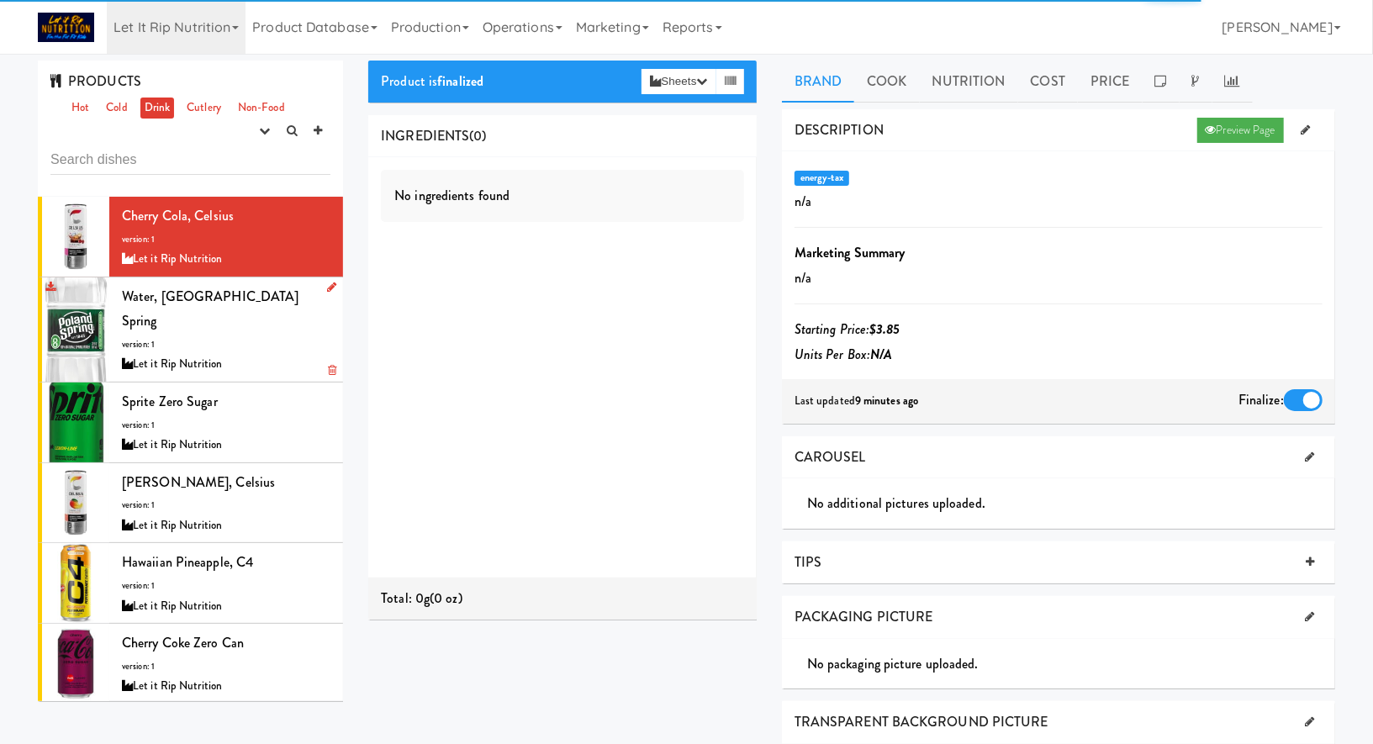
click at [267, 354] on div "Let it Rip Nutrition" at bounding box center [226, 364] width 209 height 21
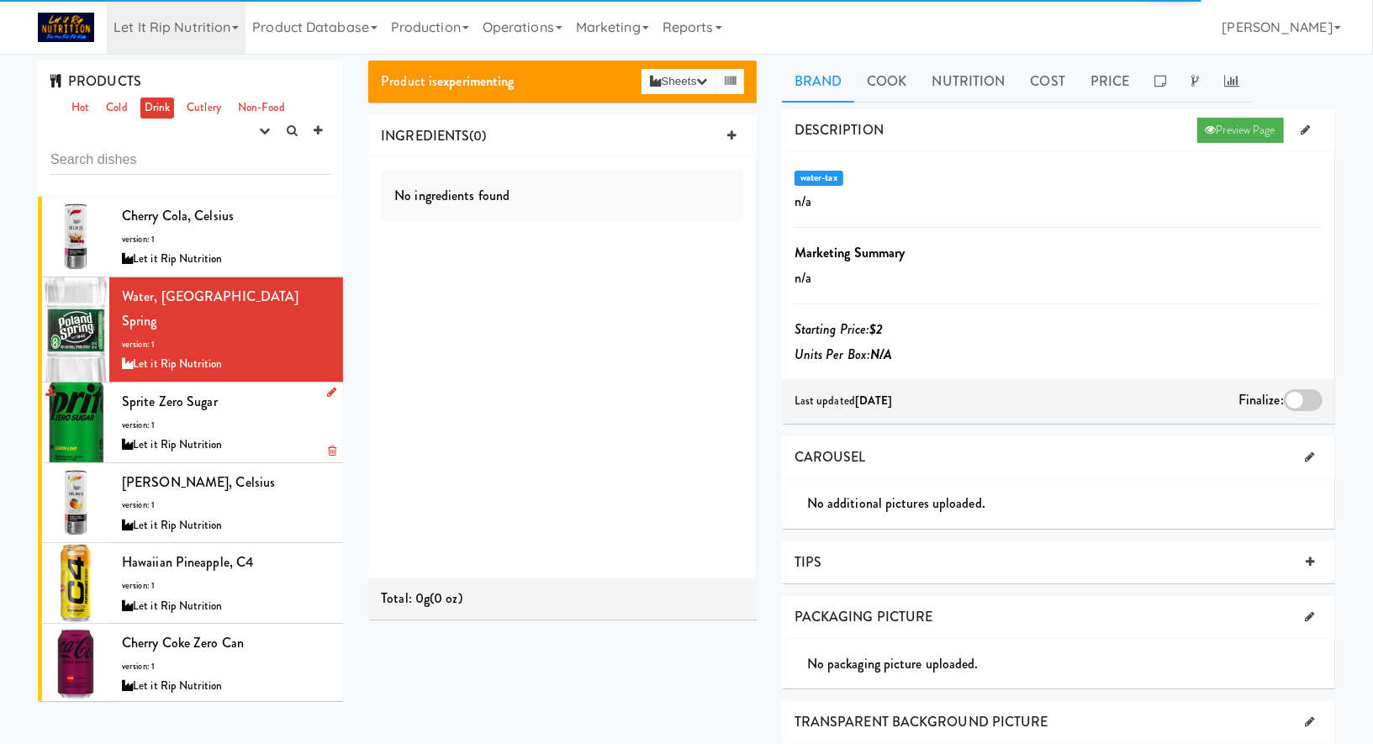
click at [267, 389] on div "Sprite Zero Sugar version: 1 Let it Rip Nutrition" at bounding box center [226, 422] width 209 height 66
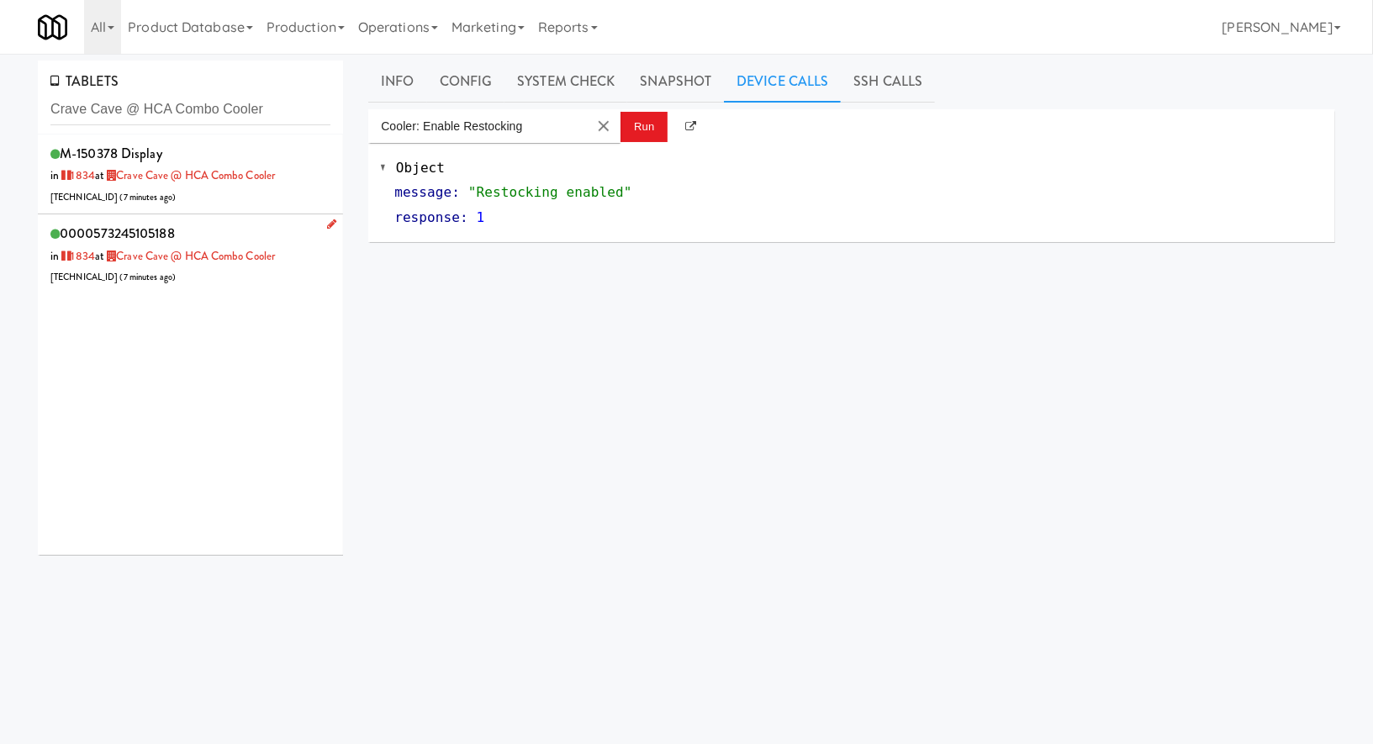
type input "Crave Cave @ HCA Combo Cooler"
click at [248, 224] on div "0000573245105188 in [DATE] at [GEOGRAPHIC_DATA] @ HCA Combo Cooler [TECHNICAL_I…" at bounding box center [190, 254] width 280 height 66
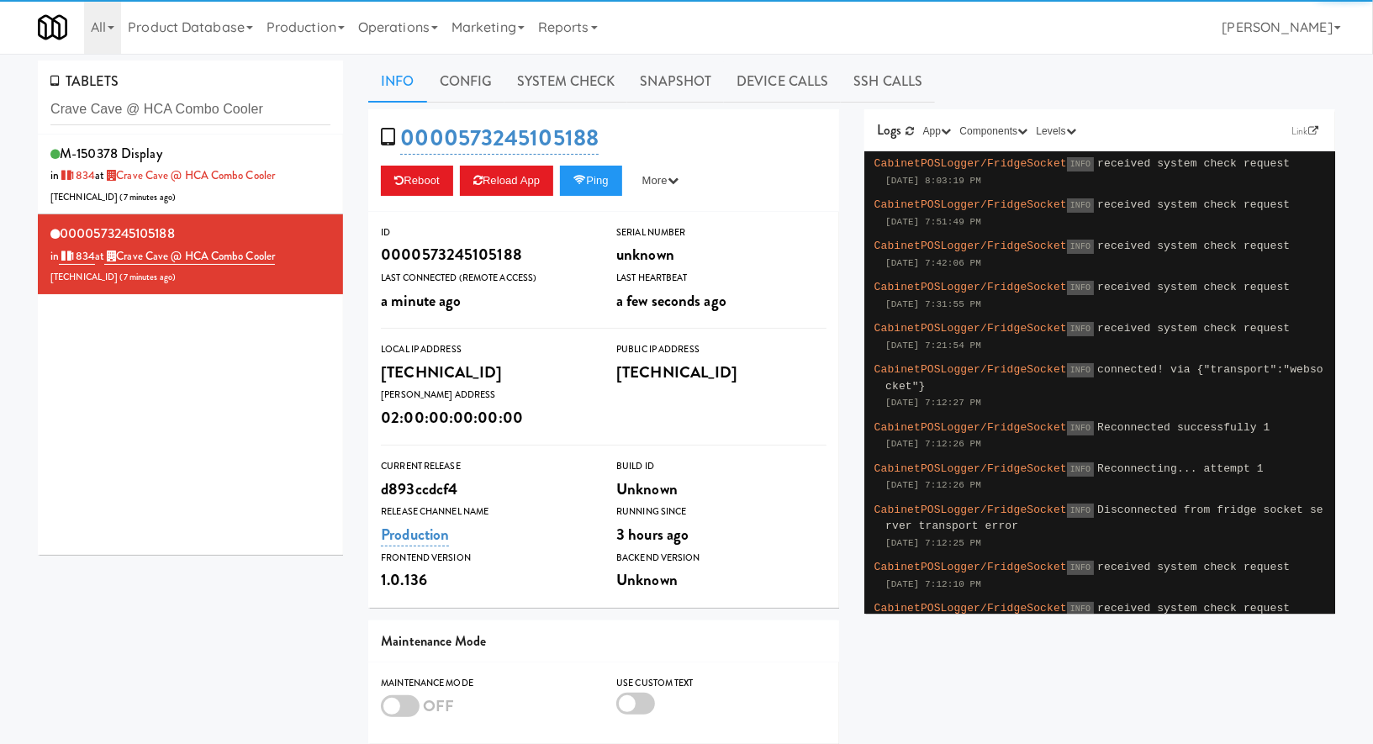
click at [677, 97] on link "Snapshot" at bounding box center [675, 82] width 97 height 42
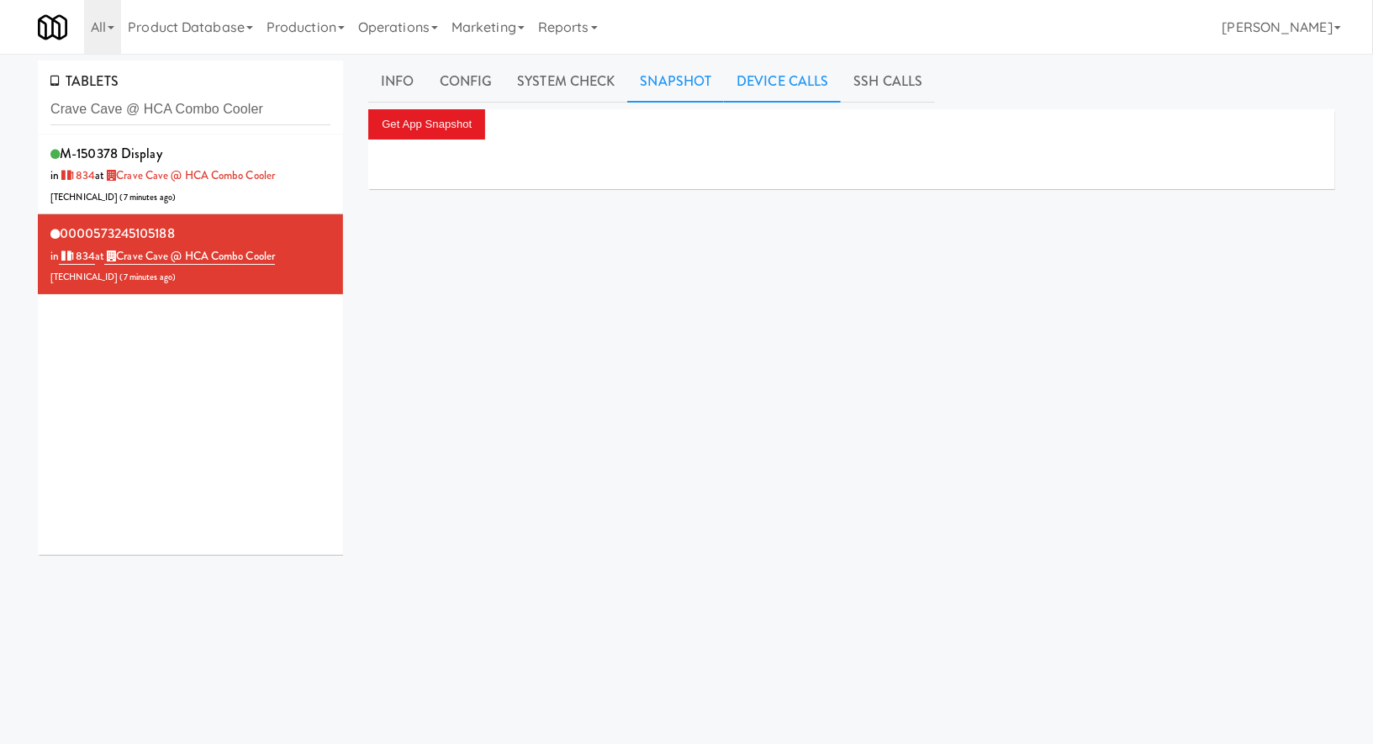
click at [787, 87] on link "Device Calls" at bounding box center [782, 82] width 117 height 42
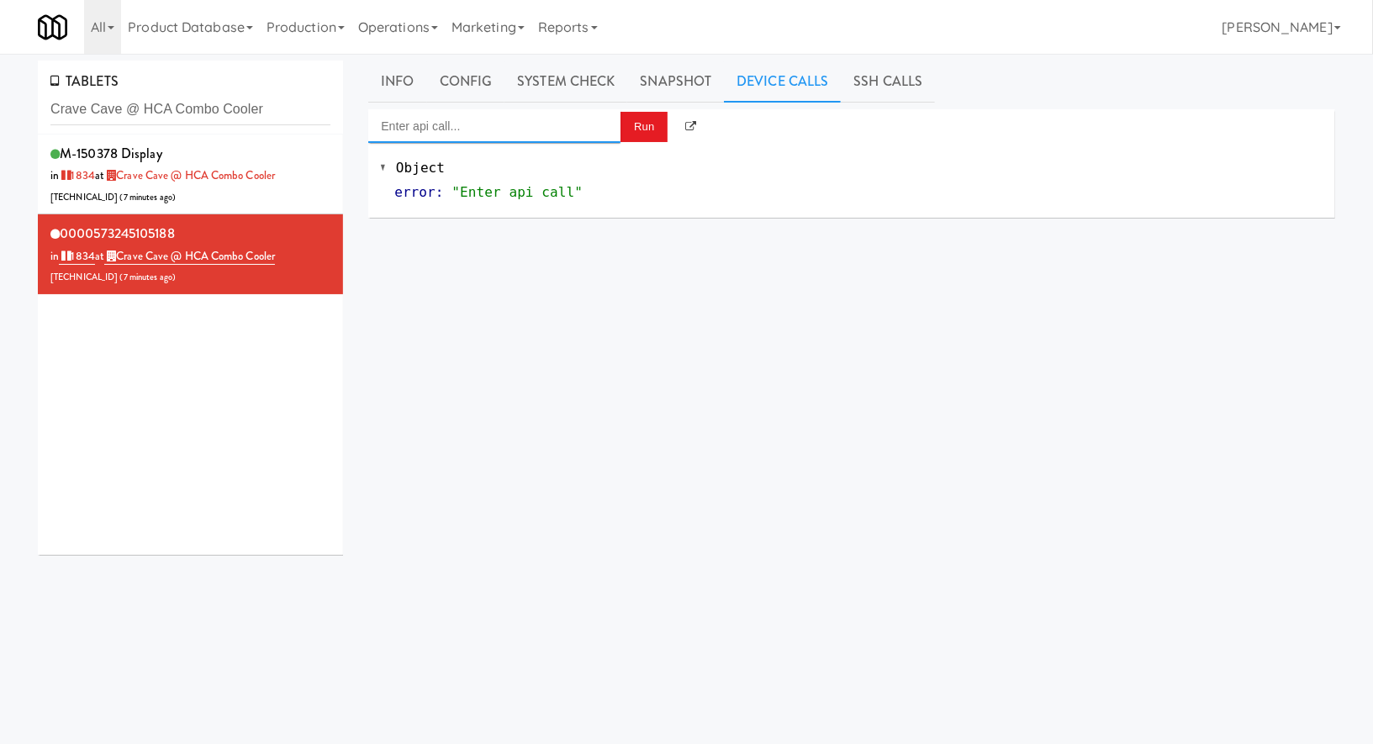
click at [483, 134] on input "Enter api call..." at bounding box center [494, 126] width 252 height 34
click at [504, 170] on div "[URL]" at bounding box center [494, 175] width 227 height 22
type input "Cooler: Enable Restocking"
click at [661, 120] on button "Run" at bounding box center [643, 127] width 47 height 30
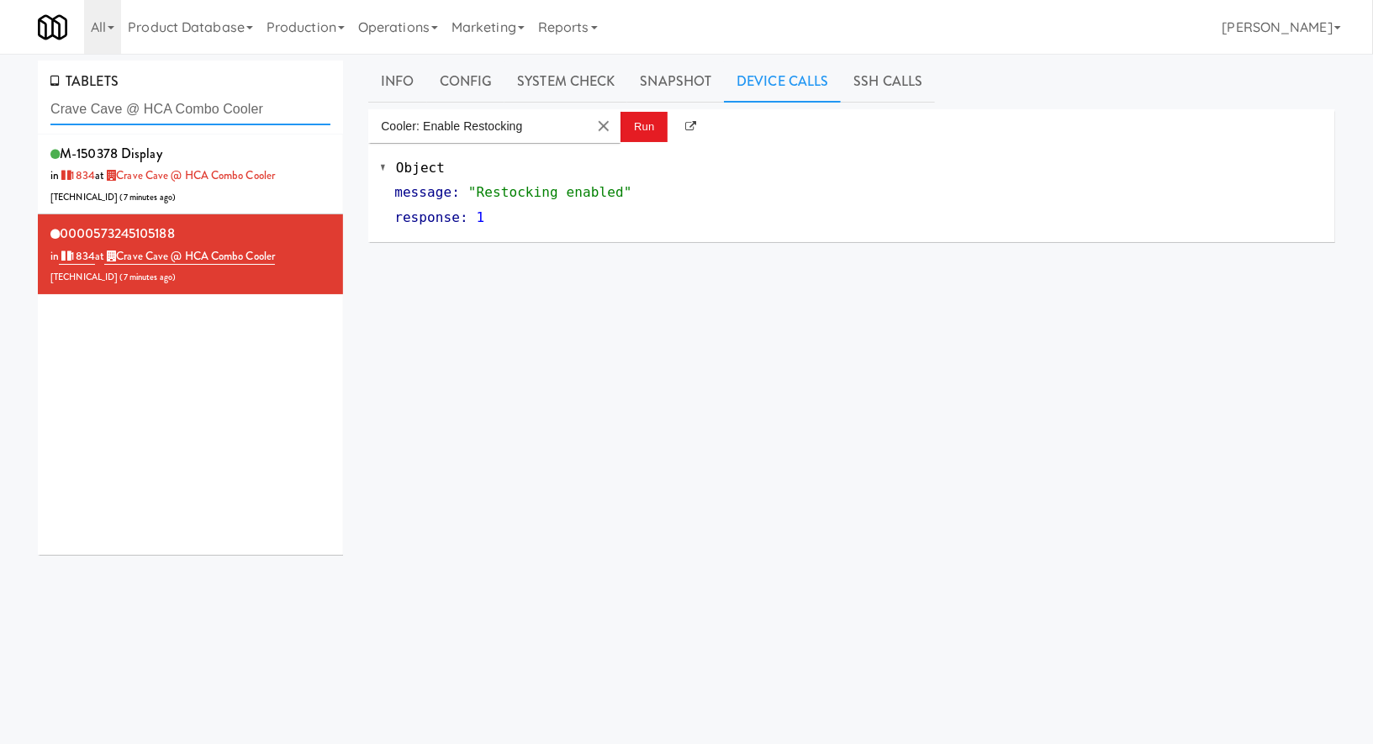
click at [165, 105] on input "Crave Cave @ HCA Combo Cooler" at bounding box center [190, 109] width 280 height 31
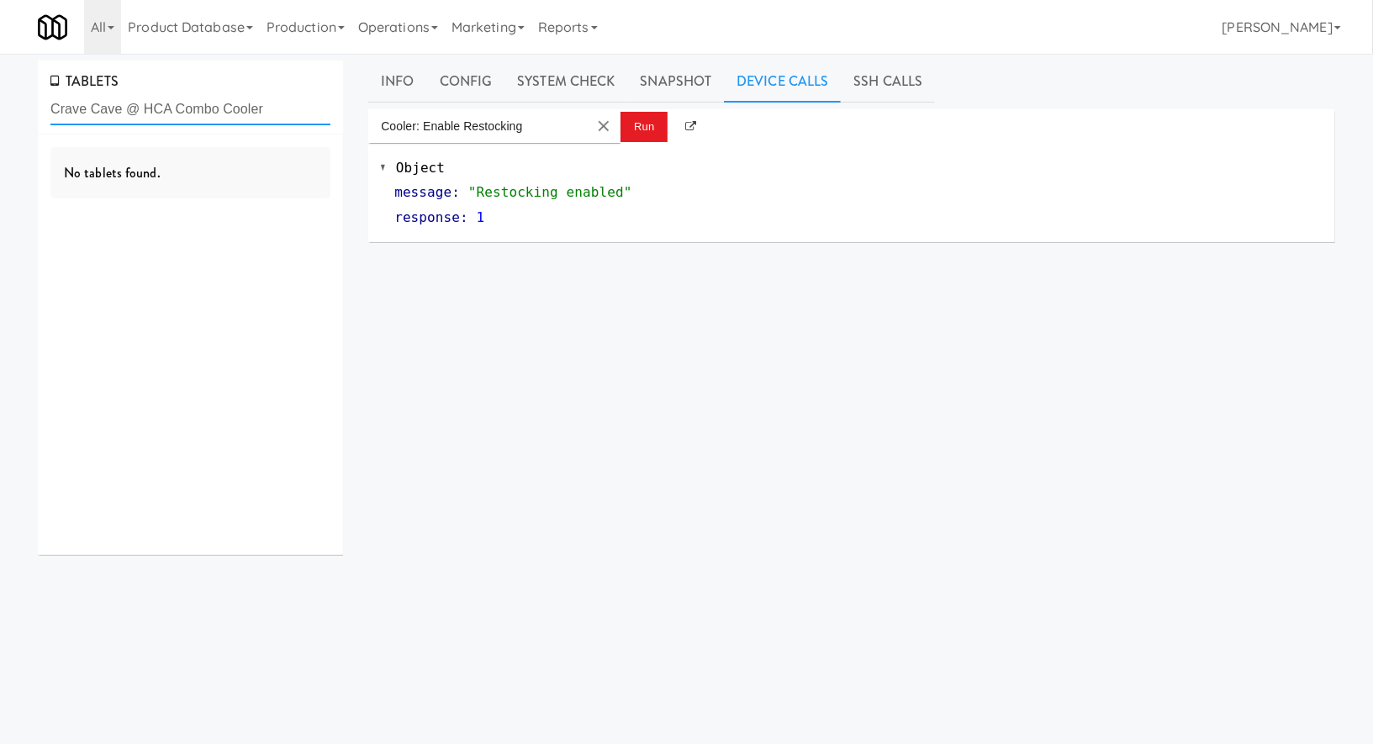
click at [165, 105] on input "Crave Cave @ HCA Combo Cooler" at bounding box center [190, 109] width 280 height 31
paste input "-Side Sports Drink"
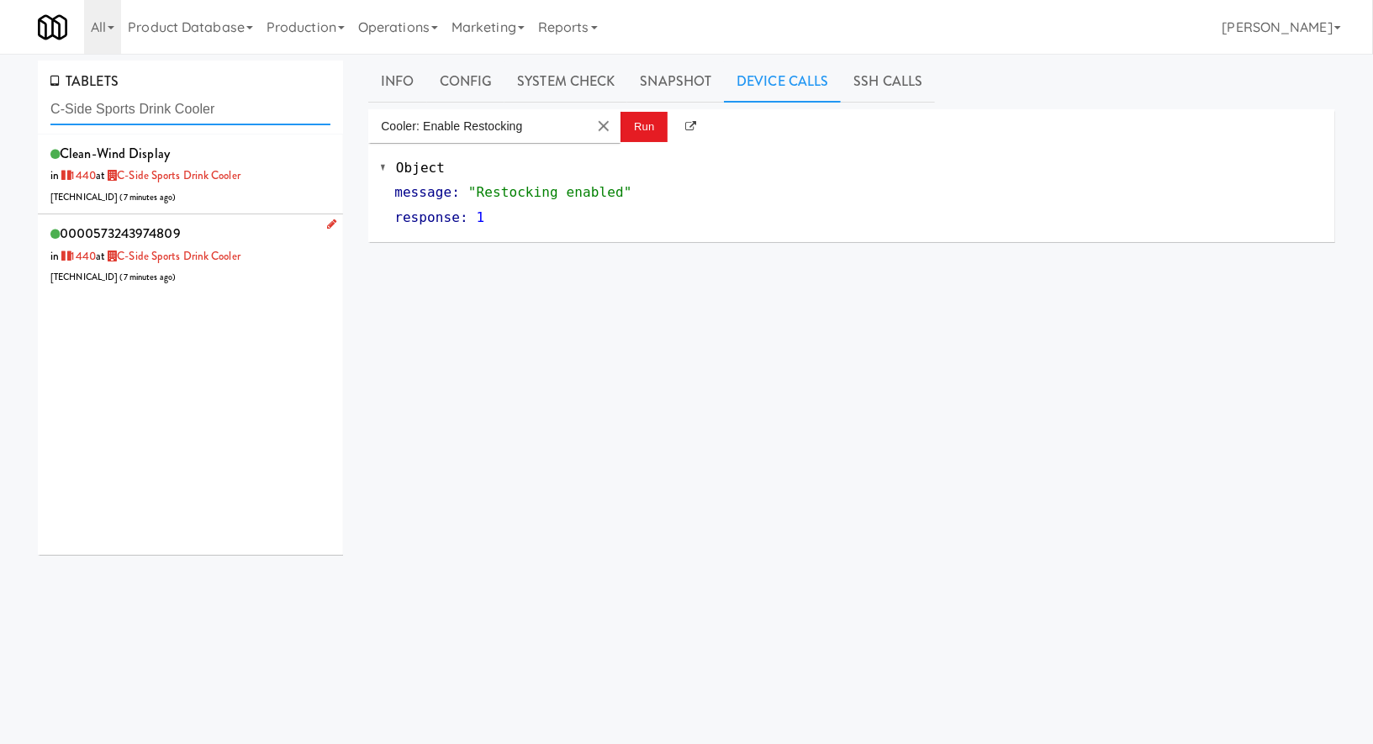
type input "C-Side Sports Drink Cooler"
click at [264, 237] on div "0000573243974809 in [DATE] at C-Side Sports Drink Cooler [TECHNICAL_ID] ( 7 min…" at bounding box center [190, 254] width 280 height 66
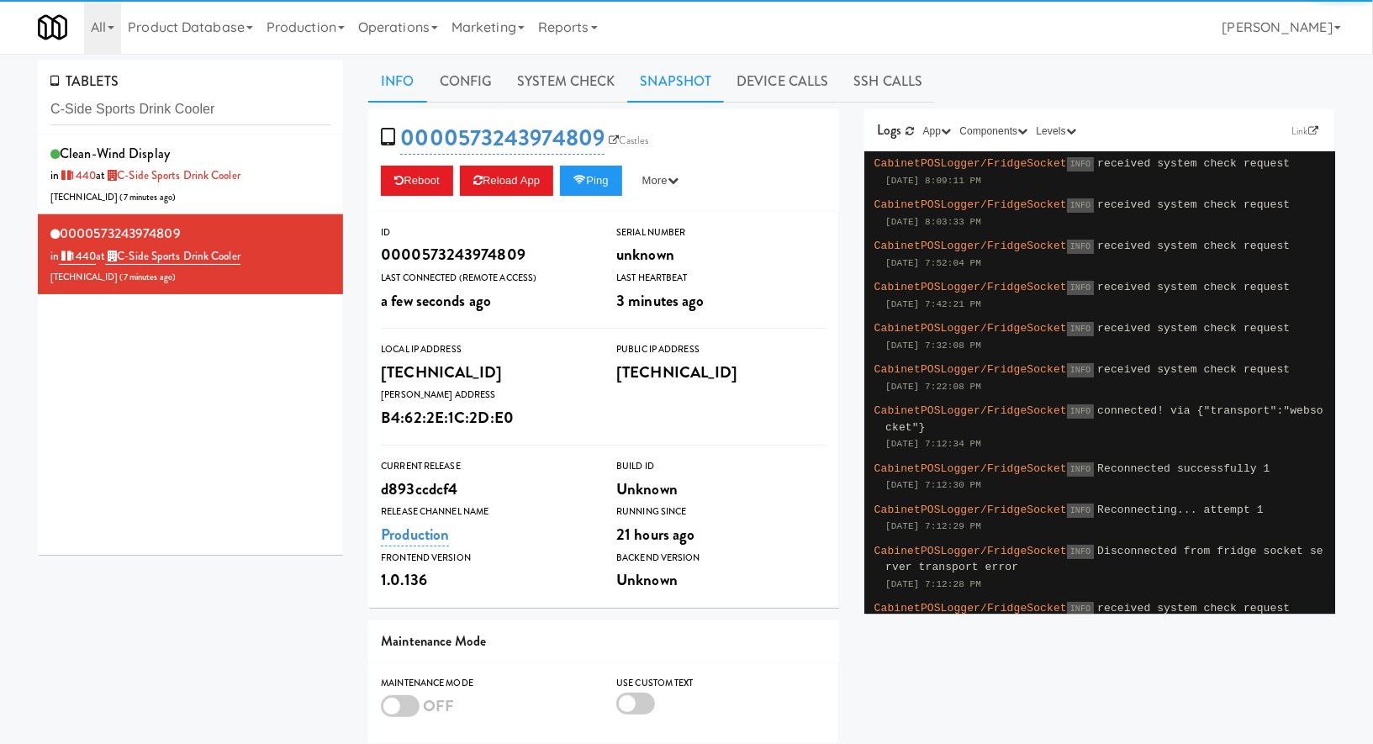
click at [699, 82] on link "Snapshot" at bounding box center [675, 82] width 97 height 42
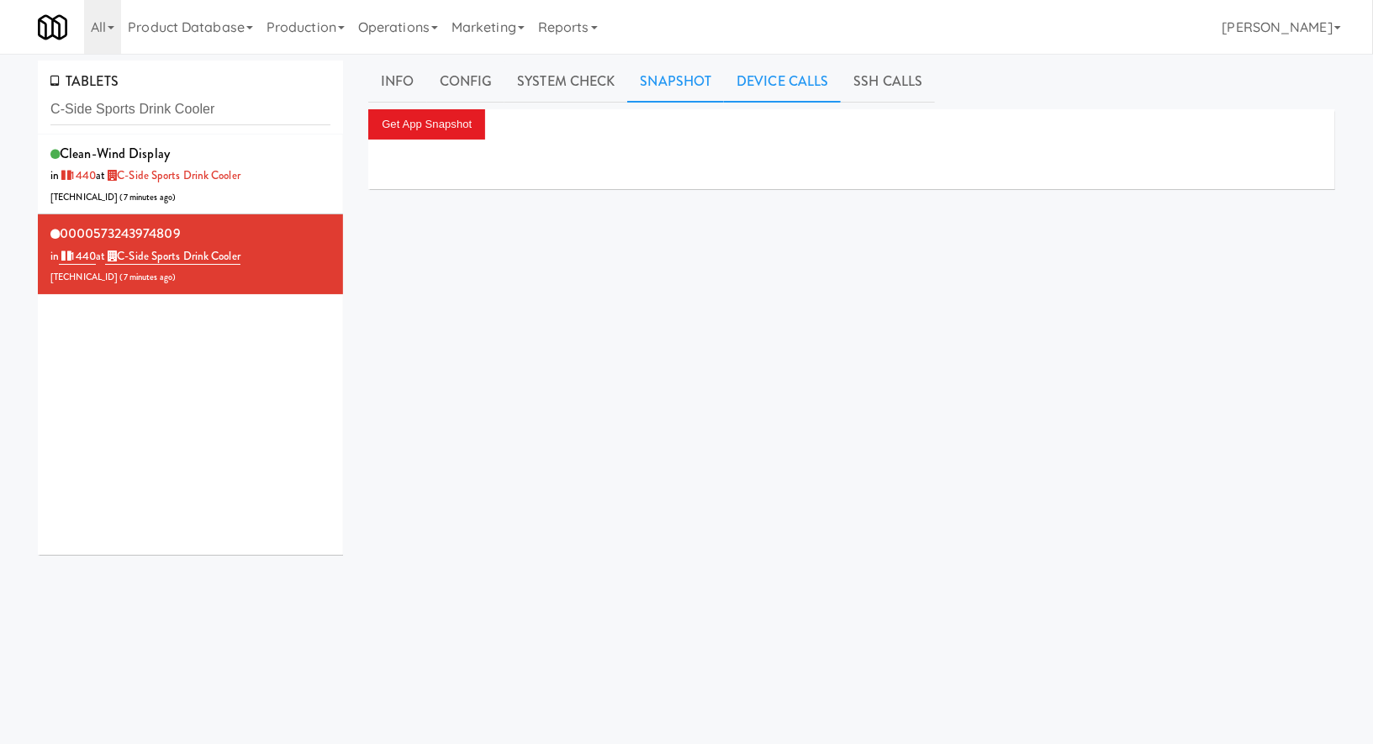
click at [773, 82] on link "Device Calls" at bounding box center [782, 82] width 117 height 42
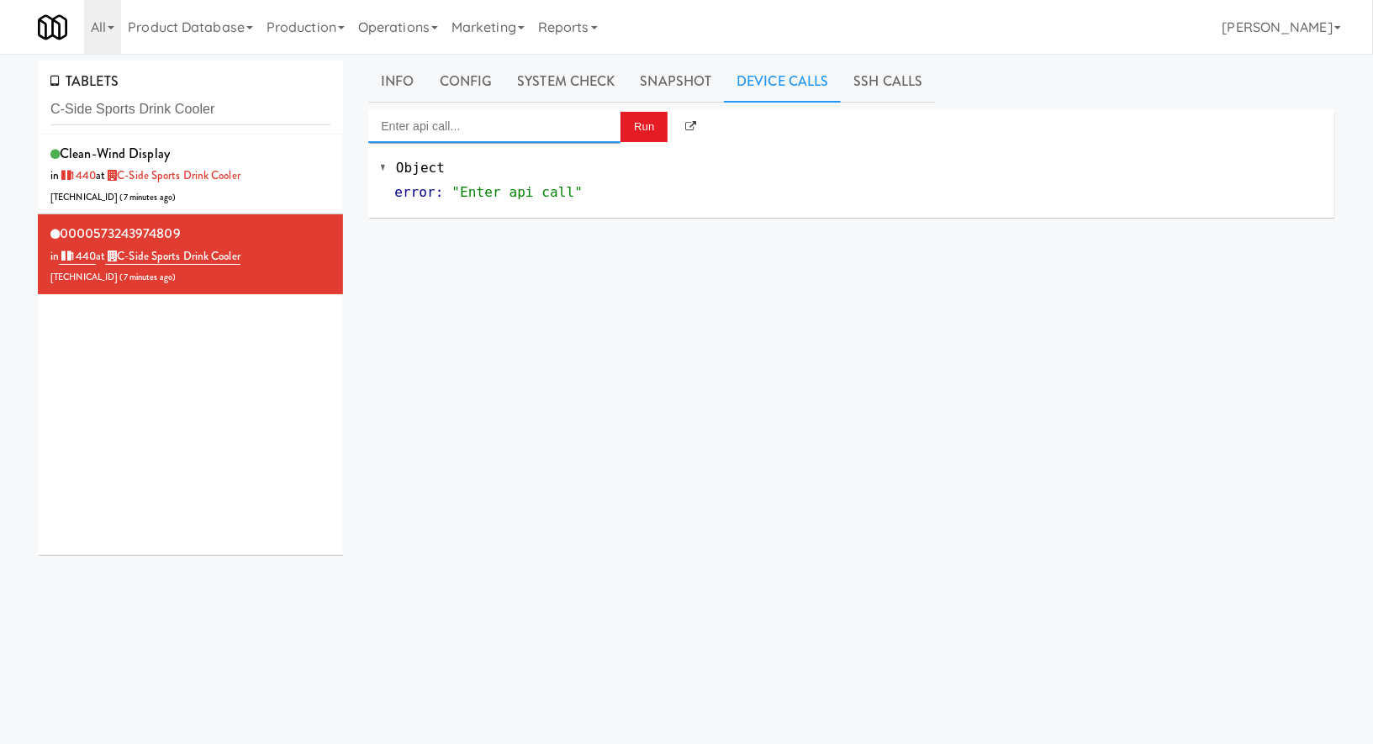
click at [568, 136] on input "Enter api call..." at bounding box center [494, 126] width 252 height 34
click at [580, 159] on div "Cooler: Enable Restocking" at bounding box center [494, 153] width 227 height 22
type input "Cooler: Enable Restocking"
click at [627, 137] on button "Run" at bounding box center [643, 127] width 47 height 30
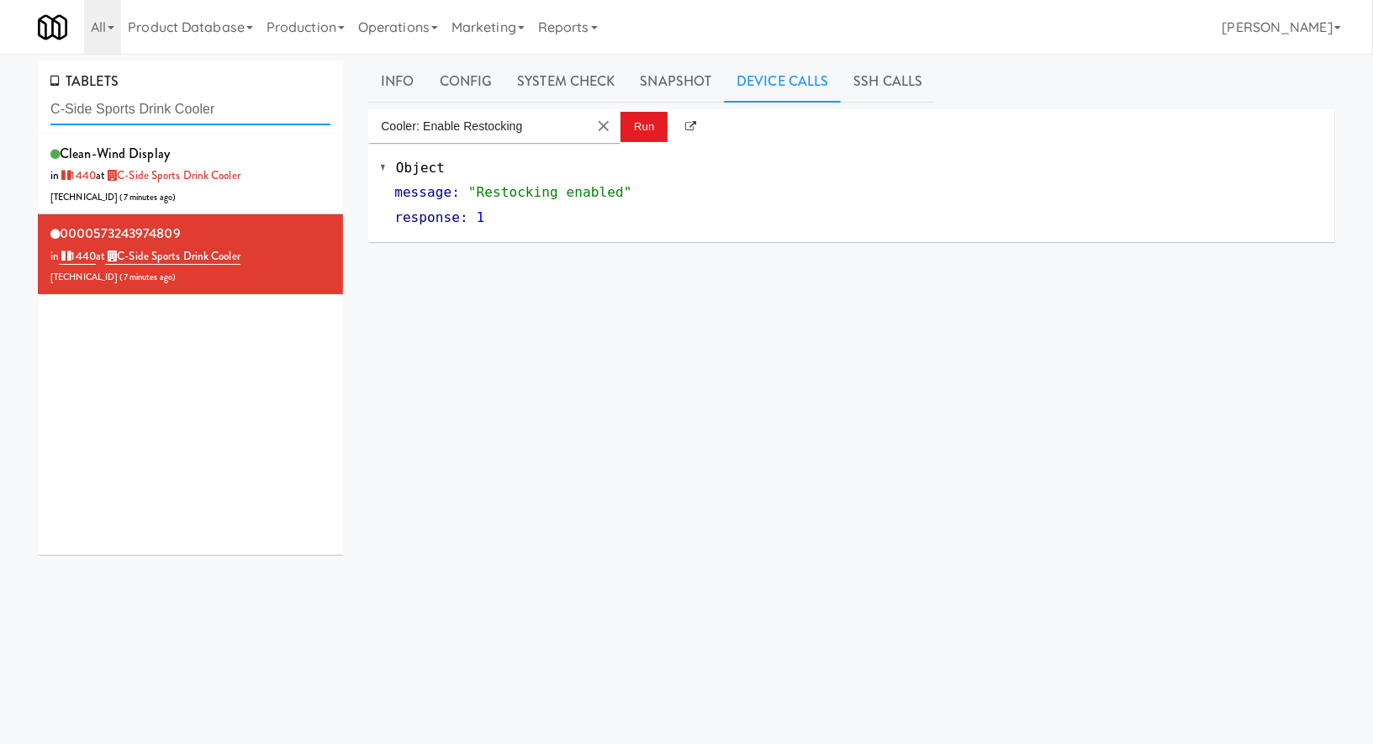
click at [172, 107] on input "C-Side Sports Drink Cooler" at bounding box center [190, 109] width 280 height 31
paste input "70 Cap - Pantry"
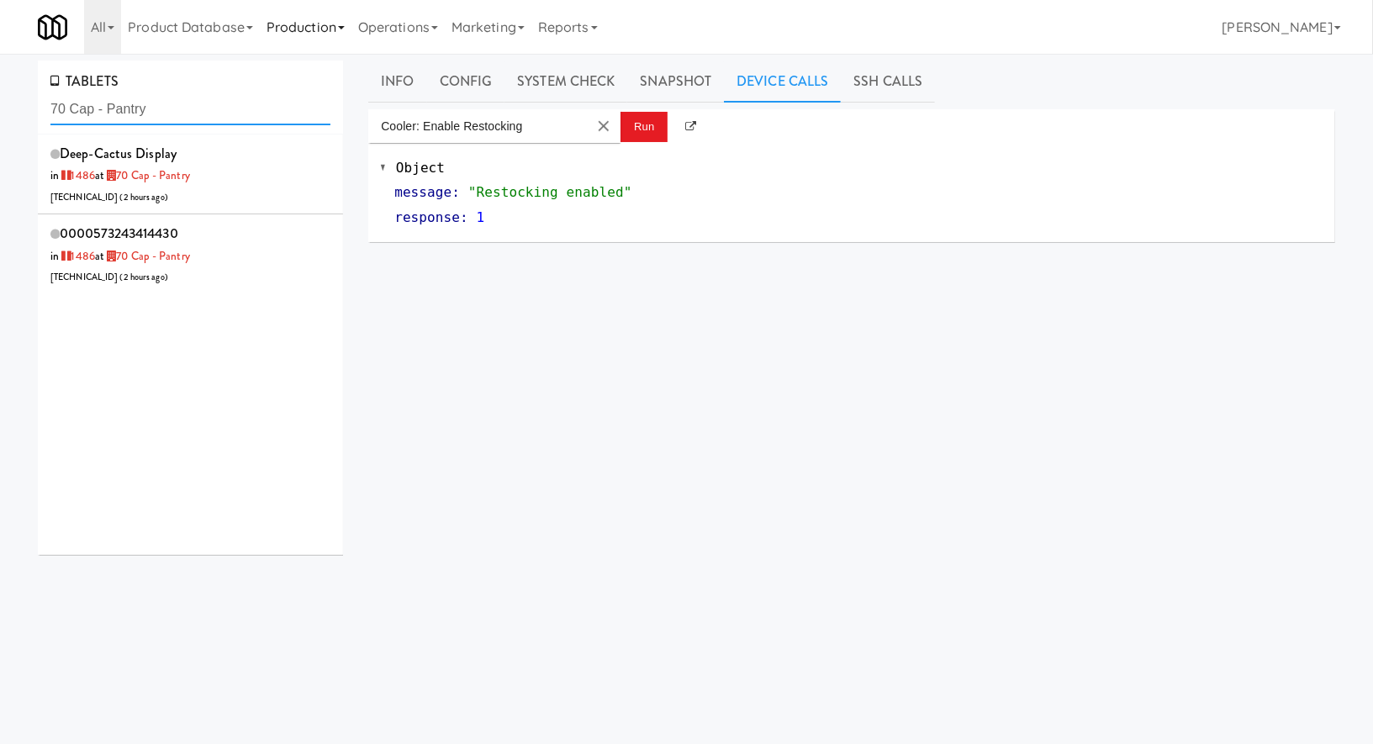
type input "70 Cap - Pantry"
